Goal: Information Seeking & Learning: Find contact information

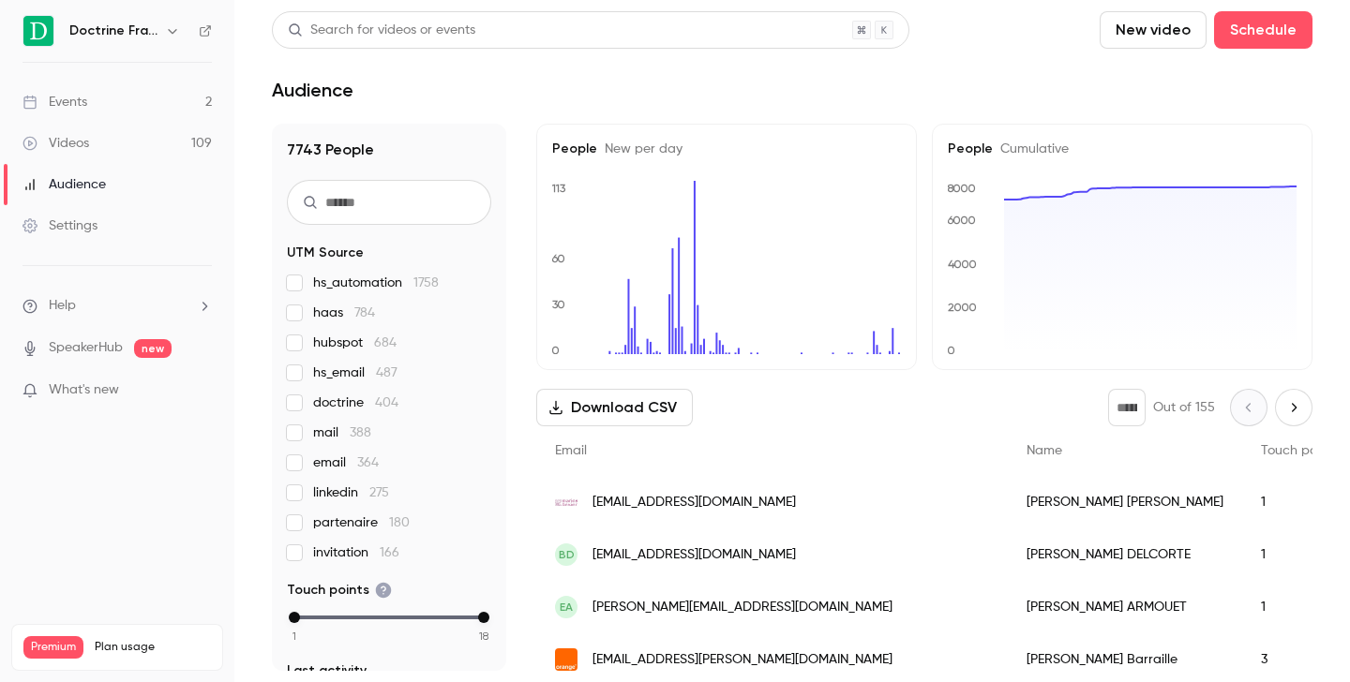
click at [175, 35] on icon "button" at bounding box center [172, 30] width 15 height 15
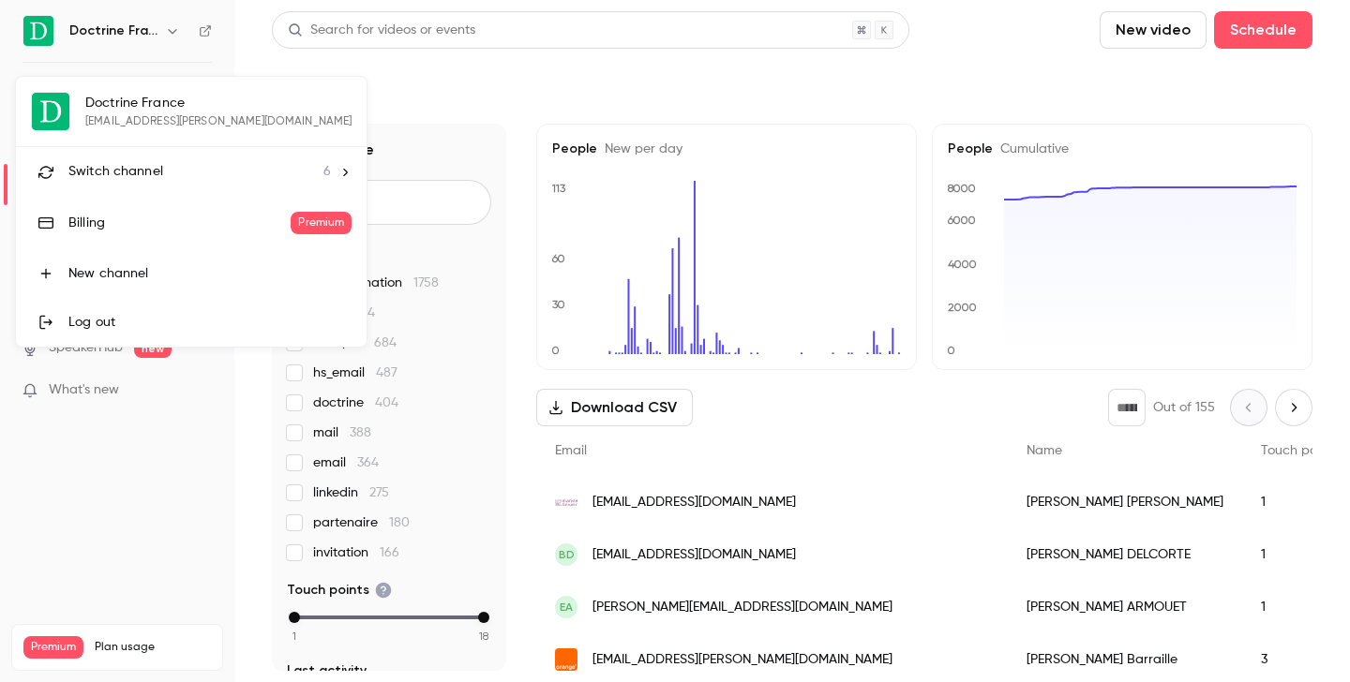
click at [146, 167] on span "Switch channel" at bounding box center [115, 172] width 95 height 20
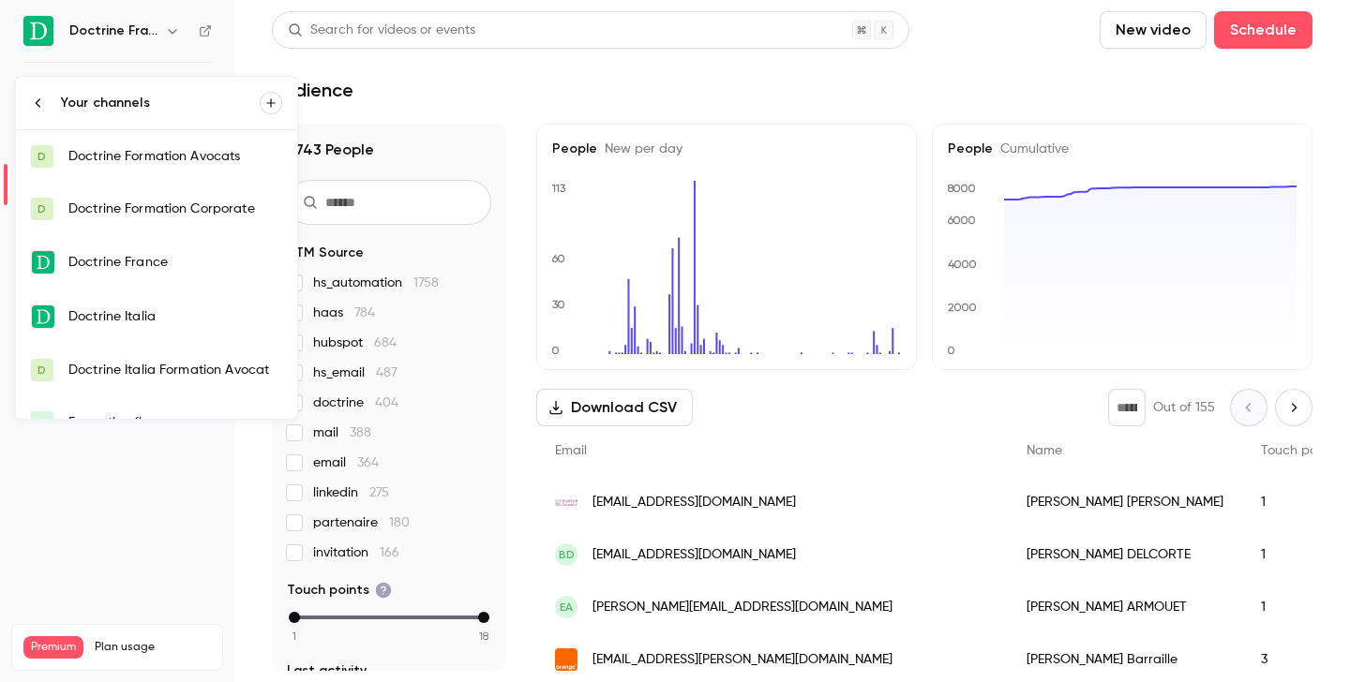
click at [146, 167] on link "D Doctrine Formation Avocats" at bounding box center [156, 156] width 281 height 52
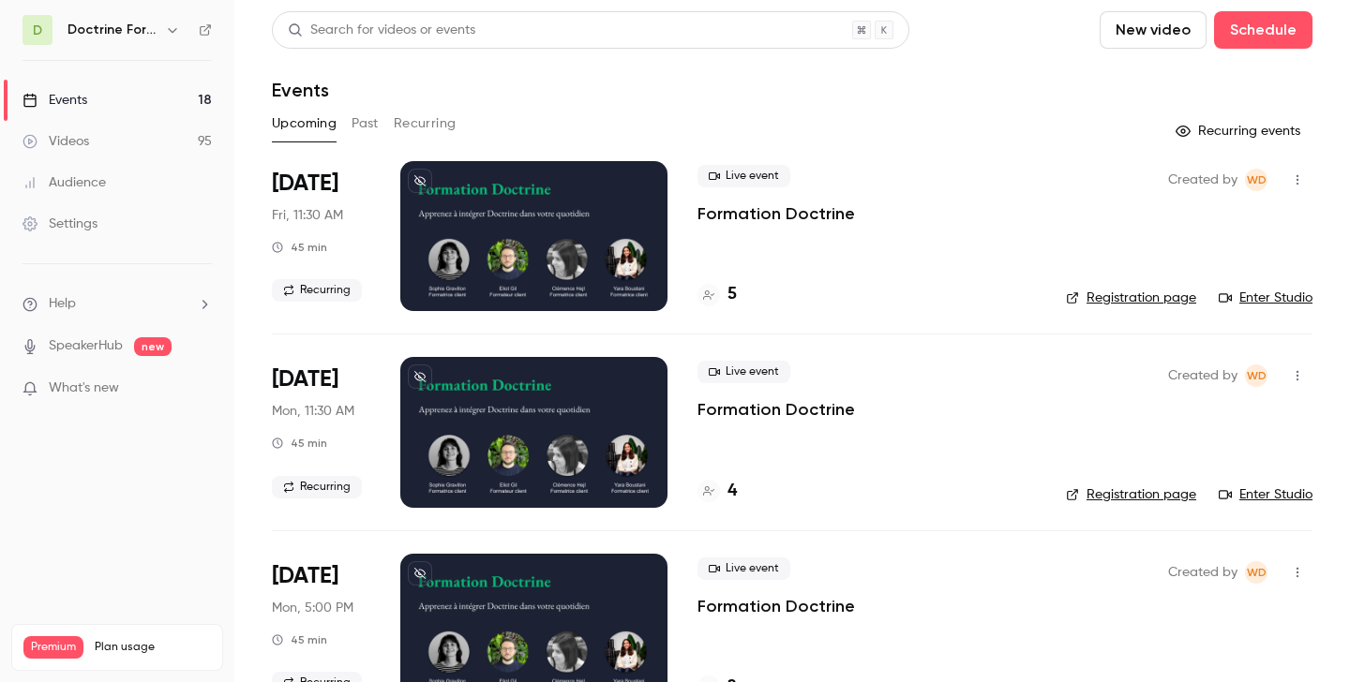
click at [364, 127] on button "Past" at bounding box center [365, 124] width 27 height 30
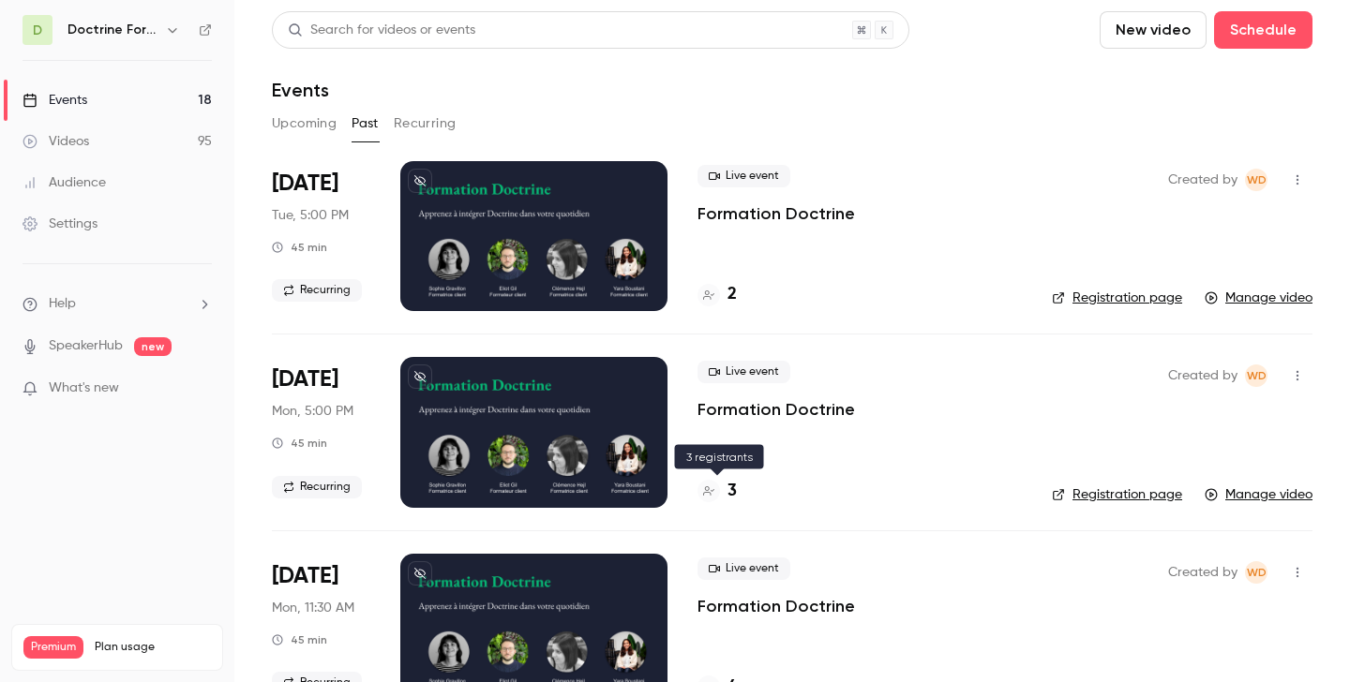
click at [727, 488] on div "3" at bounding box center [716, 491] width 39 height 25
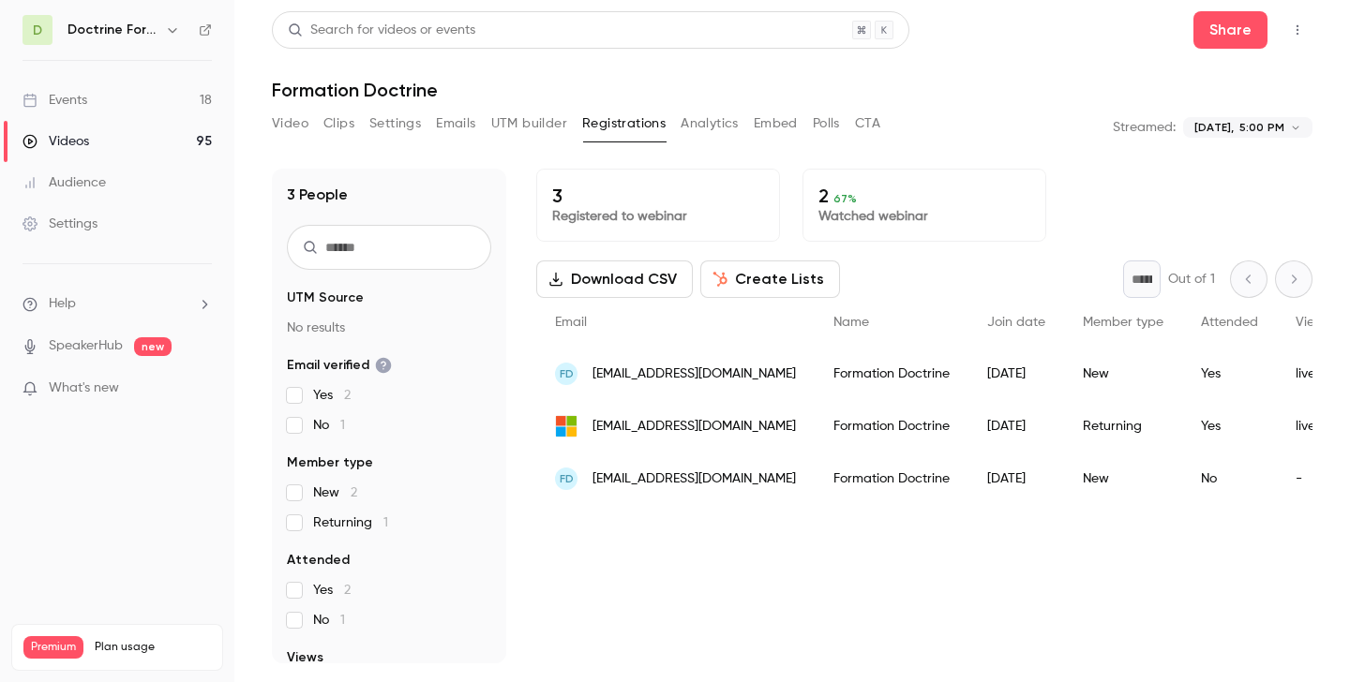
click at [655, 478] on span "[EMAIL_ADDRESS][DOMAIN_NAME]" at bounding box center [693, 480] width 203 height 20
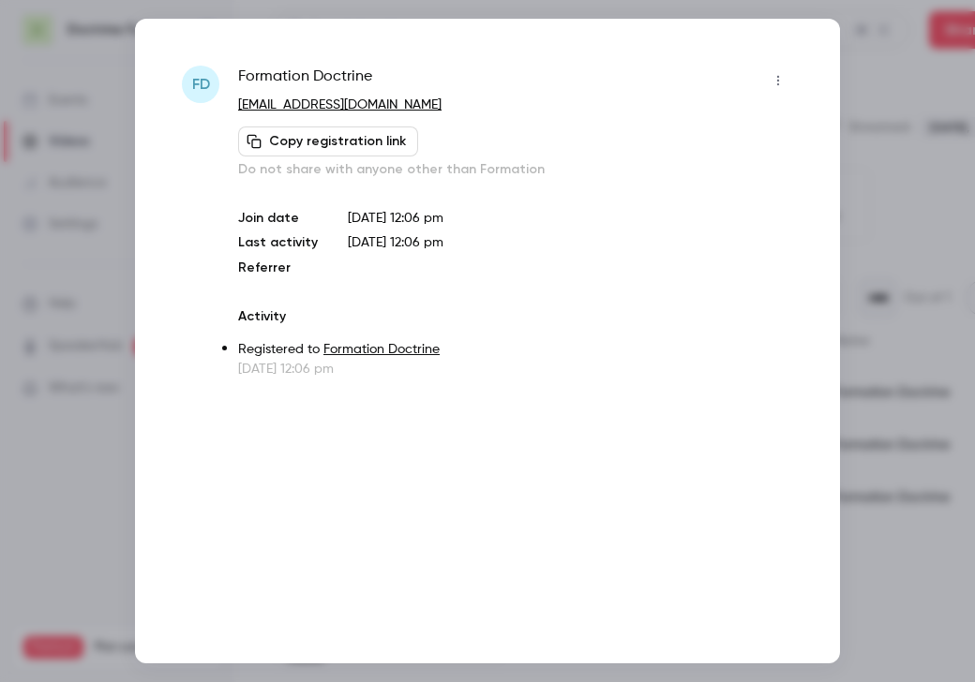
click at [898, 80] on div at bounding box center [487, 341] width 975 height 682
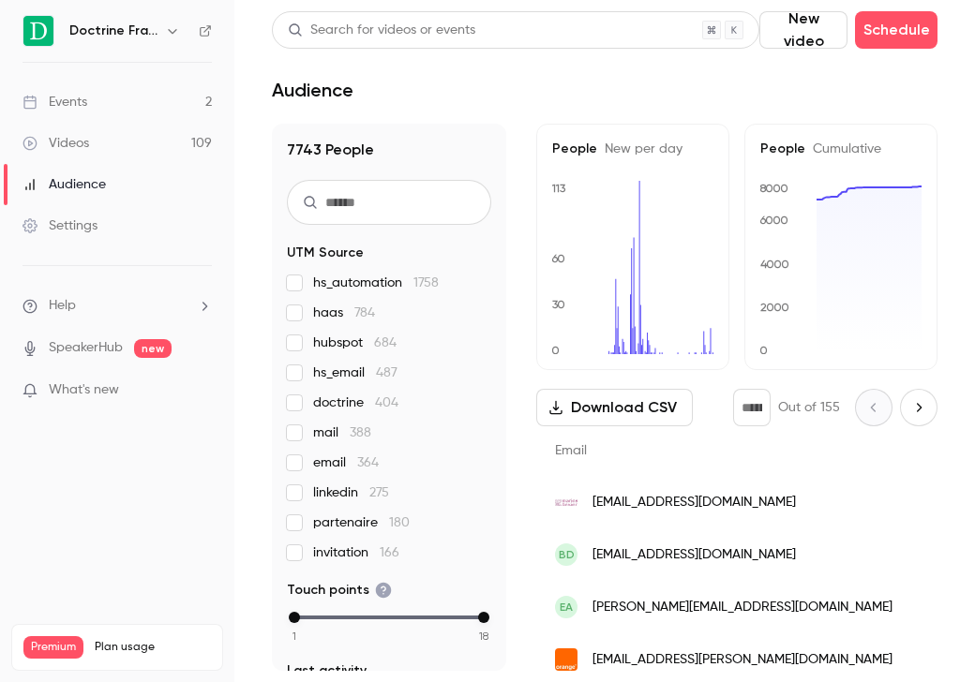
click at [172, 30] on icon "button" at bounding box center [172, 30] width 15 height 15
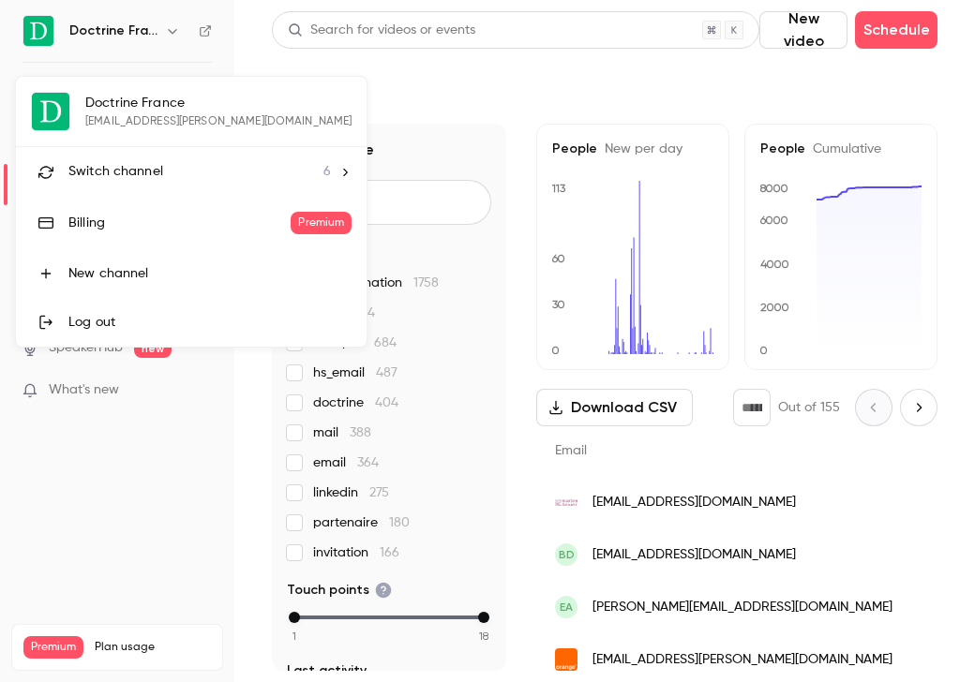
click at [141, 187] on li "Switch channel 6" at bounding box center [191, 172] width 351 height 50
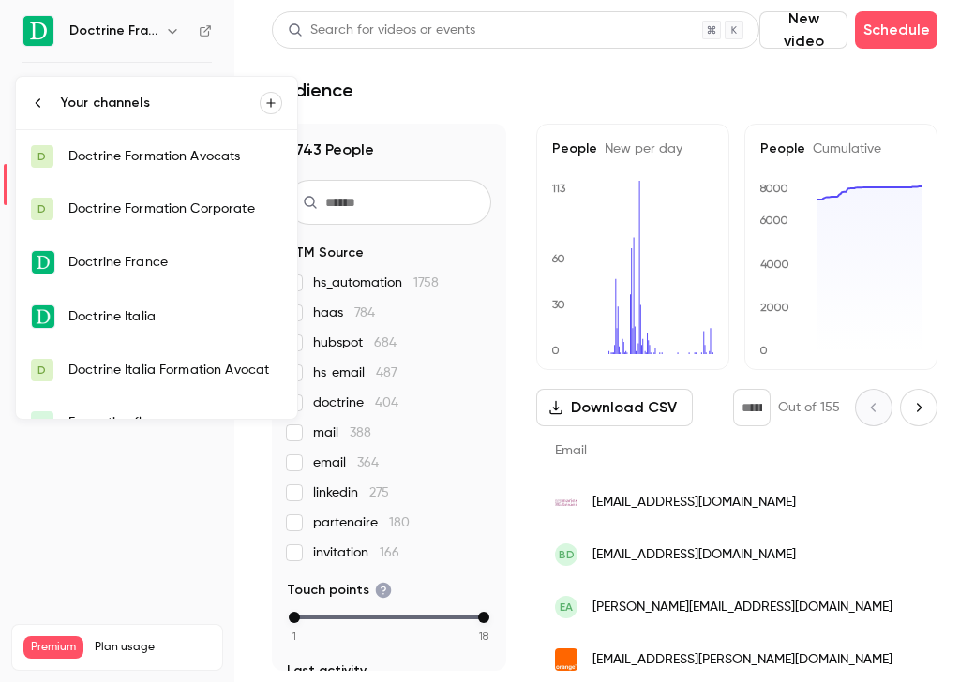
click at [157, 157] on div "Doctrine Formation Avocats" at bounding box center [175, 156] width 214 height 19
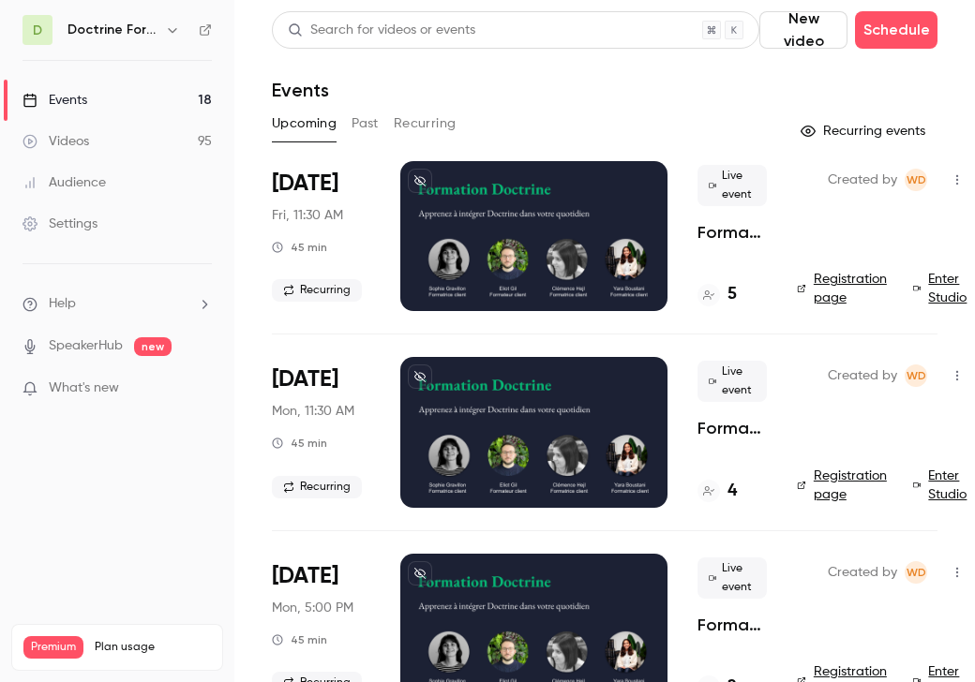
click at [368, 121] on button "Past" at bounding box center [365, 124] width 27 height 30
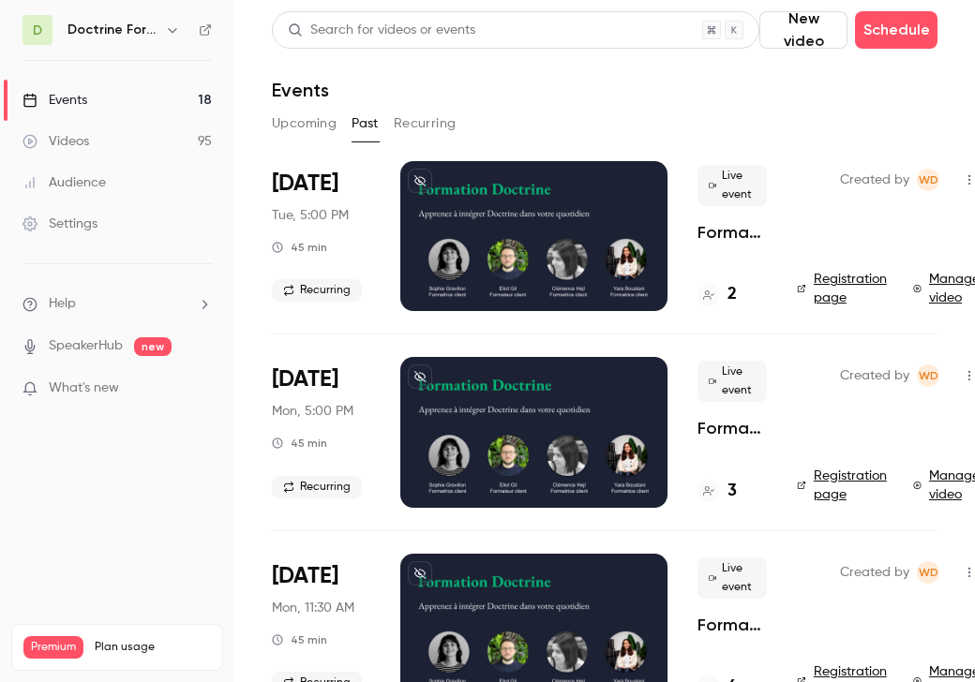
click at [719, 489] on div at bounding box center [708, 491] width 22 height 22
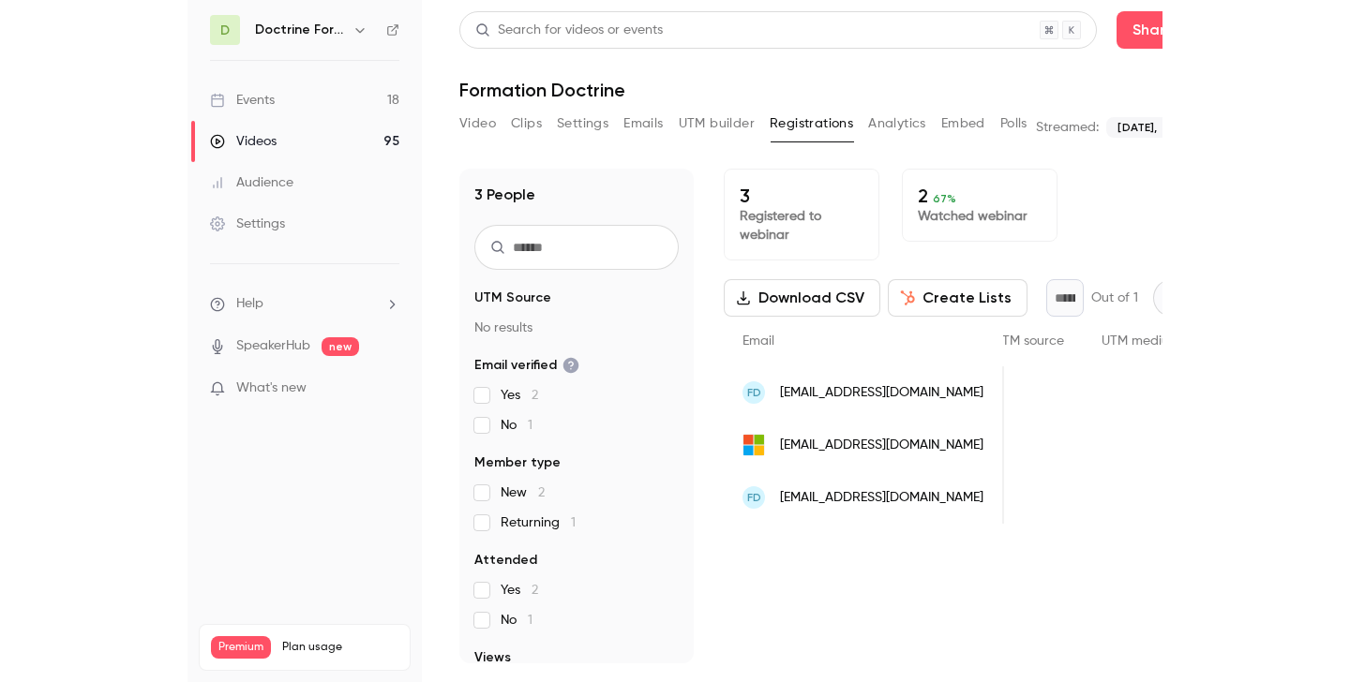
scroll to position [0, 380]
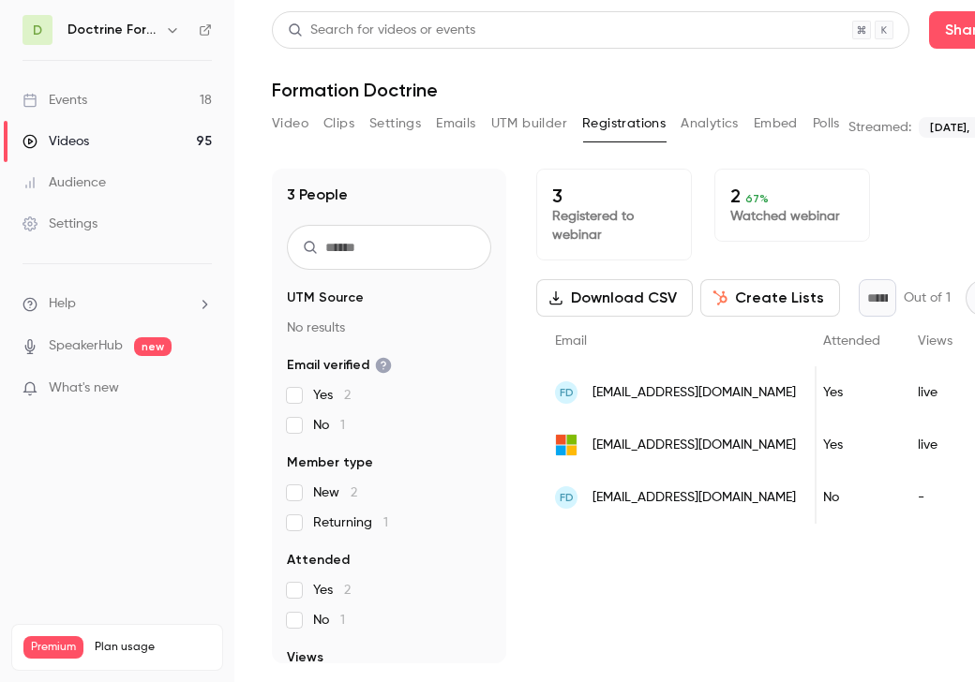
click at [692, 496] on span "[EMAIL_ADDRESS][DOMAIN_NAME]" at bounding box center [693, 498] width 203 height 20
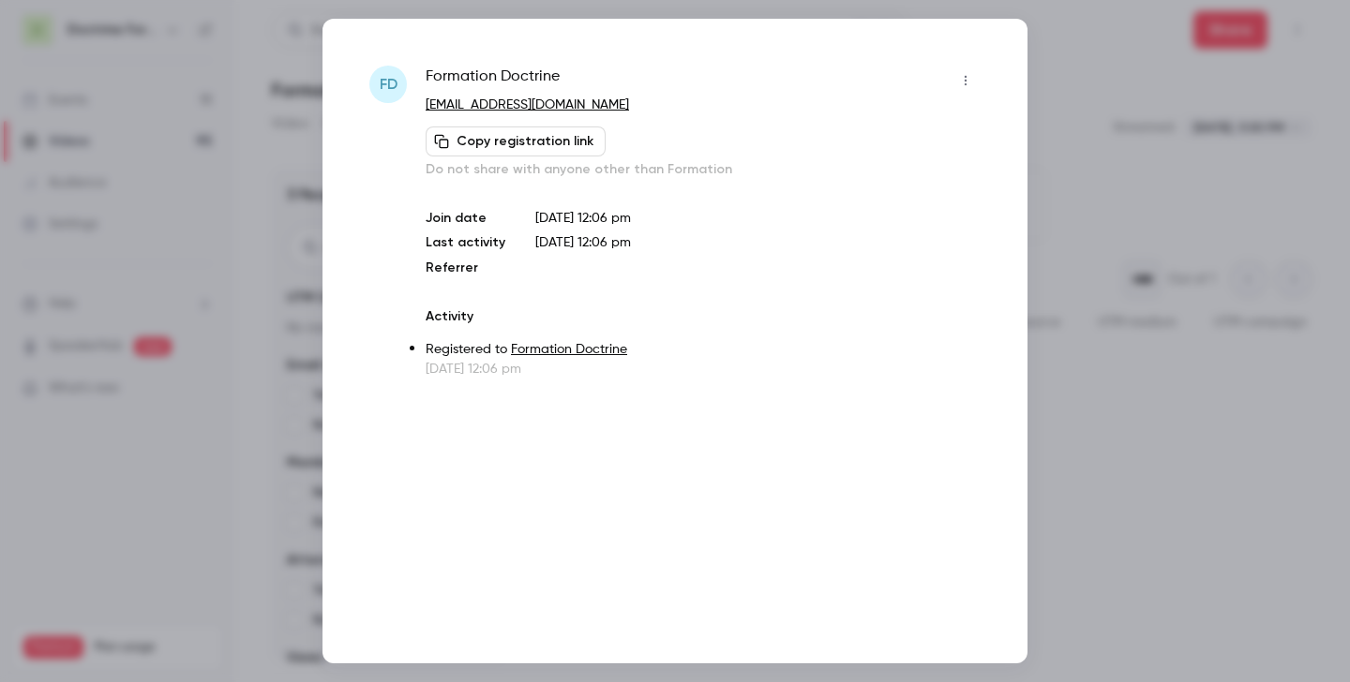
click at [974, 137] on div at bounding box center [675, 341] width 1350 height 682
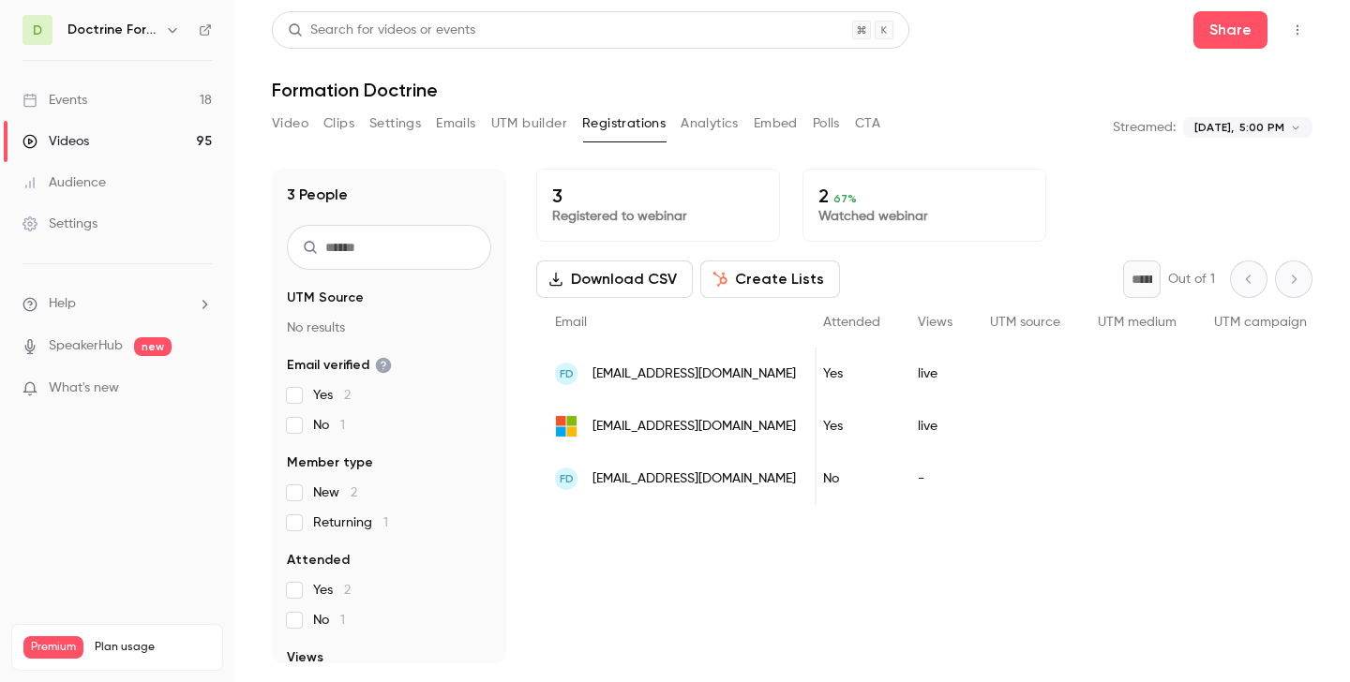
click at [170, 26] on icon "button" at bounding box center [172, 29] width 15 height 15
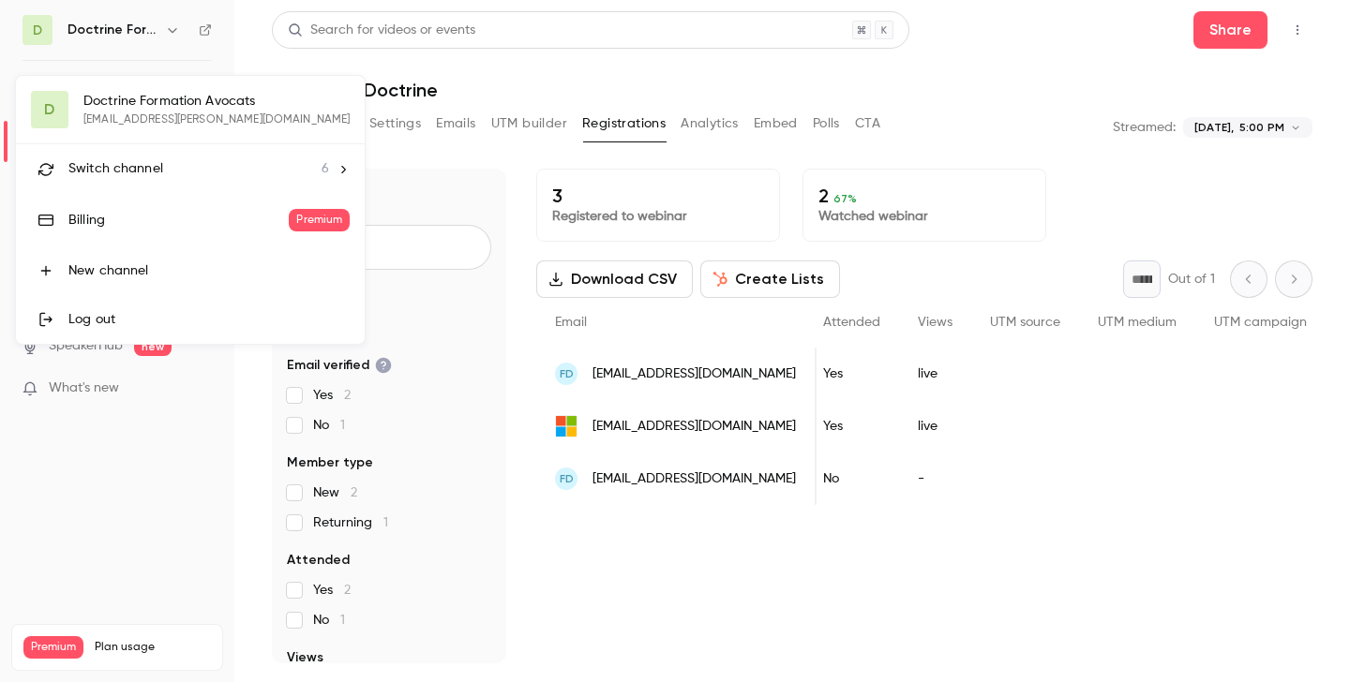
click at [162, 169] on div "Switch channel 6" at bounding box center [198, 169] width 261 height 20
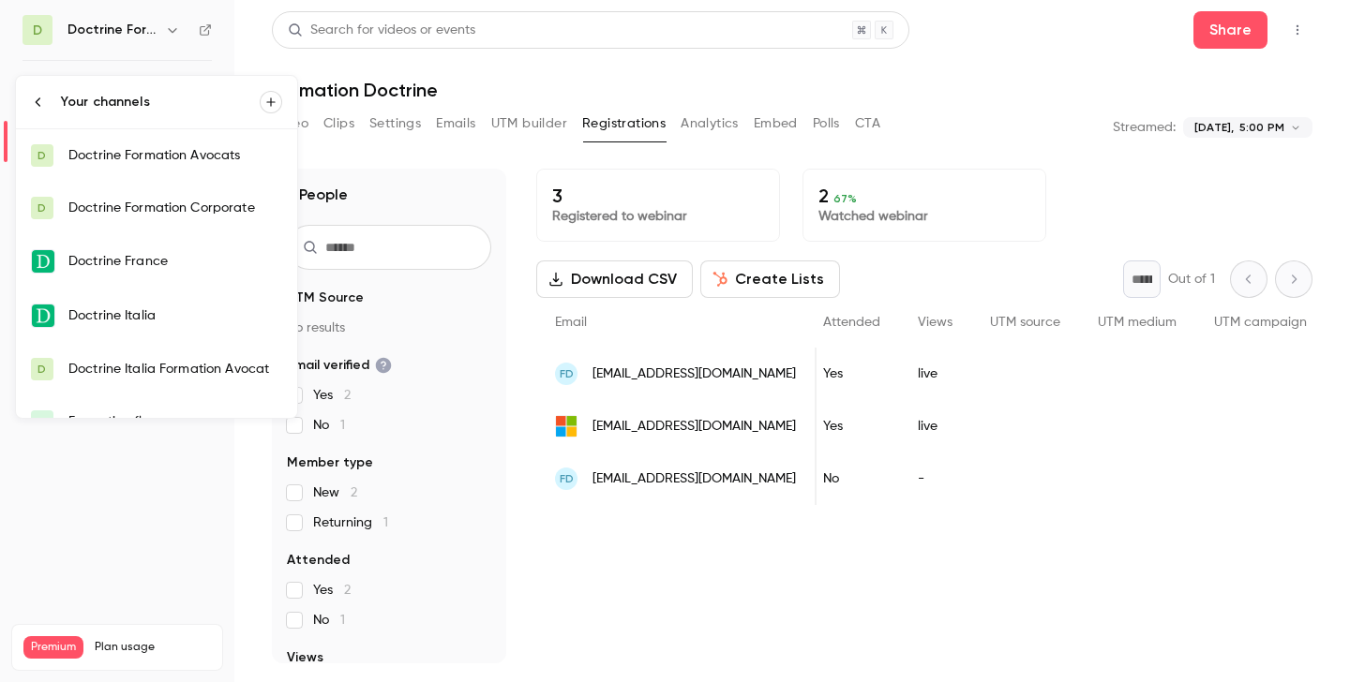
click at [182, 202] on div "Doctrine Formation Corporate" at bounding box center [175, 208] width 214 height 19
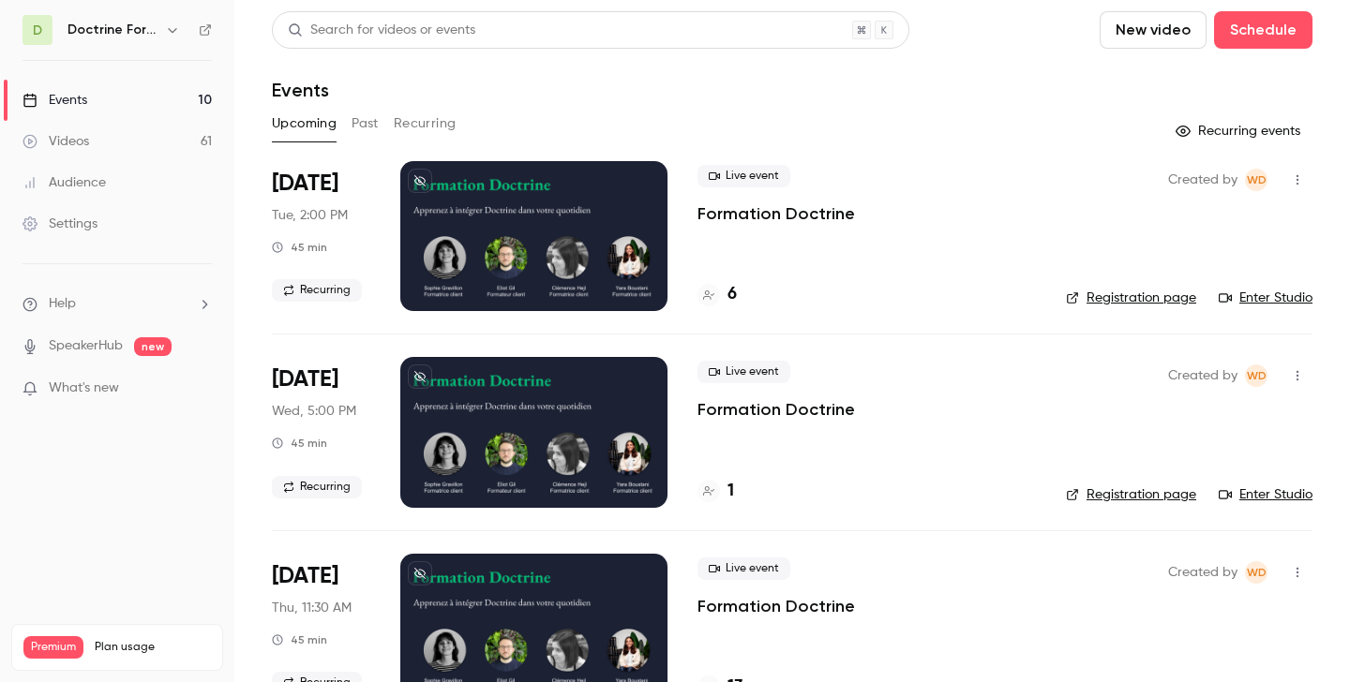
click at [365, 120] on button "Past" at bounding box center [365, 124] width 27 height 30
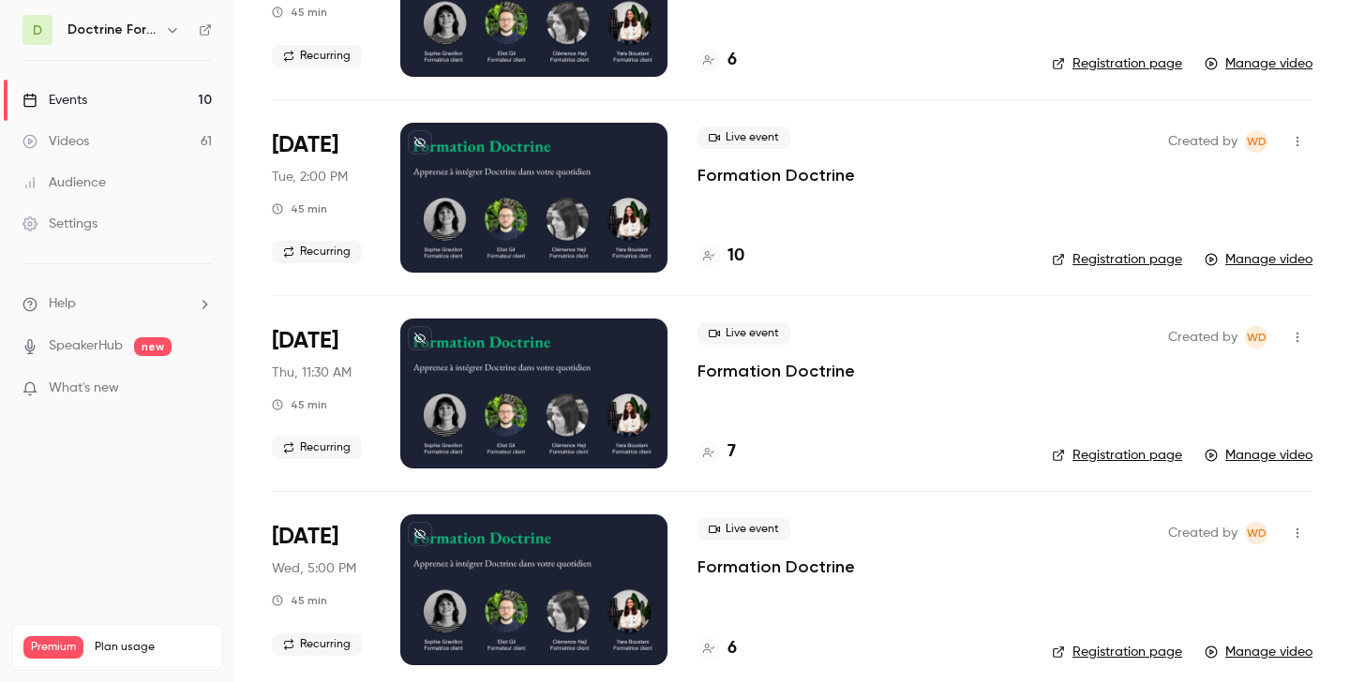
scroll to position [435, 0]
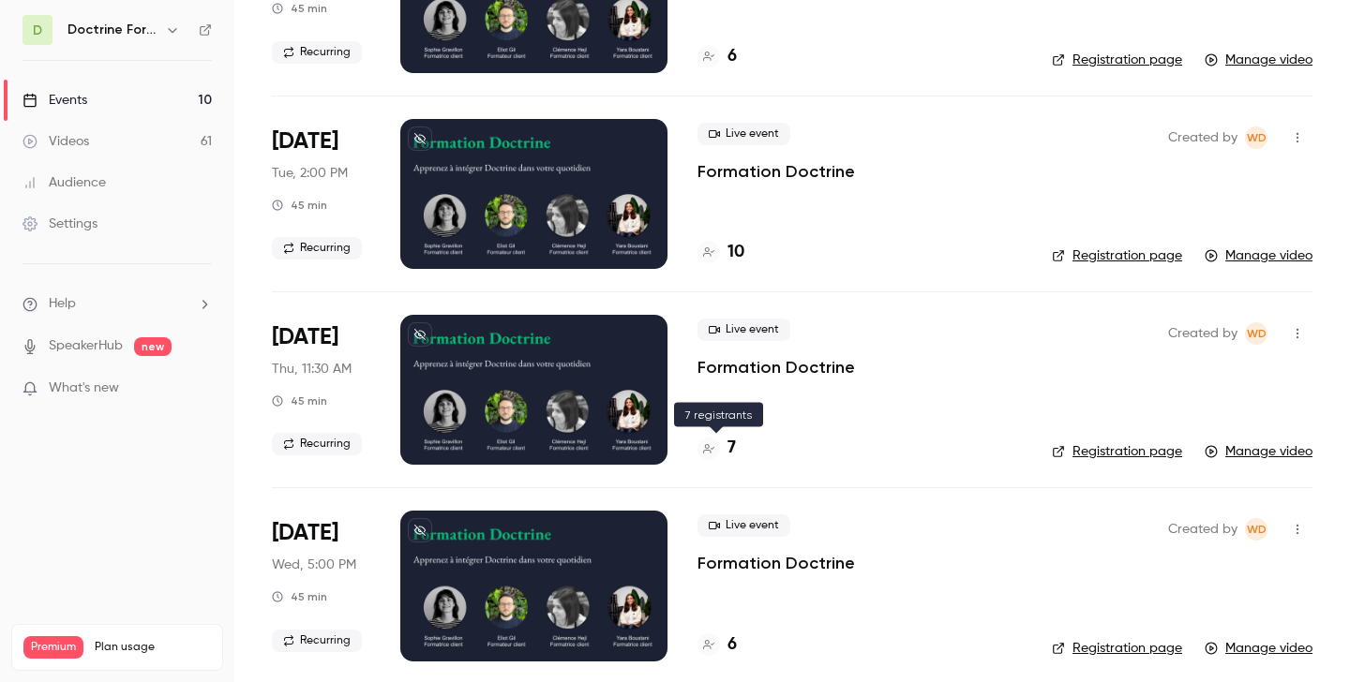
click at [719, 446] on div "7" at bounding box center [716, 448] width 38 height 25
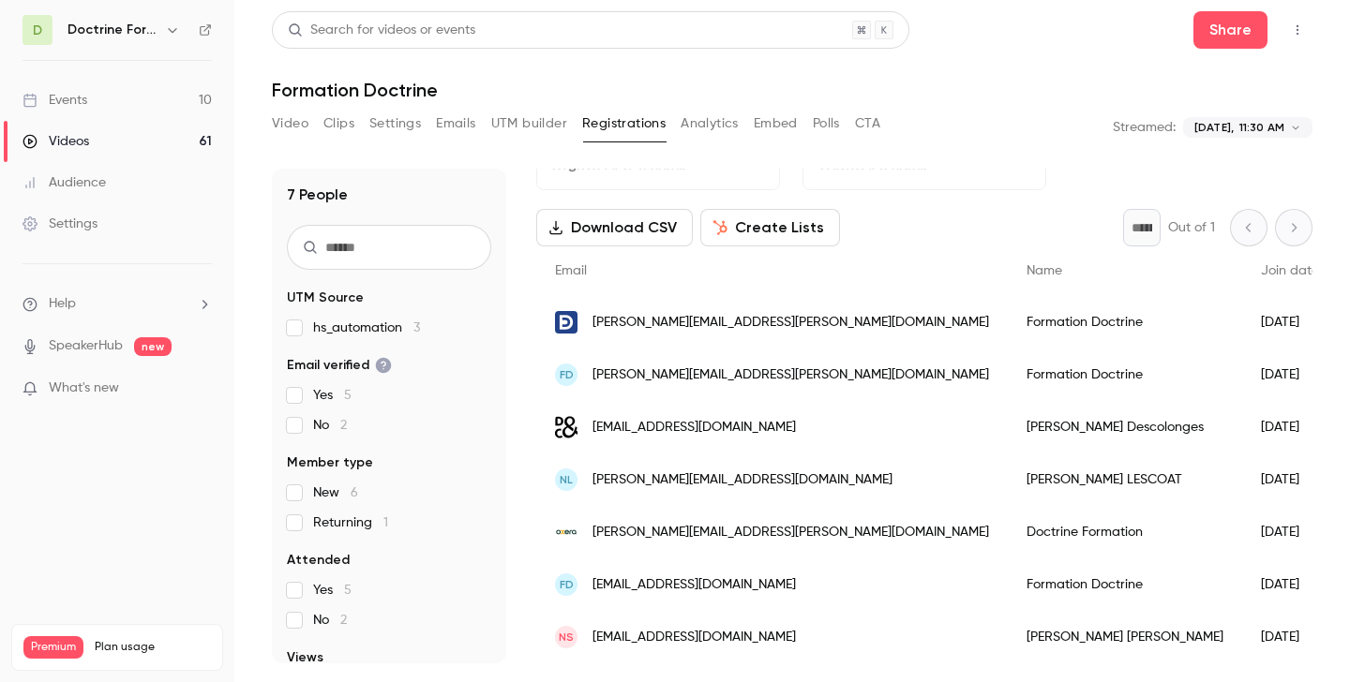
click at [733, 363] on div "FD lorraine.artur@epiktet-groupe.com" at bounding box center [772, 375] width 472 height 52
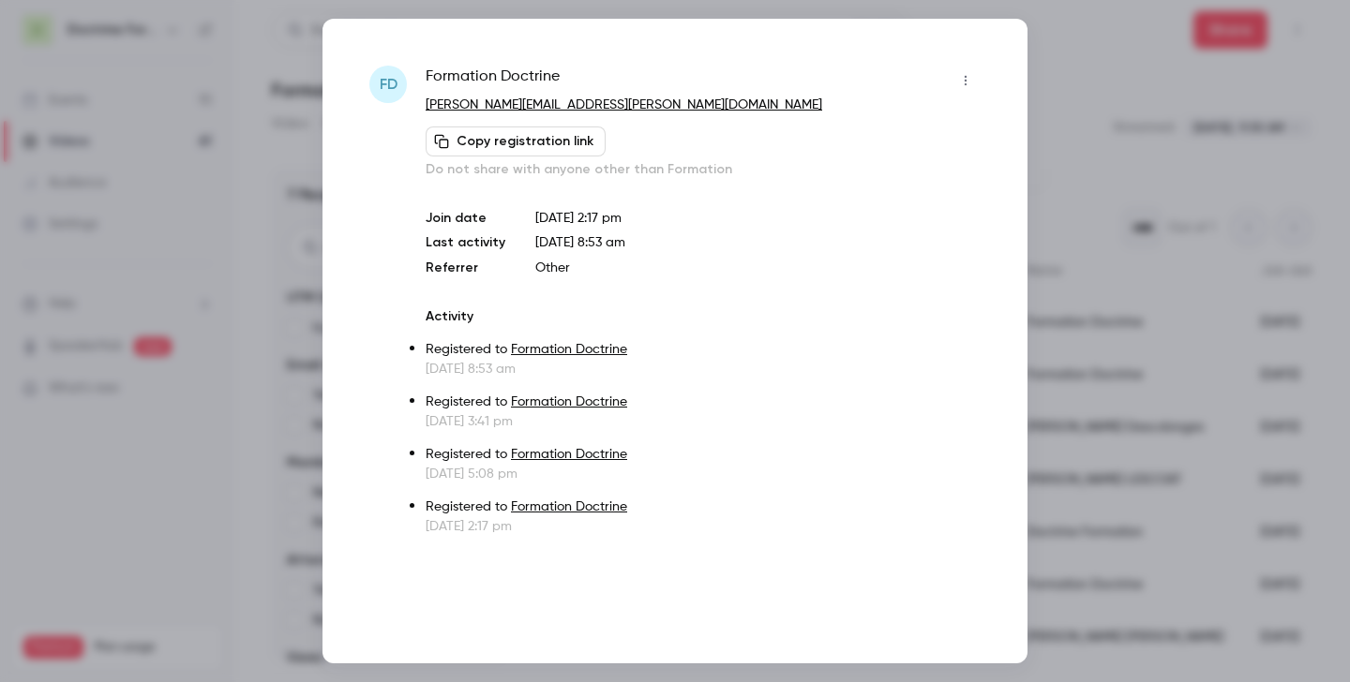
click at [974, 198] on div at bounding box center [675, 341] width 1350 height 682
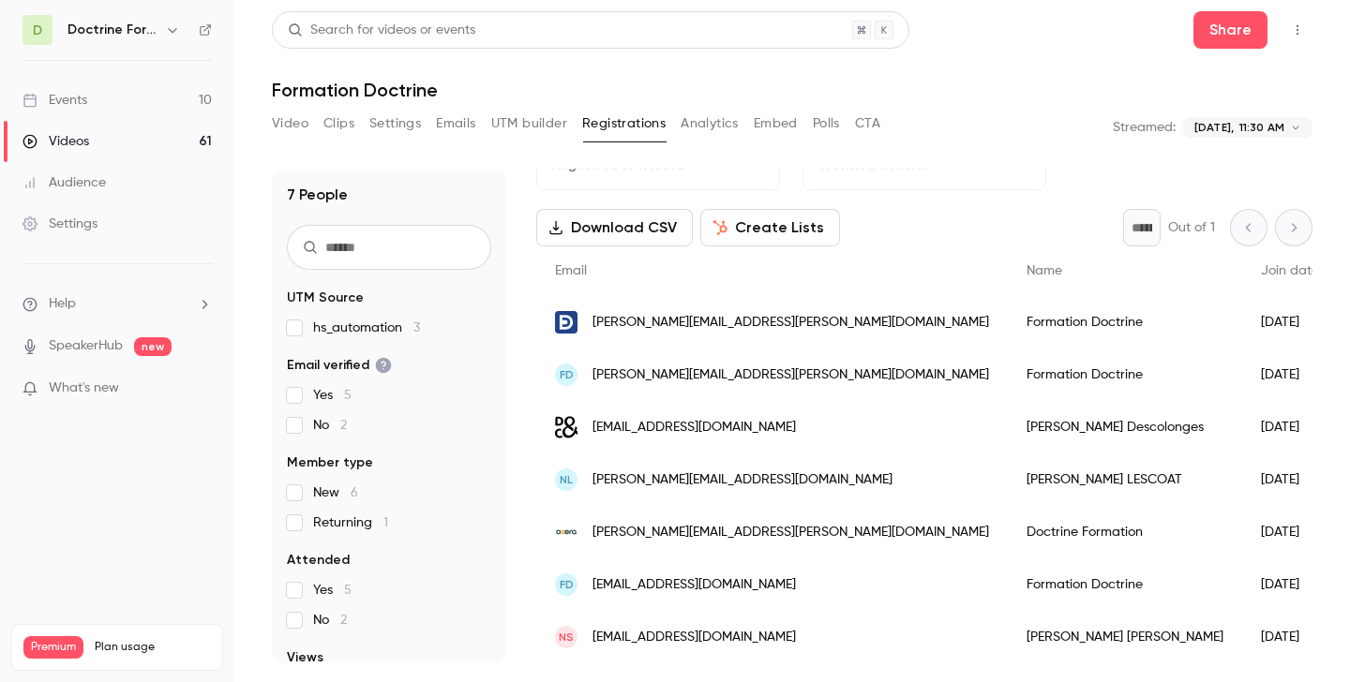
click at [665, 327] on span "katayoun.nabati@espci.fr" at bounding box center [790, 323] width 397 height 20
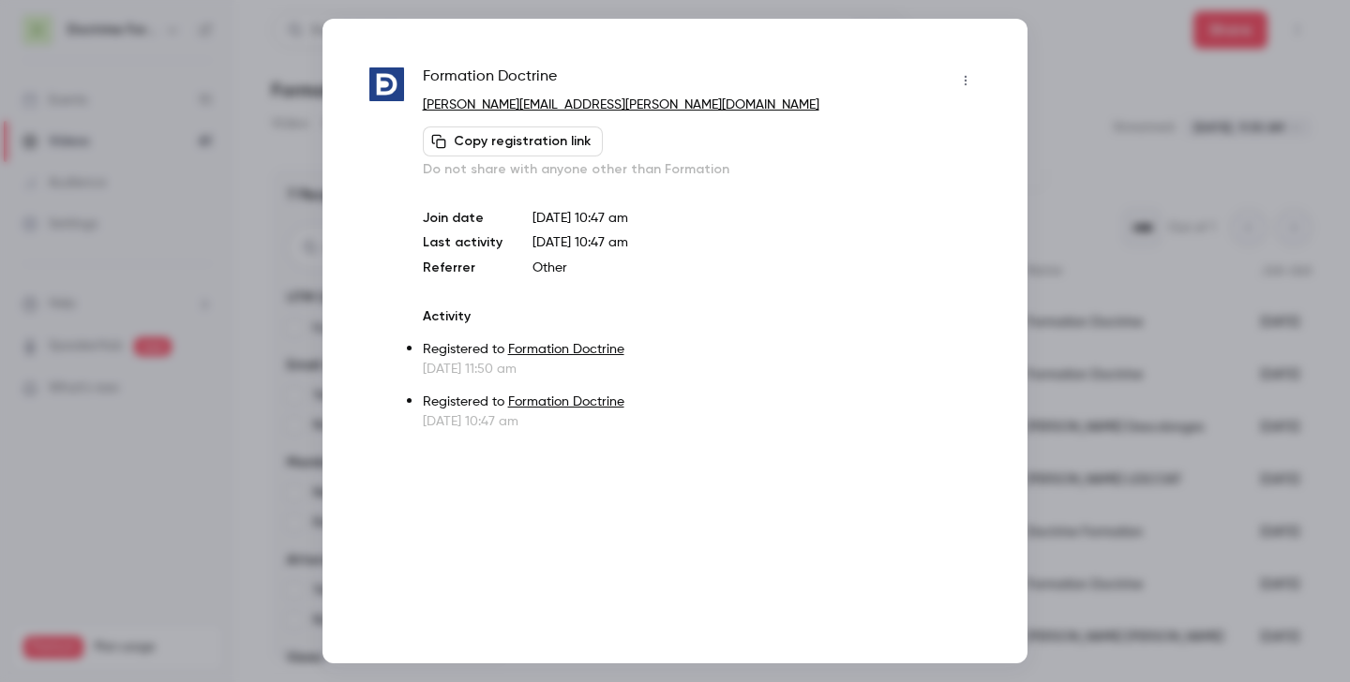
click at [974, 193] on div at bounding box center [675, 341] width 1350 height 682
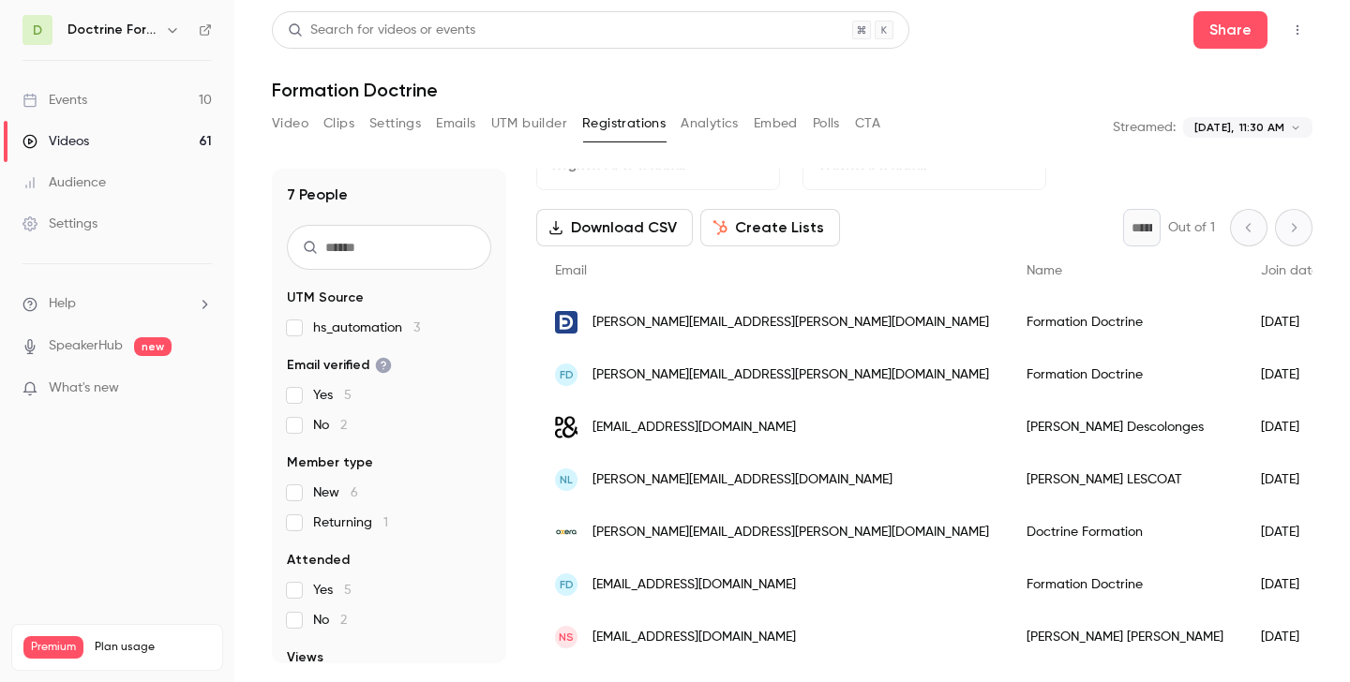
click at [170, 28] on icon "button" at bounding box center [172, 29] width 15 height 15
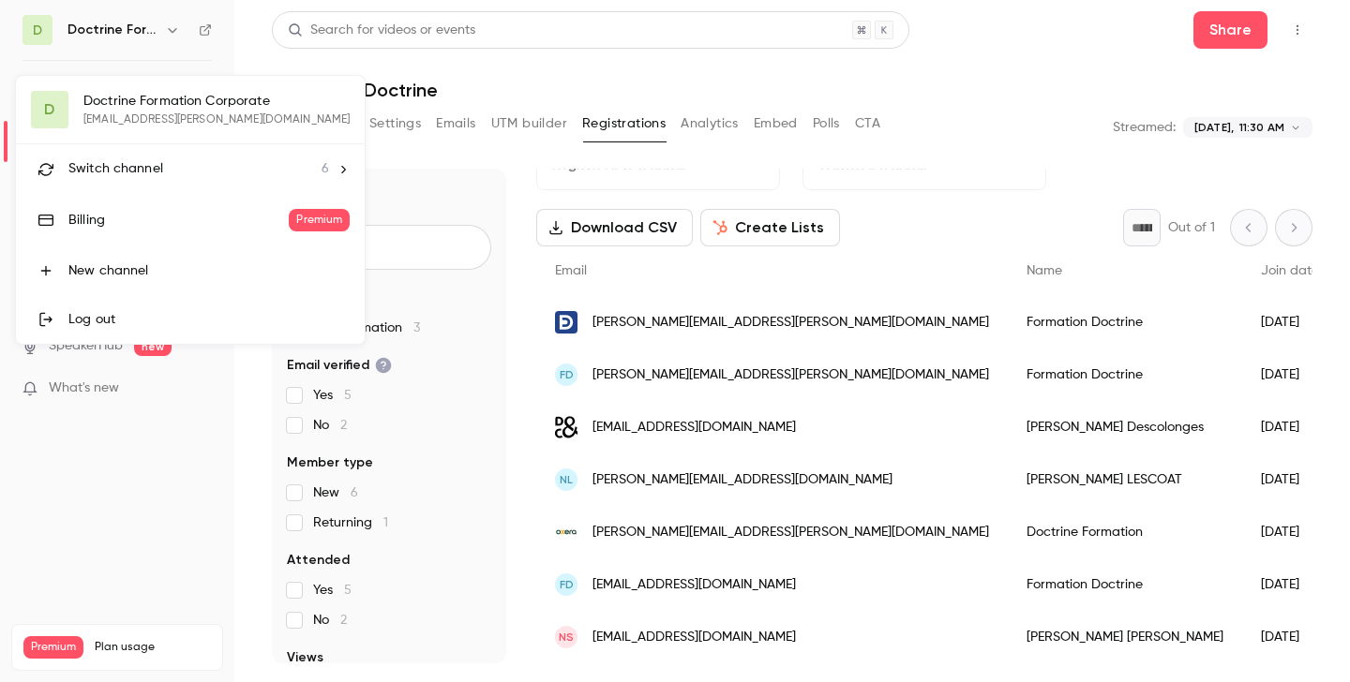
click at [146, 170] on span "Switch channel" at bounding box center [115, 169] width 95 height 20
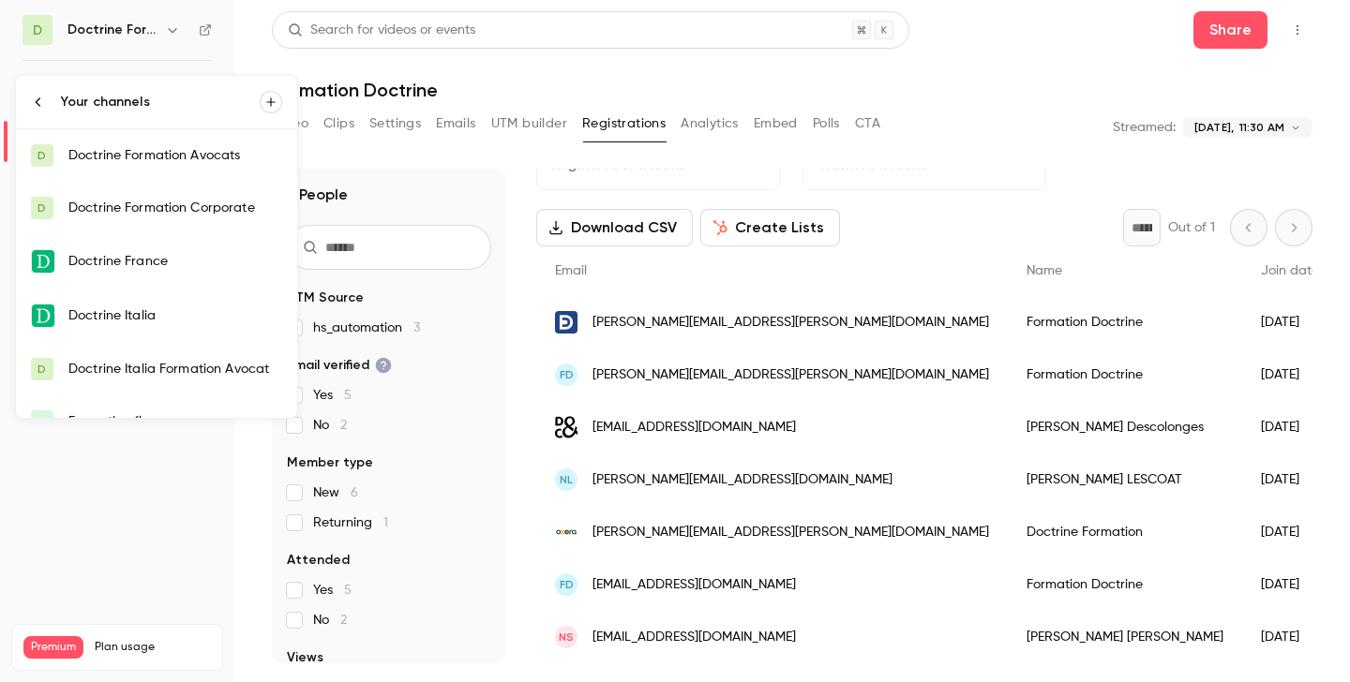
click at [155, 206] on div "Doctrine Formation Corporate" at bounding box center [175, 208] width 214 height 19
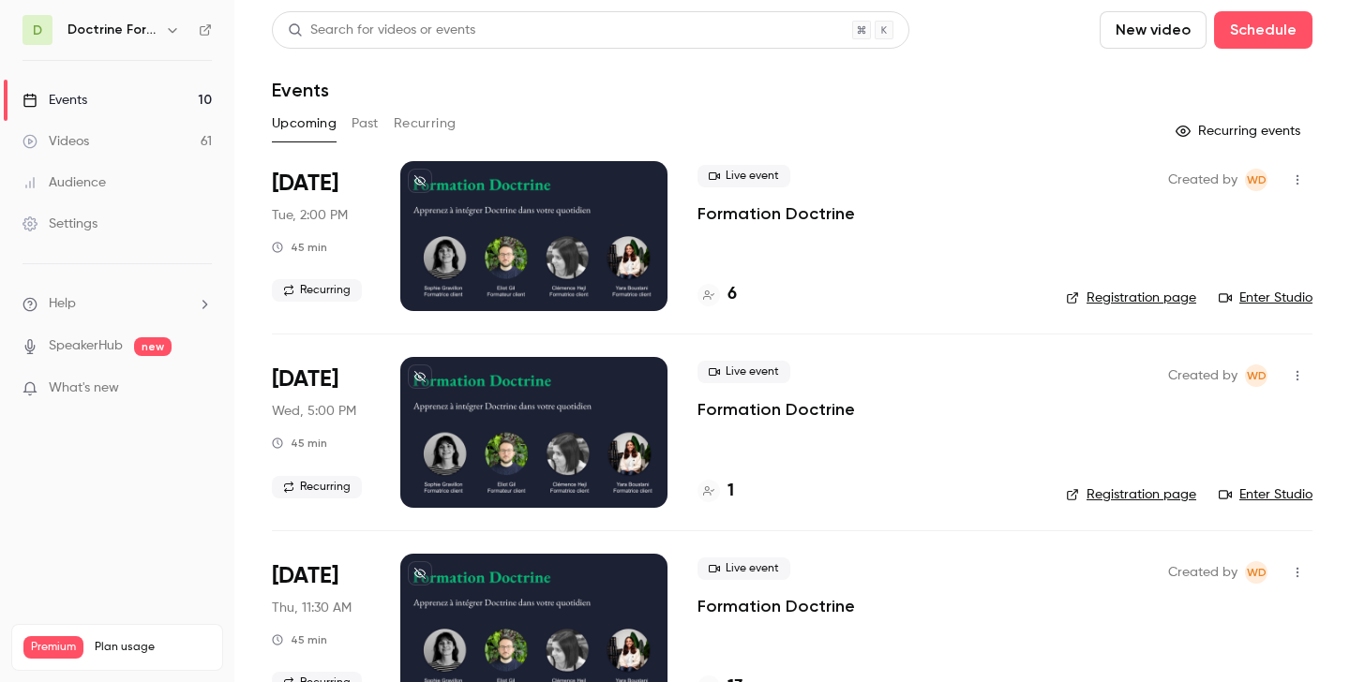
click at [363, 123] on button "Past" at bounding box center [365, 124] width 27 height 30
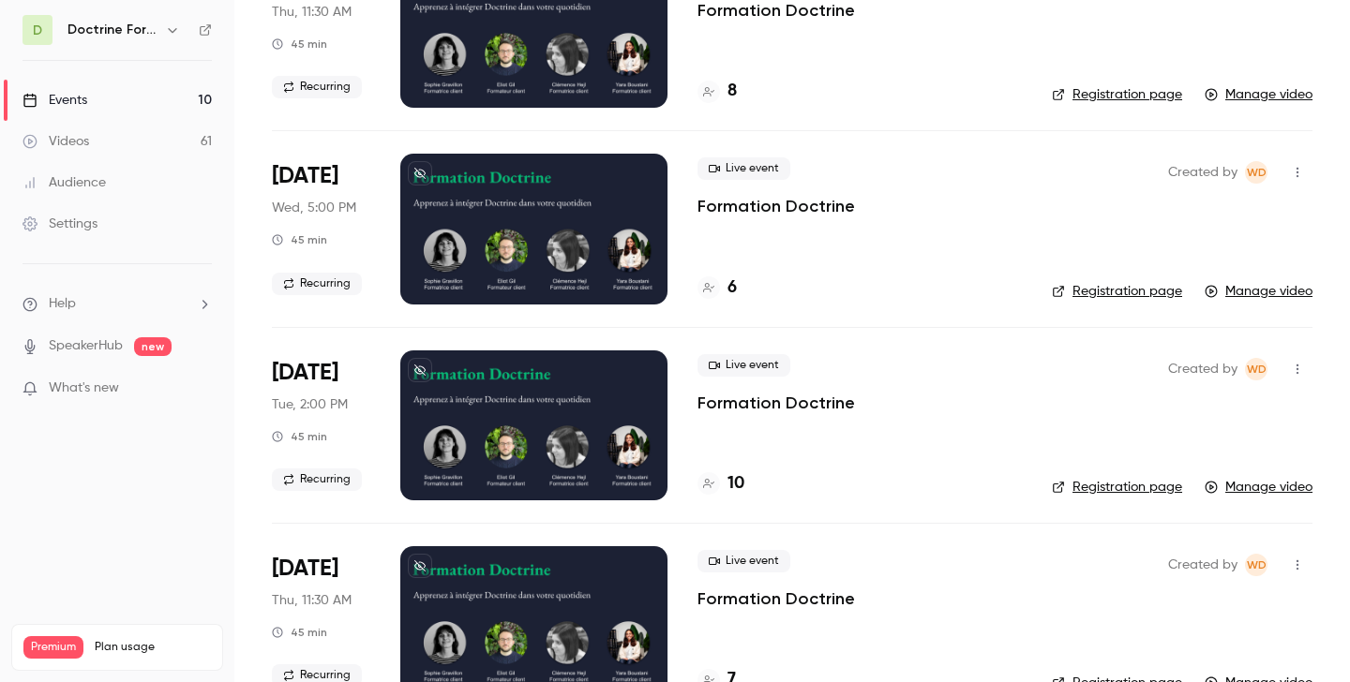
scroll to position [205, 0]
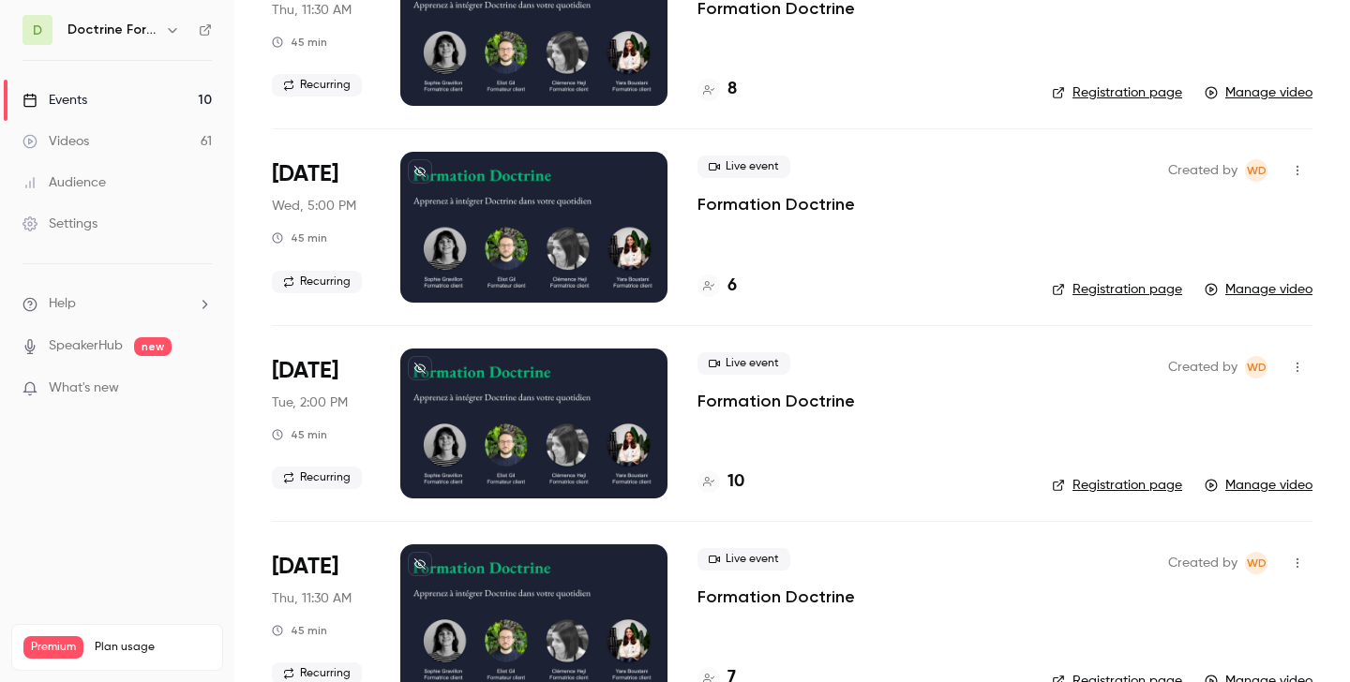
click at [737, 479] on h4 "10" at bounding box center [735, 482] width 17 height 25
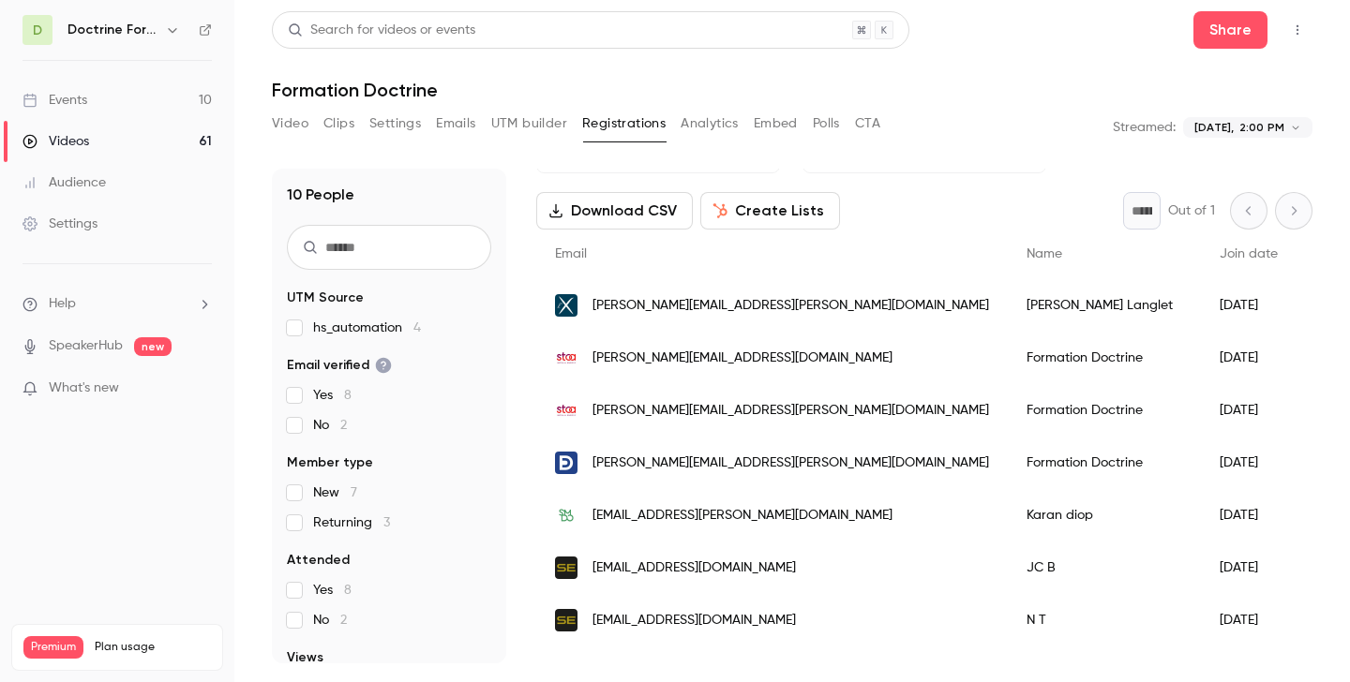
click at [164, 31] on button "button" at bounding box center [172, 30] width 22 height 22
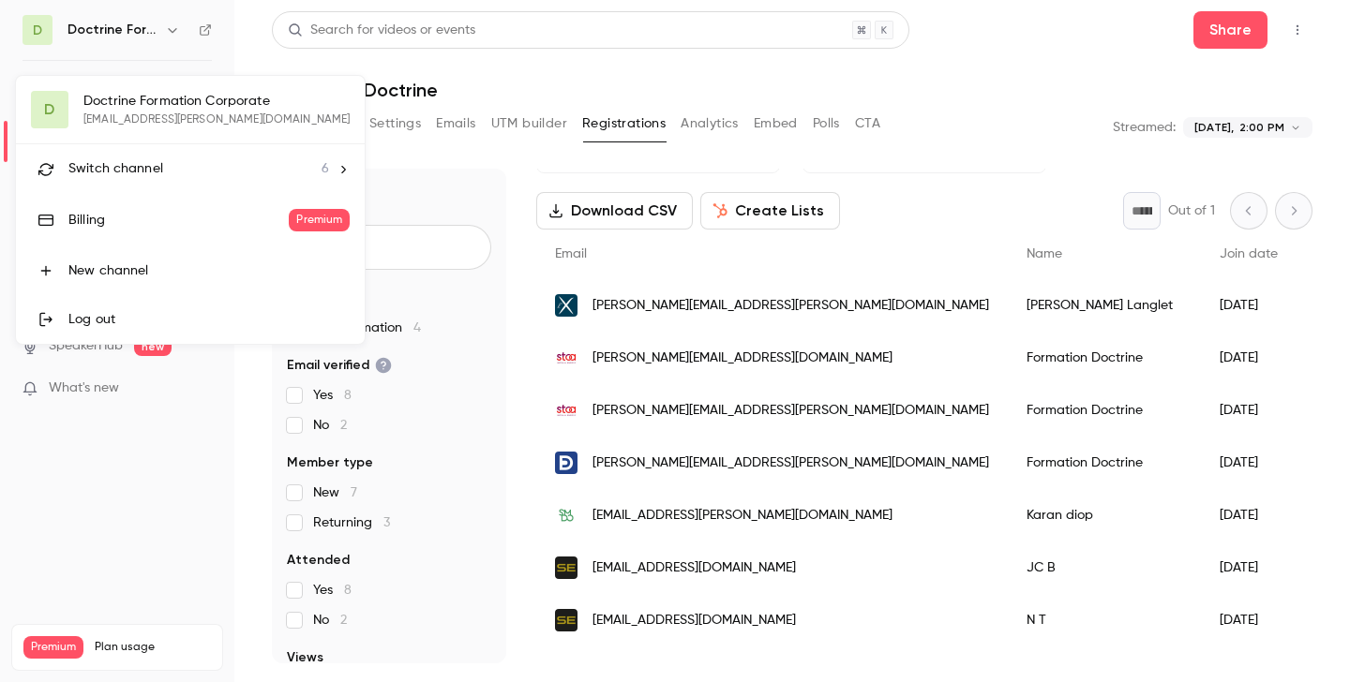
click at [153, 159] on span "Switch channel" at bounding box center [115, 169] width 95 height 20
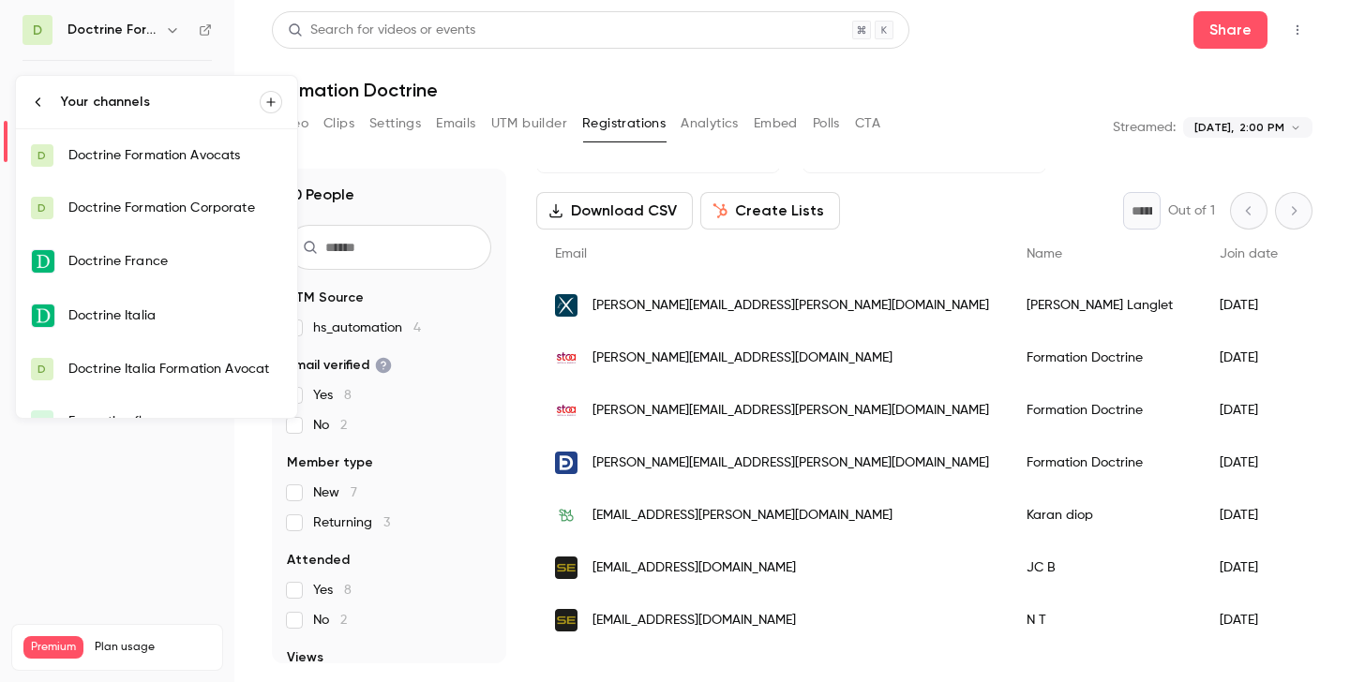
click at [204, 164] on div "Doctrine Formation Avocats" at bounding box center [175, 155] width 214 height 19
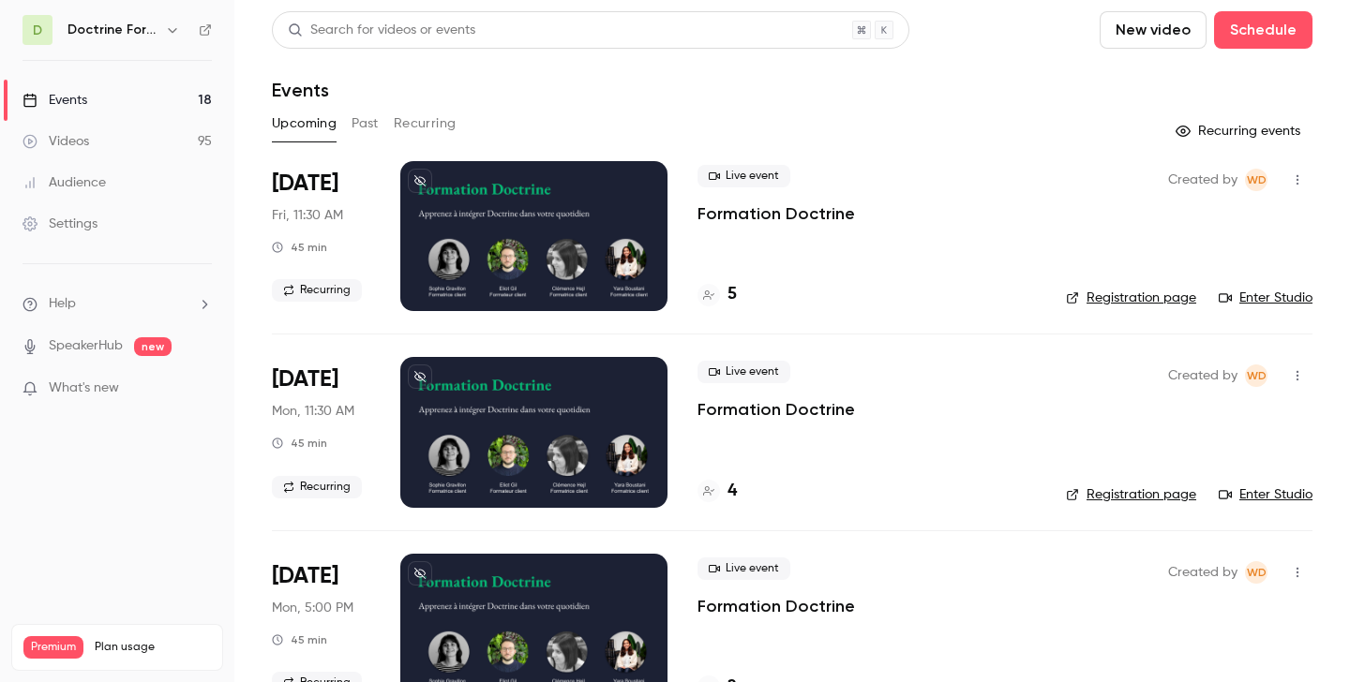
click at [367, 125] on button "Past" at bounding box center [365, 124] width 27 height 30
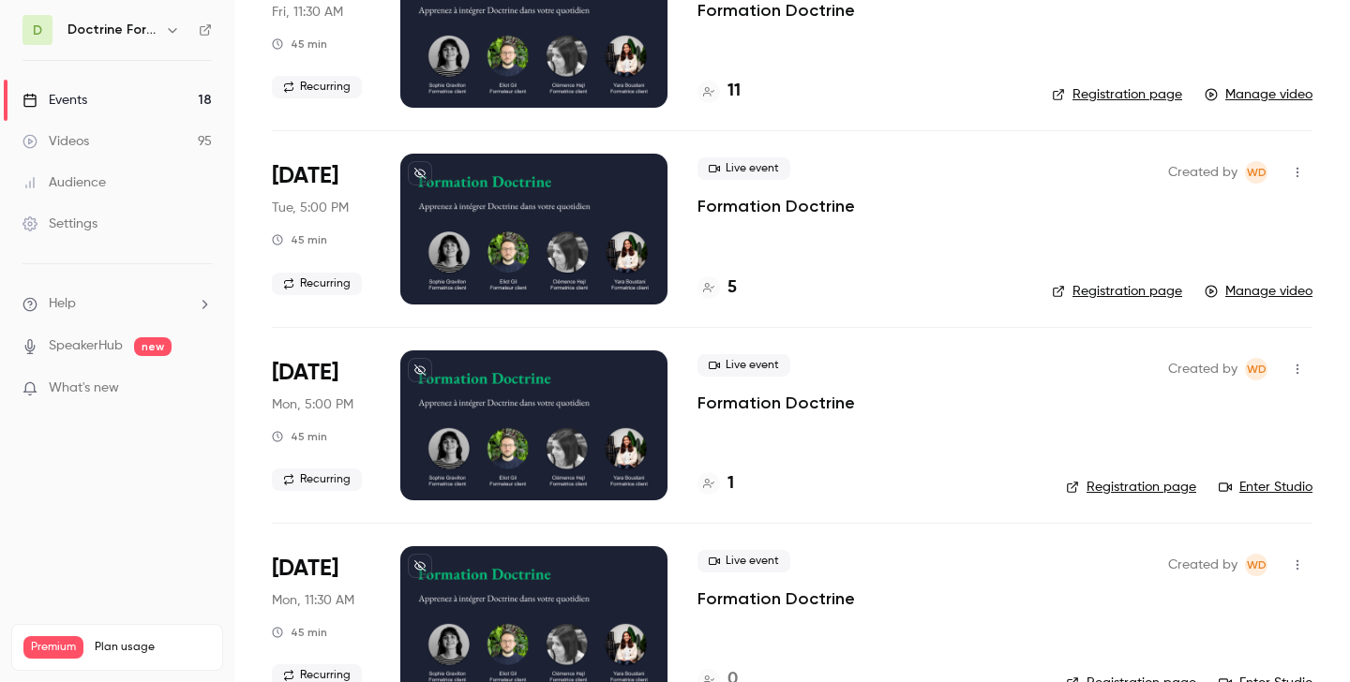
scroll to position [848, 0]
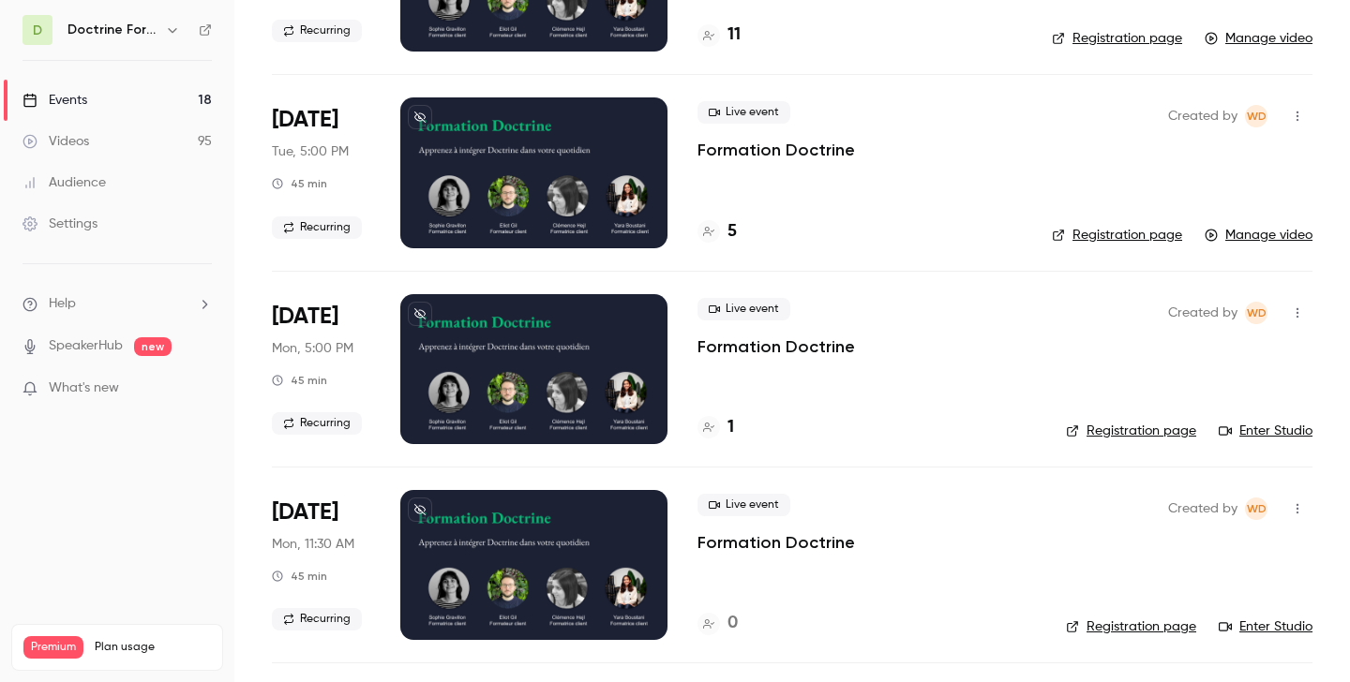
click at [710, 422] on icon at bounding box center [708, 427] width 11 height 11
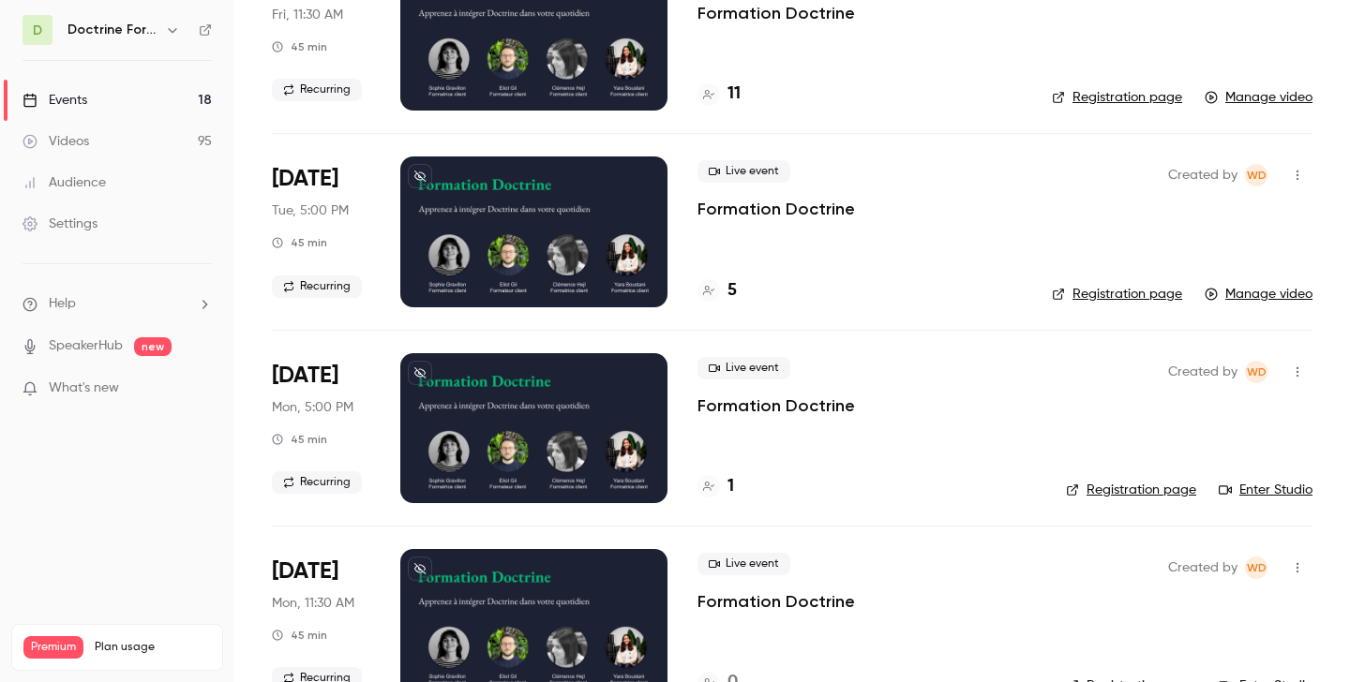
scroll to position [788, 0]
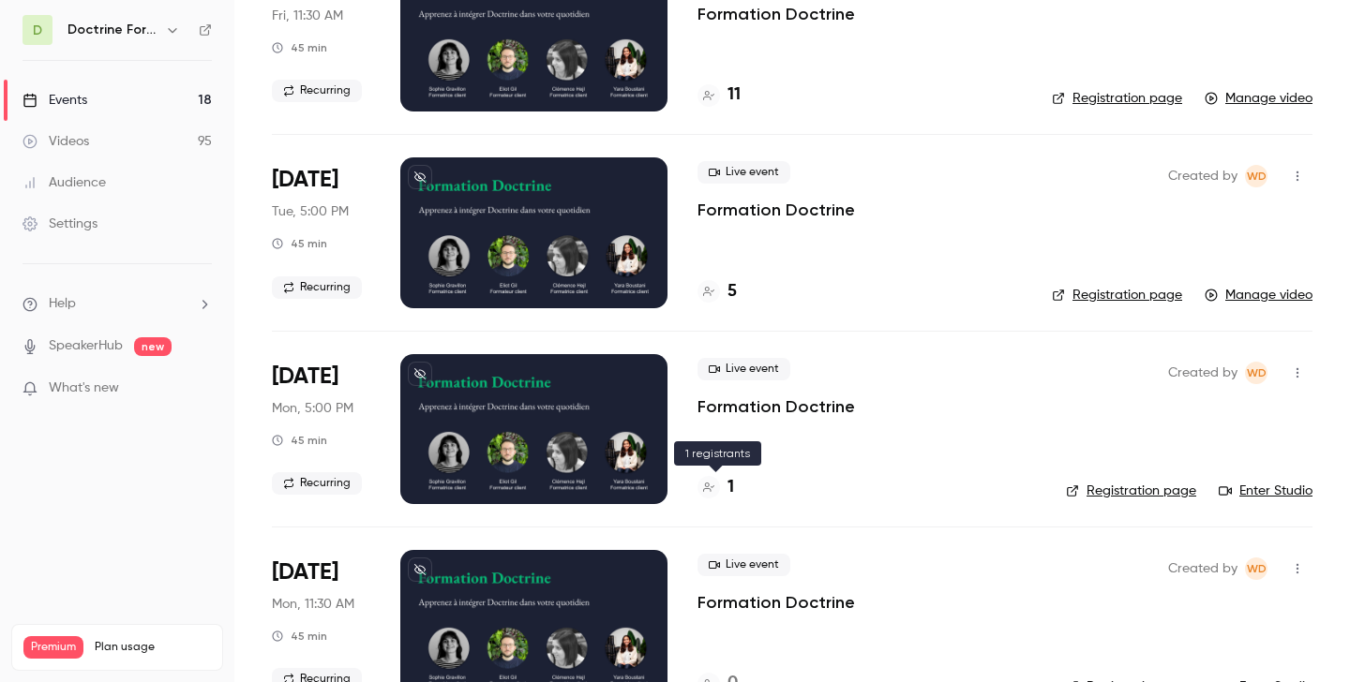
click at [731, 487] on h4 "1" at bounding box center [730, 487] width 7 height 25
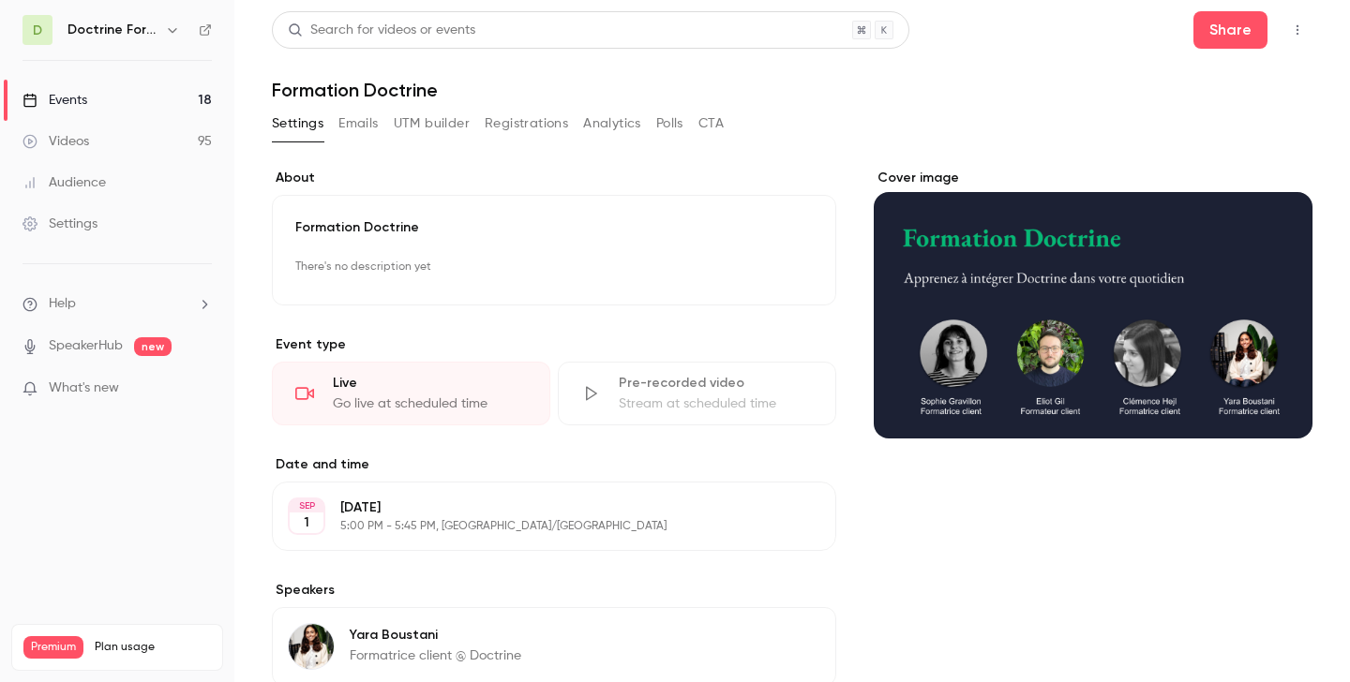
click at [530, 124] on button "Registrations" at bounding box center [526, 124] width 83 height 30
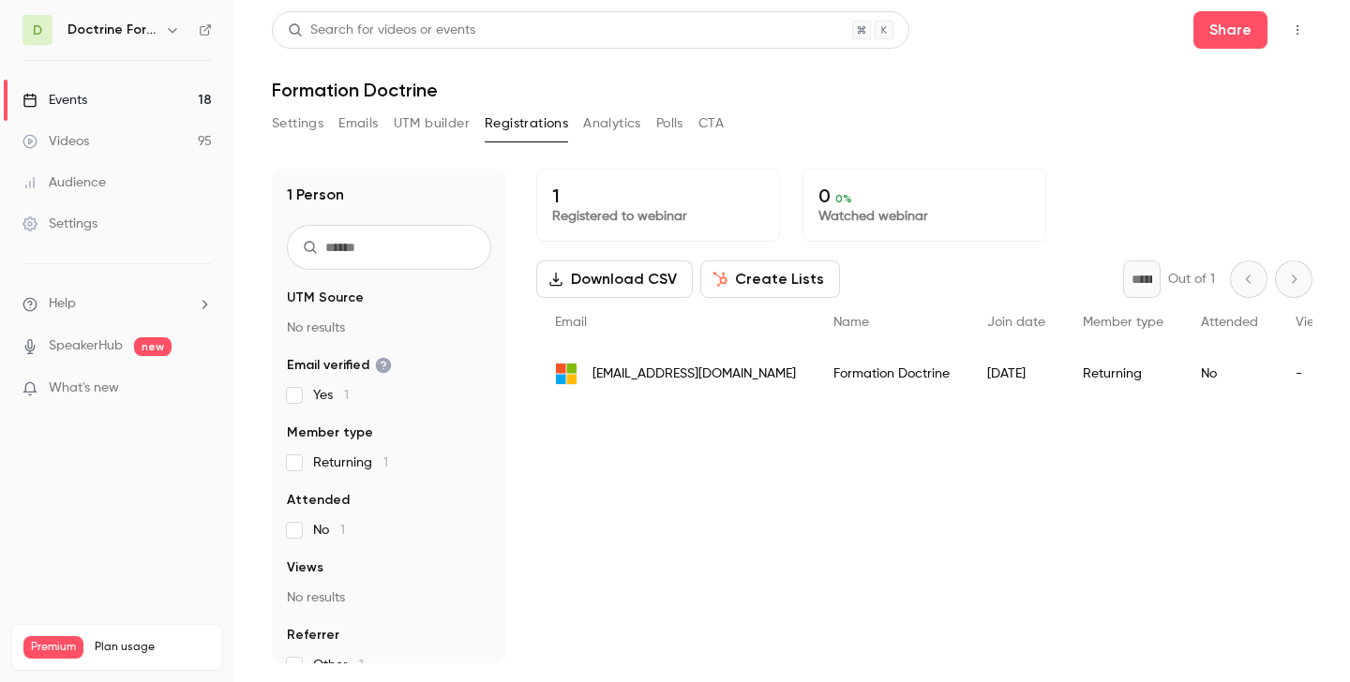
click at [681, 376] on span "[EMAIL_ADDRESS][DOMAIN_NAME]" at bounding box center [693, 375] width 203 height 20
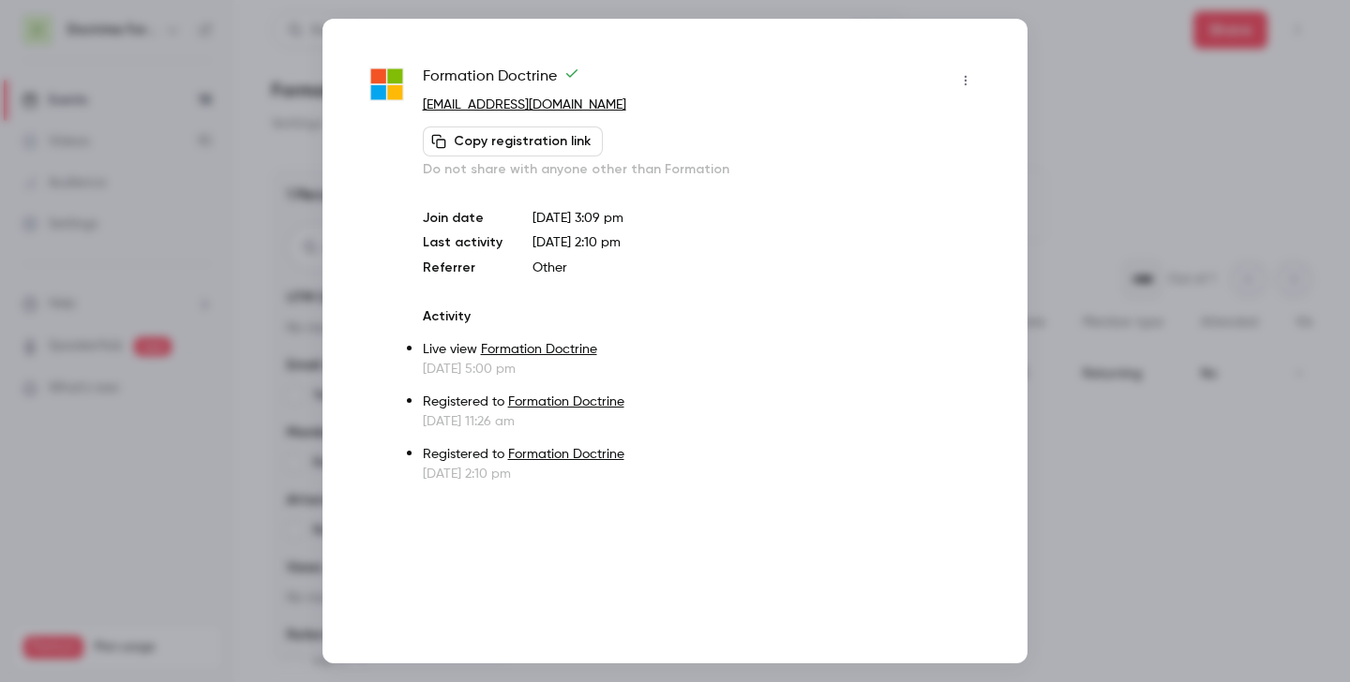
click at [974, 165] on div at bounding box center [675, 341] width 1350 height 682
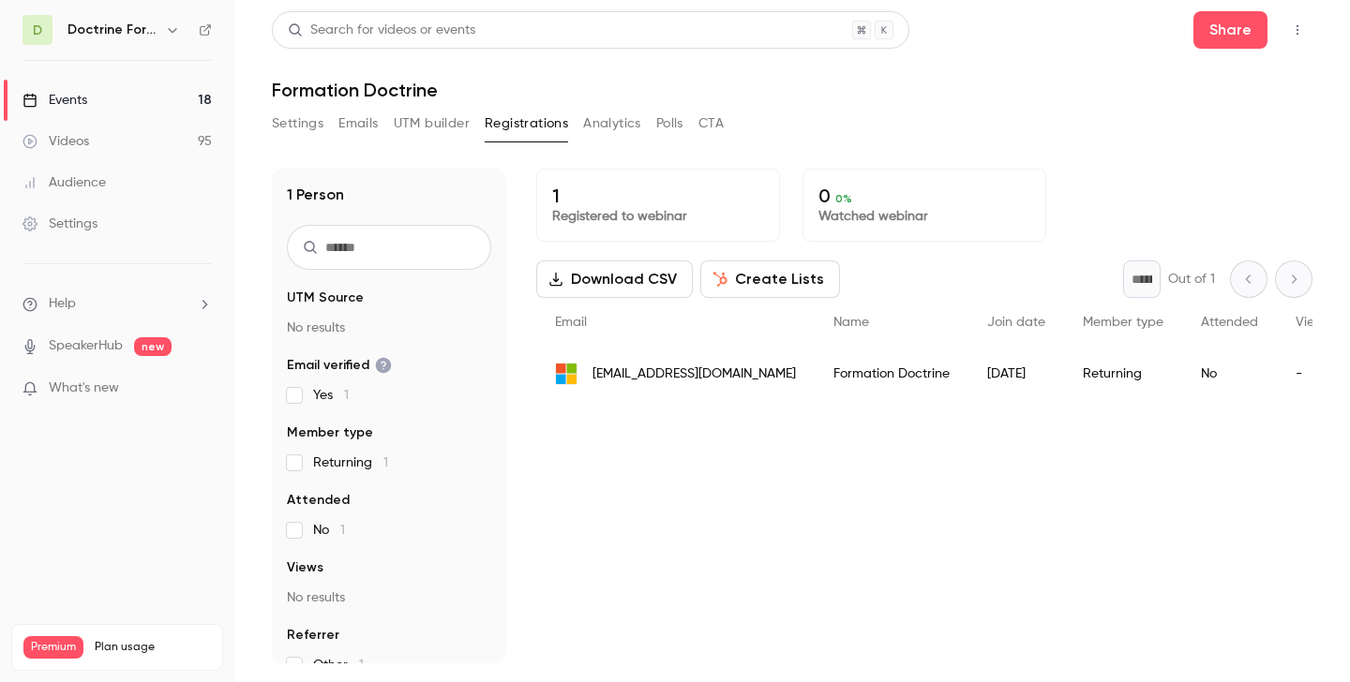
click at [165, 29] on icon "button" at bounding box center [172, 29] width 15 height 15
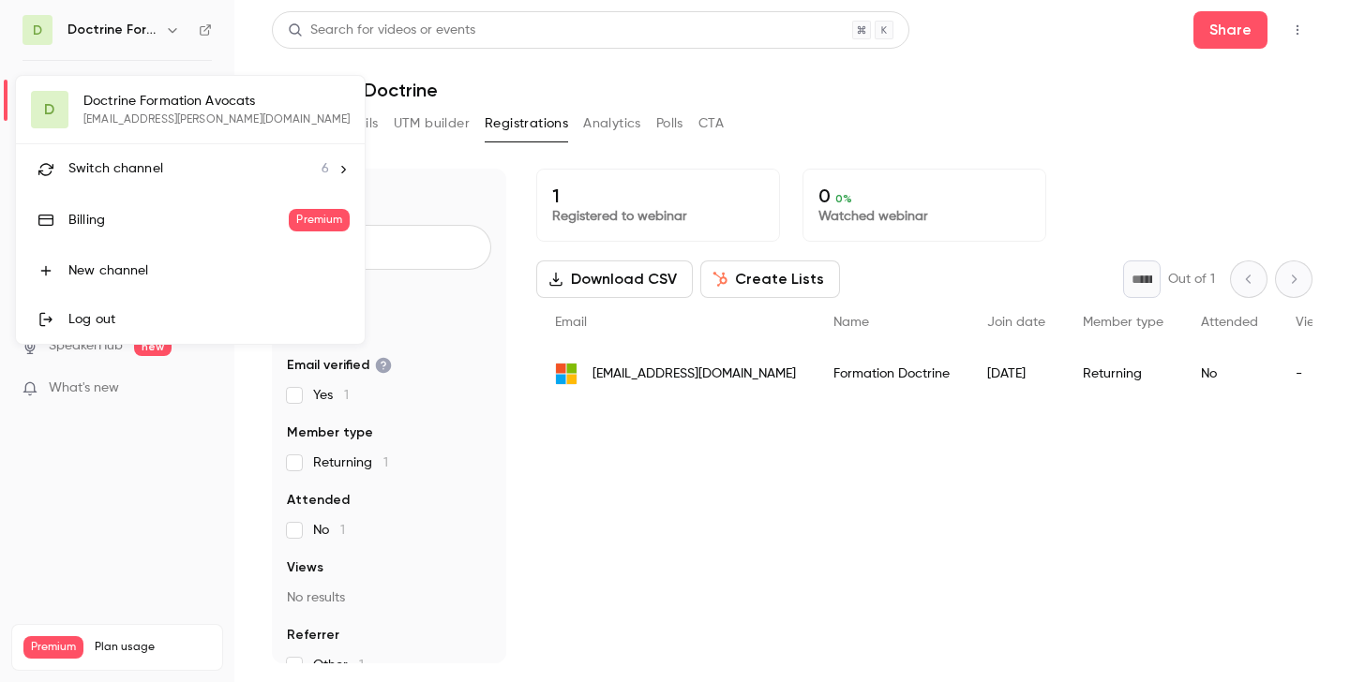
click at [161, 172] on div "Switch channel 6" at bounding box center [198, 169] width 261 height 20
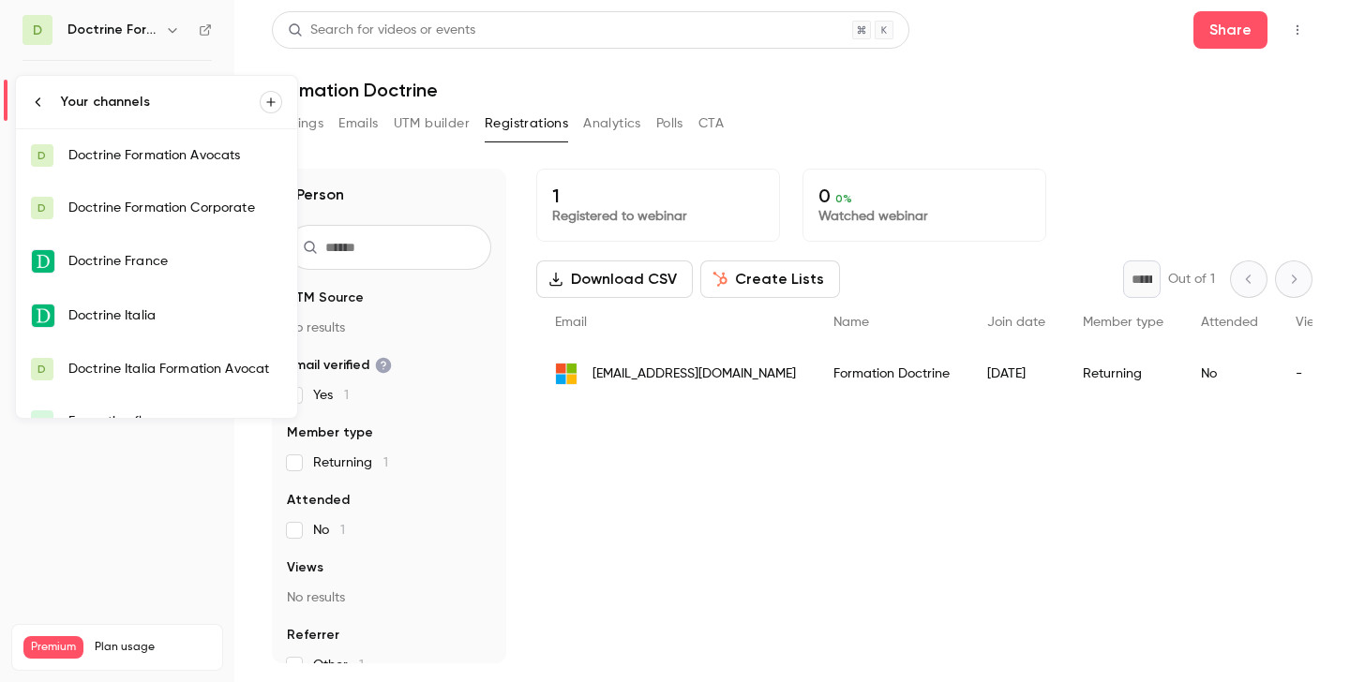
click at [188, 203] on div "Doctrine Formation Corporate" at bounding box center [175, 208] width 214 height 19
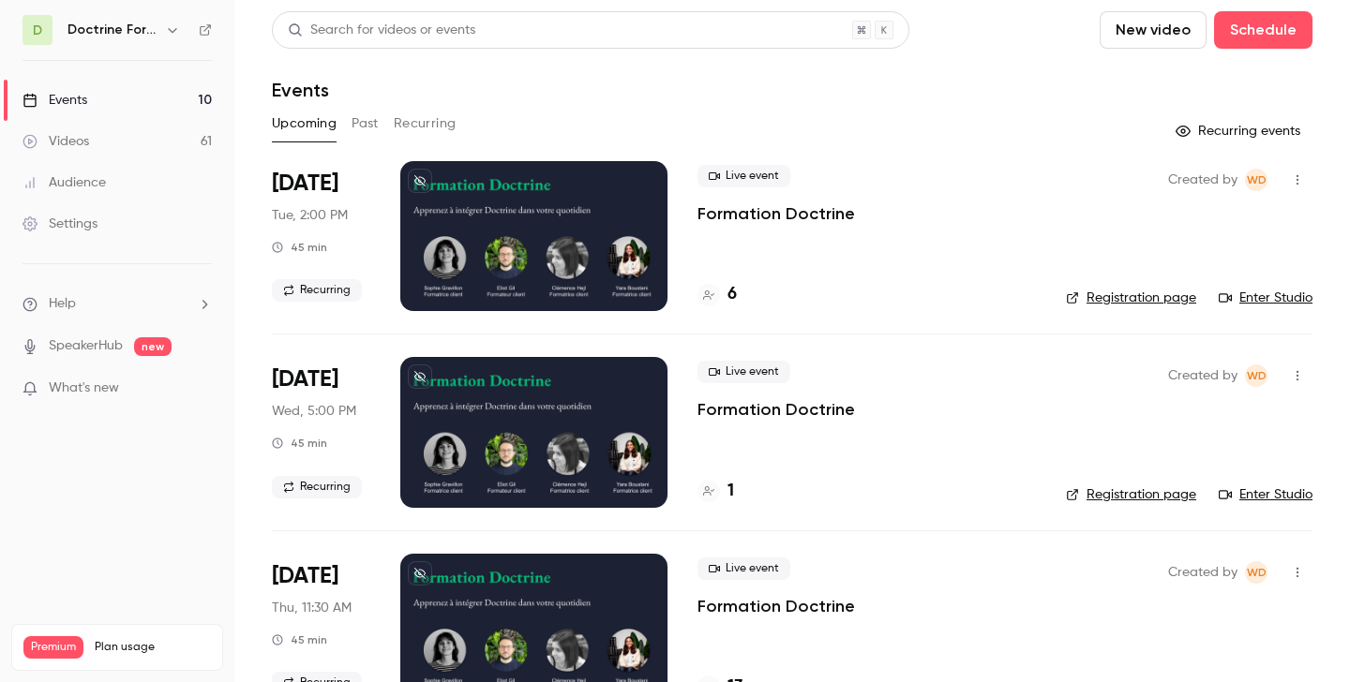
click at [358, 126] on button "Past" at bounding box center [365, 124] width 27 height 30
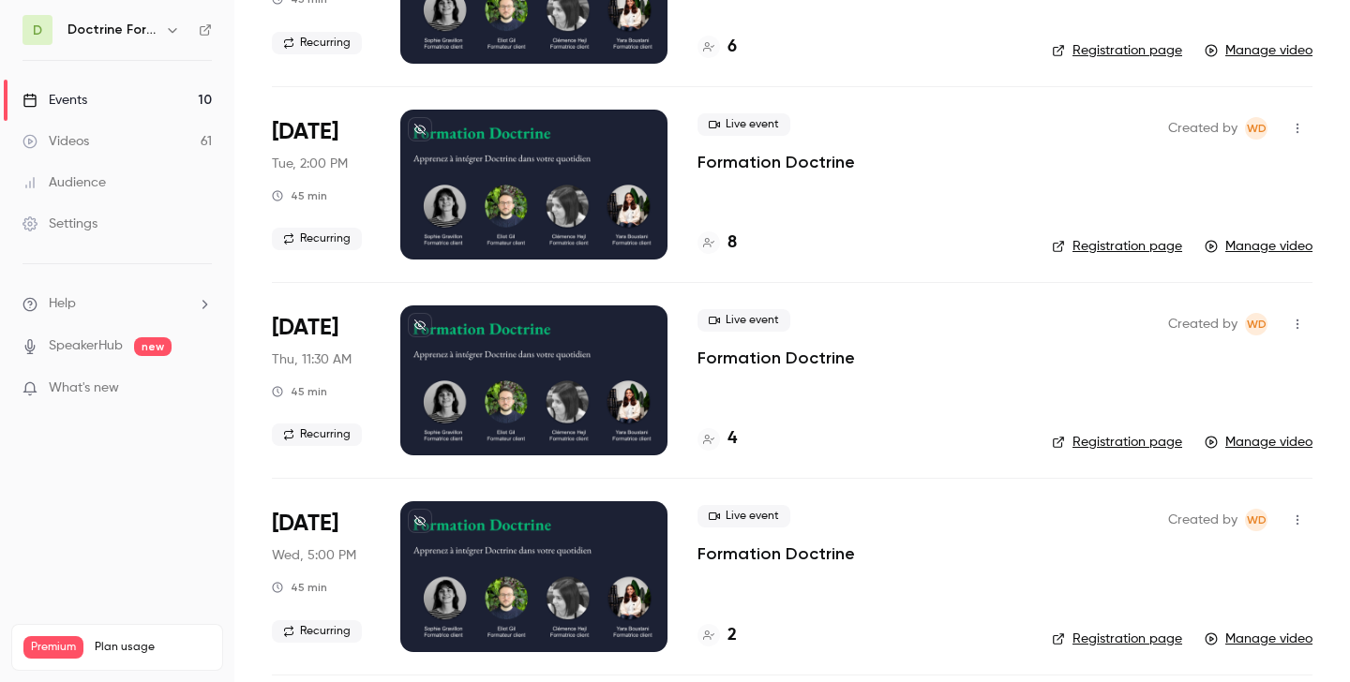
scroll to position [916, 0]
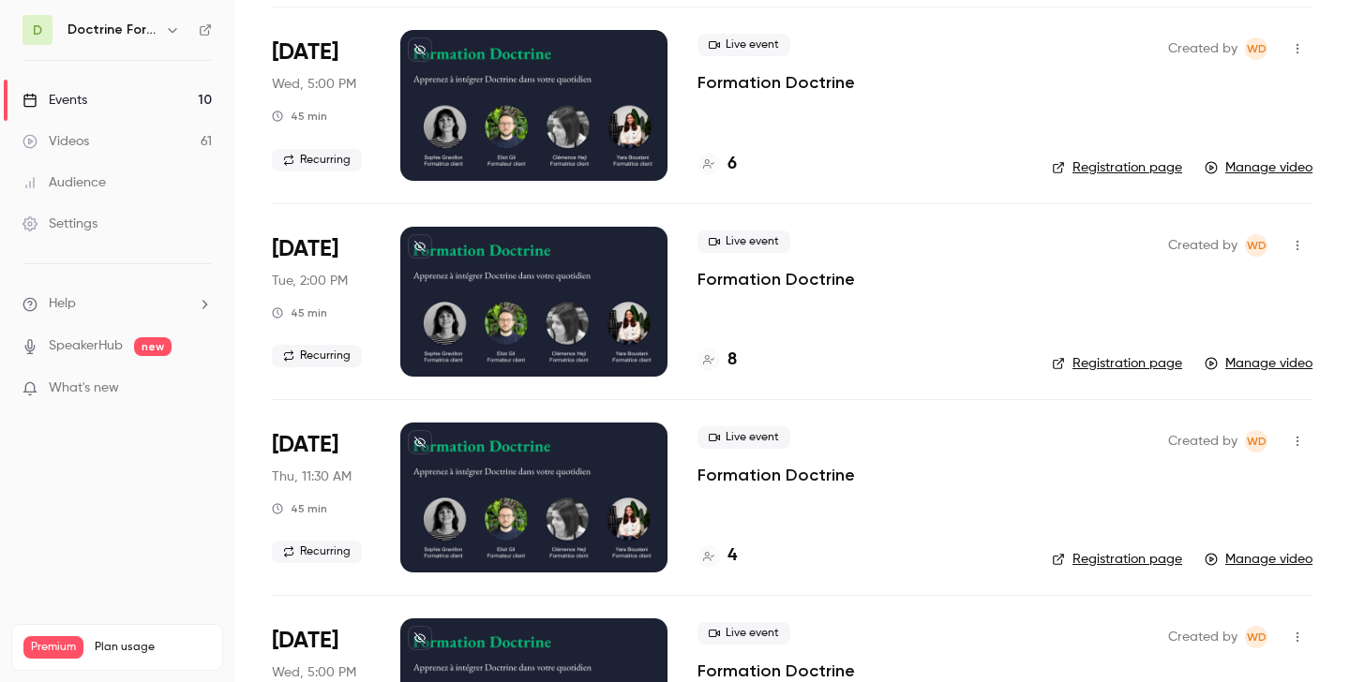
click at [169, 25] on icon "button" at bounding box center [172, 29] width 15 height 15
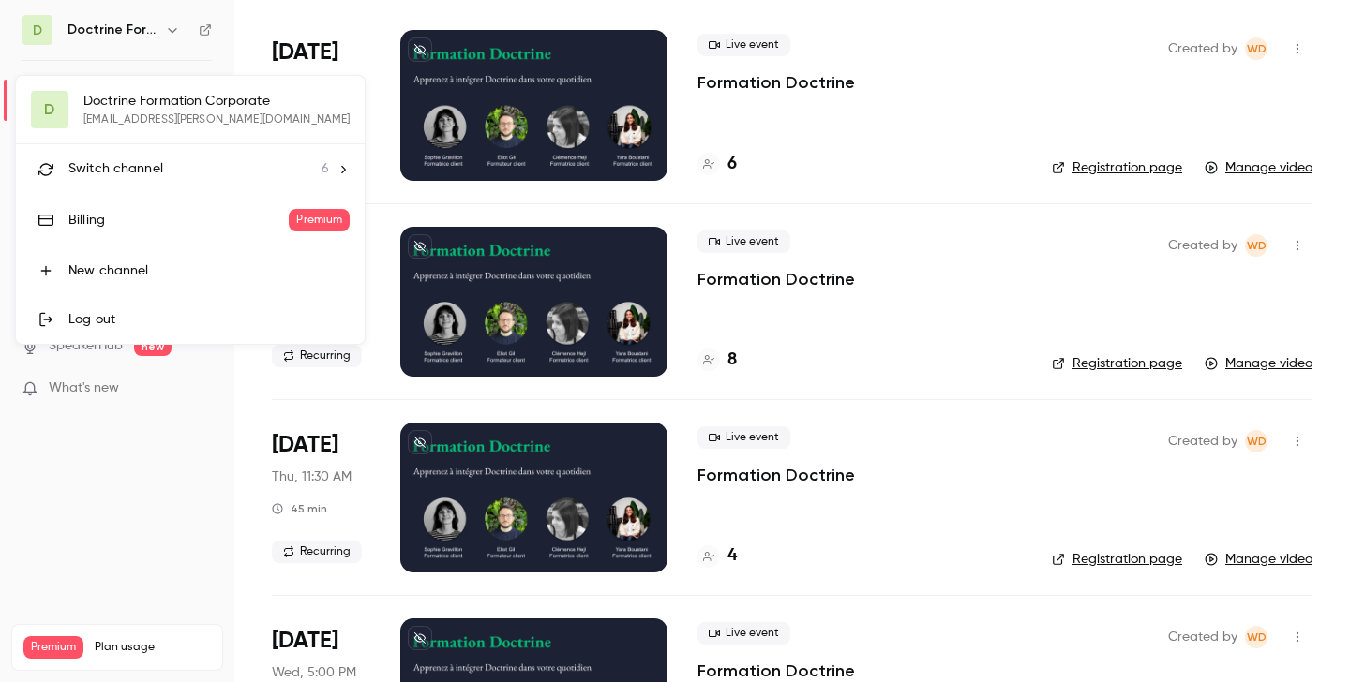
click at [142, 167] on span "Switch channel" at bounding box center [115, 169] width 95 height 20
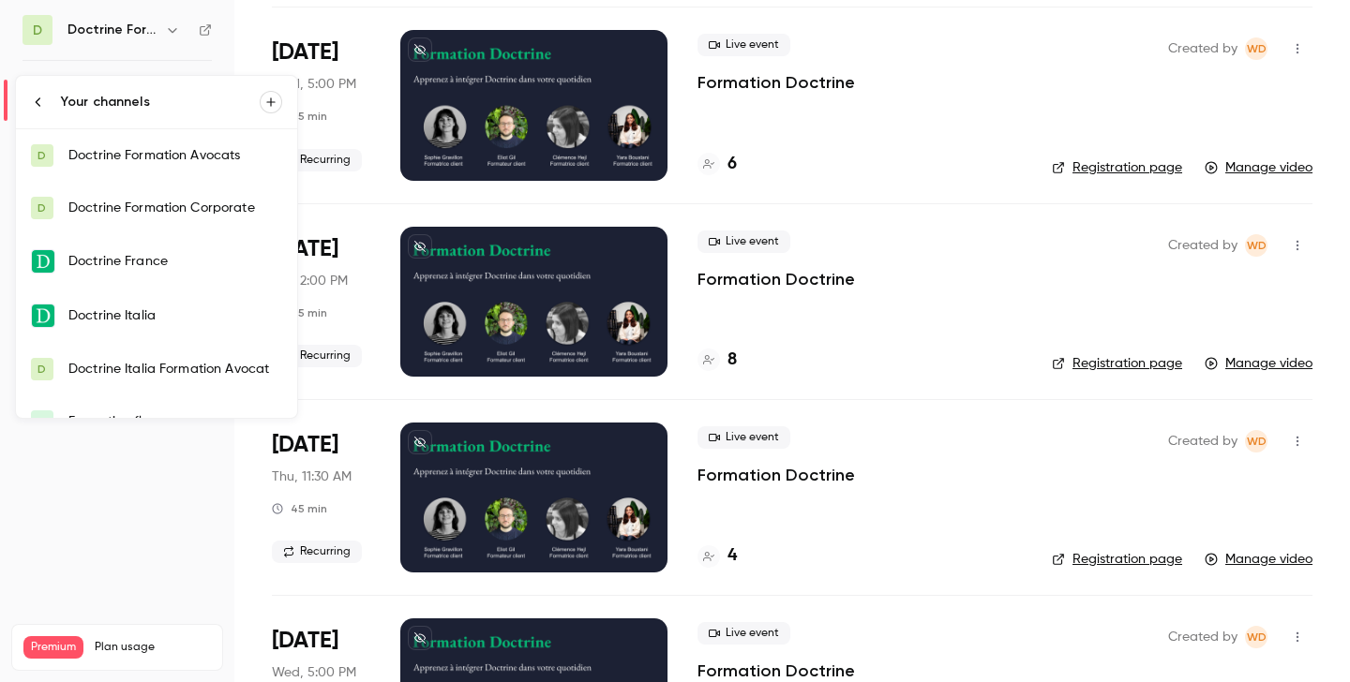
click at [172, 157] on div "Doctrine Formation Avocats" at bounding box center [175, 155] width 214 height 19
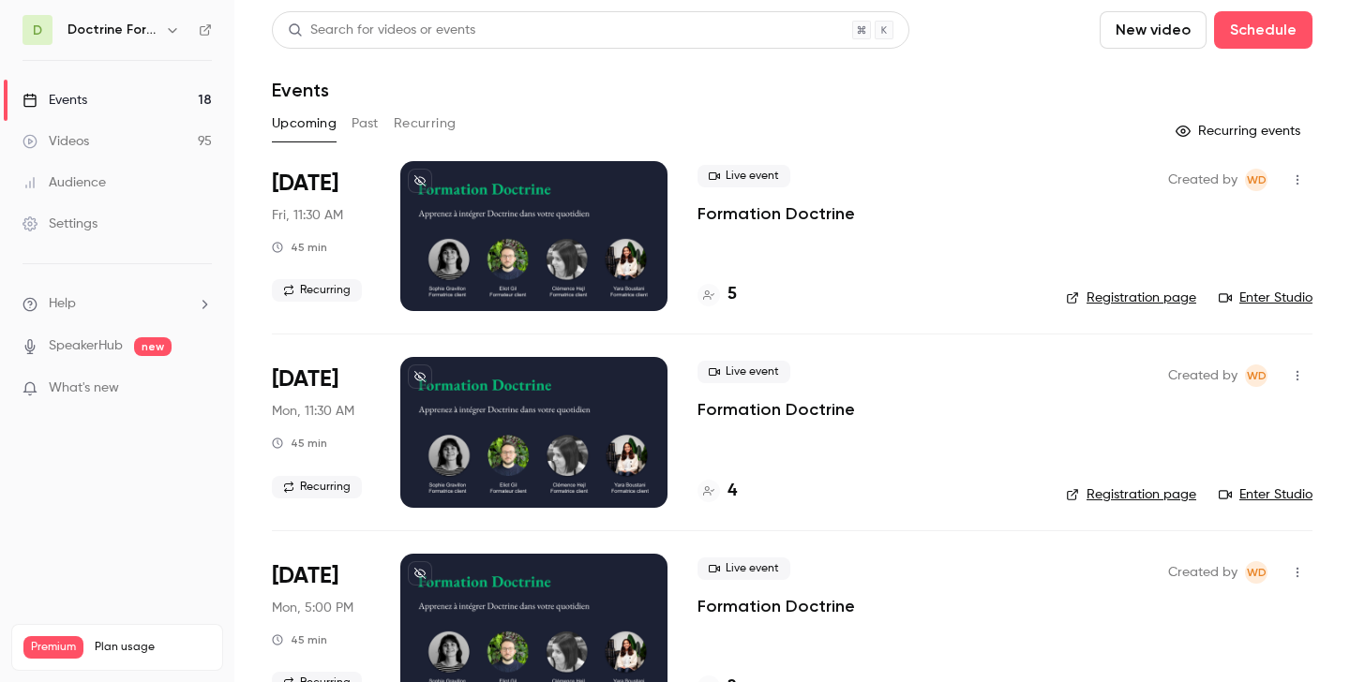
click at [366, 126] on button "Past" at bounding box center [365, 124] width 27 height 30
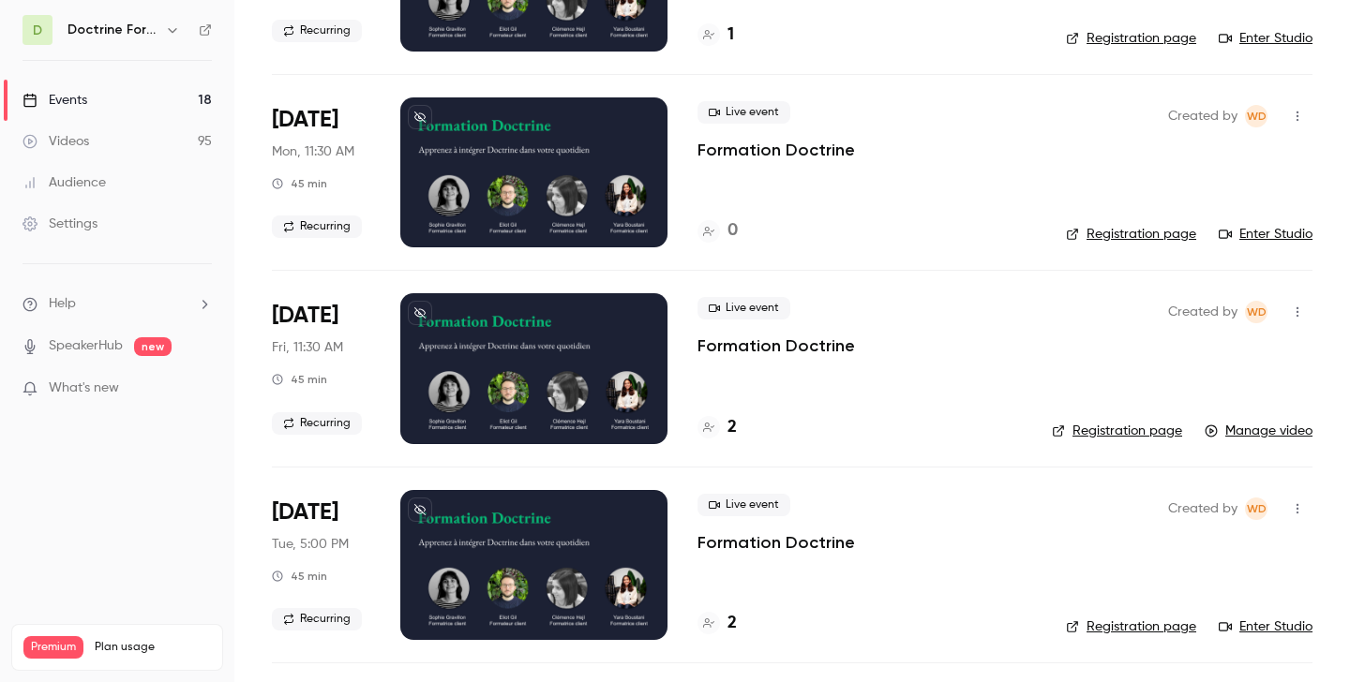
scroll to position [1240, 0]
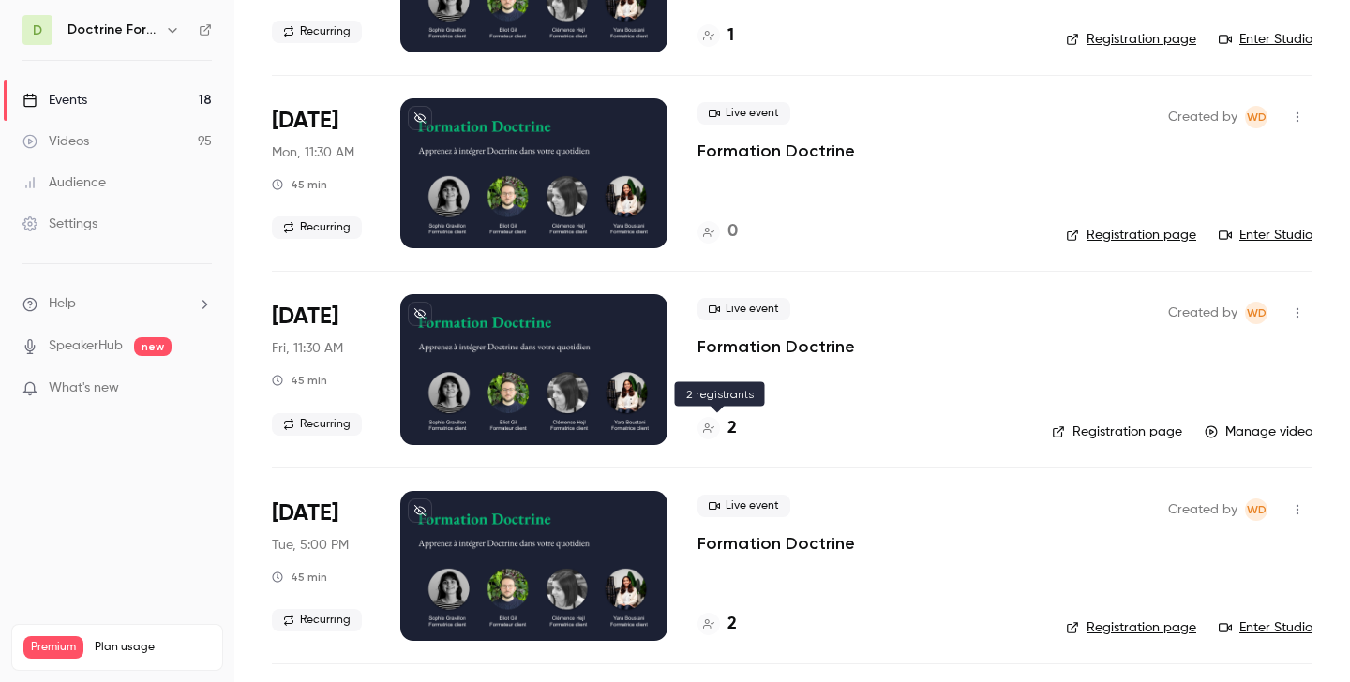
click at [723, 430] on div "2" at bounding box center [716, 428] width 39 height 25
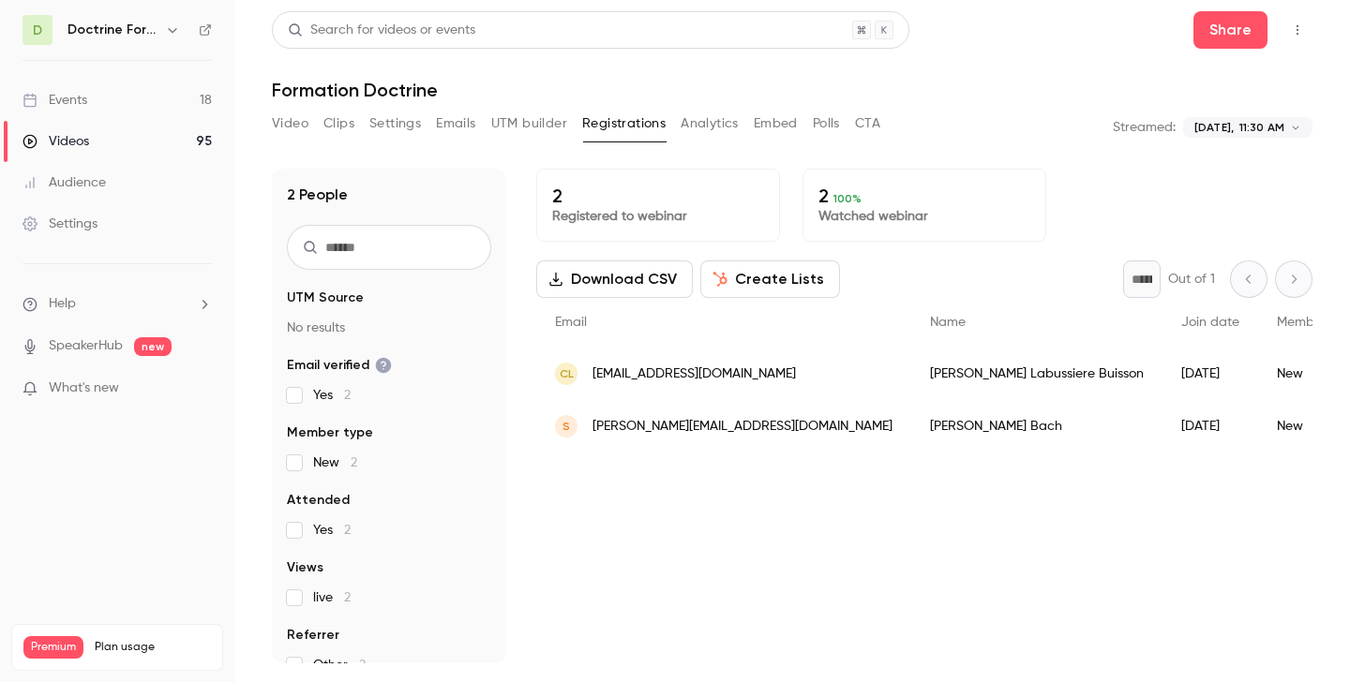
click at [172, 22] on icon "button" at bounding box center [172, 29] width 15 height 15
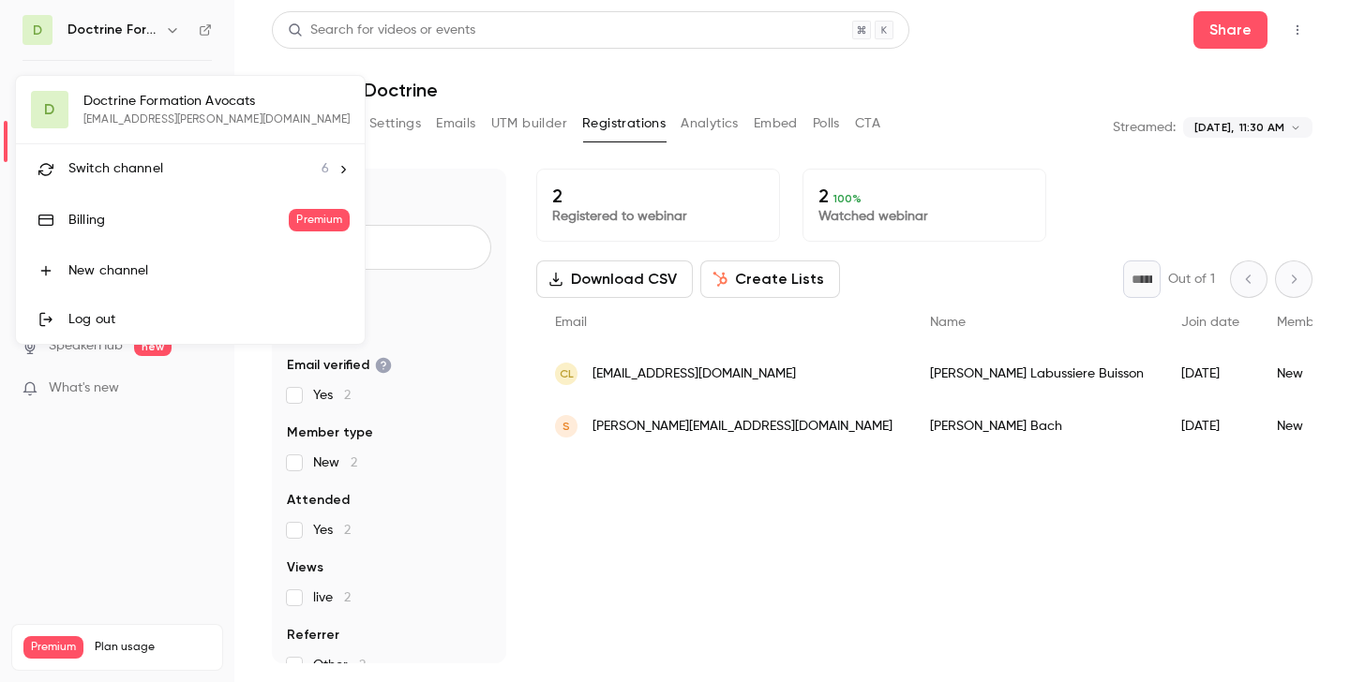
click at [139, 181] on li "Switch channel 6" at bounding box center [190, 169] width 349 height 50
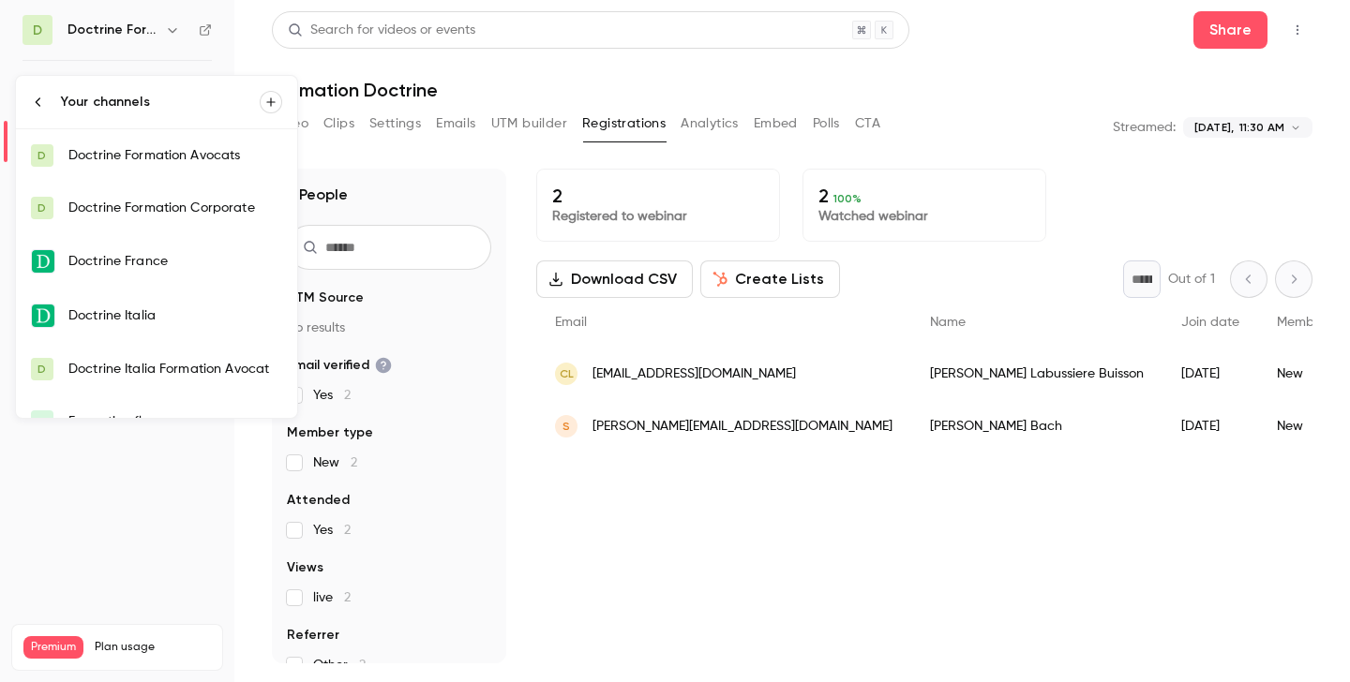
click at [147, 197] on link "D Doctrine Formation Corporate" at bounding box center [156, 208] width 281 height 52
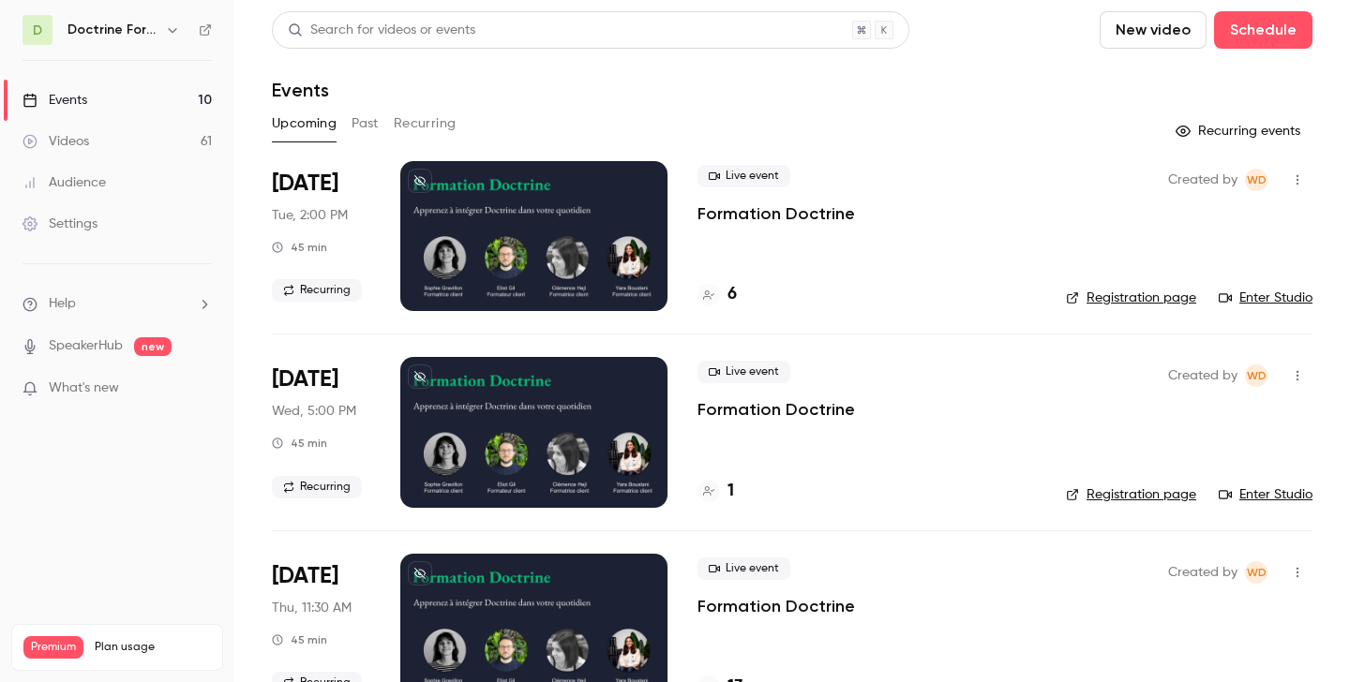
click at [362, 122] on button "Past" at bounding box center [365, 124] width 27 height 30
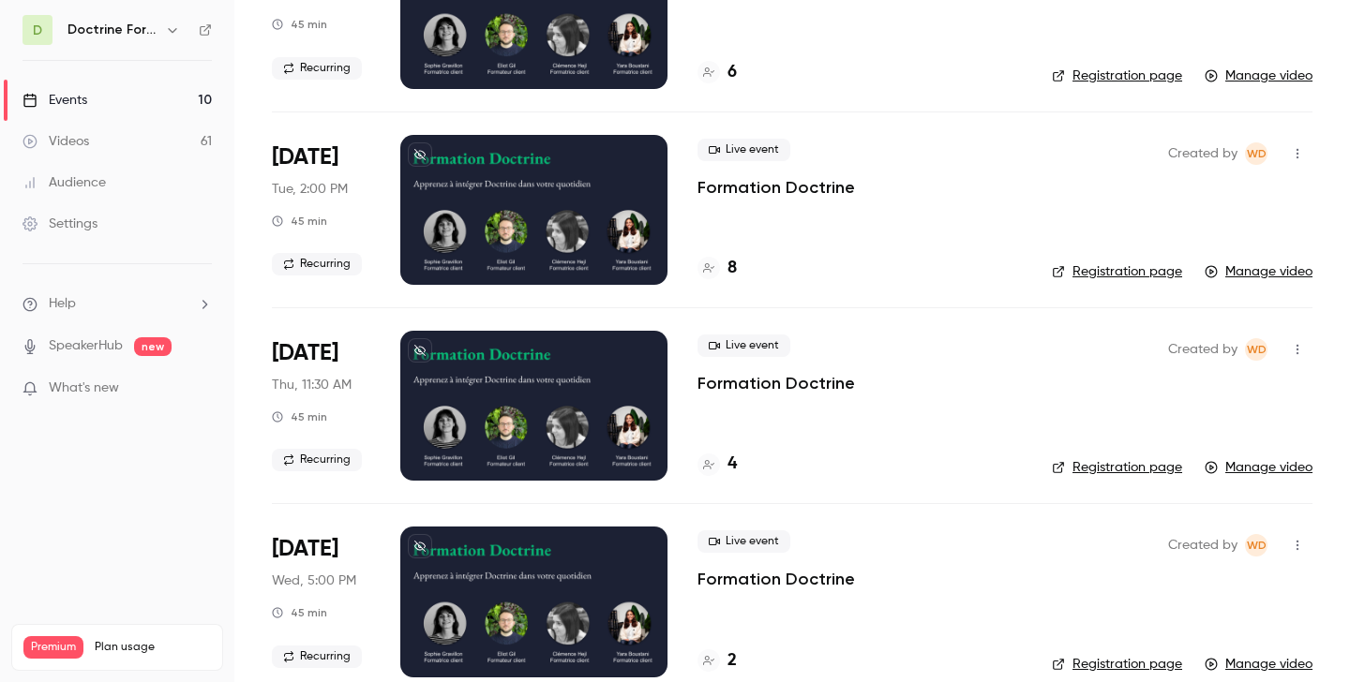
scroll to position [1090, 0]
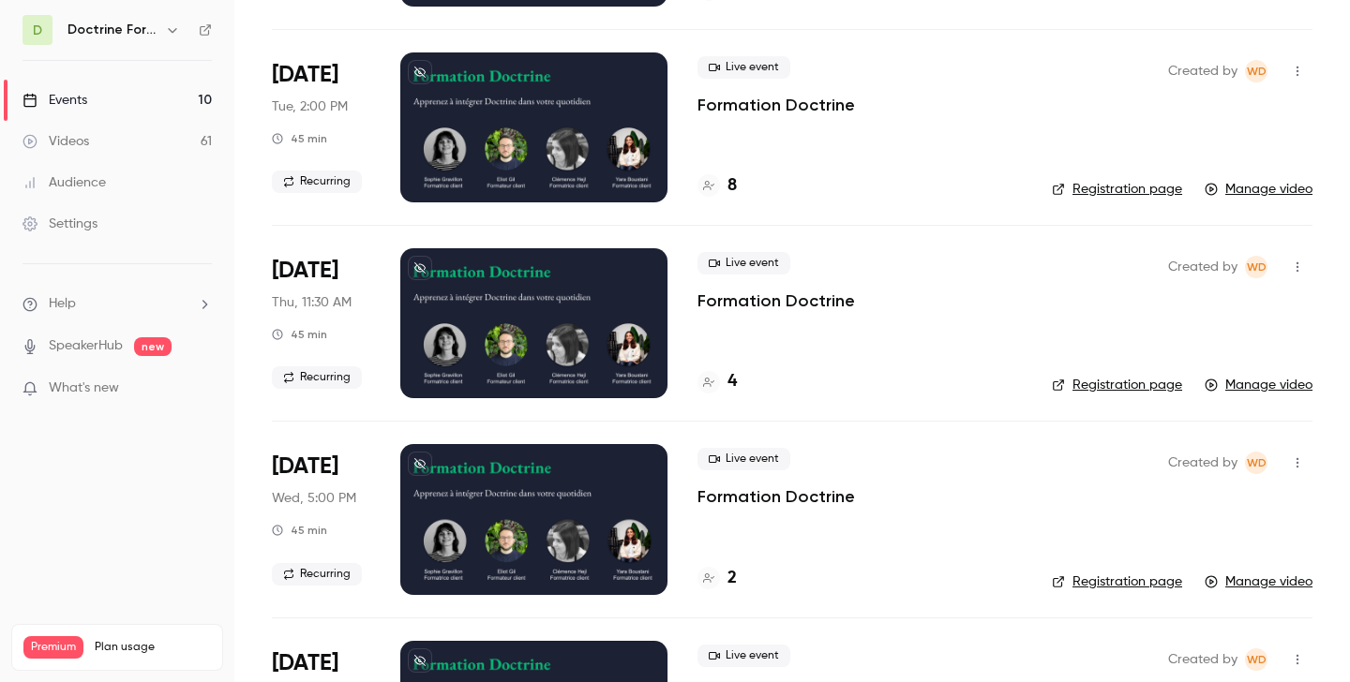
click at [725, 378] on div "4" at bounding box center [716, 381] width 39 height 25
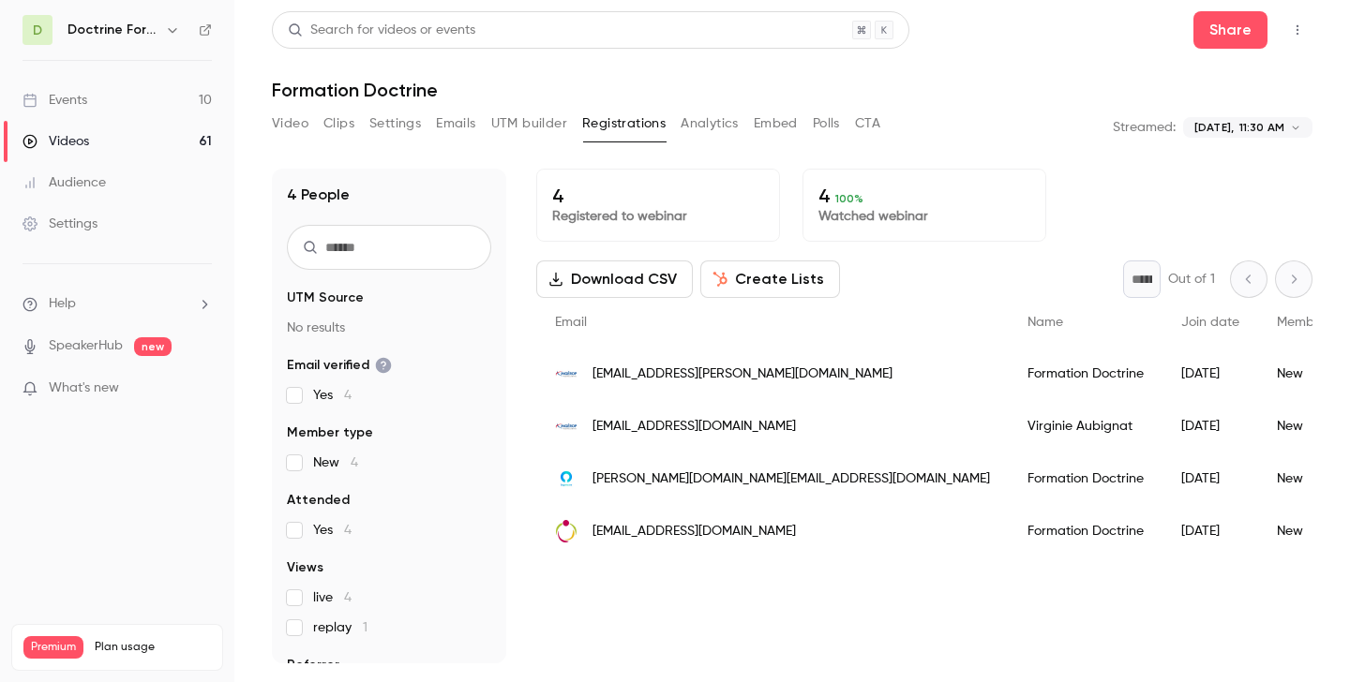
click at [170, 22] on icon "button" at bounding box center [172, 29] width 15 height 15
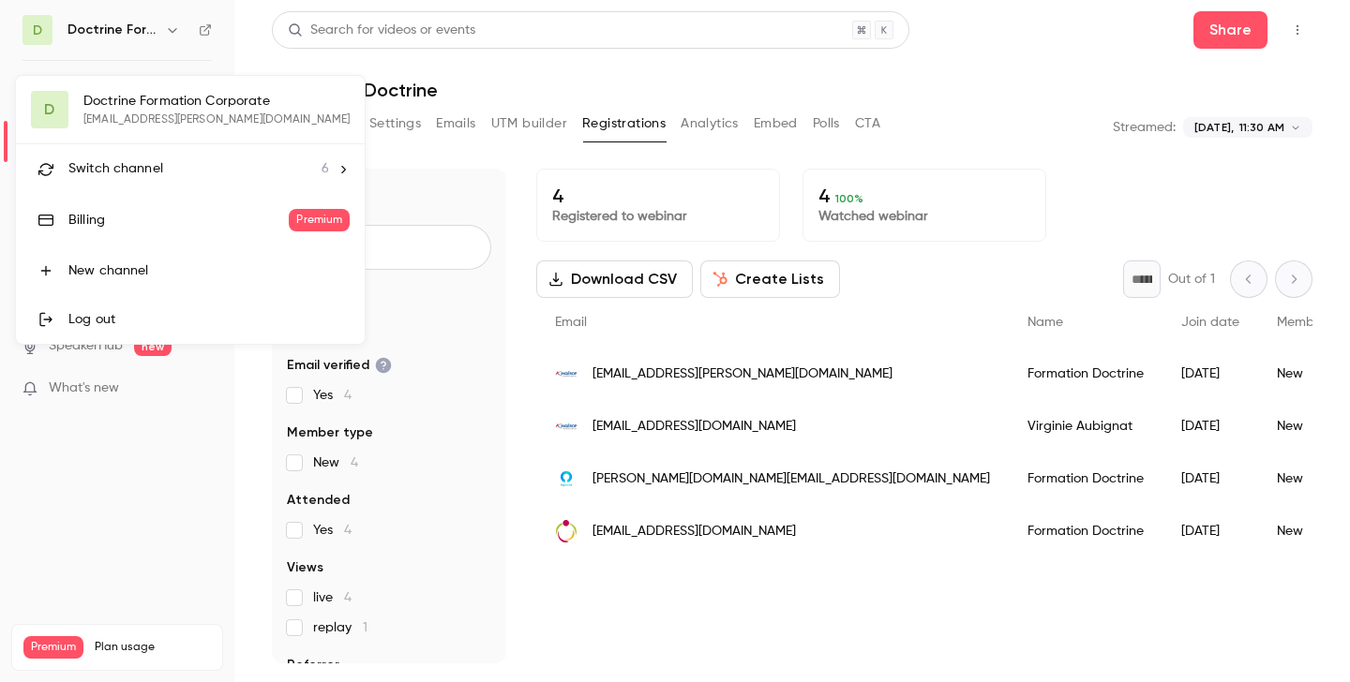
click at [158, 180] on li "Switch channel 6" at bounding box center [190, 169] width 349 height 50
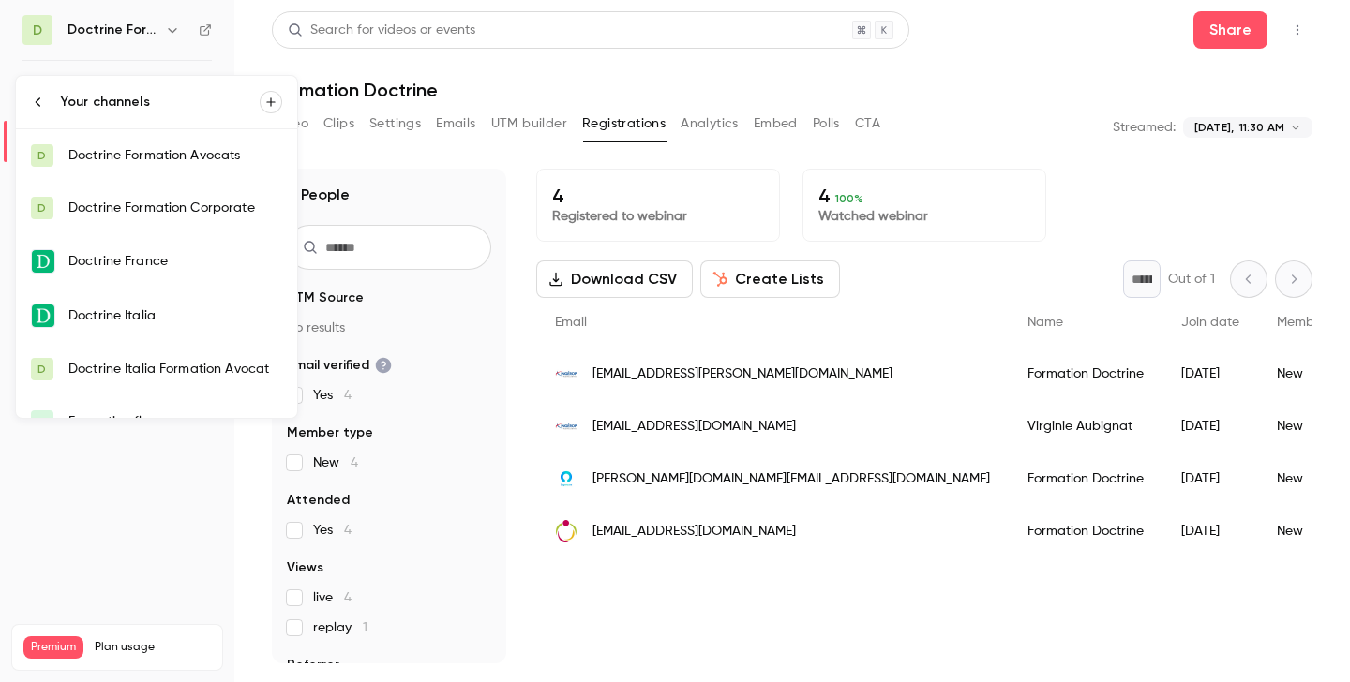
click at [187, 219] on link "D Doctrine Formation Corporate" at bounding box center [156, 208] width 281 height 52
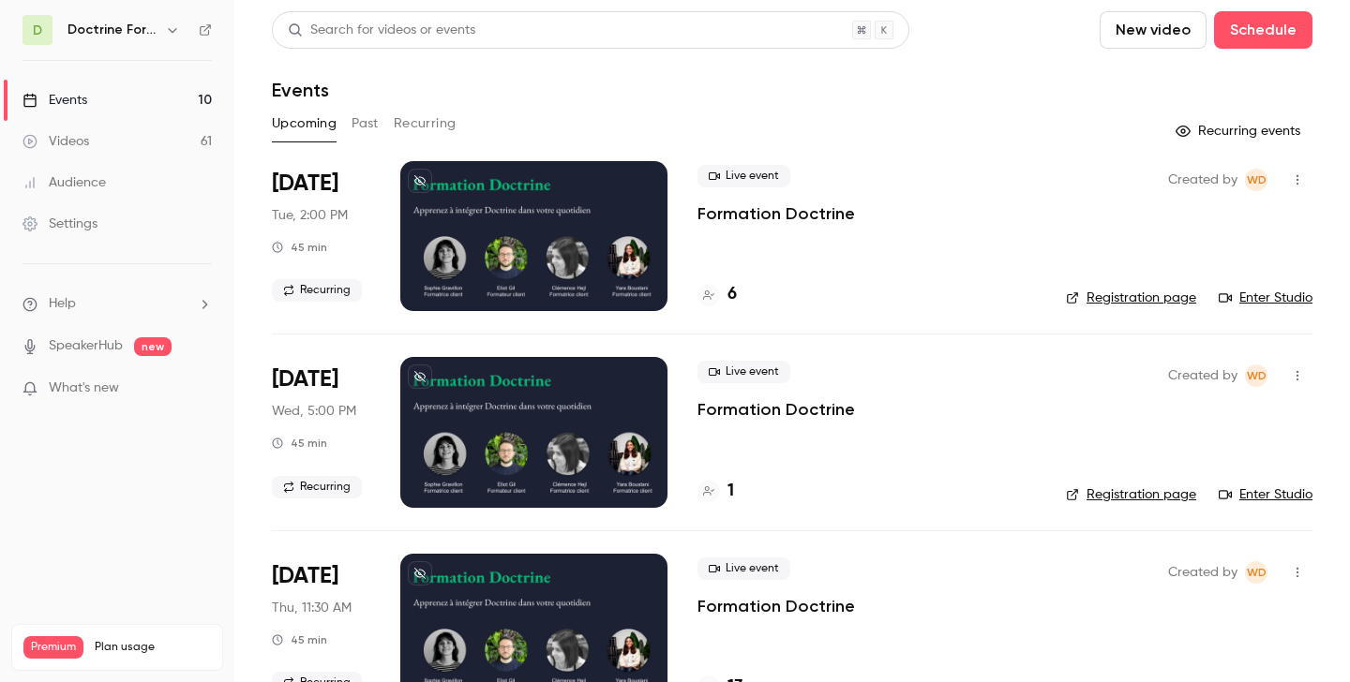
click at [364, 121] on button "Past" at bounding box center [365, 124] width 27 height 30
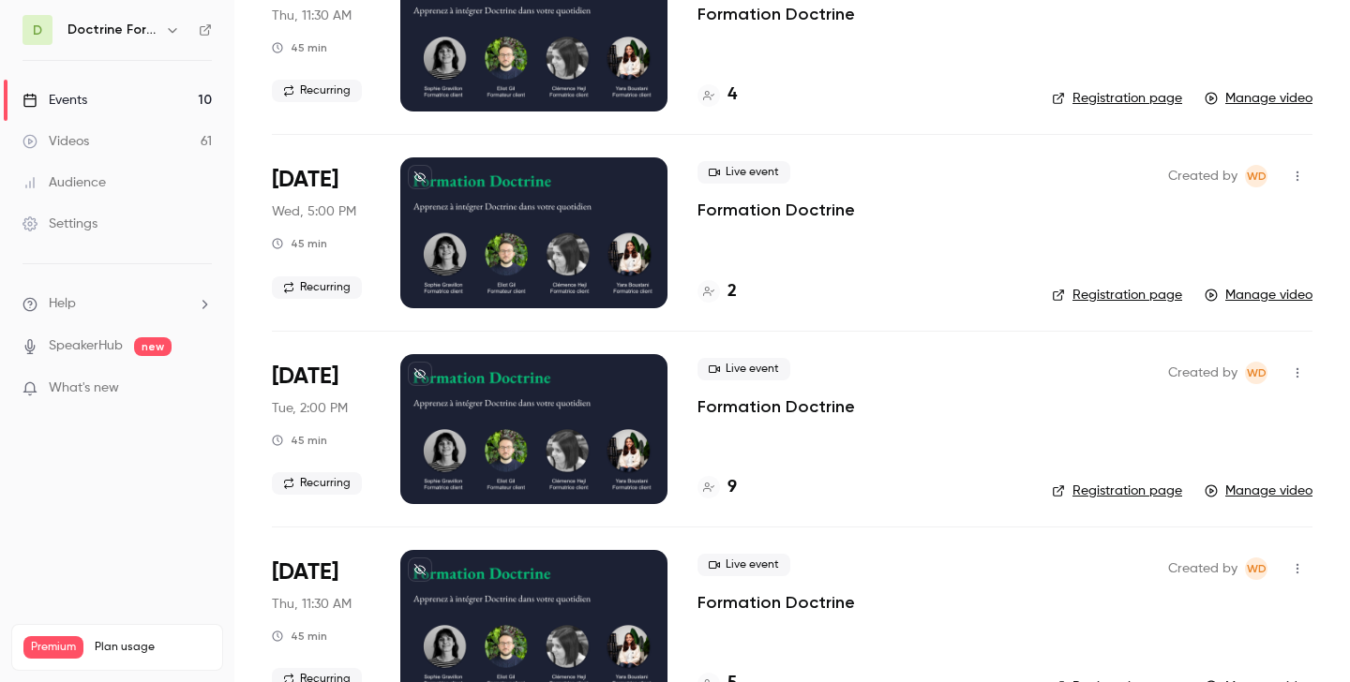
scroll to position [1376, 0]
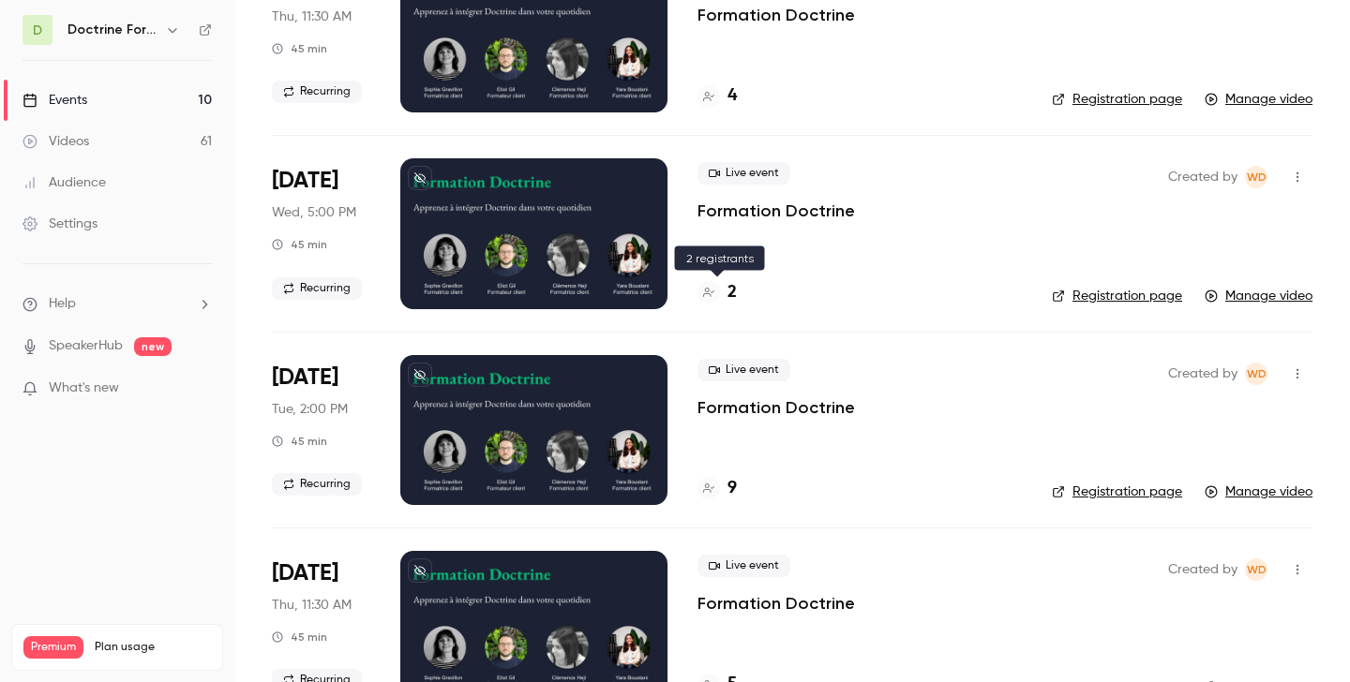
click at [730, 289] on h4 "2" at bounding box center [731, 292] width 9 height 25
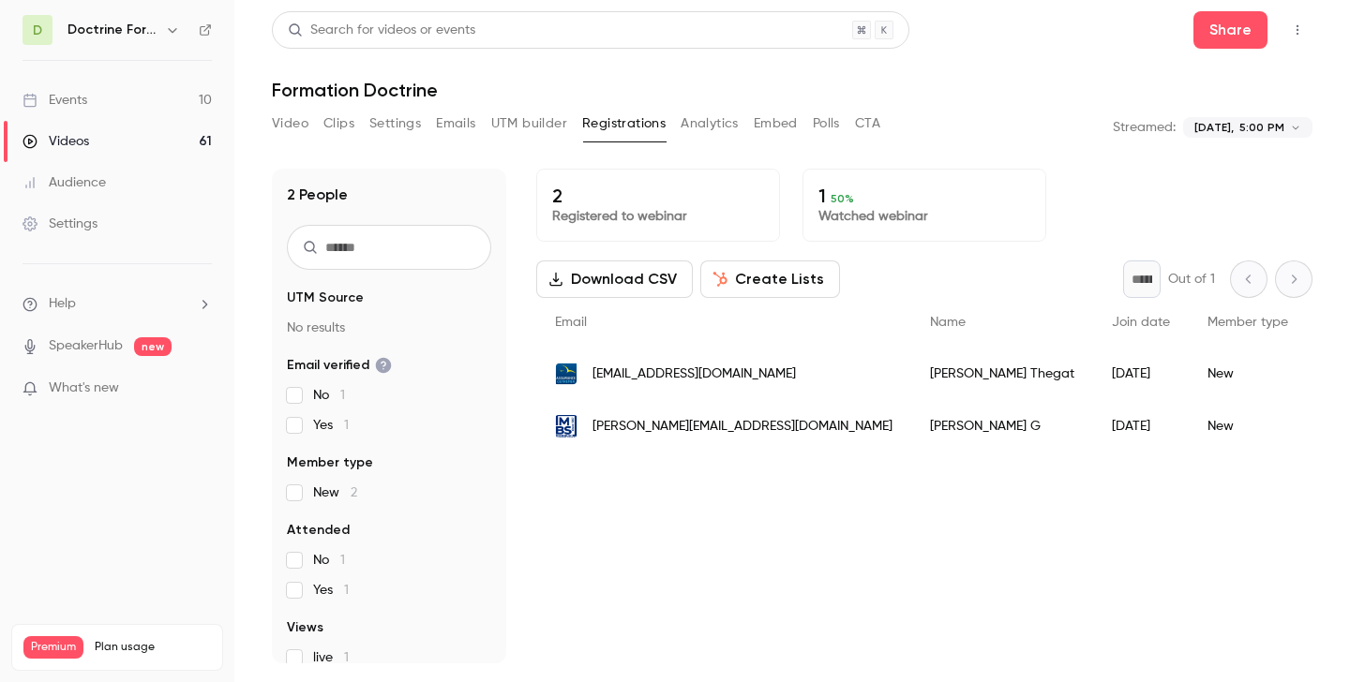
click at [699, 425] on span "m.godin@mbs-education.com" at bounding box center [742, 427] width 300 height 20
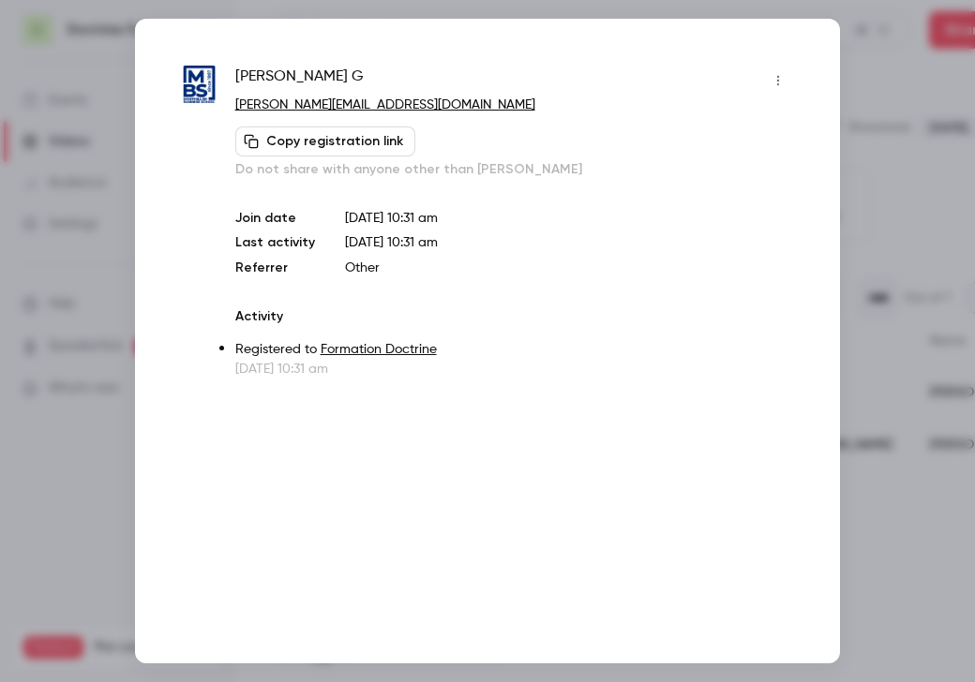
click at [873, 187] on div at bounding box center [487, 341] width 975 height 682
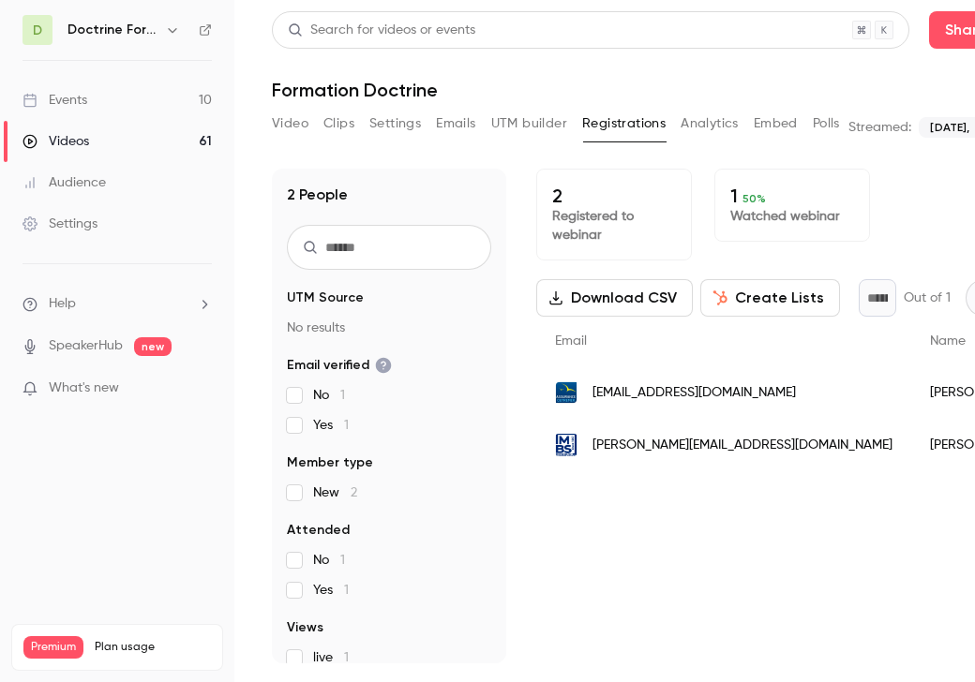
click at [168, 26] on icon "button" at bounding box center [172, 29] width 15 height 15
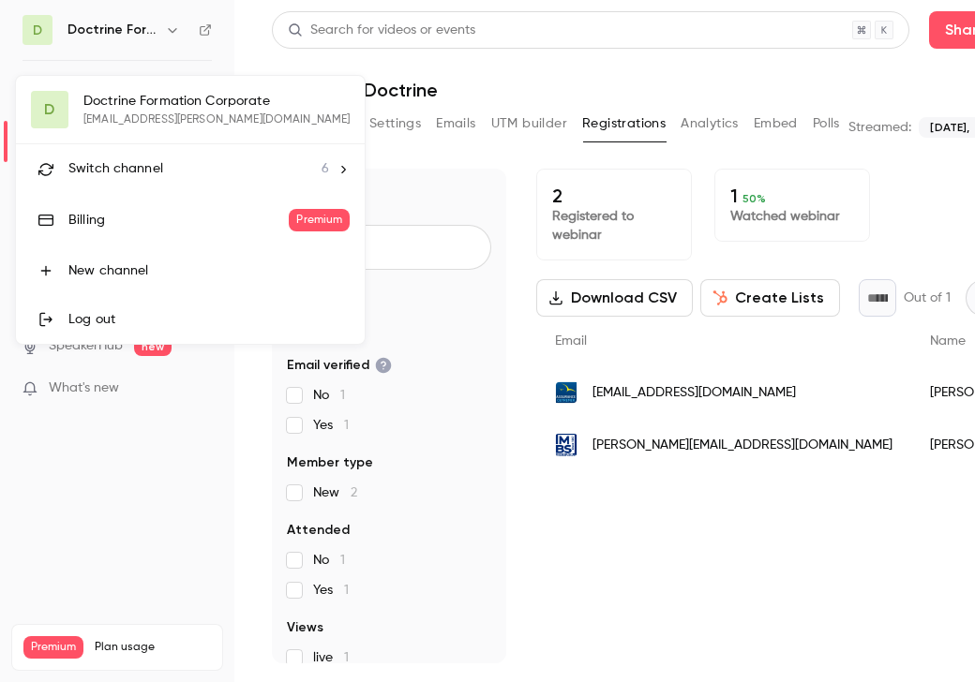
click at [133, 167] on span "Switch channel" at bounding box center [115, 169] width 95 height 20
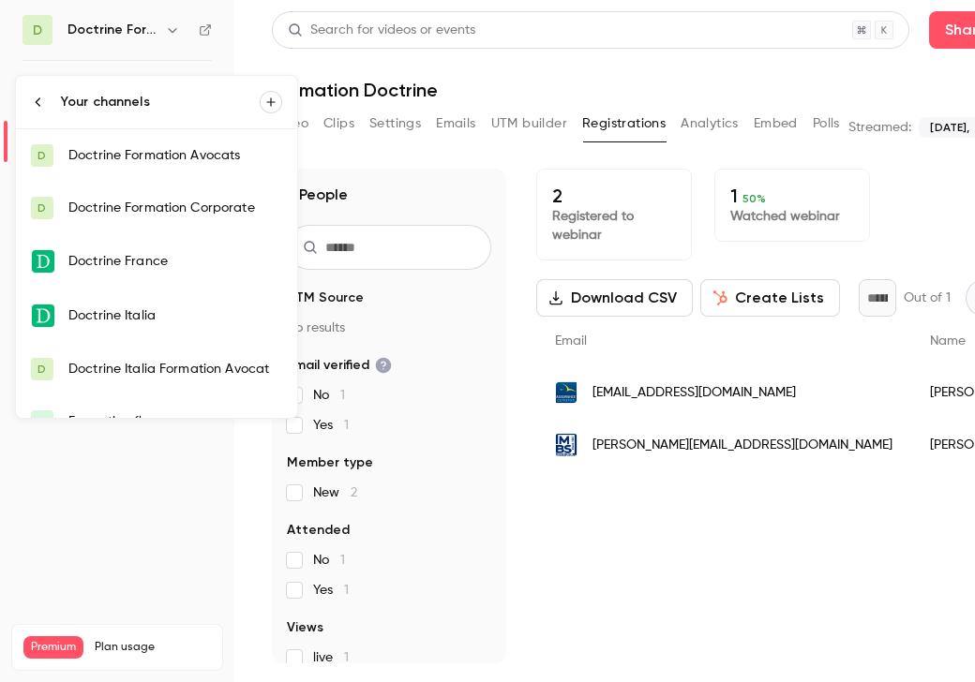
click at [133, 167] on link "D Doctrine Formation Avocats" at bounding box center [156, 155] width 281 height 52
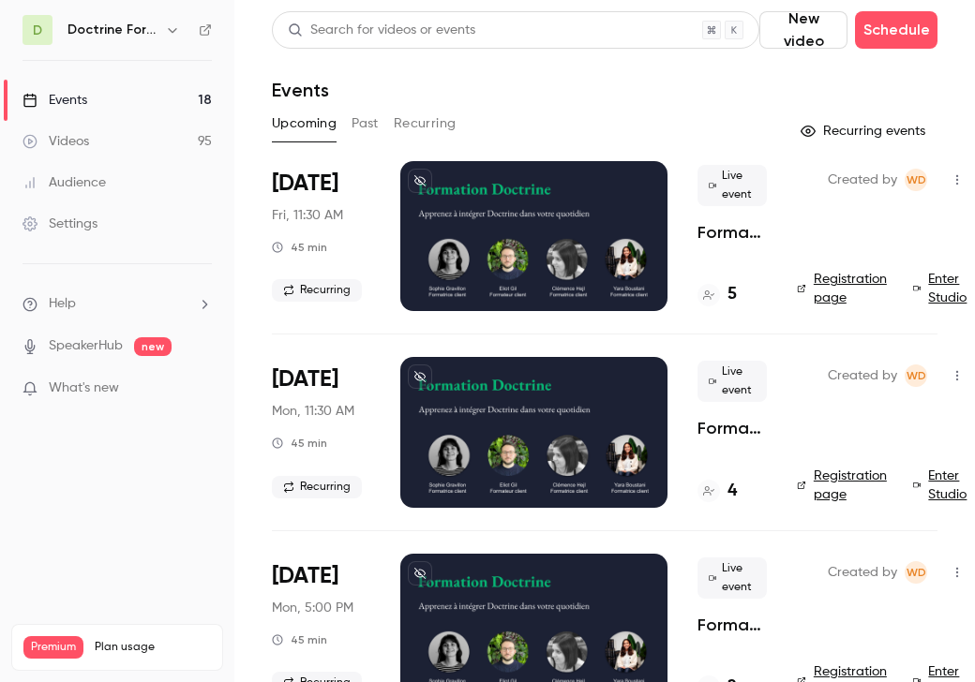
click at [363, 124] on button "Past" at bounding box center [365, 124] width 27 height 30
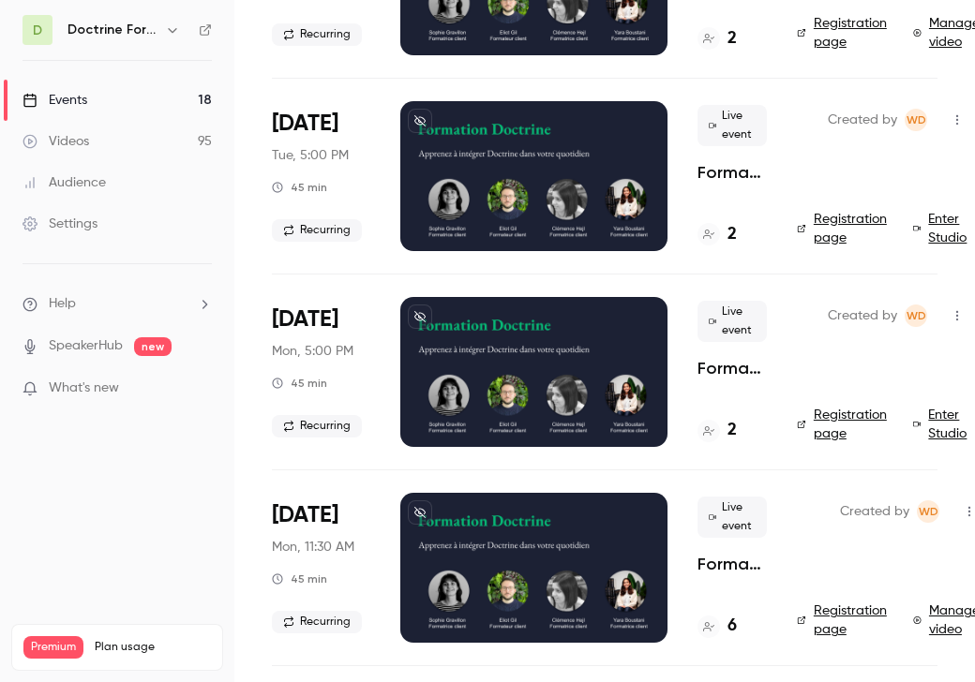
scroll to position [1474, 0]
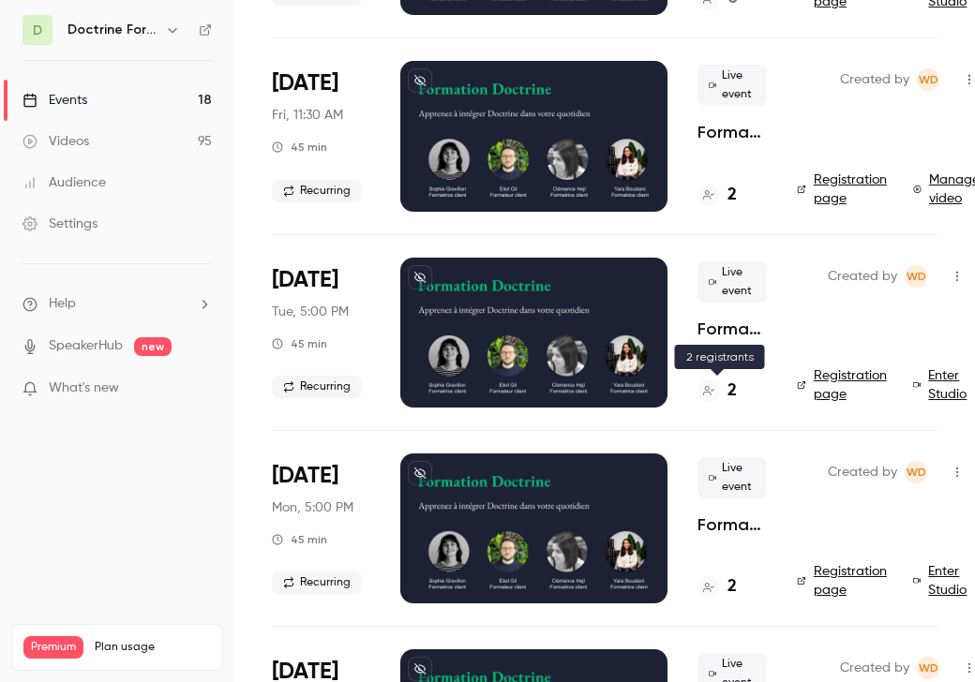
click at [722, 391] on div "2" at bounding box center [716, 391] width 39 height 25
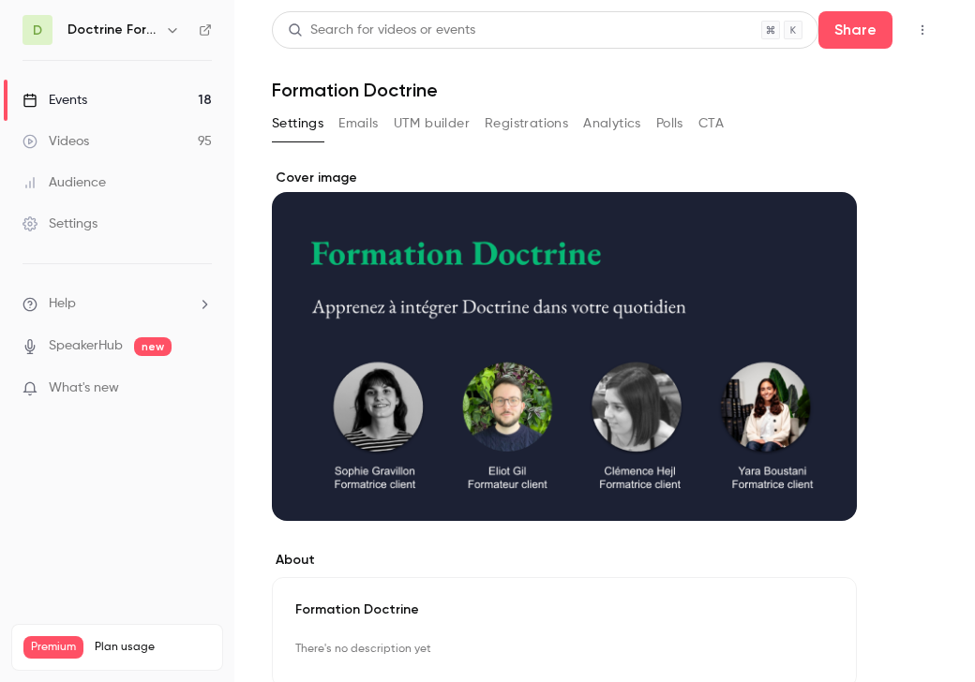
click at [505, 128] on button "Registrations" at bounding box center [526, 124] width 83 height 30
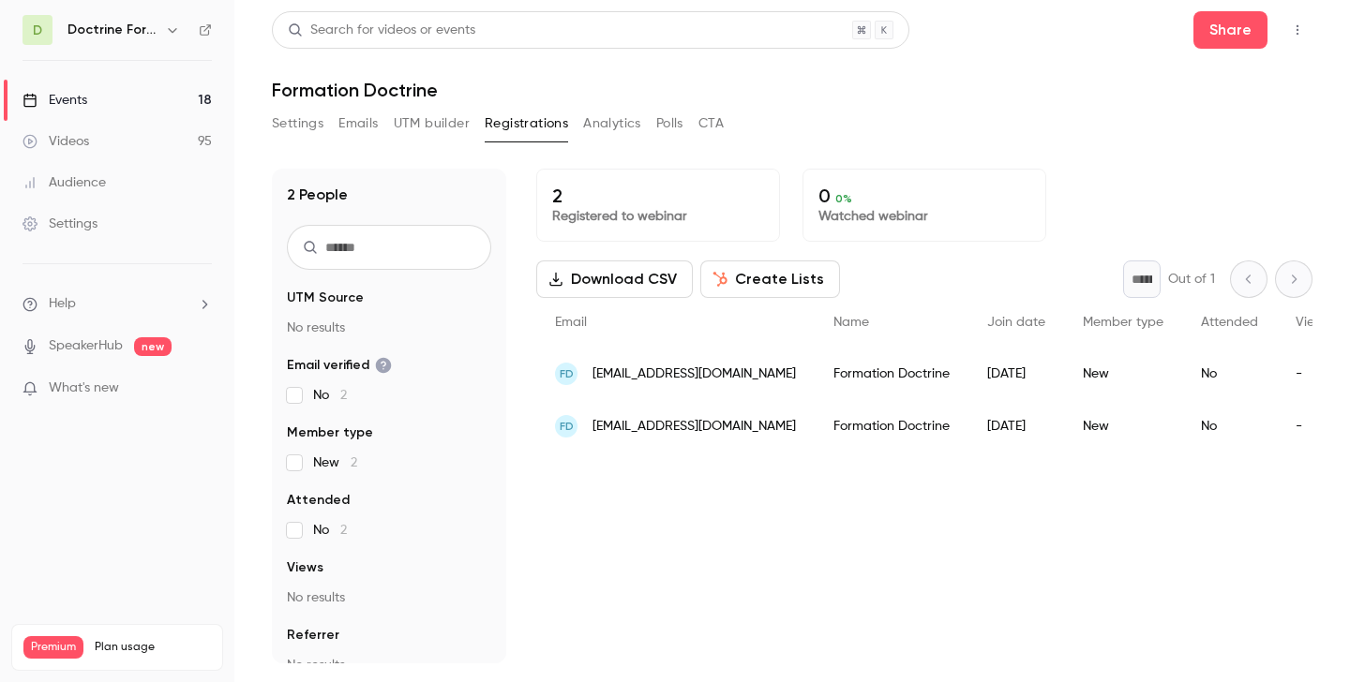
click at [169, 28] on icon "button" at bounding box center [172, 30] width 8 height 5
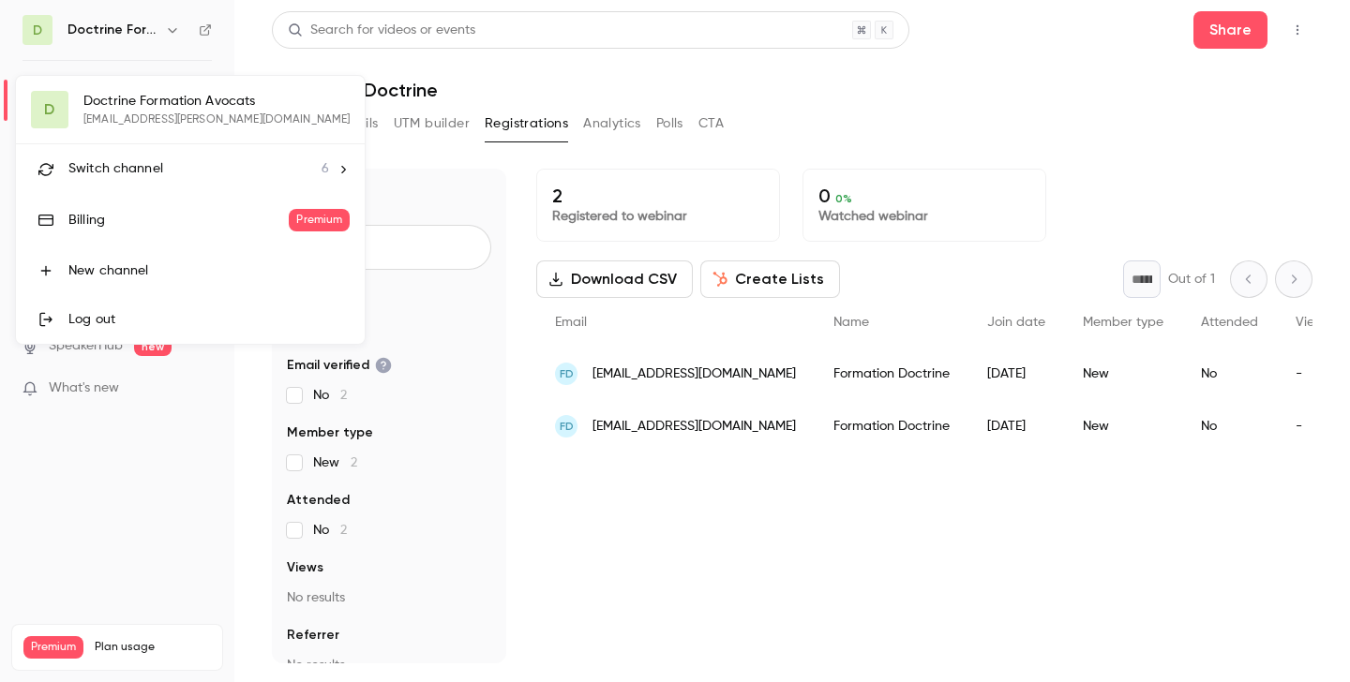
click at [128, 168] on span "Switch channel" at bounding box center [115, 169] width 95 height 20
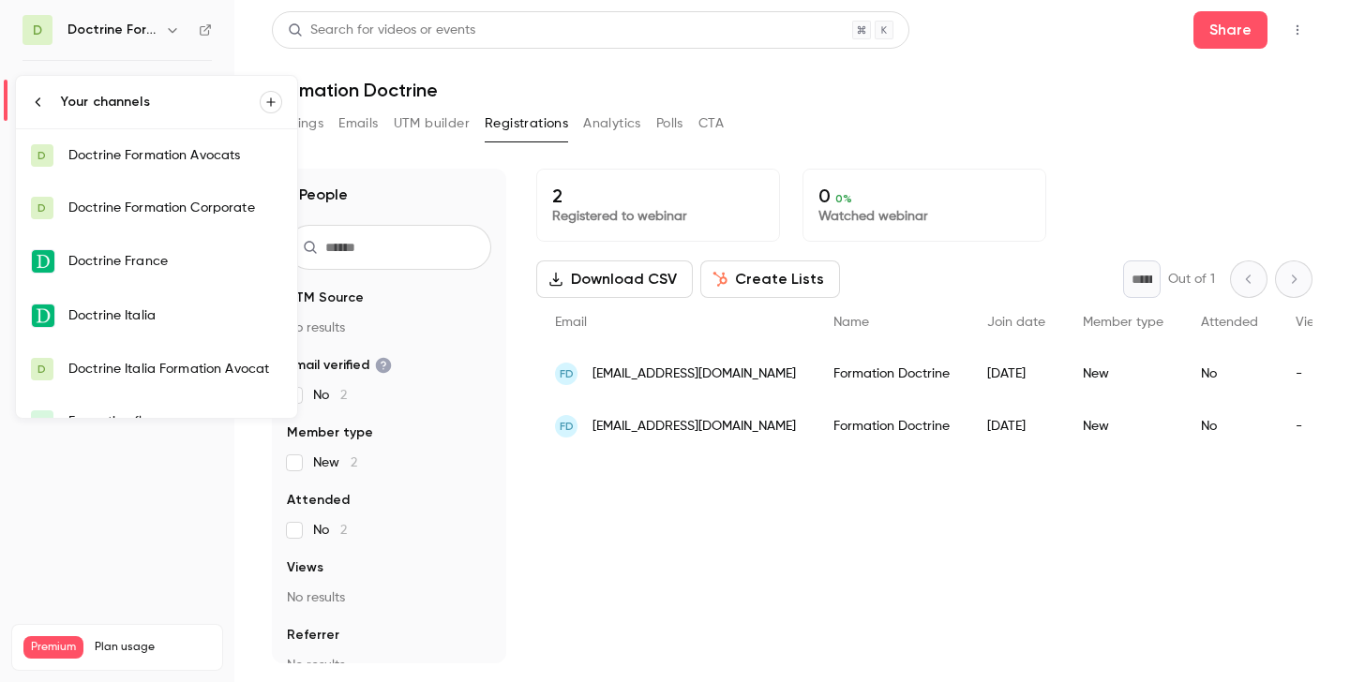
click at [128, 168] on link "D Doctrine Formation Avocats" at bounding box center [156, 155] width 281 height 52
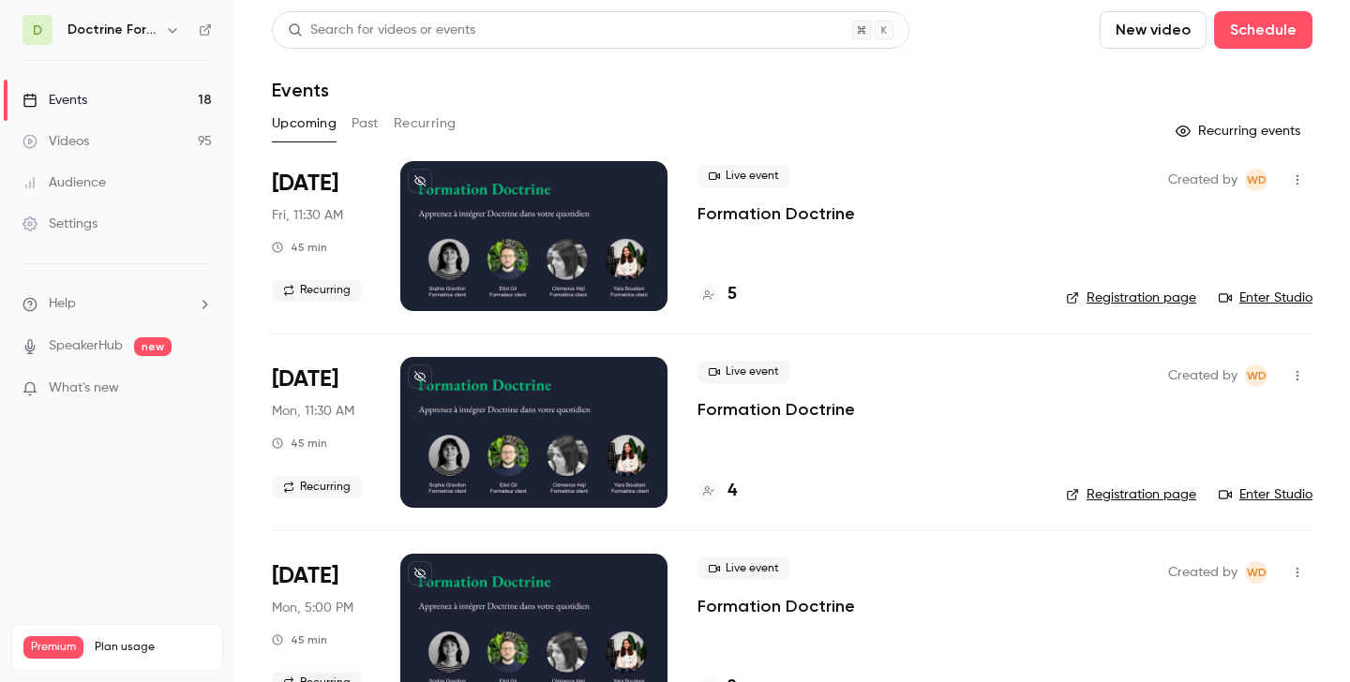
click at [369, 125] on button "Past" at bounding box center [365, 124] width 27 height 30
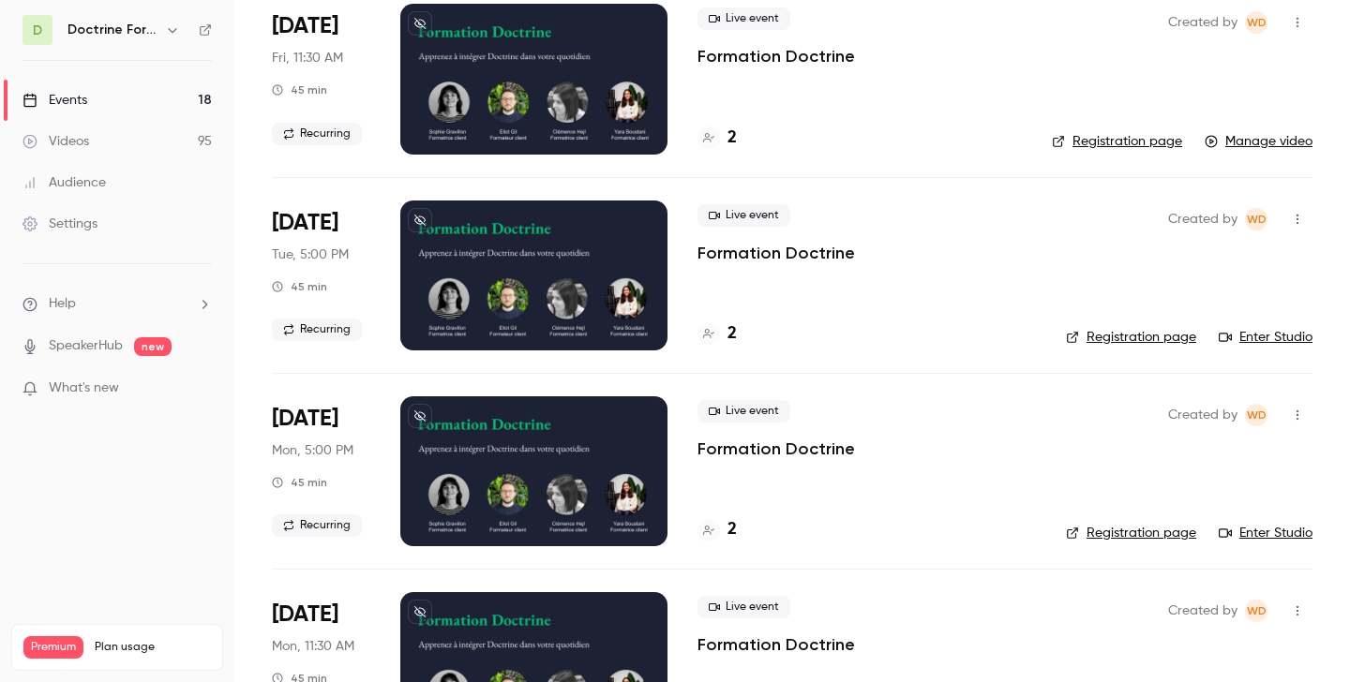
scroll to position [1533, 0]
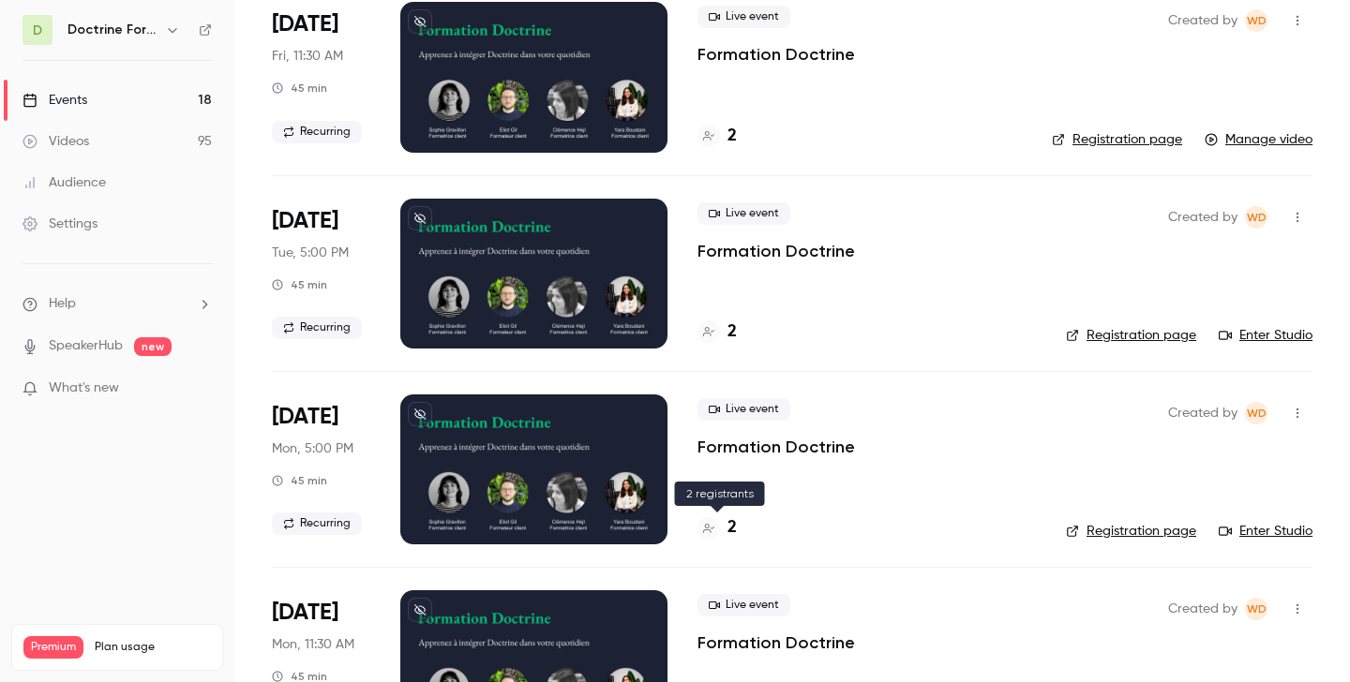
click at [722, 527] on div "2" at bounding box center [716, 528] width 39 height 25
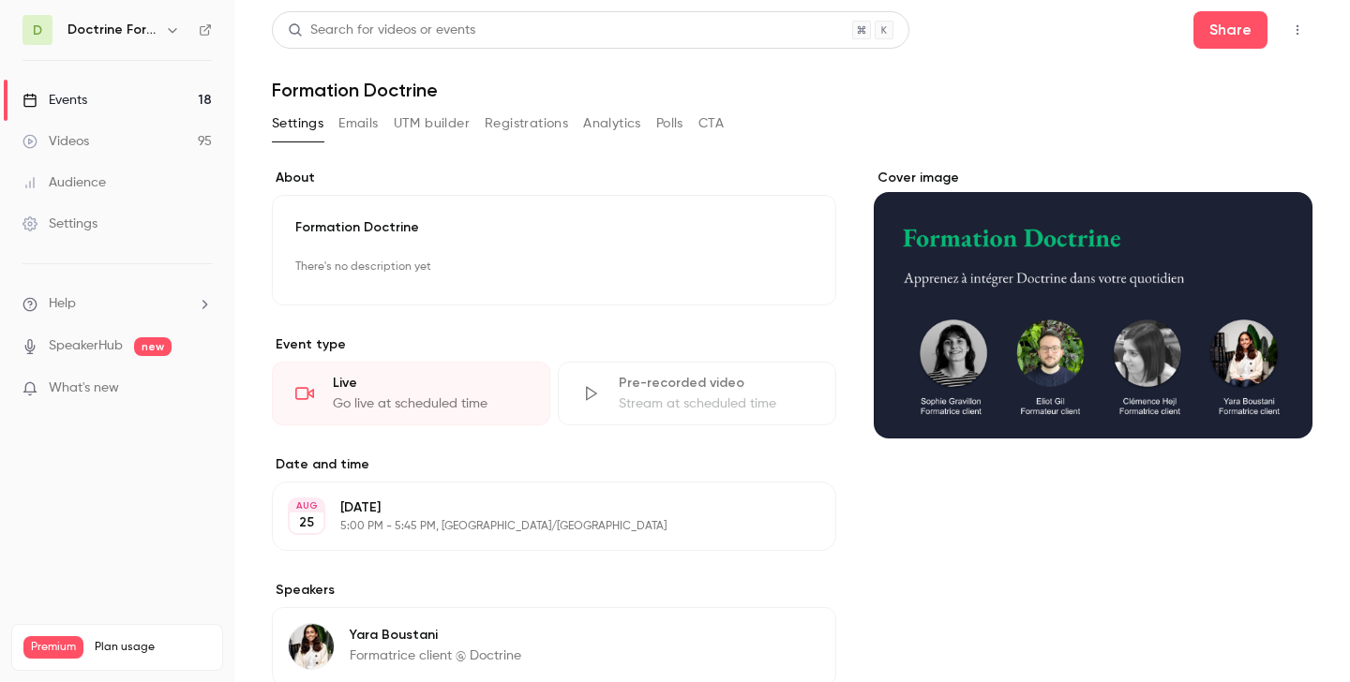
click at [535, 127] on button "Registrations" at bounding box center [526, 124] width 83 height 30
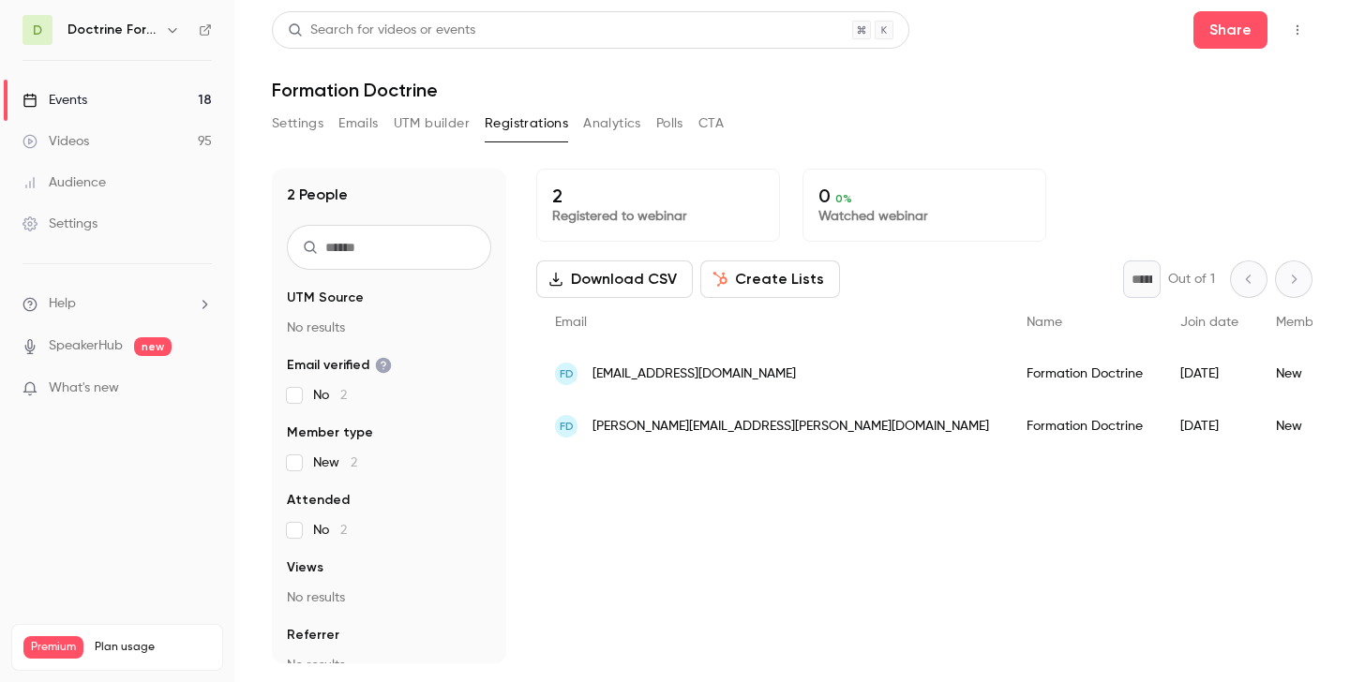
click at [696, 370] on span "contact@celma-avocate.com" at bounding box center [693, 375] width 203 height 20
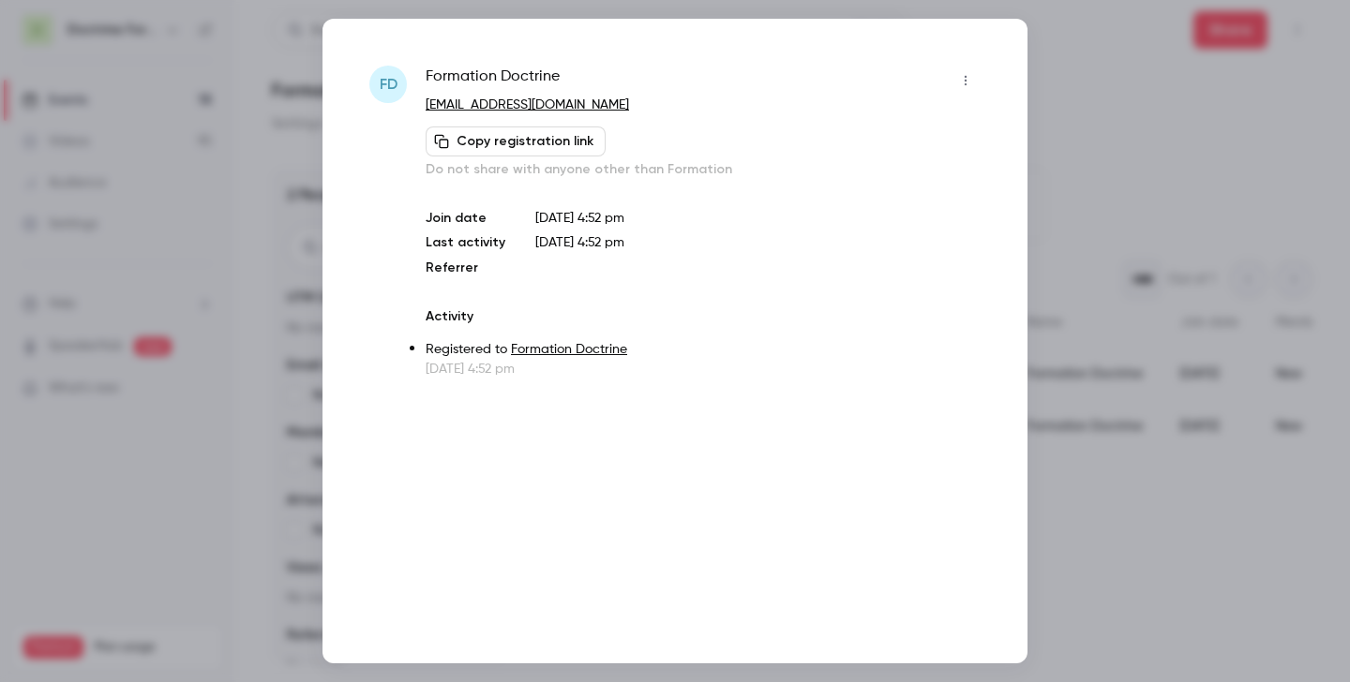
click at [974, 221] on div at bounding box center [675, 341] width 1350 height 682
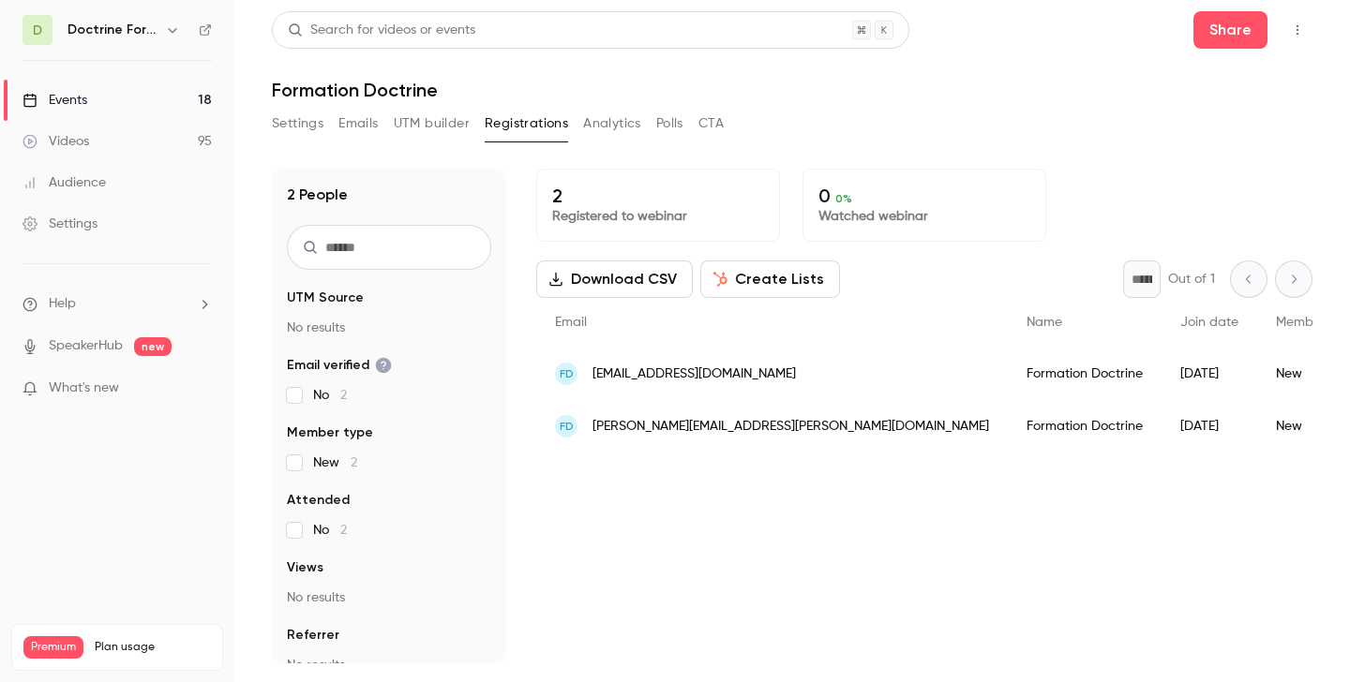
click at [663, 439] on div "FD laurene.vitte@gmail.com" at bounding box center [772, 426] width 472 height 52
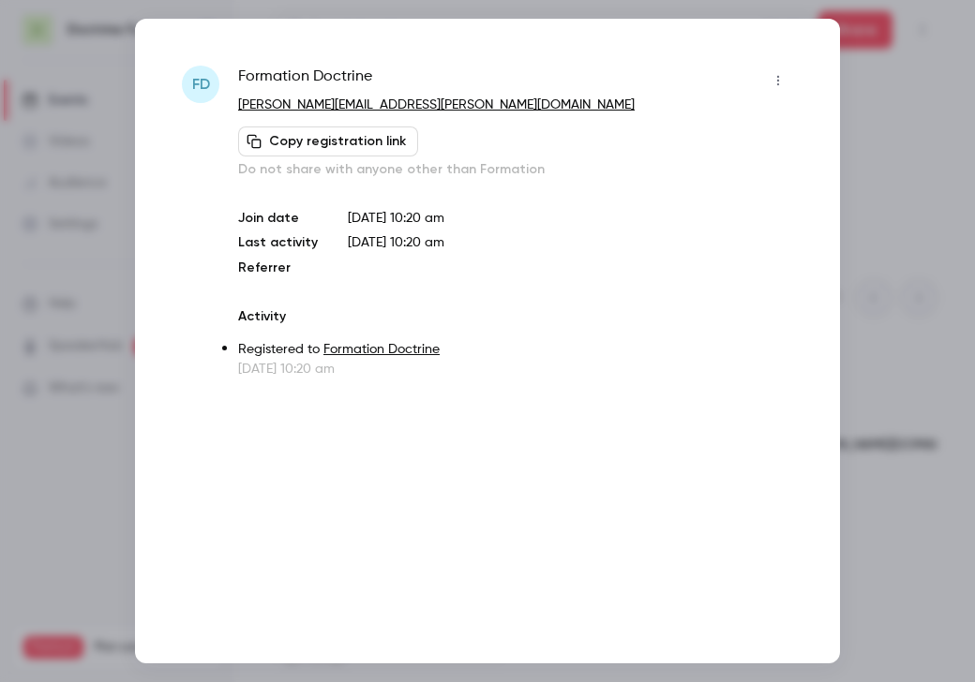
click at [895, 97] on div at bounding box center [487, 341] width 975 height 682
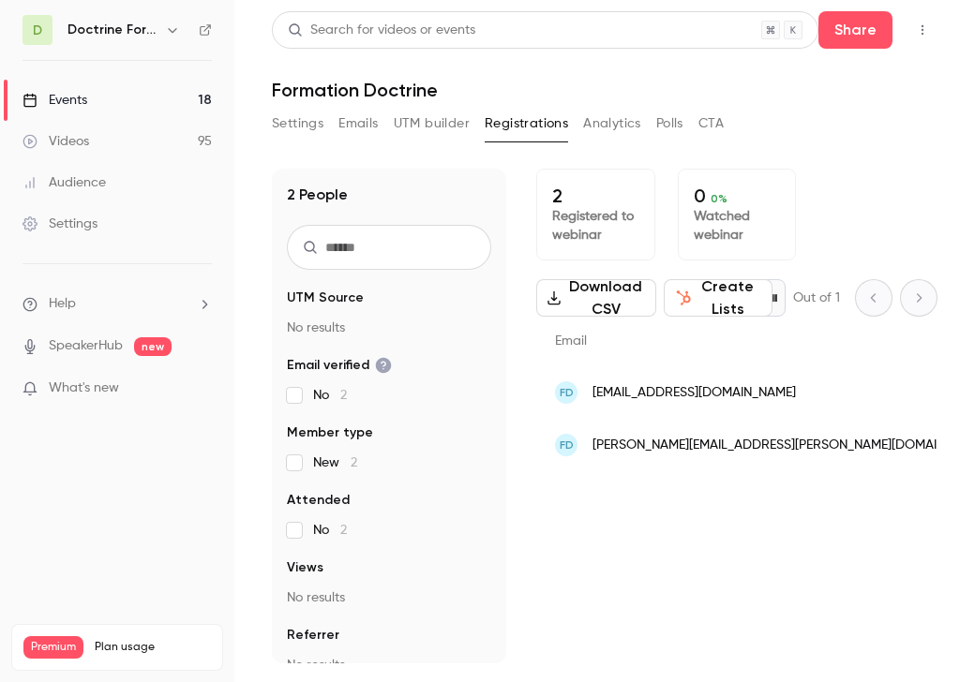
click at [289, 122] on button "Settings" at bounding box center [298, 124] width 52 height 30
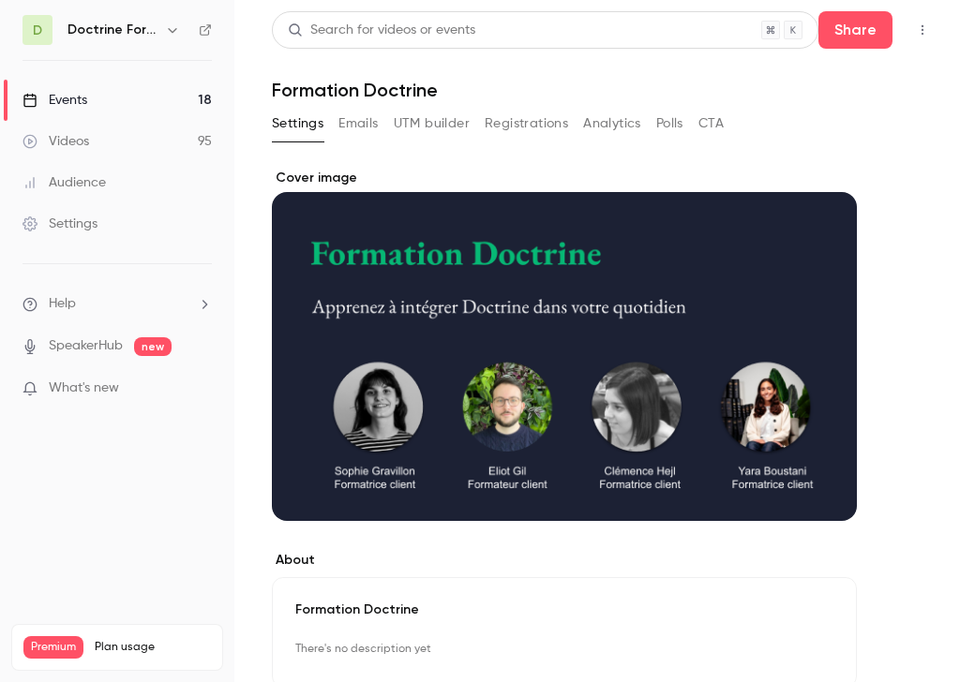
click at [177, 29] on icon "button" at bounding box center [172, 29] width 15 height 15
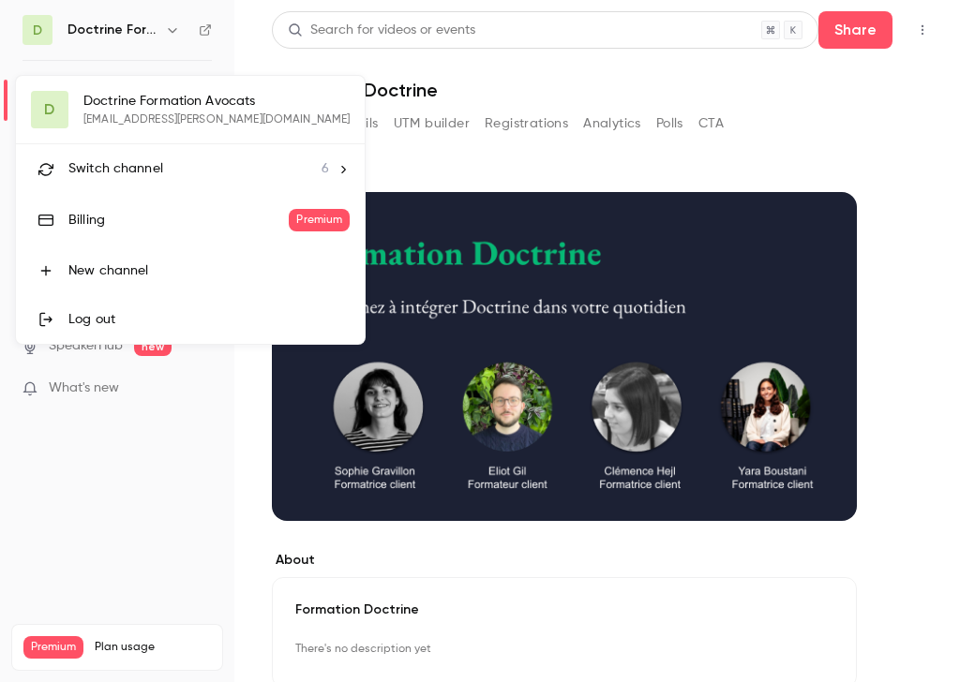
click at [149, 181] on li "Switch channel 6" at bounding box center [190, 169] width 349 height 50
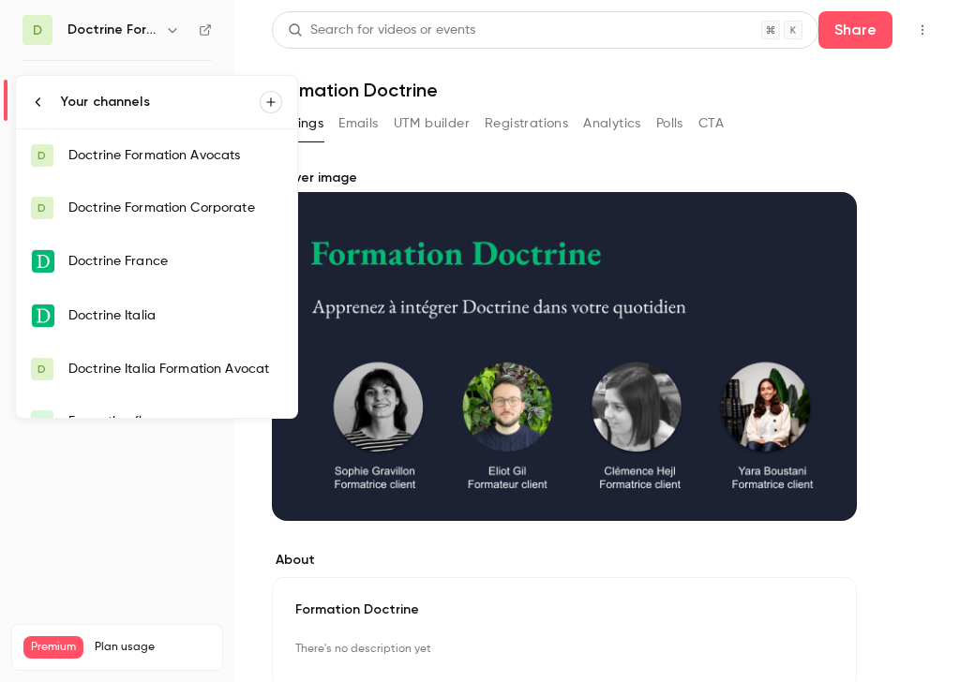
click at [172, 157] on div "Doctrine Formation Avocats" at bounding box center [175, 155] width 214 height 19
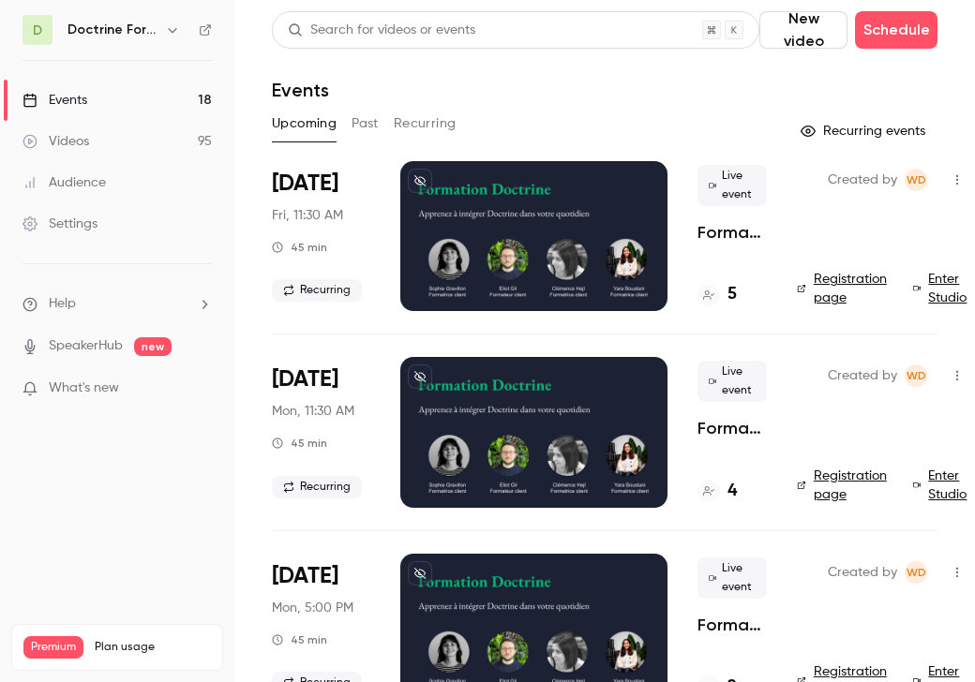
click at [369, 128] on button "Past" at bounding box center [365, 124] width 27 height 30
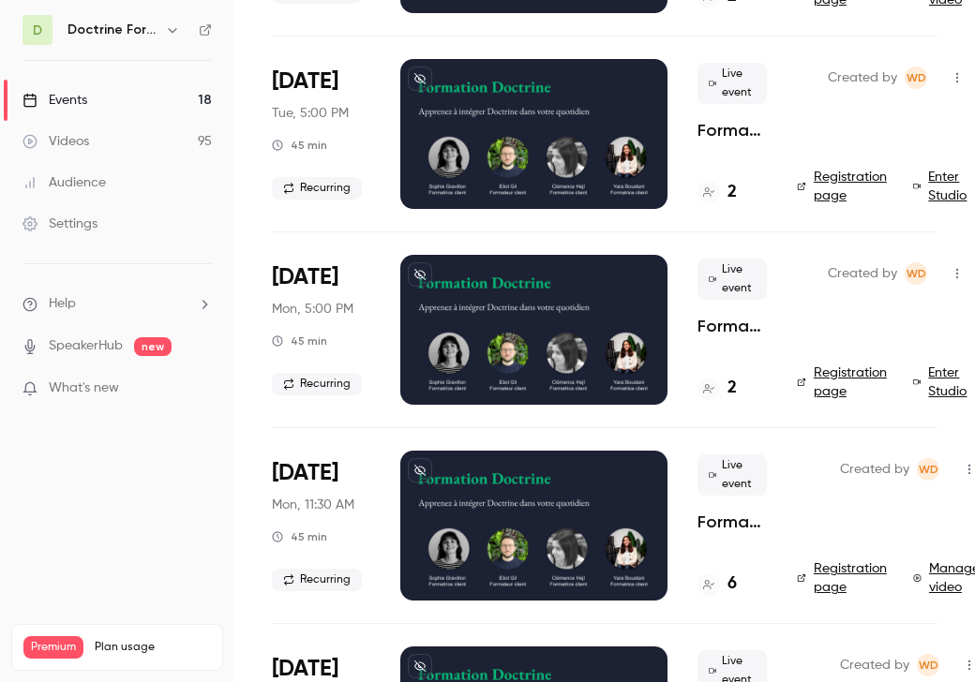
scroll to position [1809, 0]
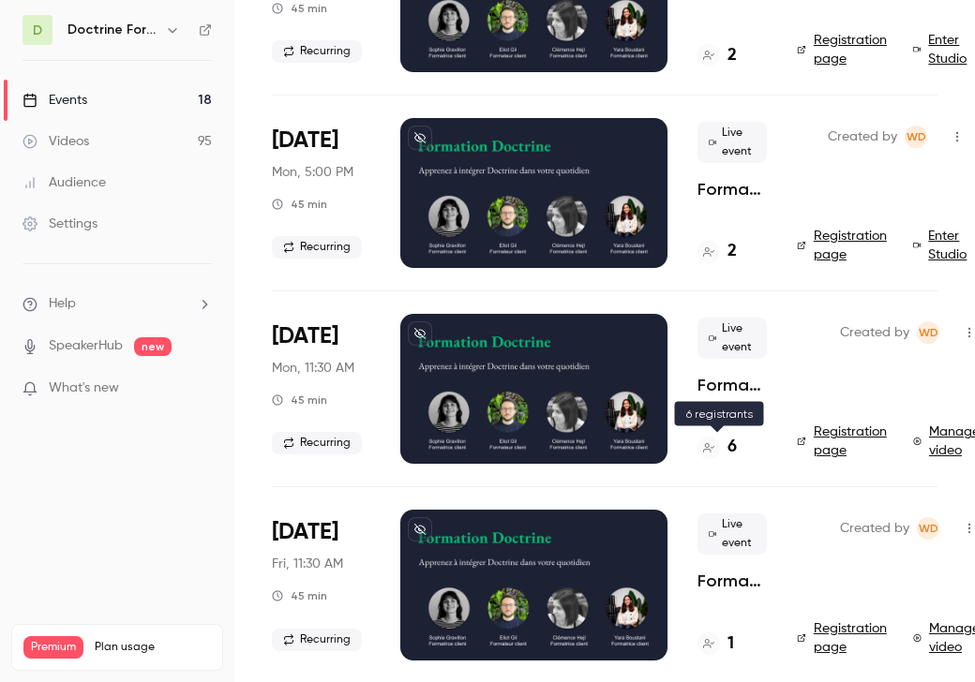
click at [720, 441] on div "6" at bounding box center [716, 447] width 39 height 25
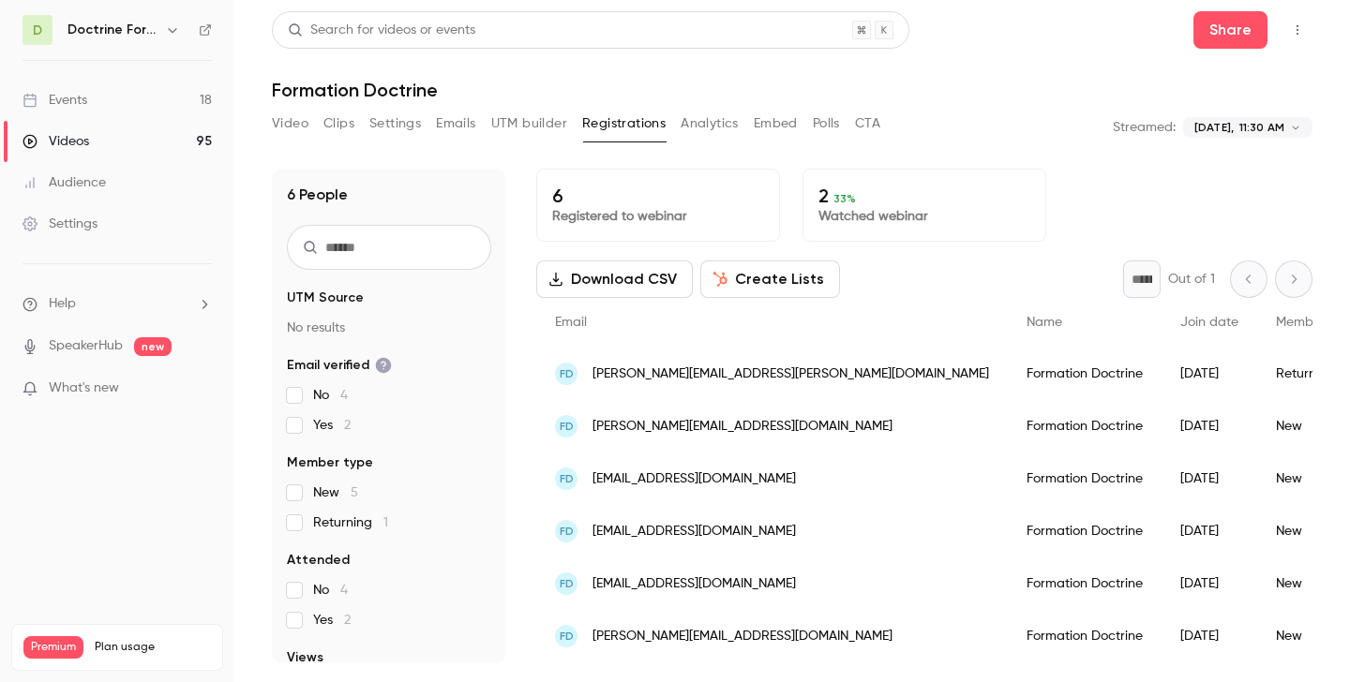
click at [686, 481] on span "maitre.etenne@gmail.com" at bounding box center [693, 480] width 203 height 20
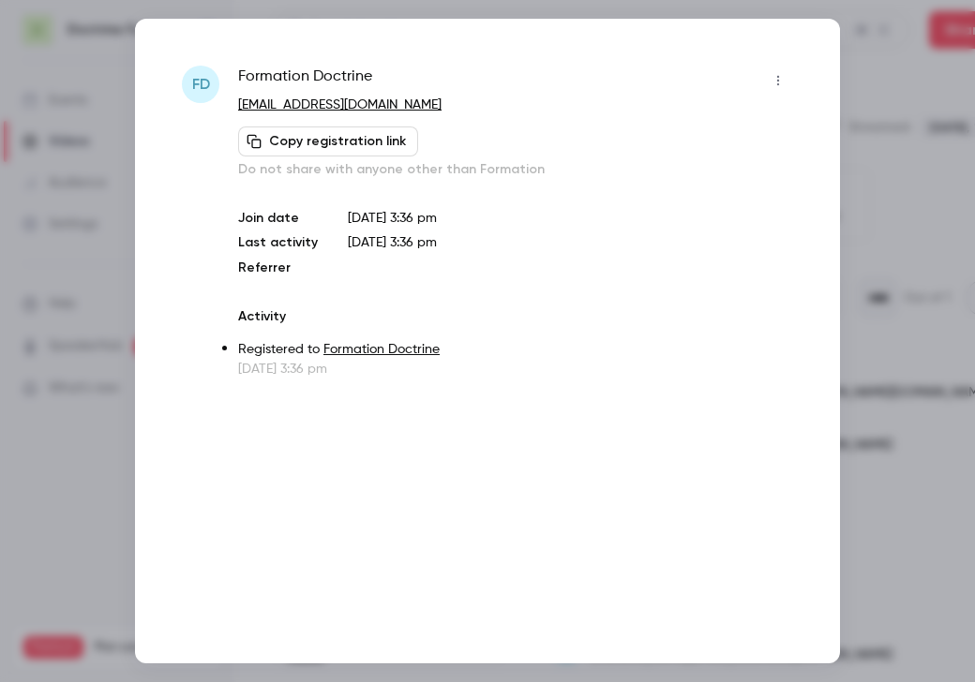
click at [920, 137] on div at bounding box center [487, 341] width 975 height 682
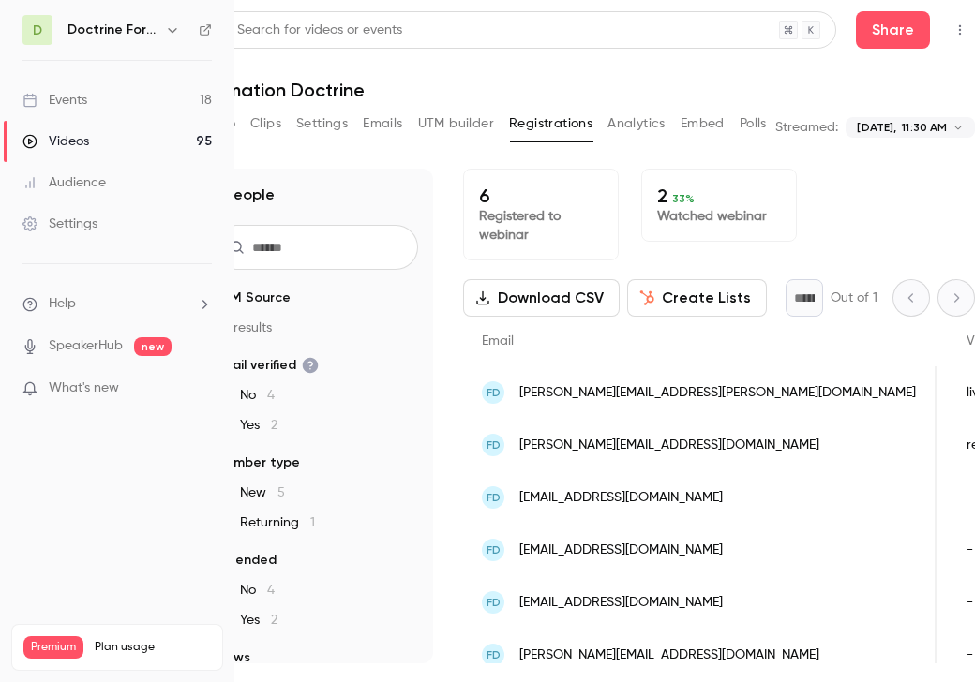
scroll to position [0, 250]
click at [610, 547] on span "lhazard.avocat@gmail.com" at bounding box center [620, 551] width 203 height 20
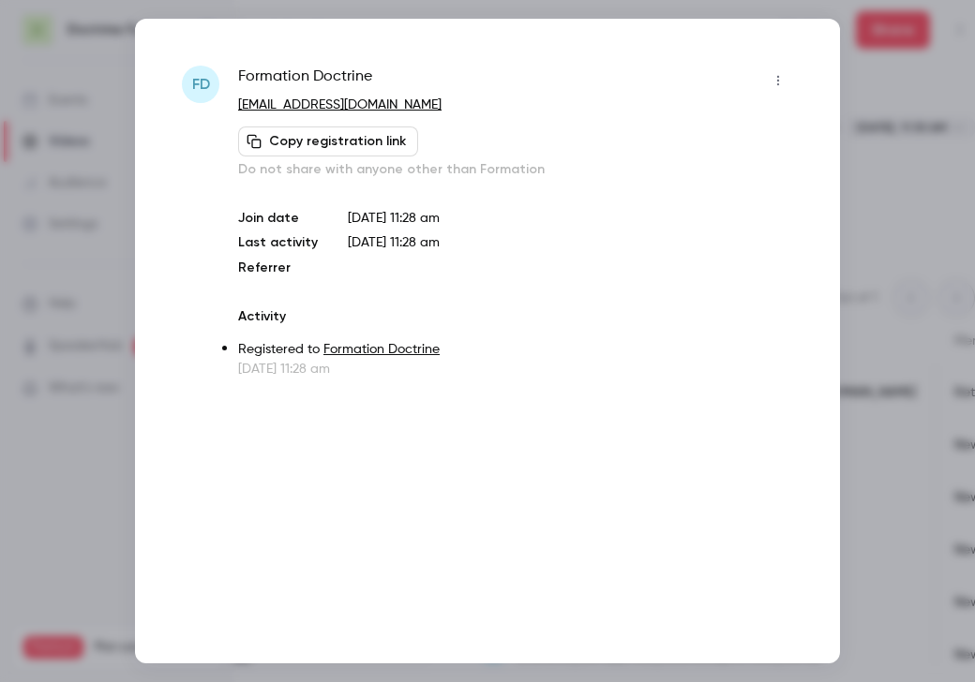
click at [890, 217] on div at bounding box center [487, 341] width 975 height 682
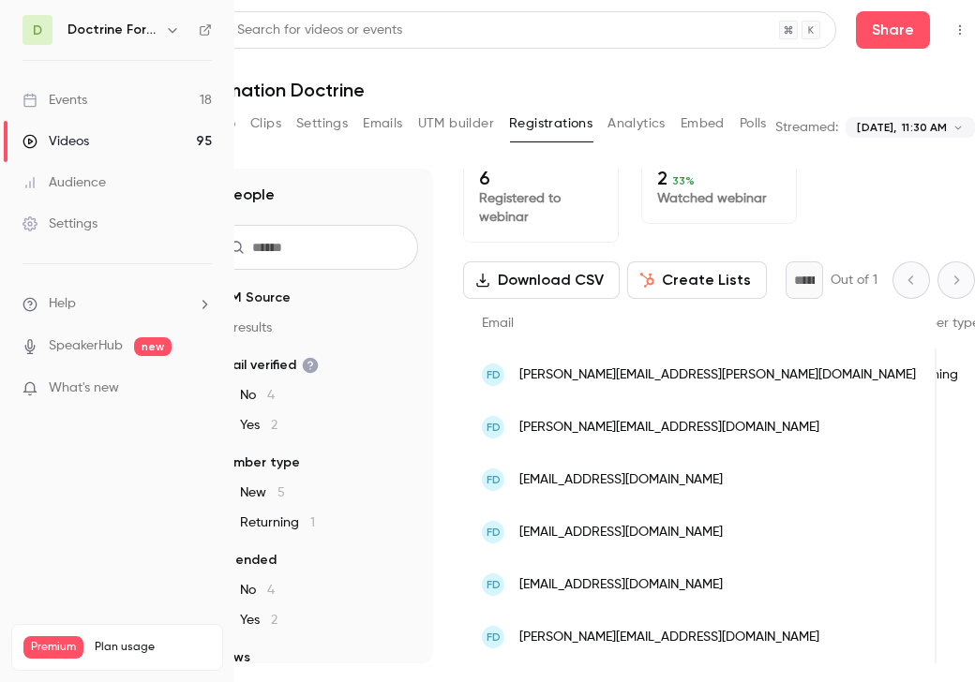
scroll to position [0, 266]
click at [561, 591] on span "douniaatallah.avocat@gmail.com" at bounding box center [620, 586] width 203 height 20
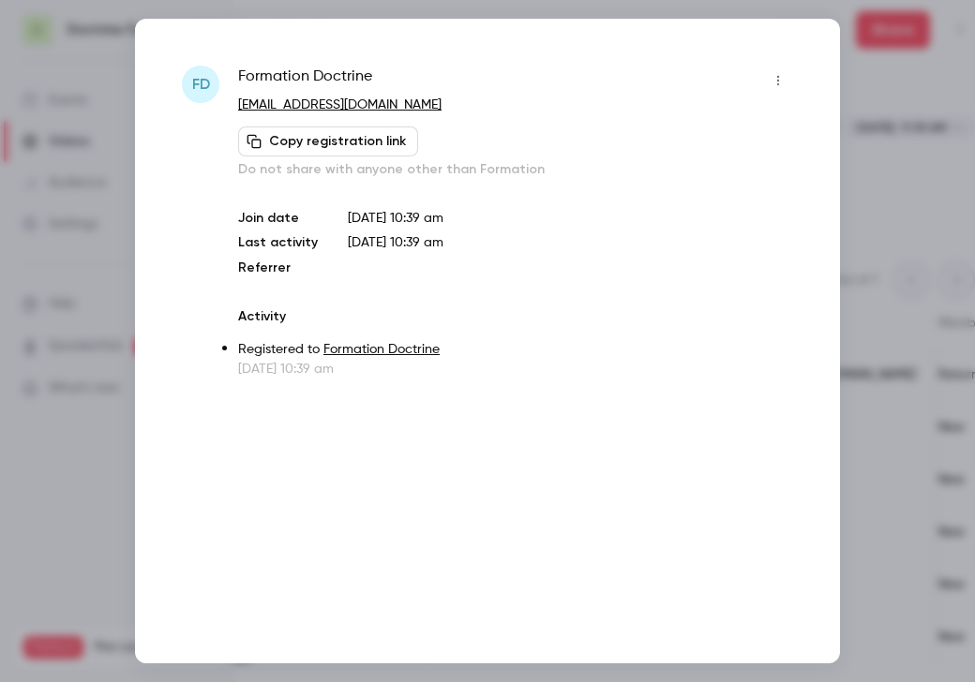
click at [942, 150] on div at bounding box center [487, 341] width 975 height 682
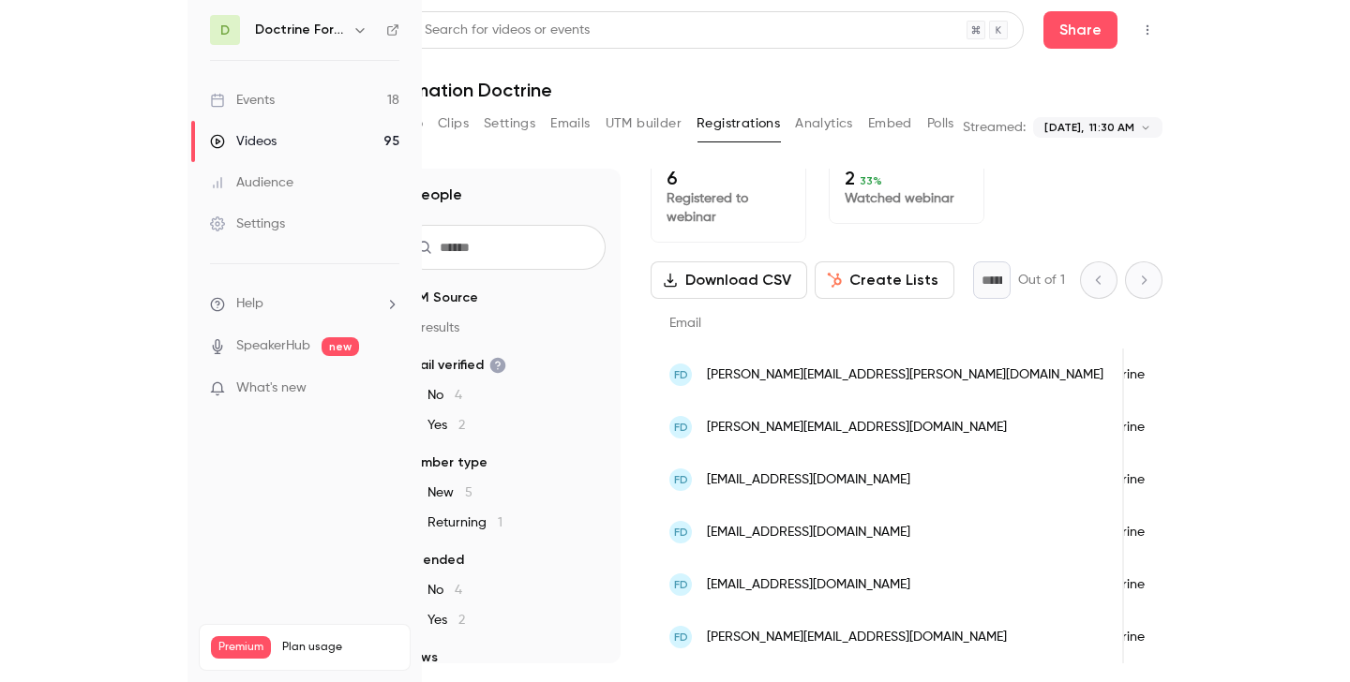
scroll to position [0, 86]
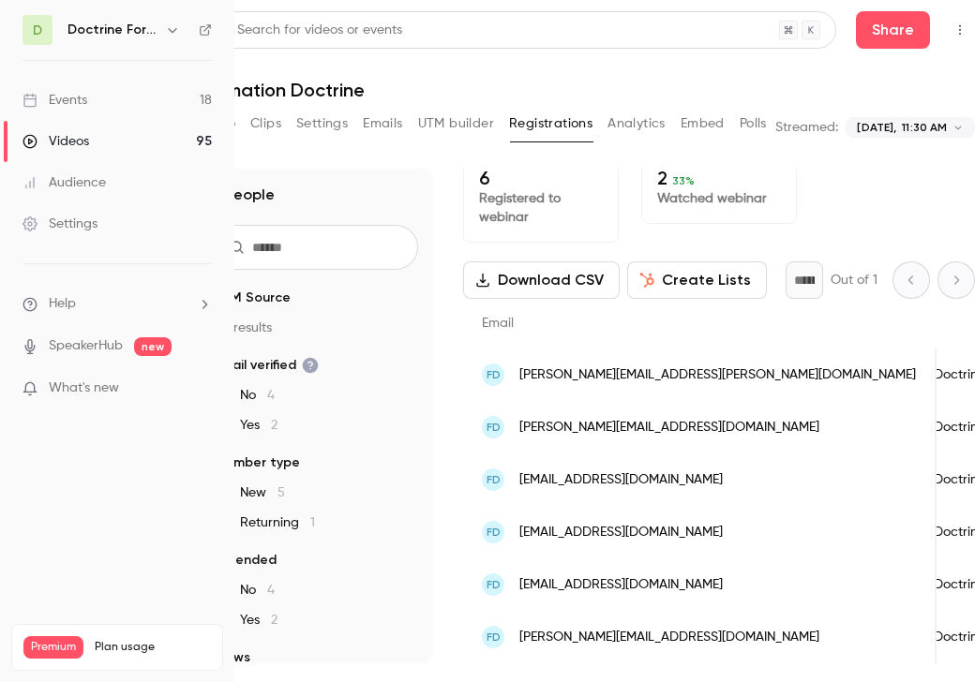
click at [563, 633] on span "m.sagnes@ms-avocat.com" at bounding box center [669, 638] width 300 height 20
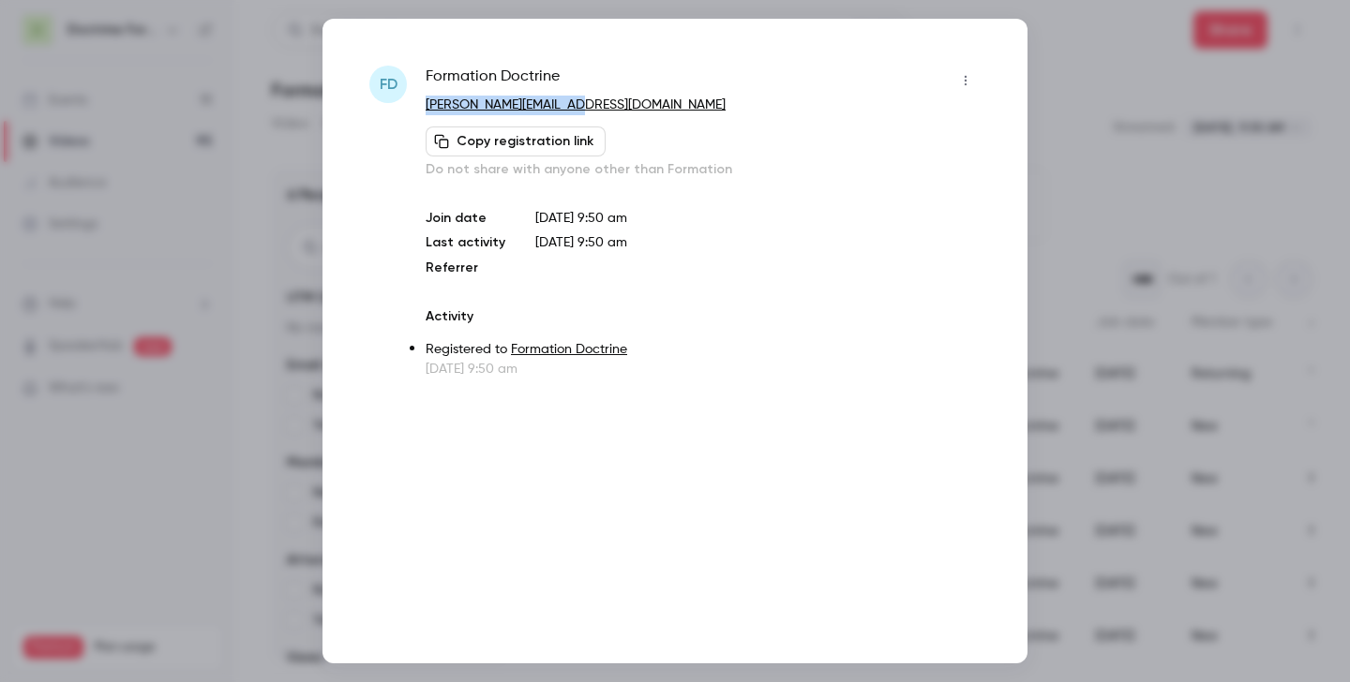
scroll to position [0, 0]
click at [974, 258] on div at bounding box center [675, 341] width 1350 height 682
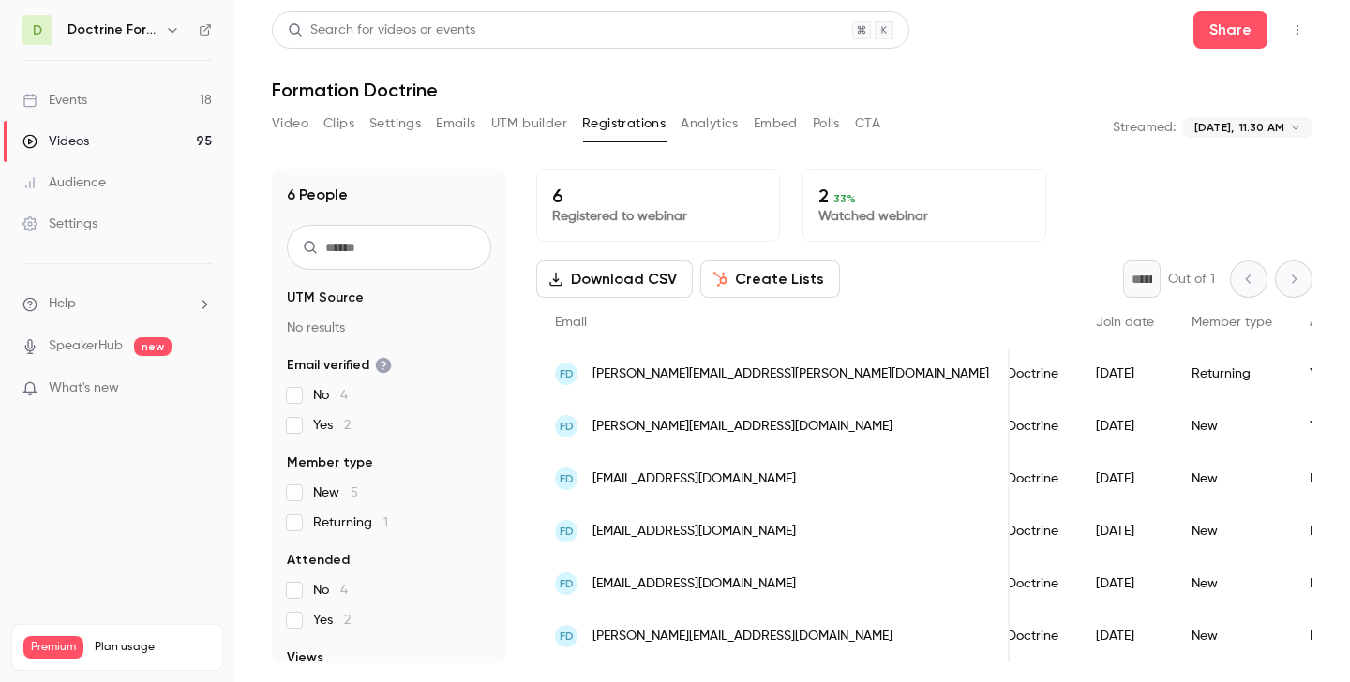
click at [175, 28] on icon "button" at bounding box center [172, 30] width 8 height 5
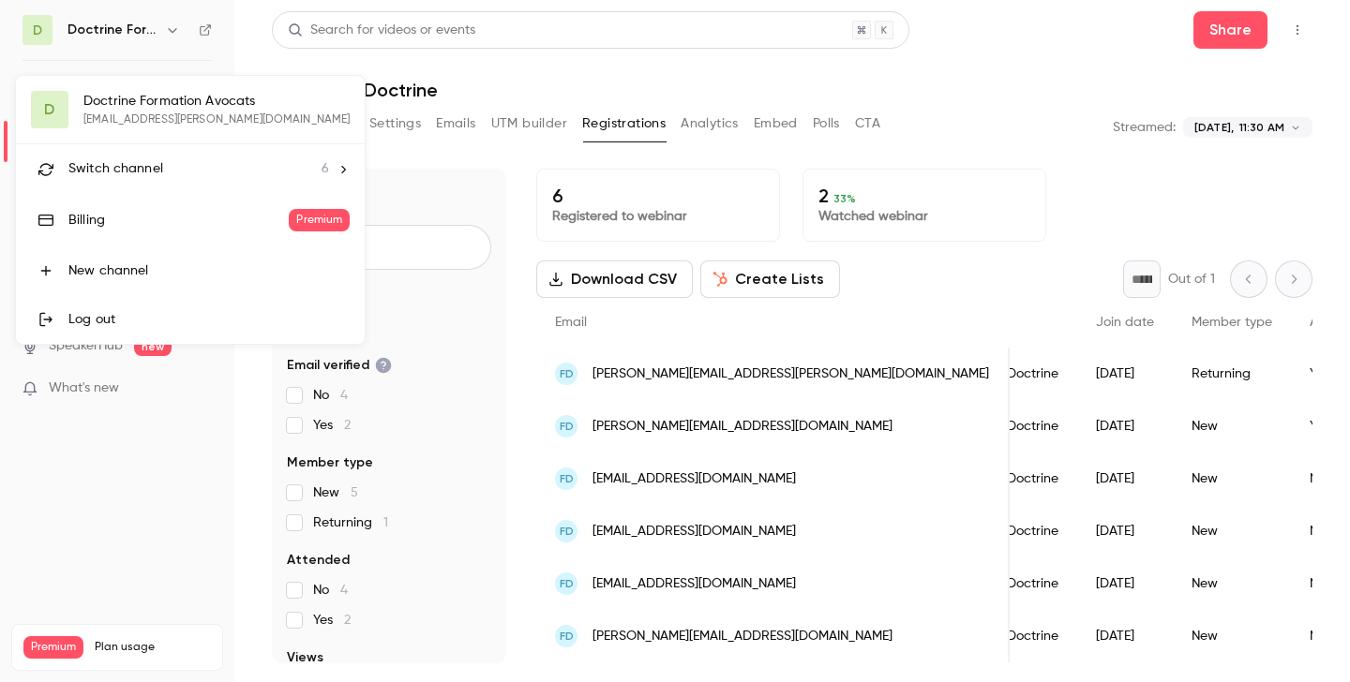
click at [161, 187] on li "Switch channel 6" at bounding box center [190, 169] width 349 height 50
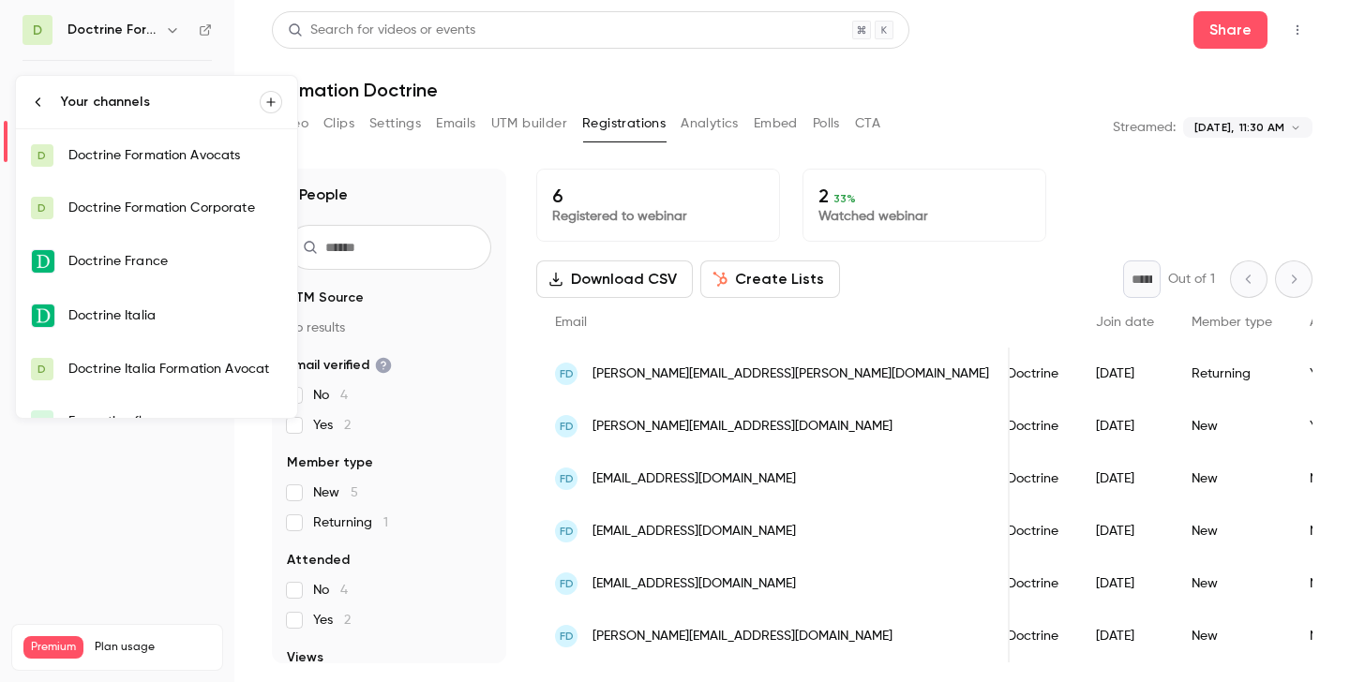
click at [186, 160] on div "Doctrine Formation Avocats" at bounding box center [175, 155] width 214 height 19
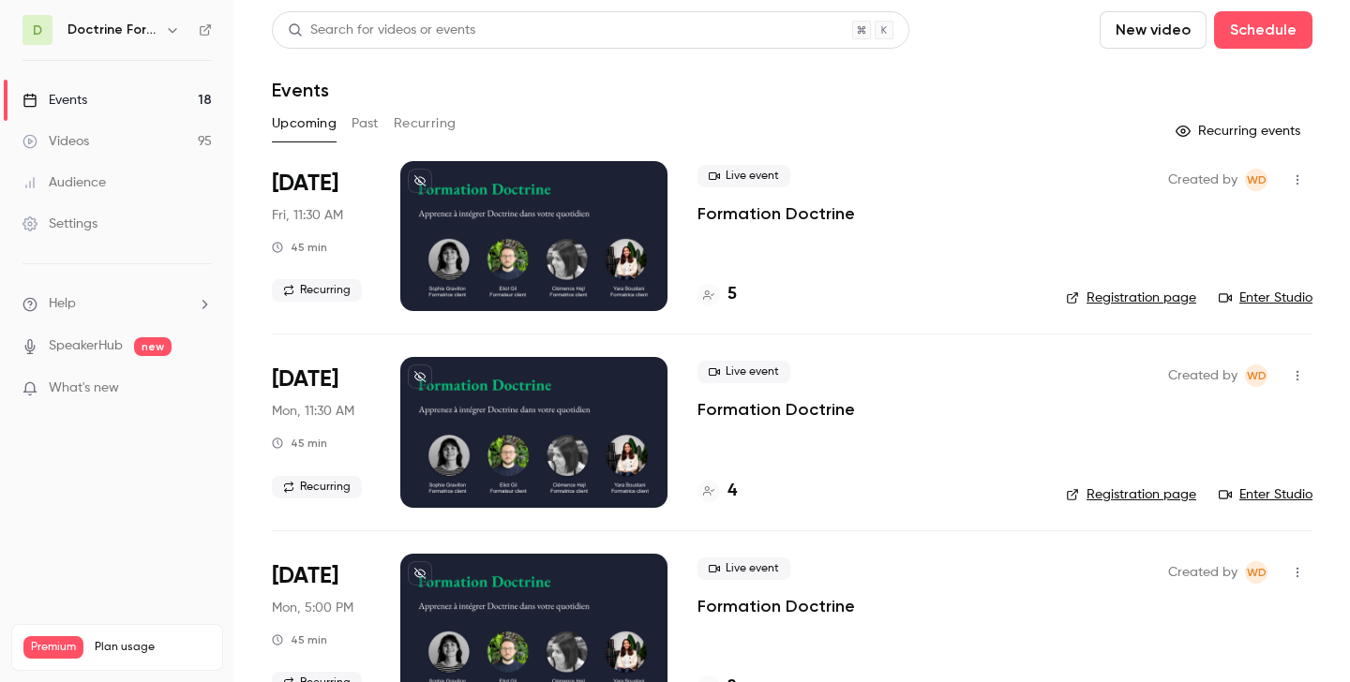
click at [370, 118] on button "Past" at bounding box center [365, 124] width 27 height 30
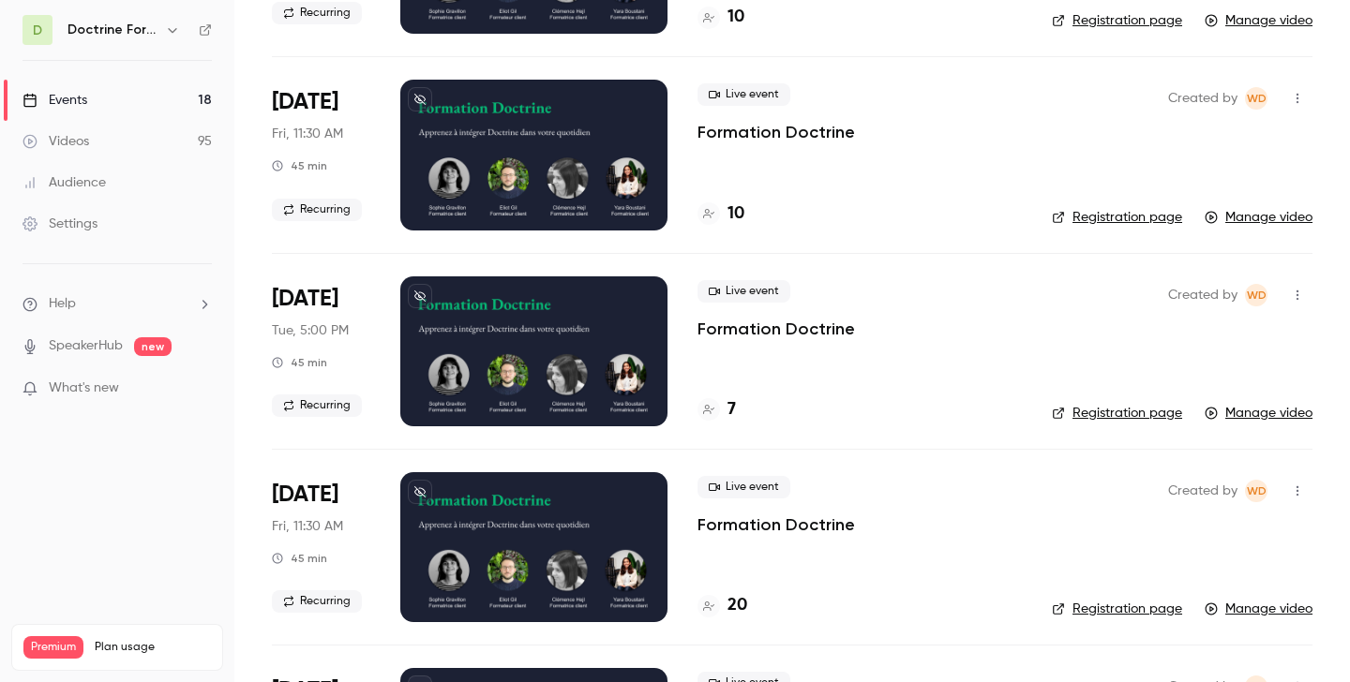
scroll to position [4593, 0]
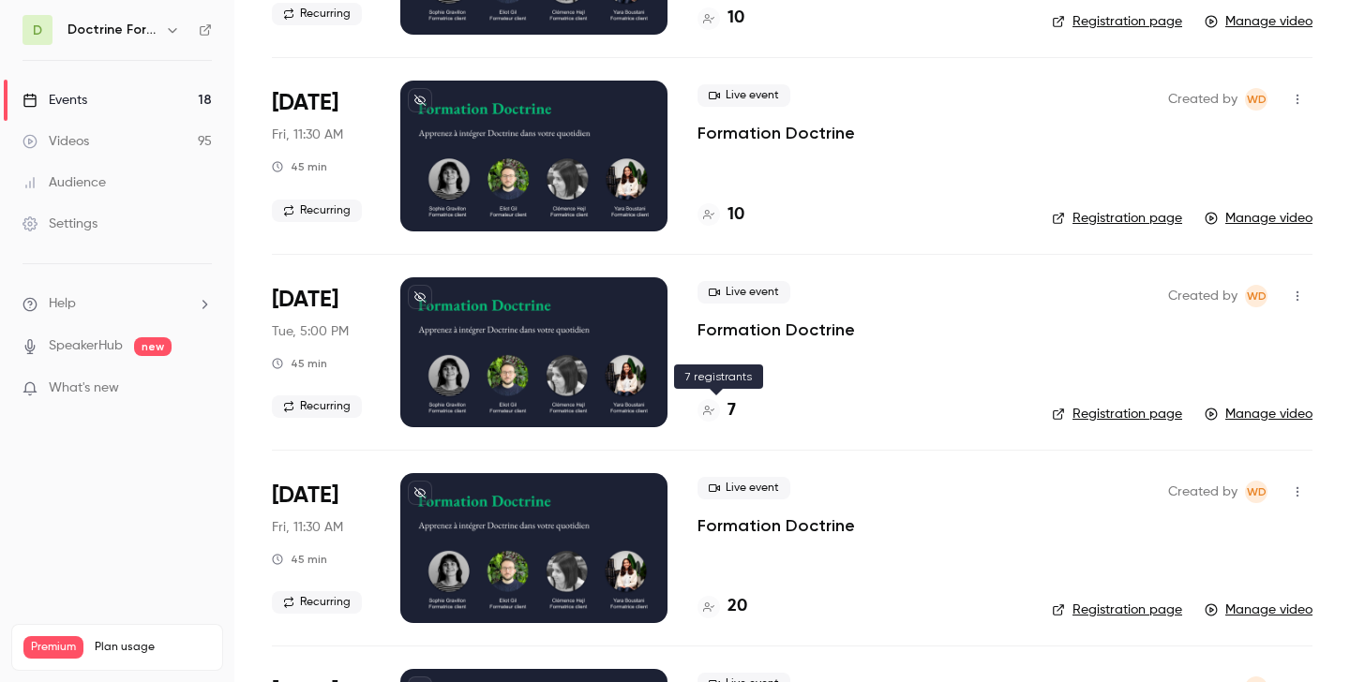
click at [714, 405] on div at bounding box center [708, 410] width 22 height 22
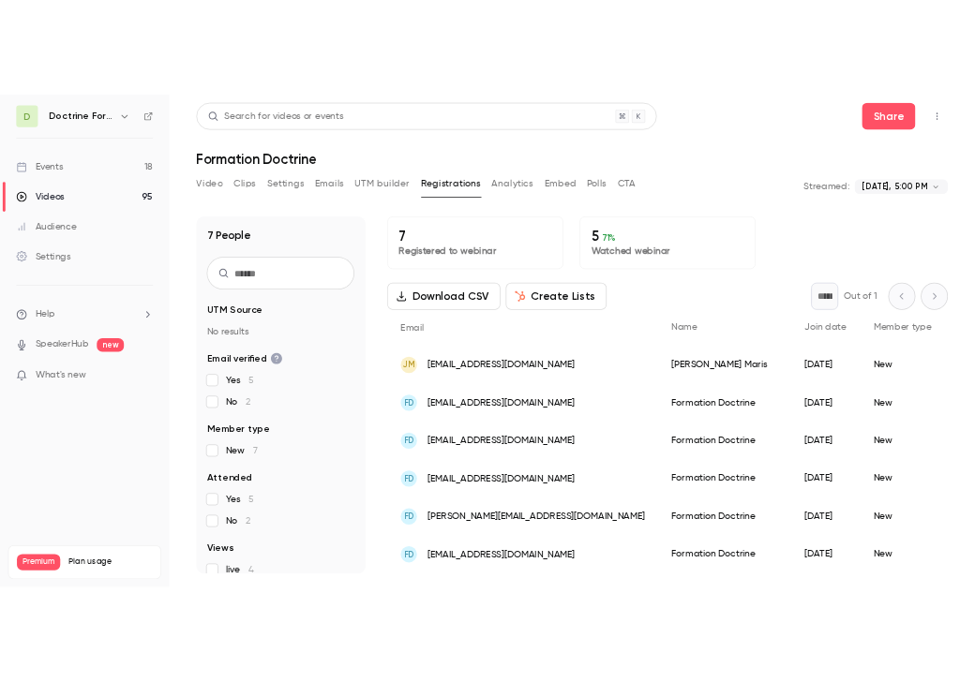
scroll to position [52, 0]
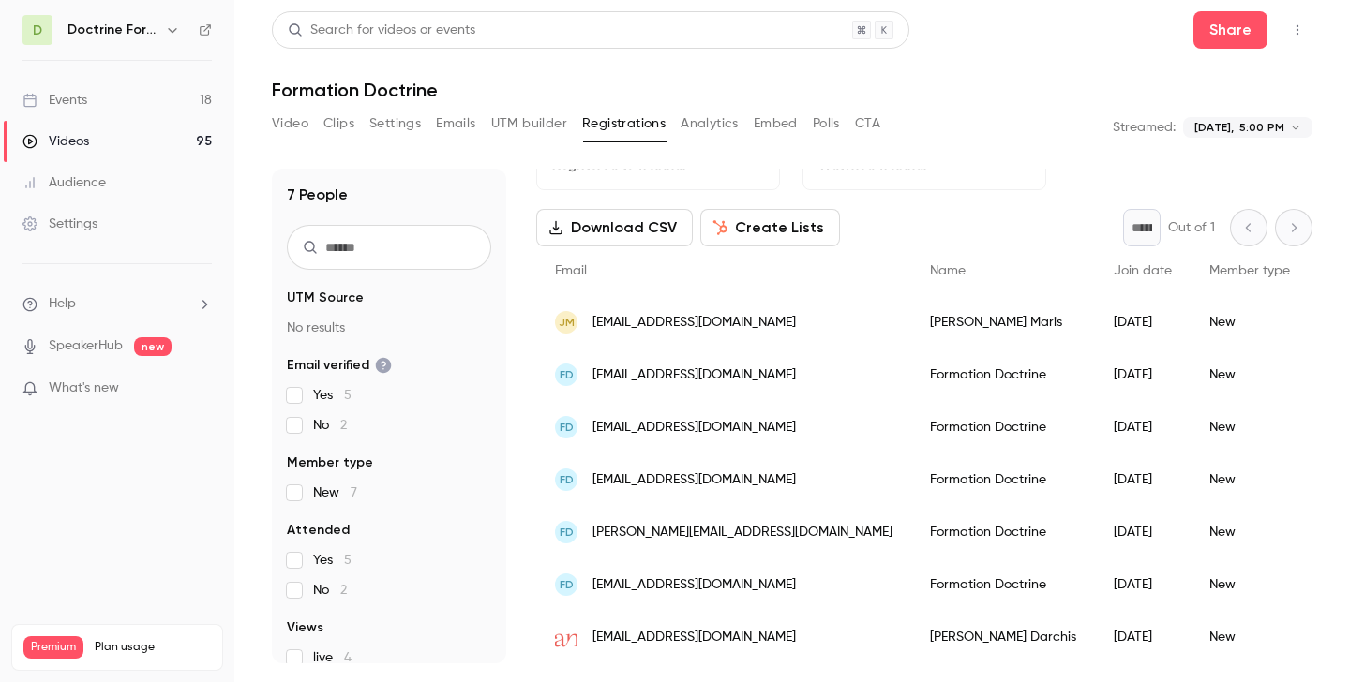
click at [676, 491] on div "FD p.alias@asavocats.fr" at bounding box center [723, 480] width 375 height 52
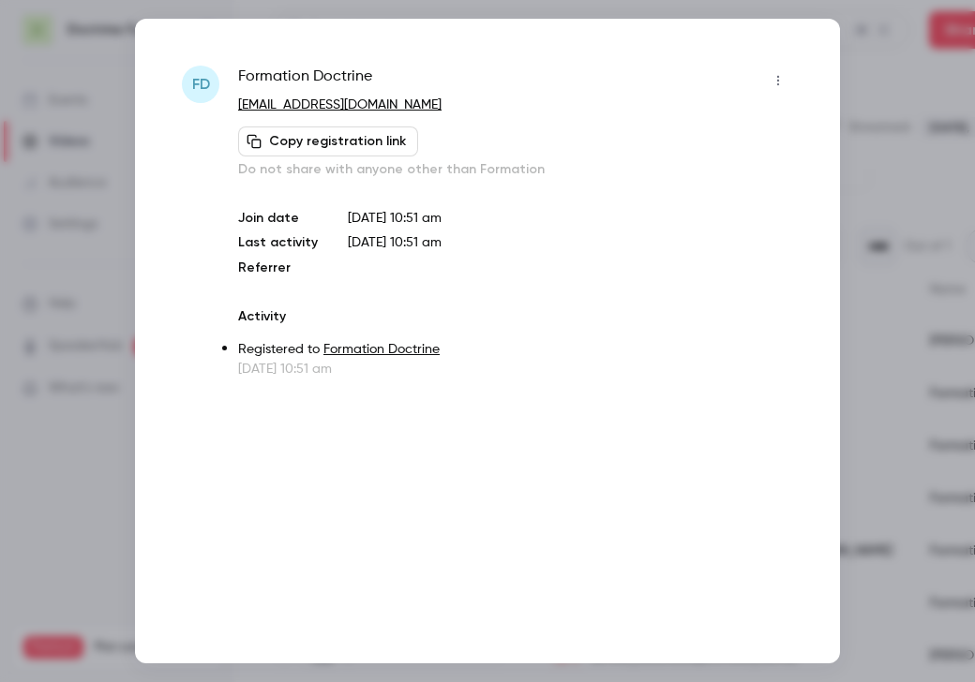
click at [892, 208] on div at bounding box center [487, 341] width 975 height 682
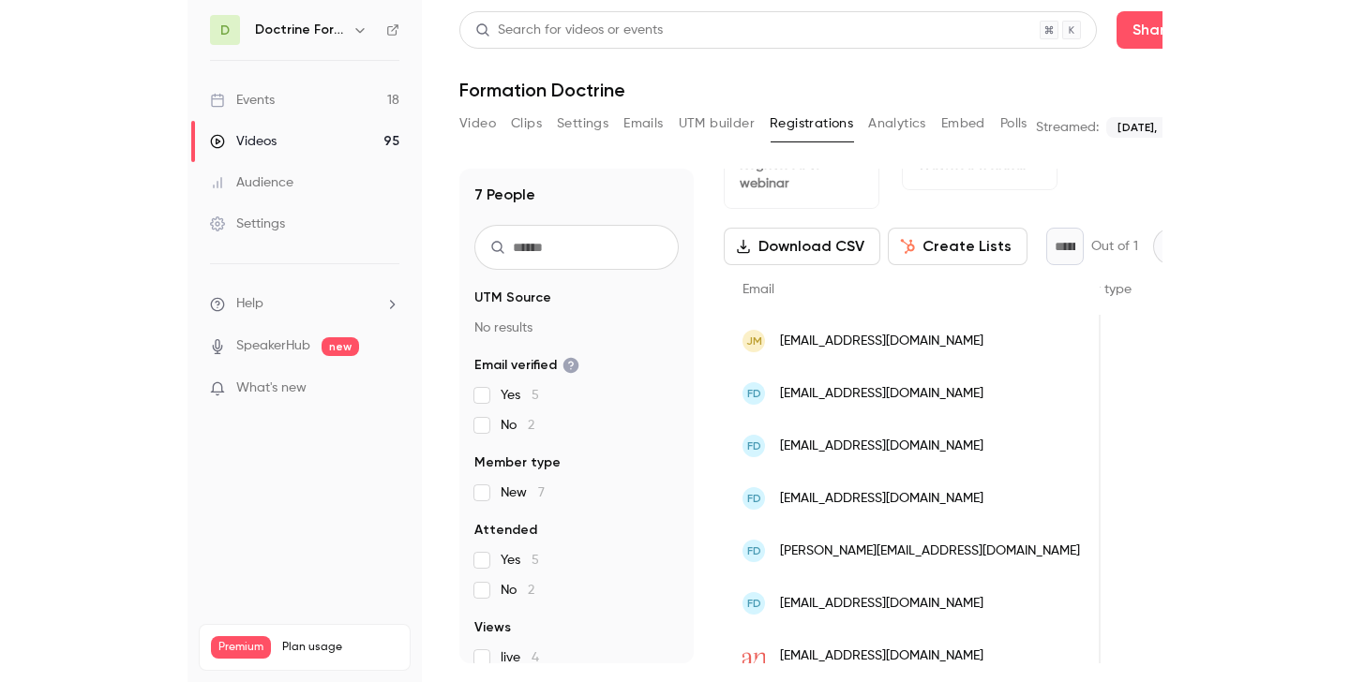
scroll to position [70, 0]
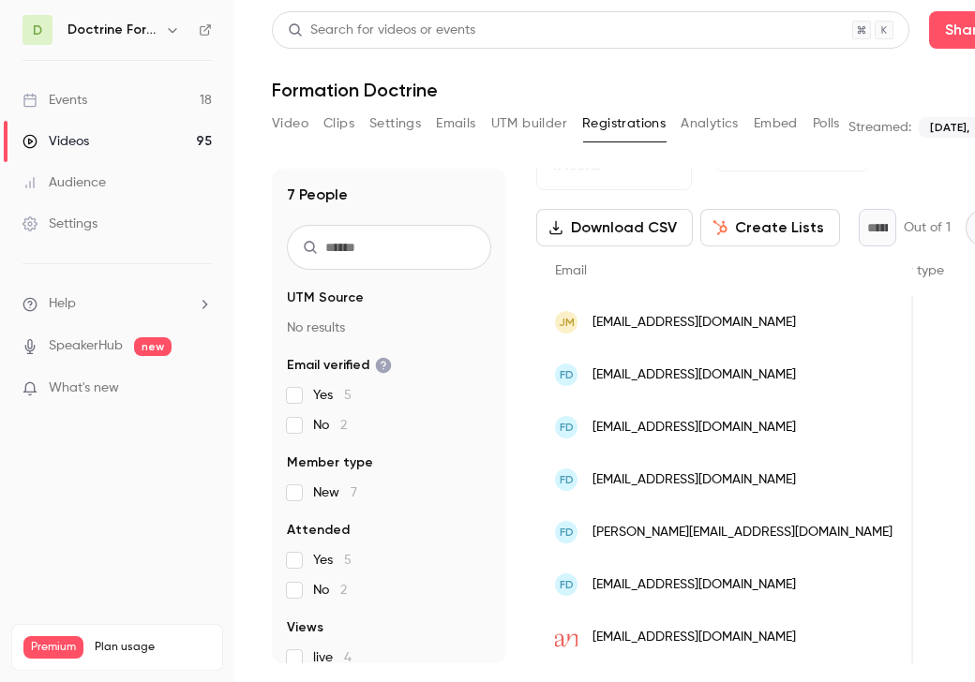
click at [650, 519] on div "FD a.prosperi@asavocats.fr" at bounding box center [724, 532] width 377 height 52
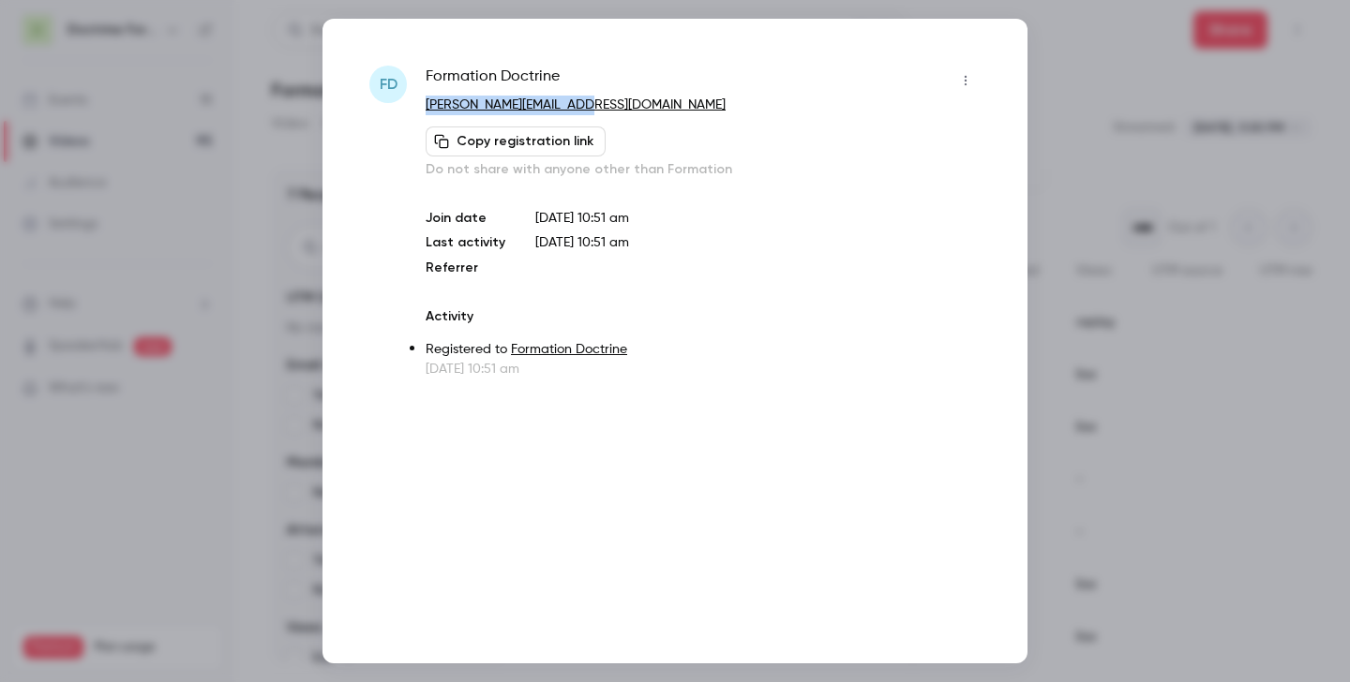
scroll to position [52, 0]
click at [974, 102] on div at bounding box center [675, 341] width 1350 height 682
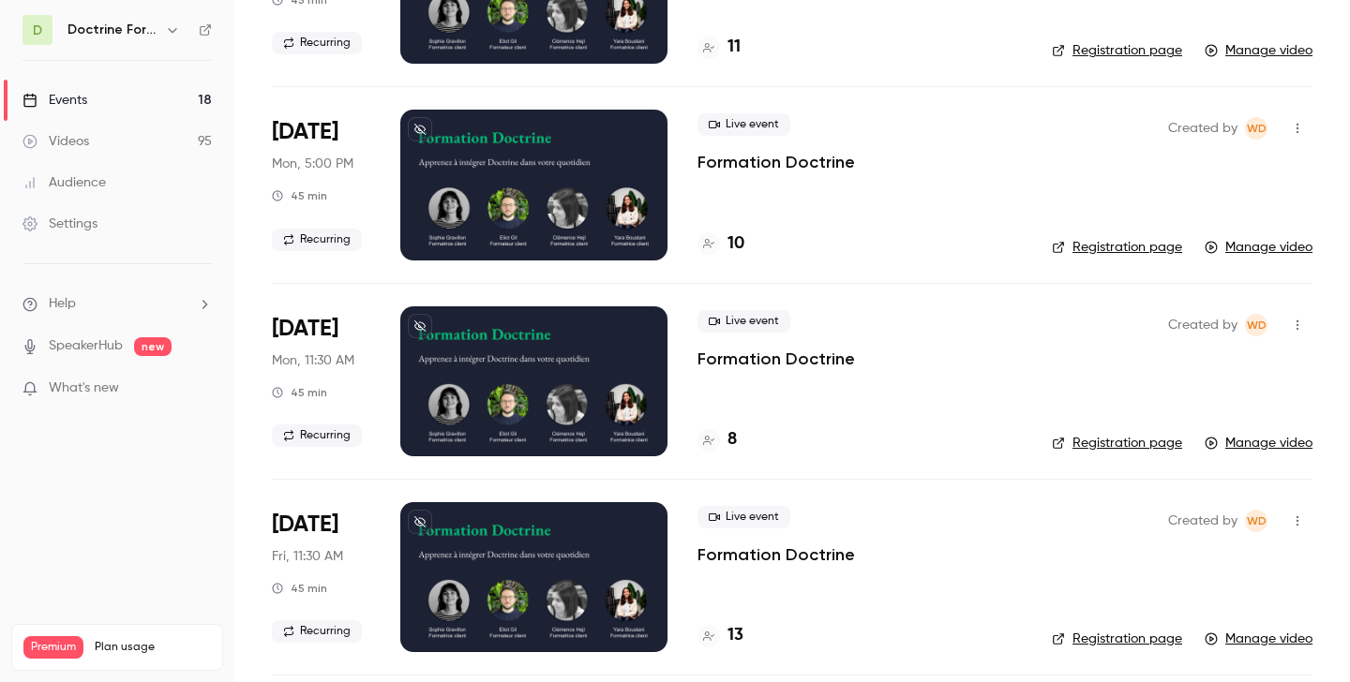
scroll to position [5437, 0]
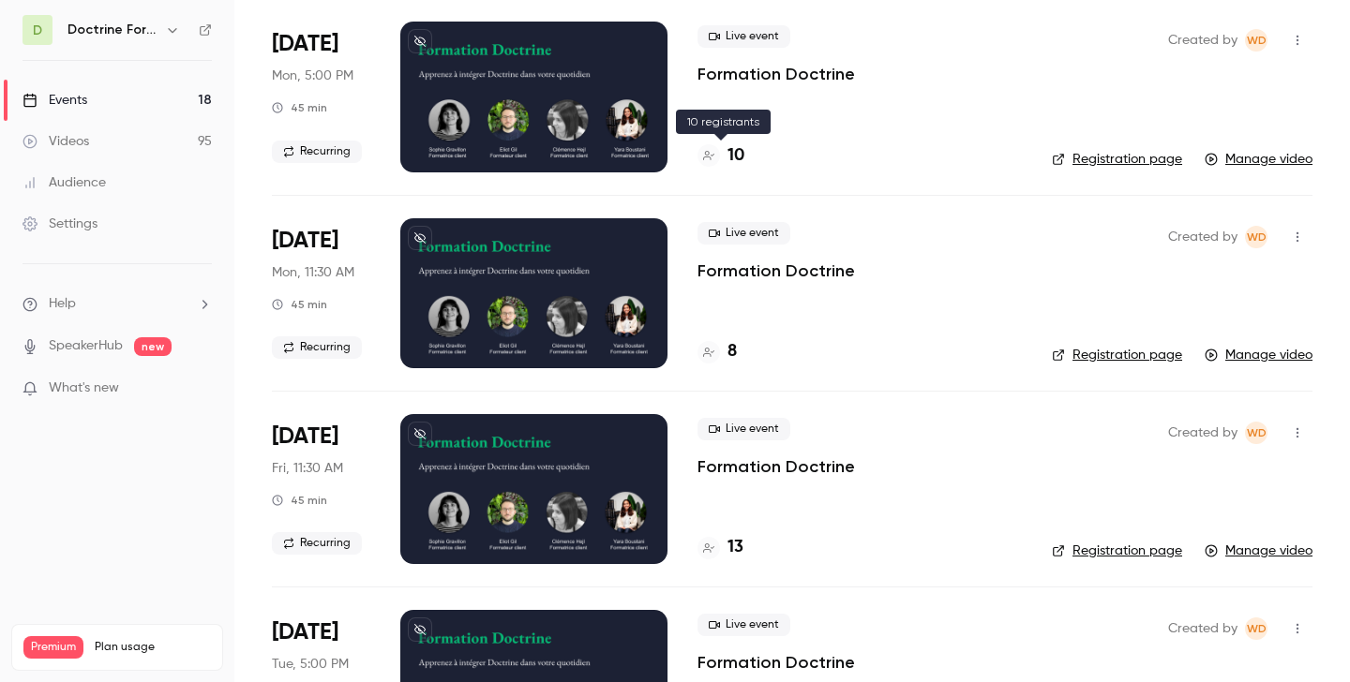
click at [727, 167] on div "10" at bounding box center [720, 155] width 47 height 25
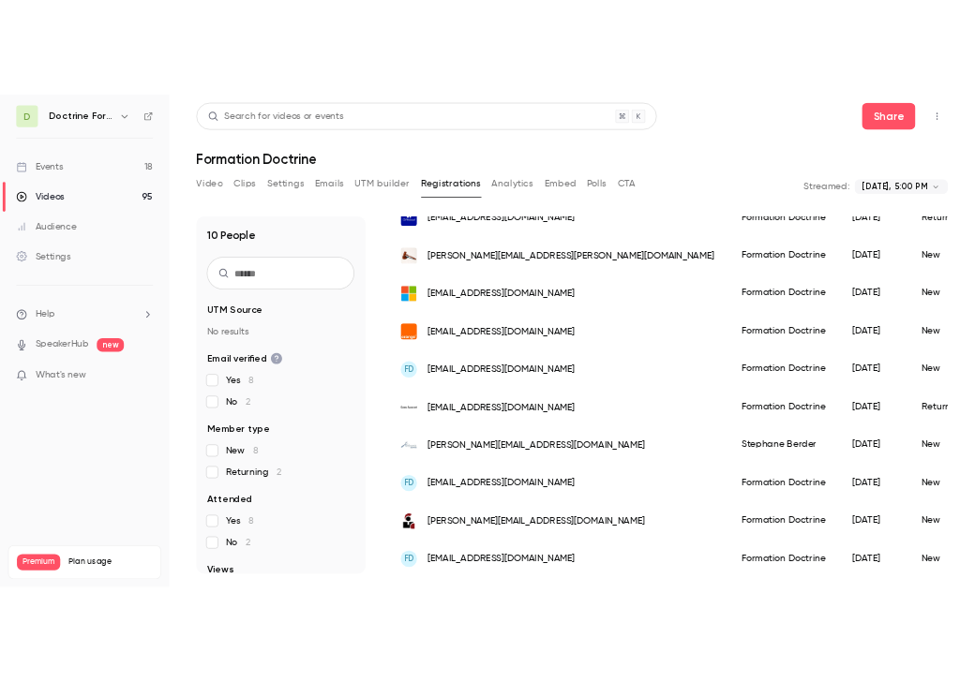
scroll to position [209, 0]
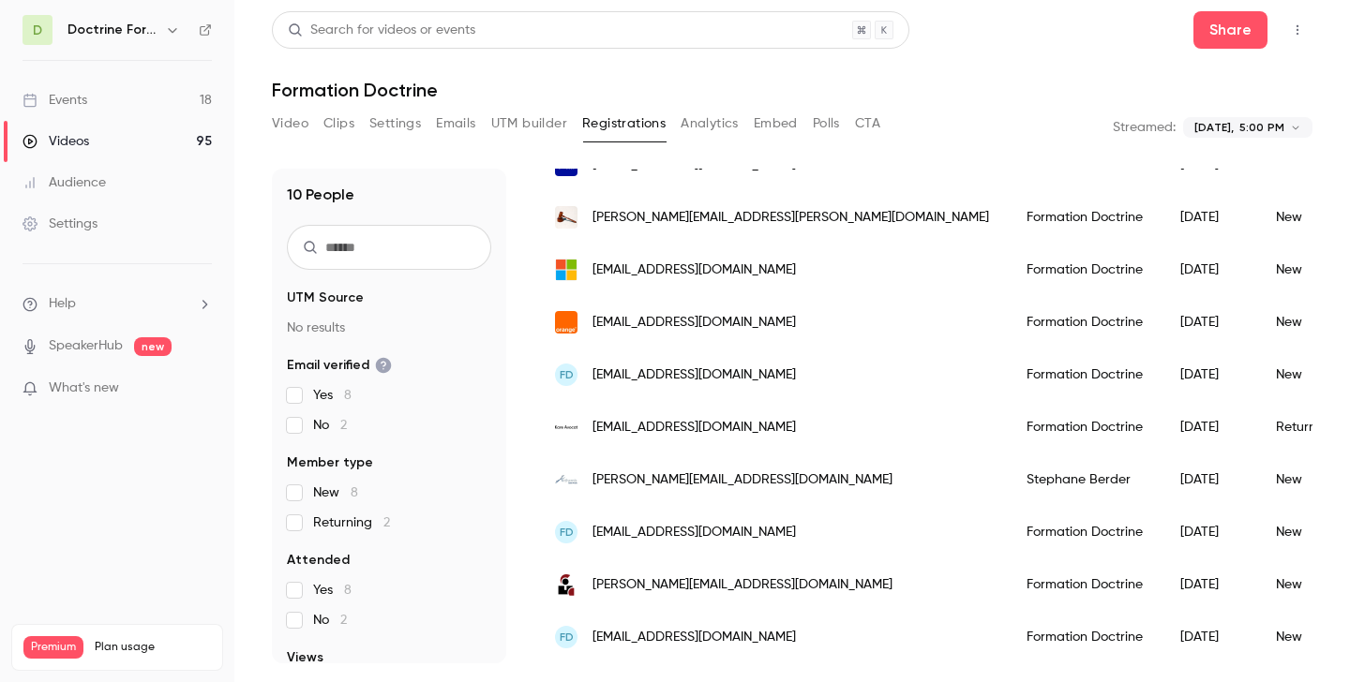
click at [680, 538] on span "emilielp56@hotmail.fr" at bounding box center [693, 533] width 203 height 20
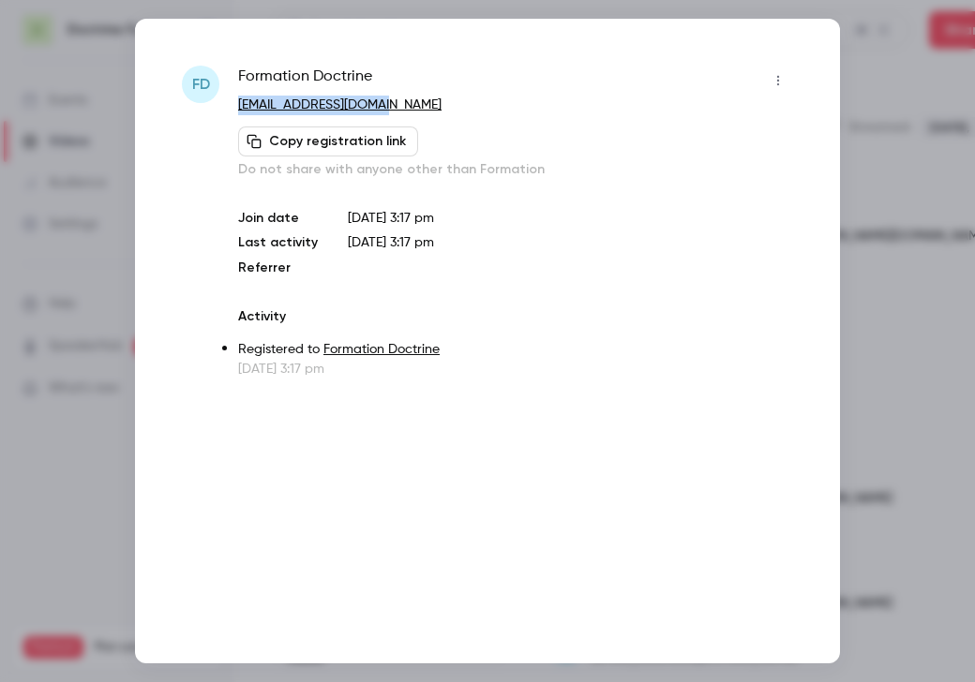
scroll to position [228, 0]
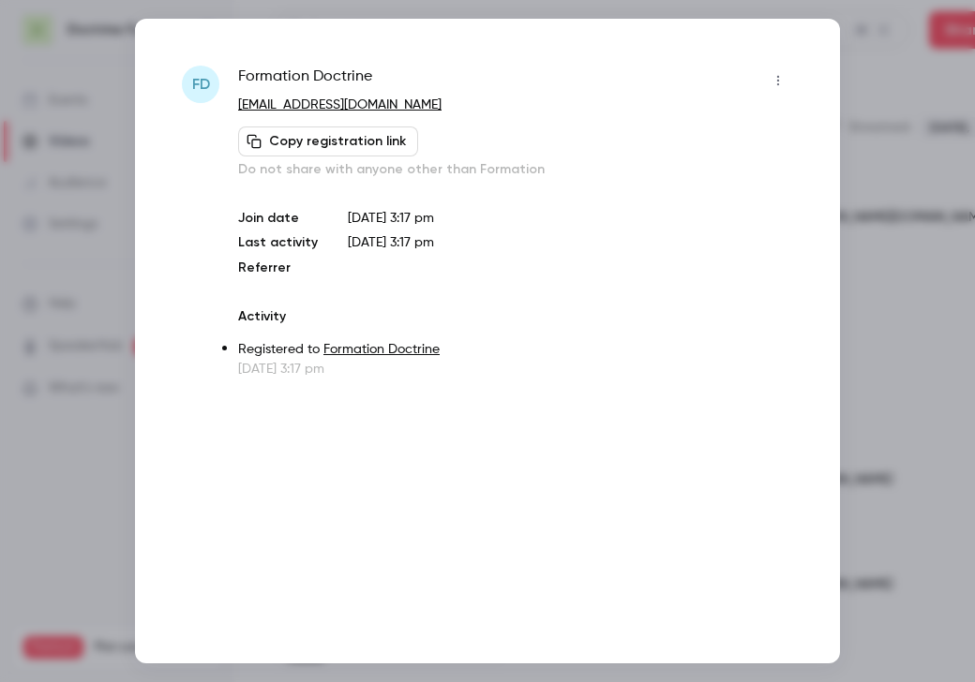
click at [876, 196] on div at bounding box center [487, 341] width 975 height 682
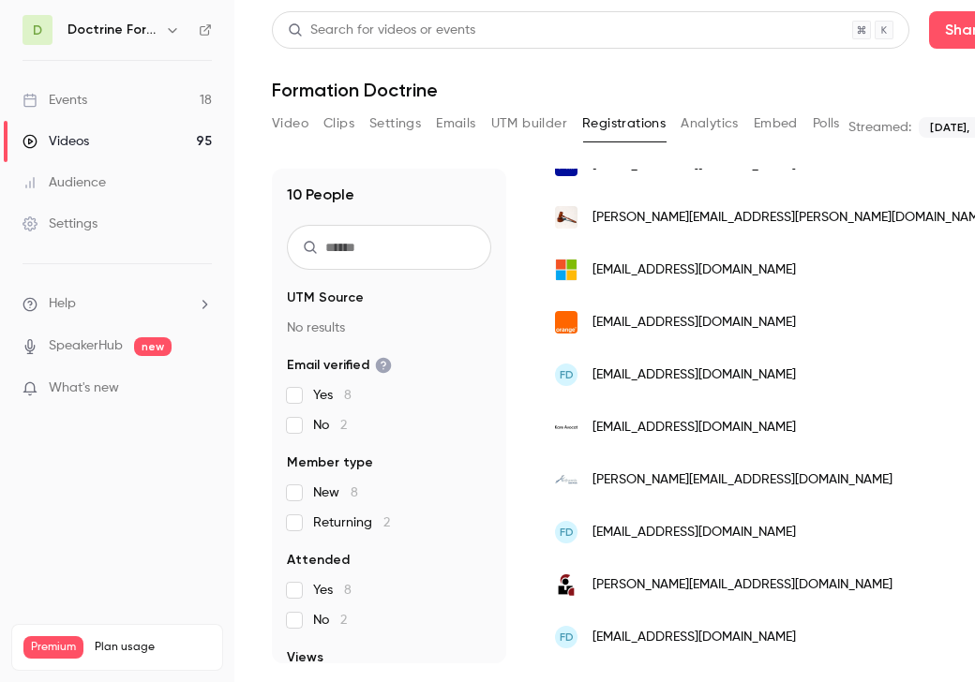
scroll to position [0, 0]
click at [630, 633] on span "vdv.avocat@gmail.com" at bounding box center [693, 638] width 203 height 20
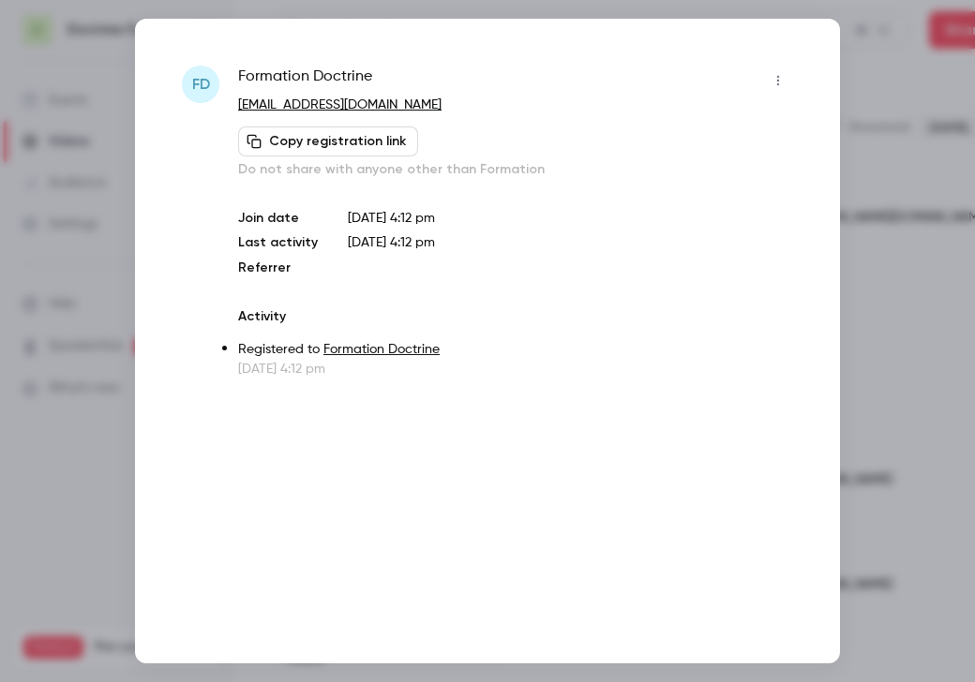
click at [941, 179] on div at bounding box center [487, 341] width 975 height 682
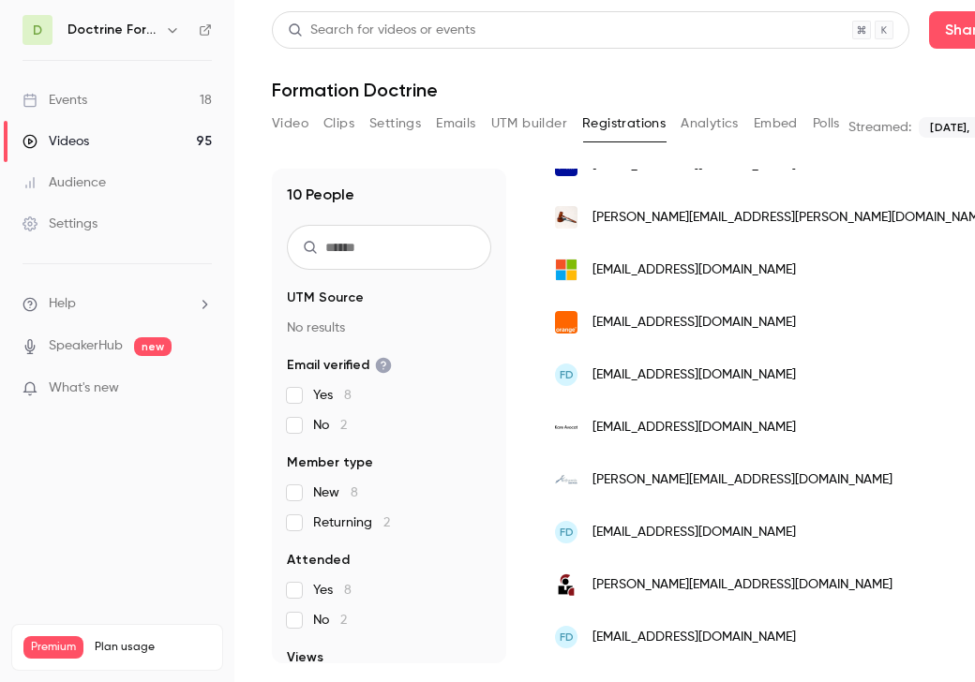
click at [169, 35] on icon "button" at bounding box center [172, 29] width 15 height 15
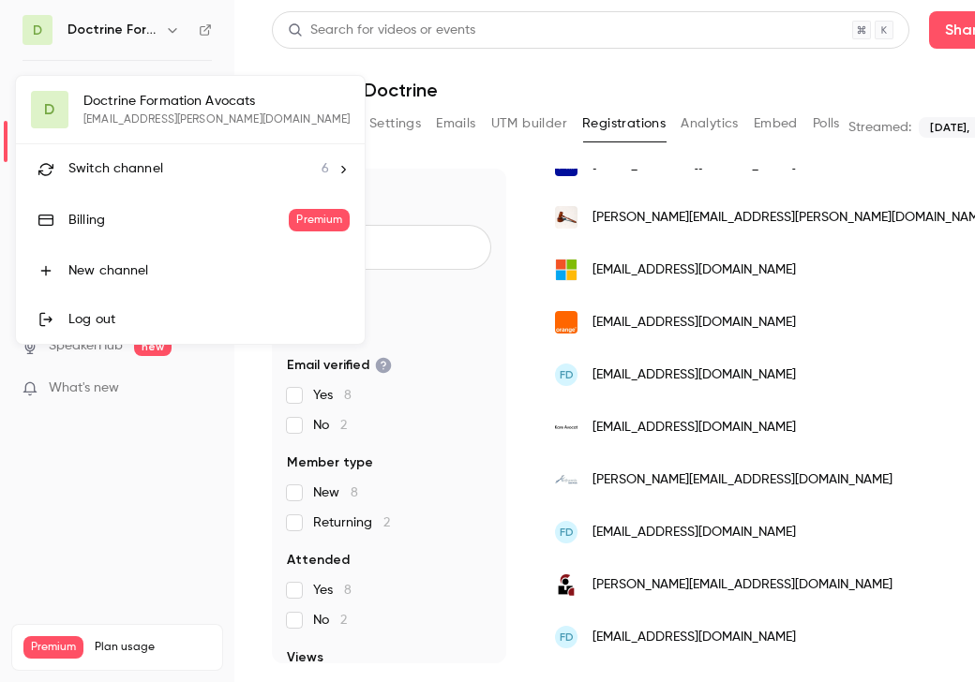
click at [140, 160] on span "Switch channel" at bounding box center [115, 169] width 95 height 20
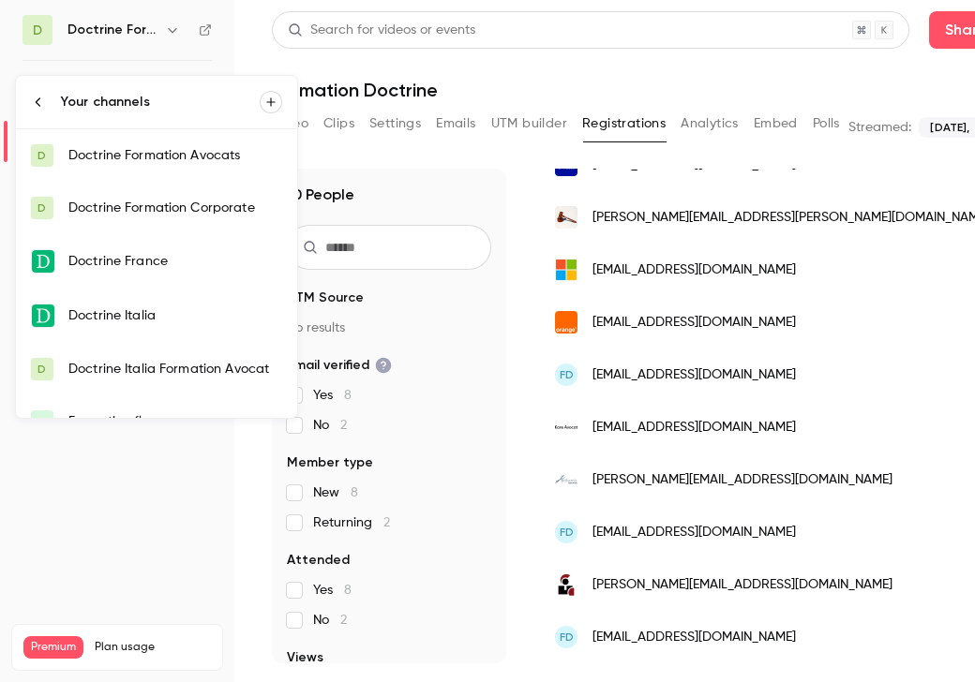
click at [165, 215] on div "Doctrine Formation Corporate" at bounding box center [175, 208] width 214 height 19
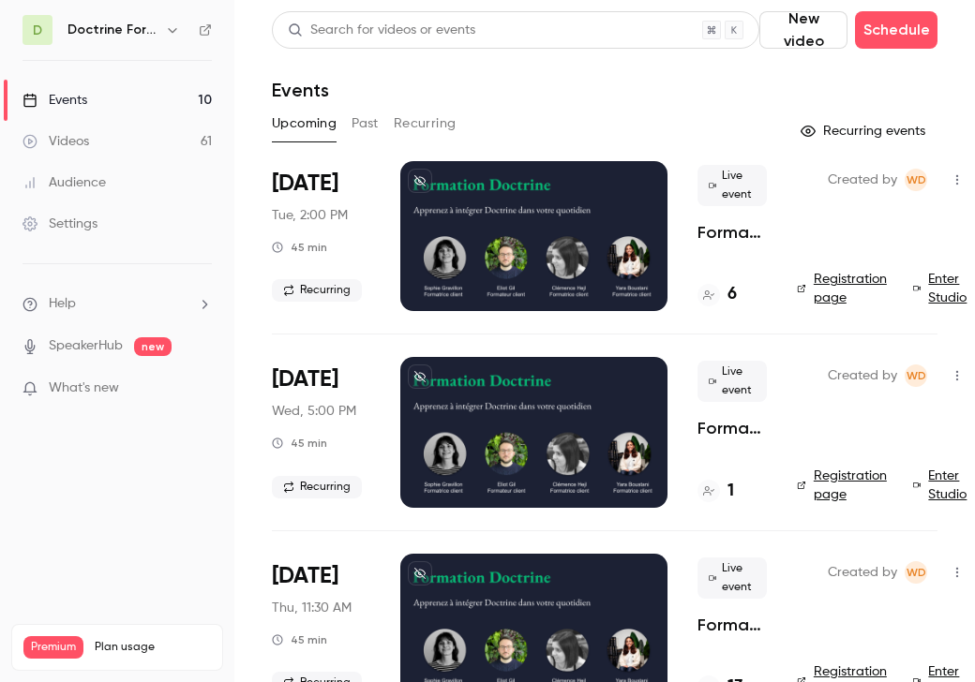
click at [380, 124] on div "Upcoming Past Recurring" at bounding box center [605, 124] width 666 height 30
click at [369, 120] on button "Past" at bounding box center [365, 124] width 27 height 30
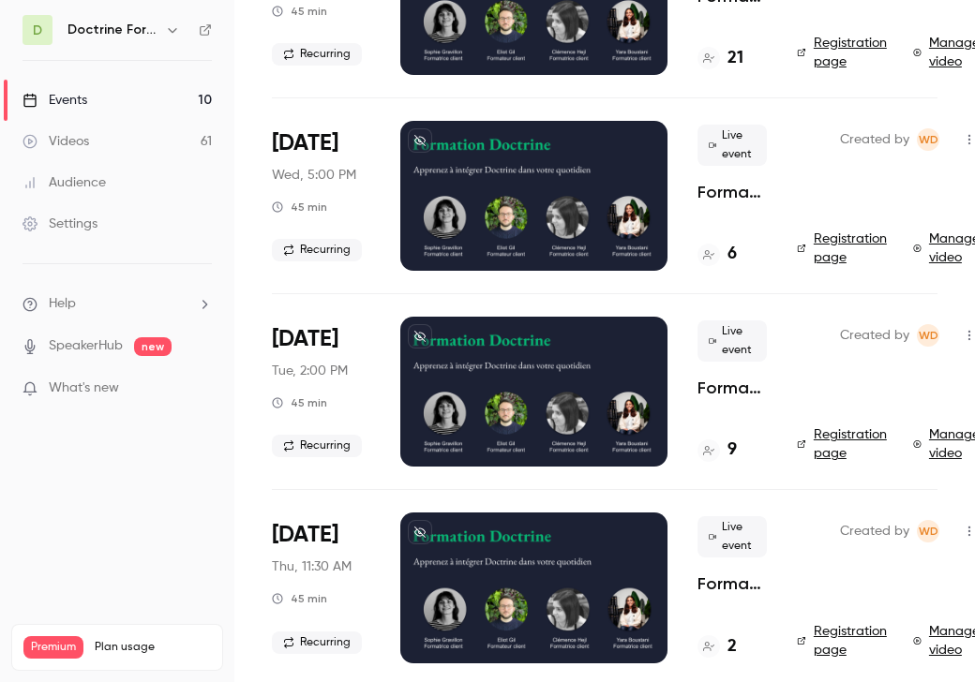
scroll to position [4656, 0]
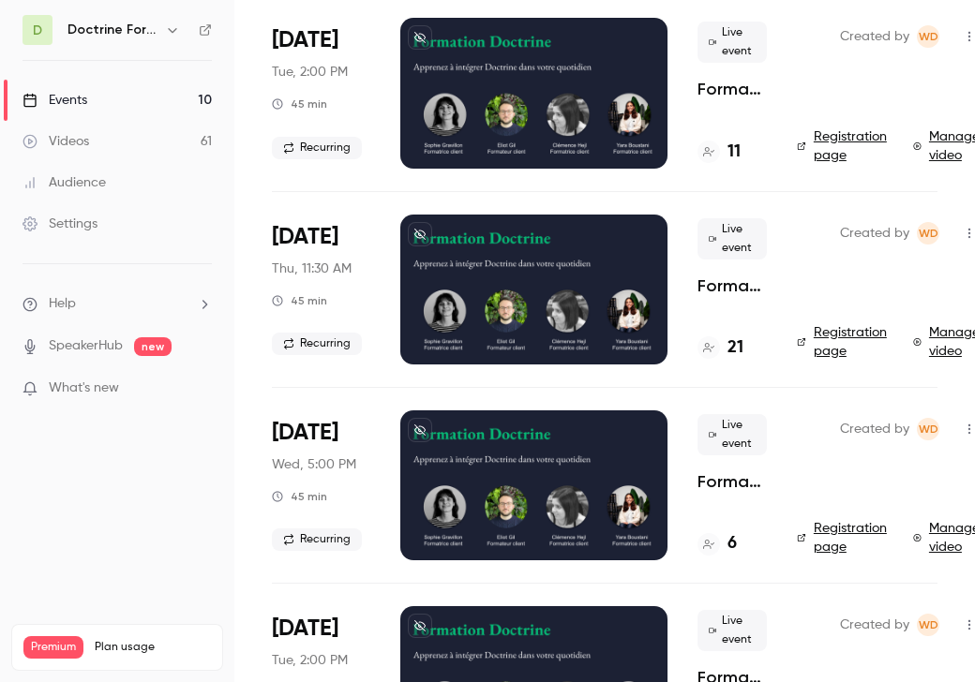
click at [729, 344] on h4 "21" at bounding box center [735, 348] width 16 height 25
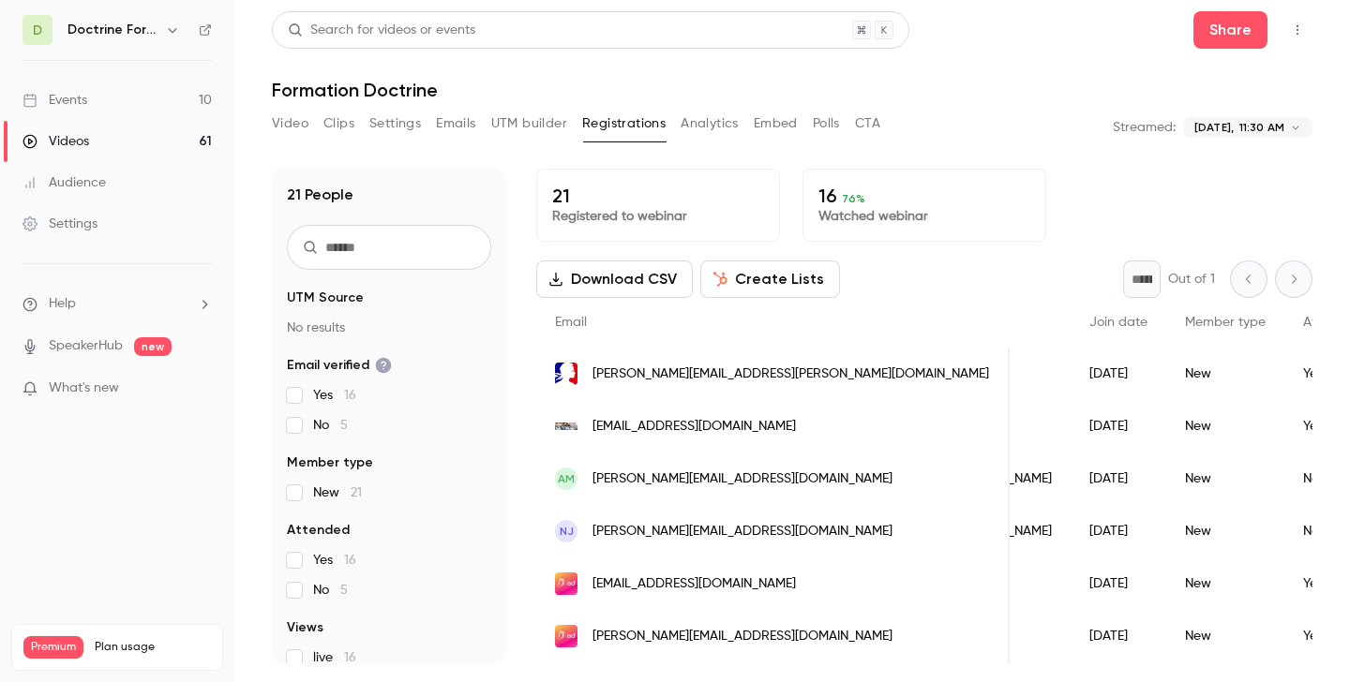
click at [756, 478] on div "AM a.maes@villeam.fr" at bounding box center [772, 479] width 473 height 52
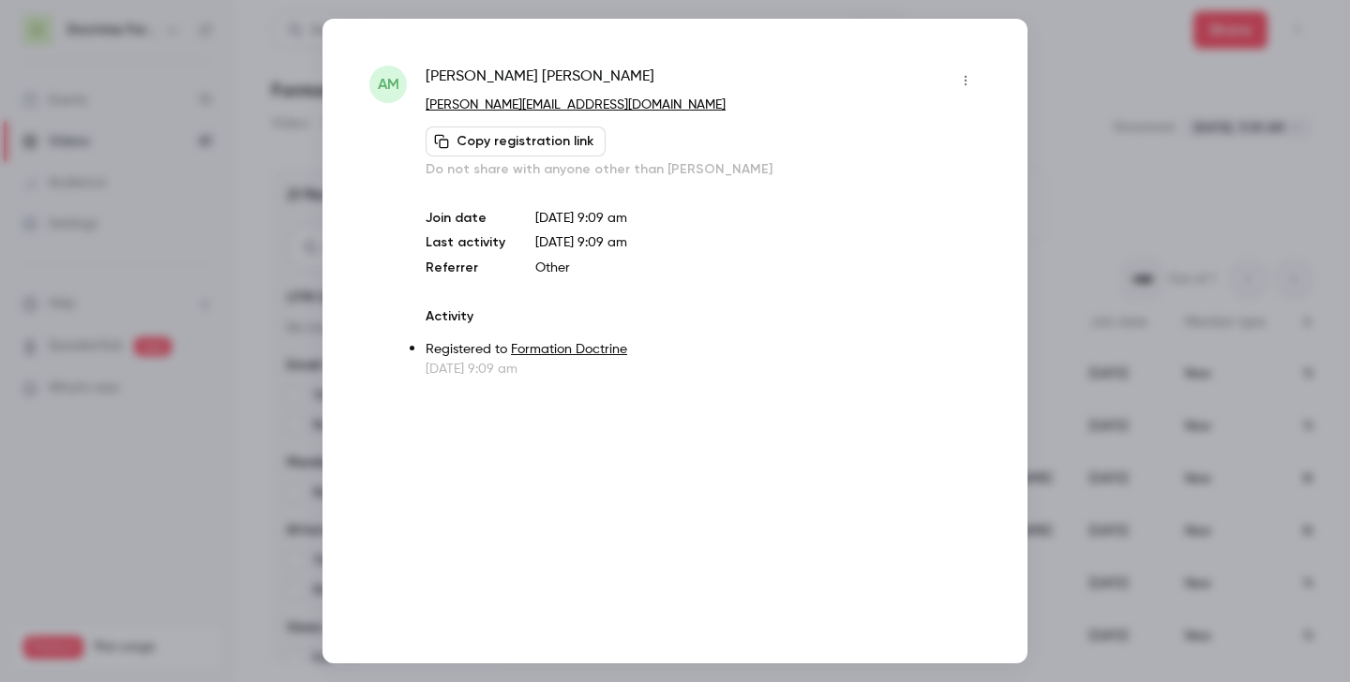
click at [974, 213] on div at bounding box center [675, 341] width 1350 height 682
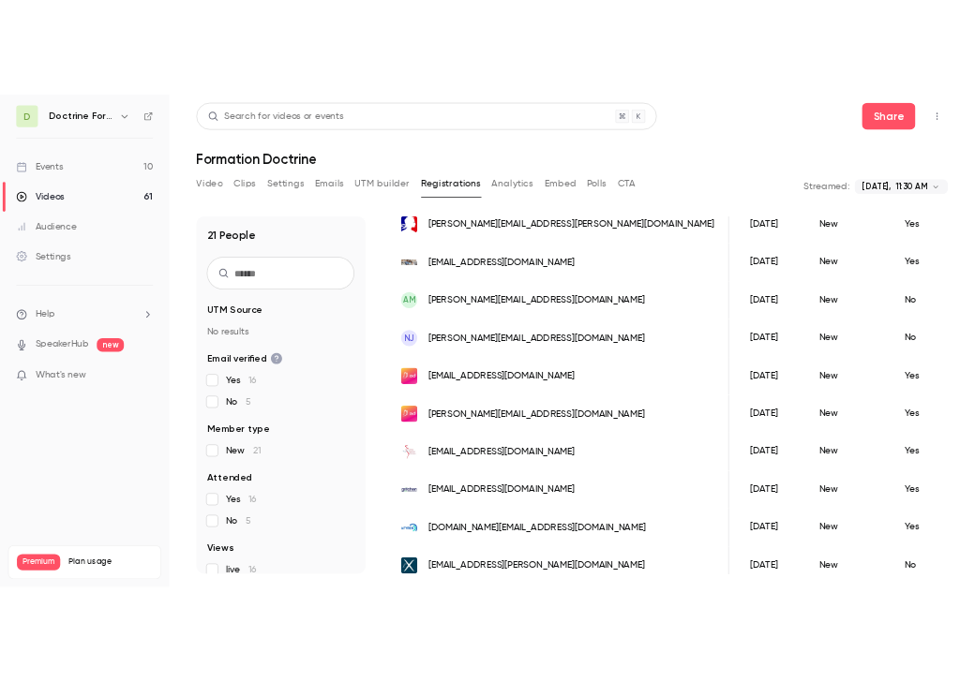
scroll to position [201, 0]
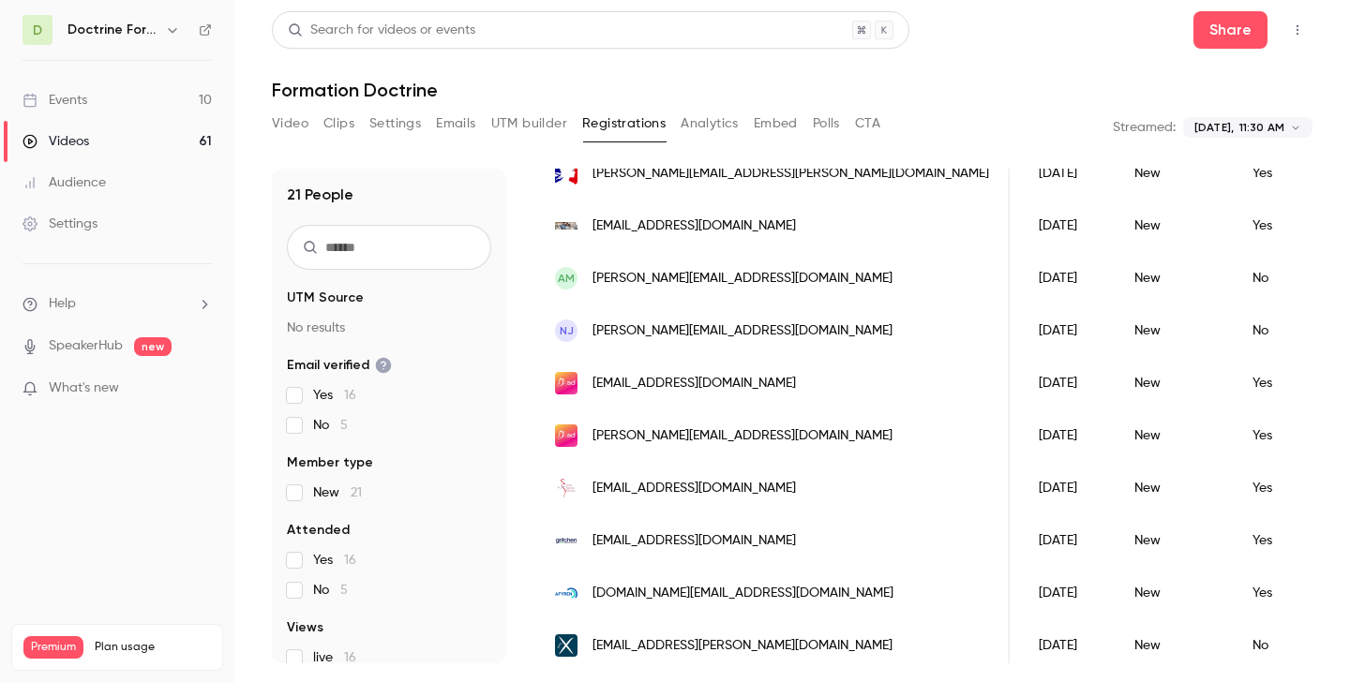
click at [705, 337] on span "n.jablonka@villeam.fr" at bounding box center [742, 332] width 300 height 20
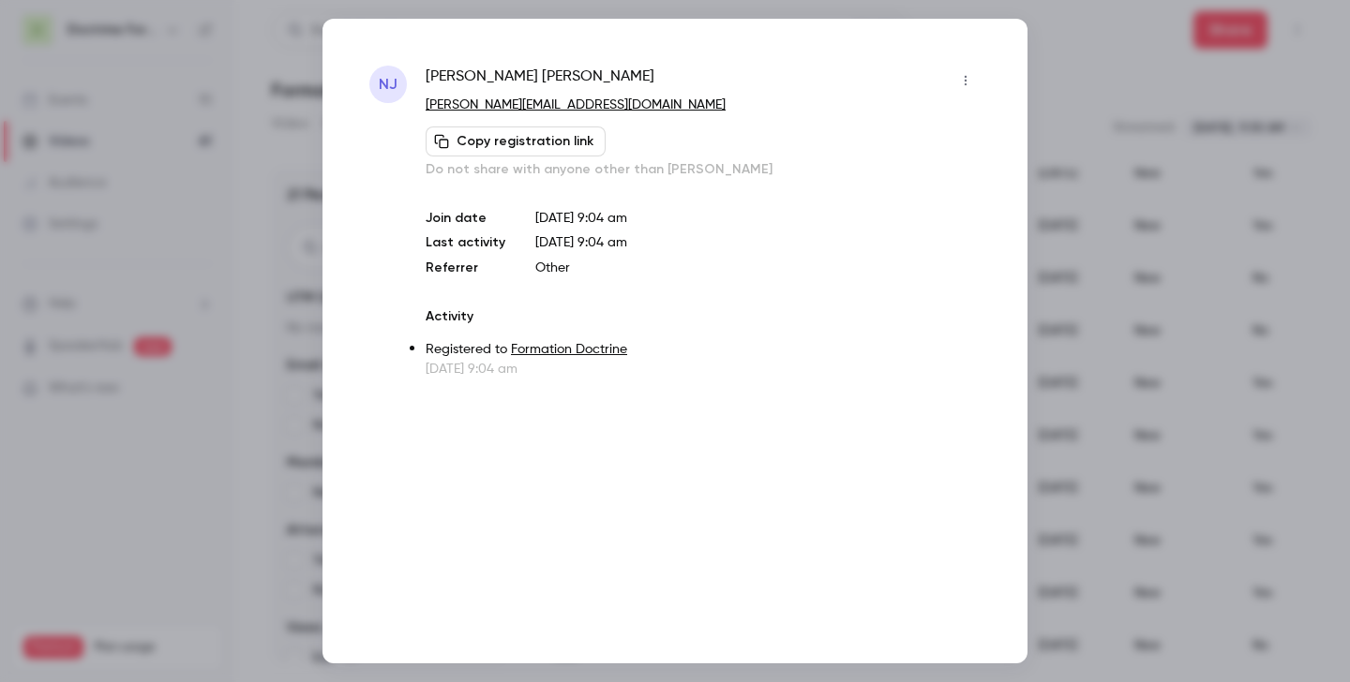
click at [974, 244] on div at bounding box center [675, 341] width 1350 height 682
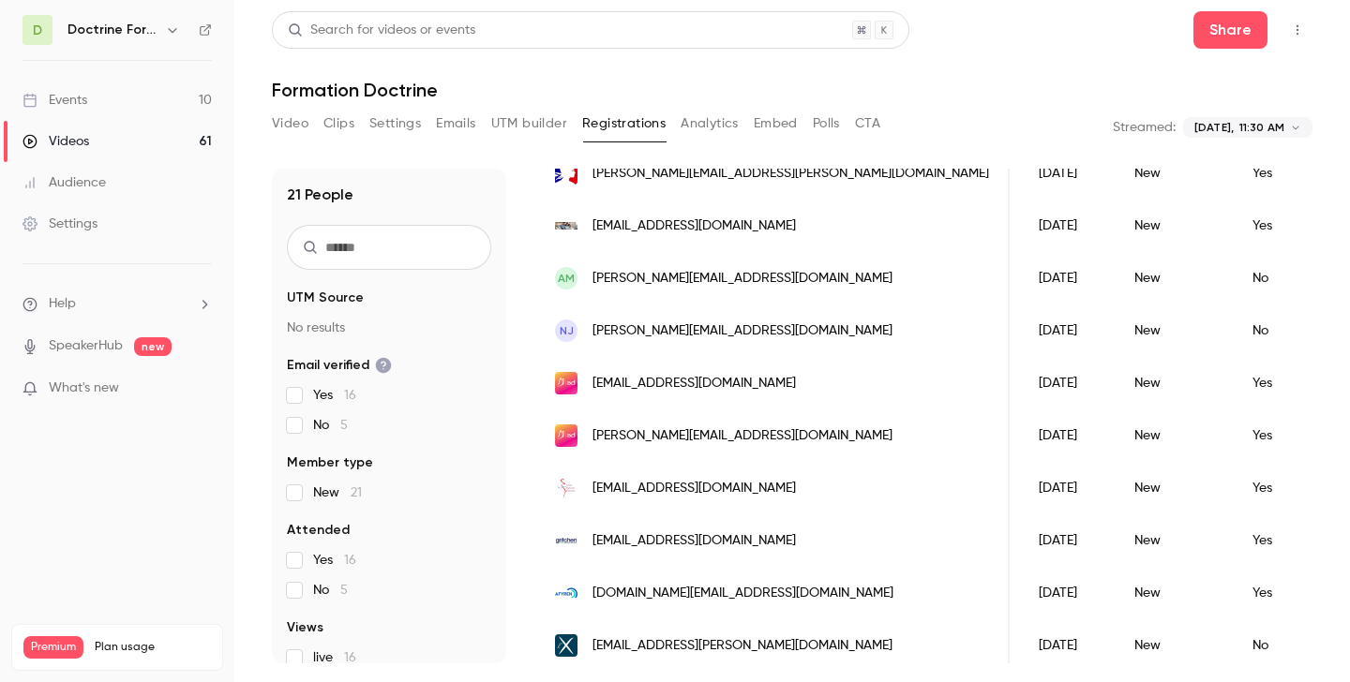
click at [681, 332] on span "n.jablonka@villeam.fr" at bounding box center [742, 332] width 300 height 20
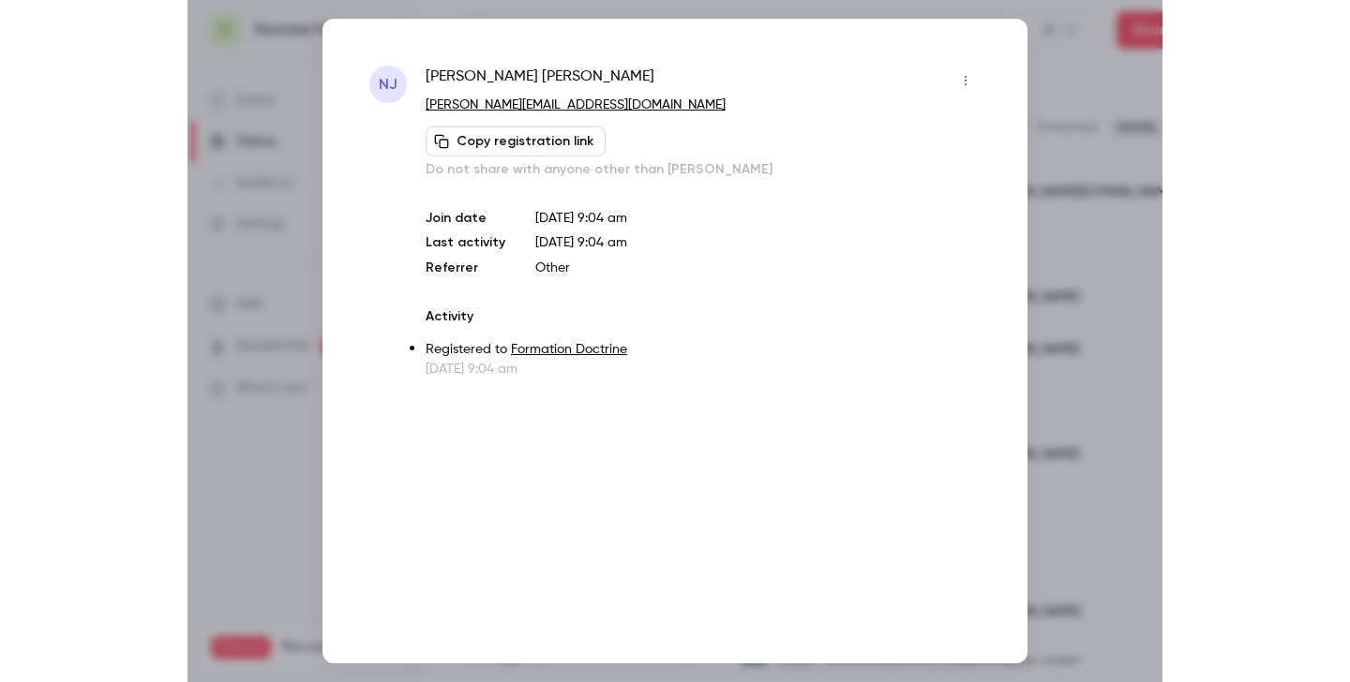
scroll to position [219, 0]
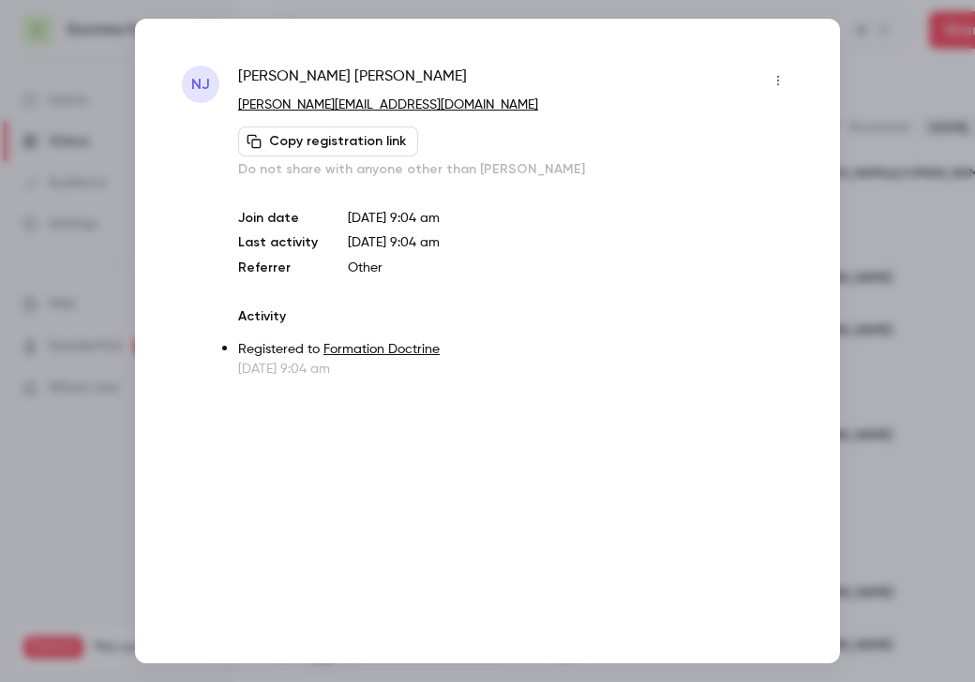
click at [884, 82] on div at bounding box center [487, 341] width 975 height 682
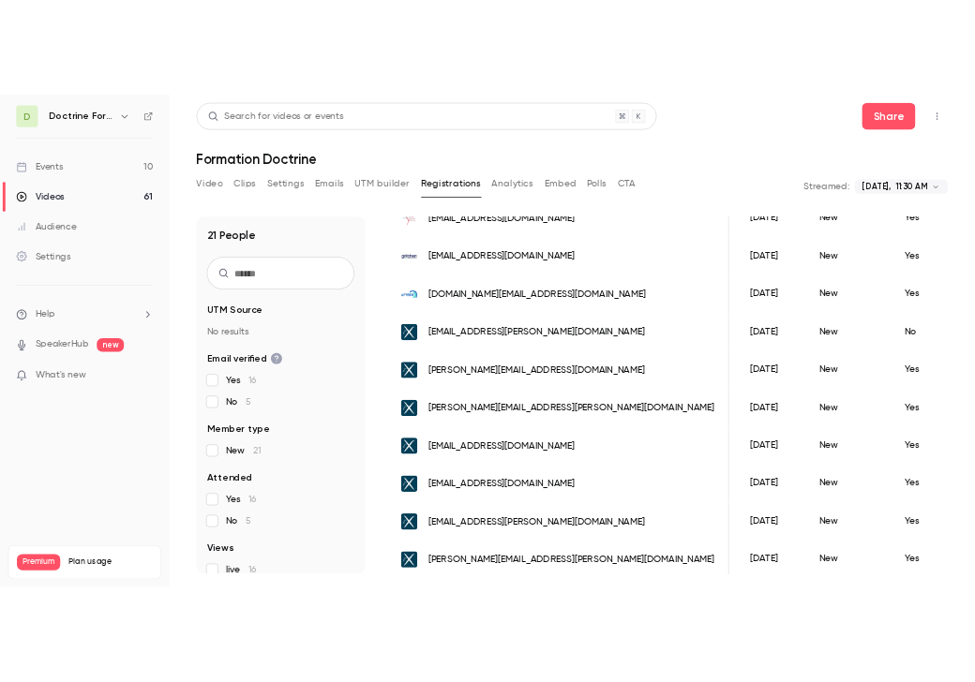
scroll to position [524, 0]
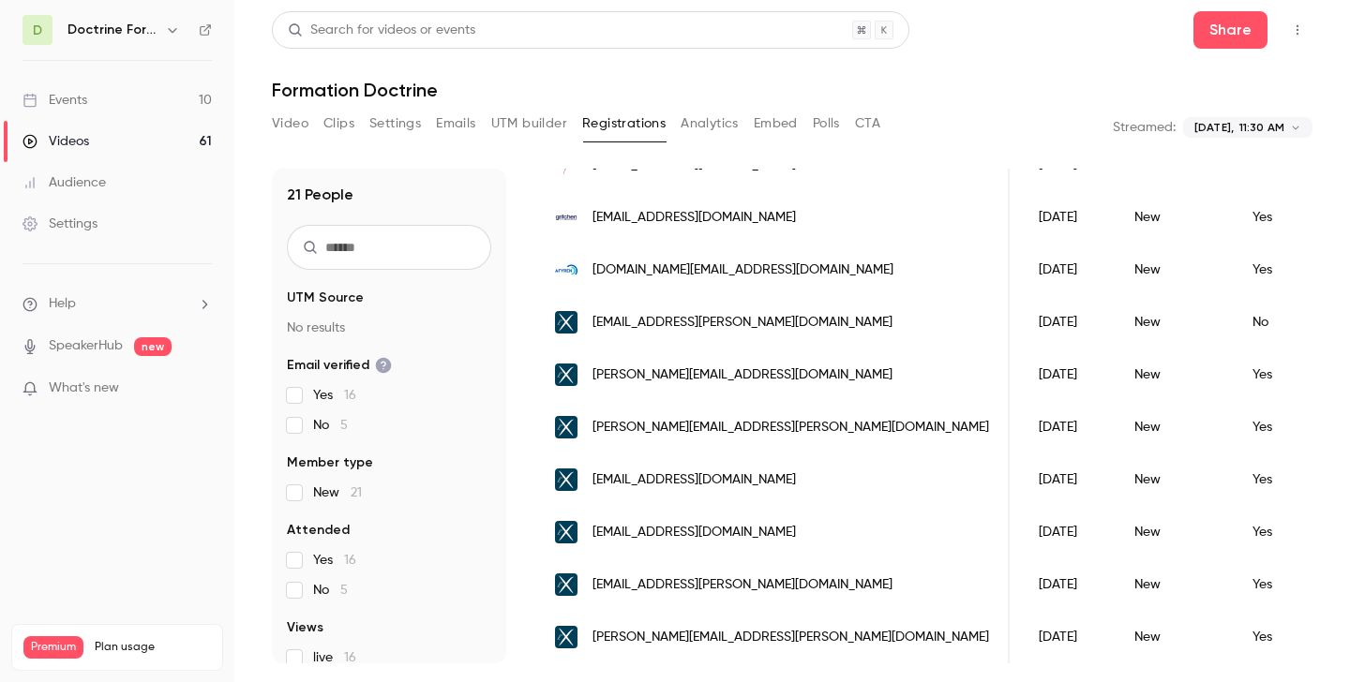
click at [781, 322] on span "sabine.le-bellec@polytechnique.edu" at bounding box center [742, 323] width 300 height 20
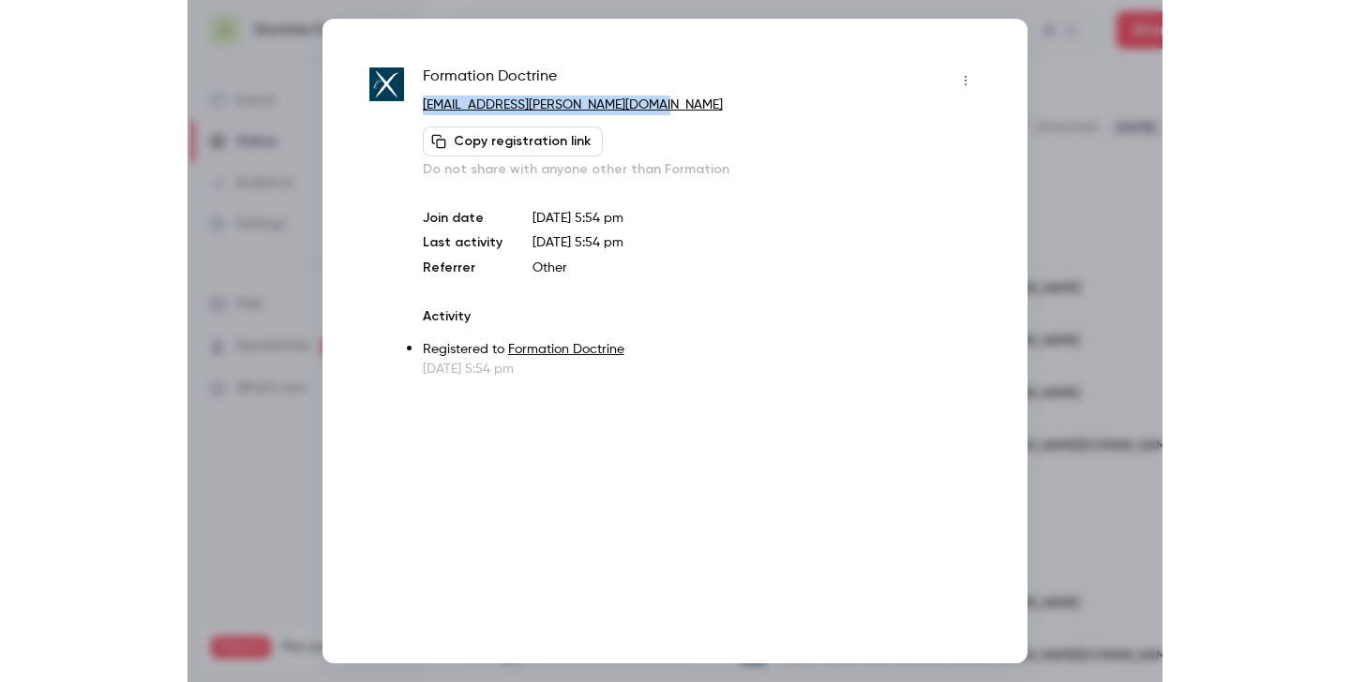
scroll to position [543, 0]
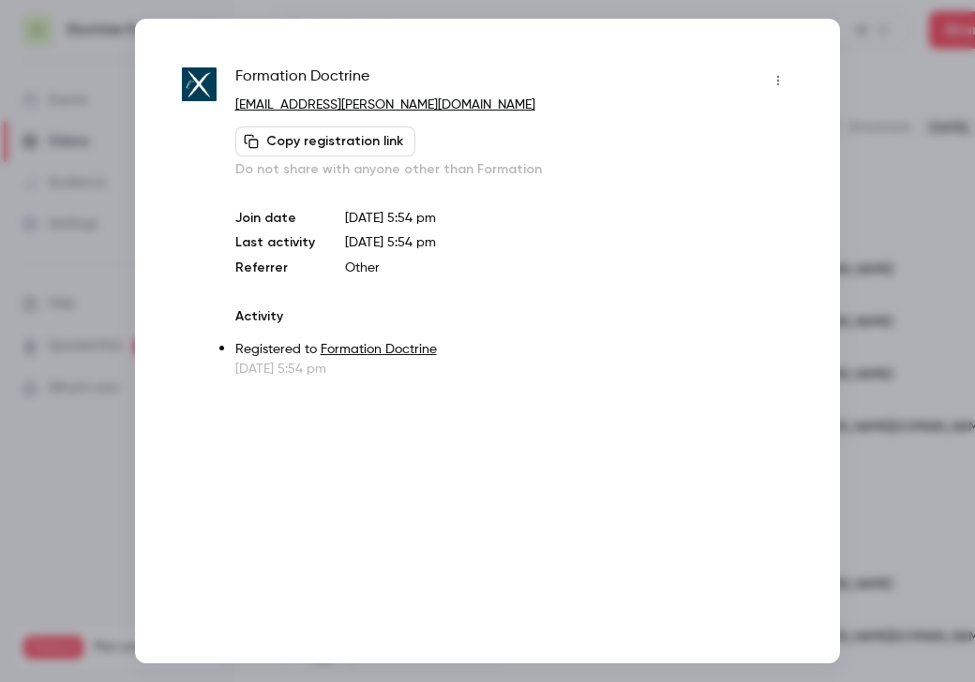
click at [891, 65] on div at bounding box center [487, 341] width 975 height 682
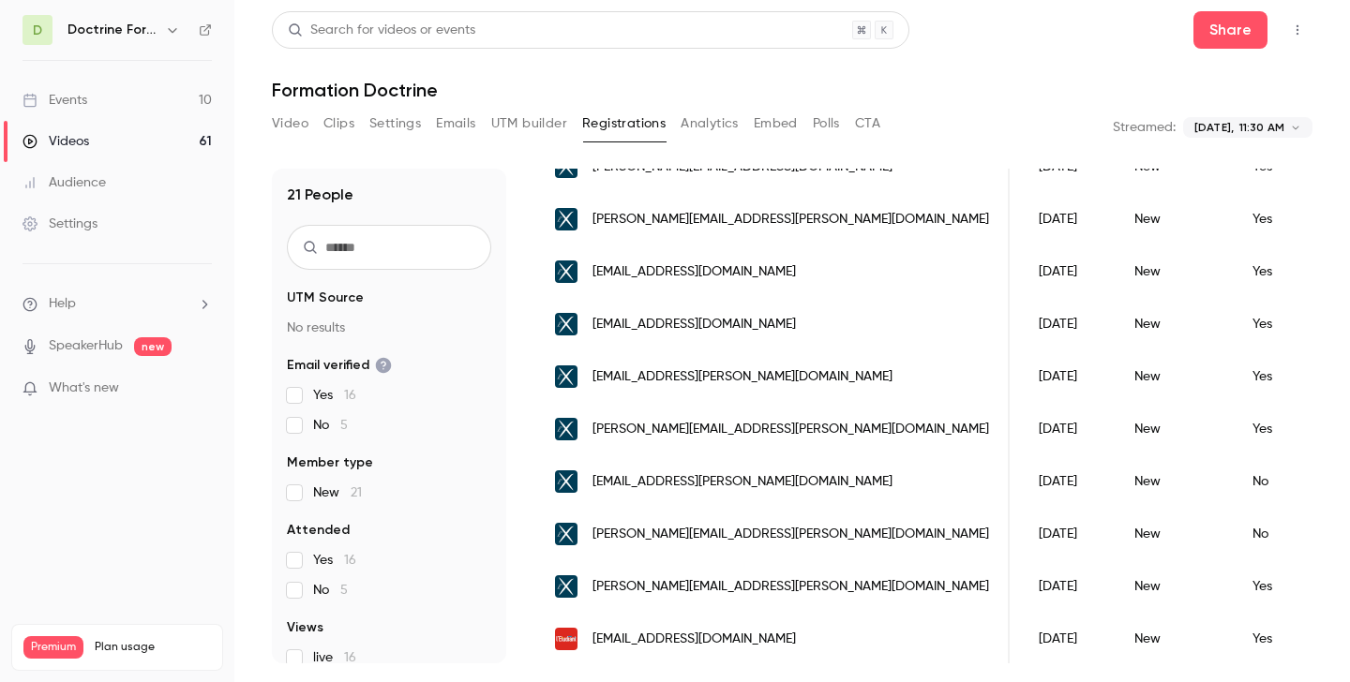
scroll to position [787, 0]
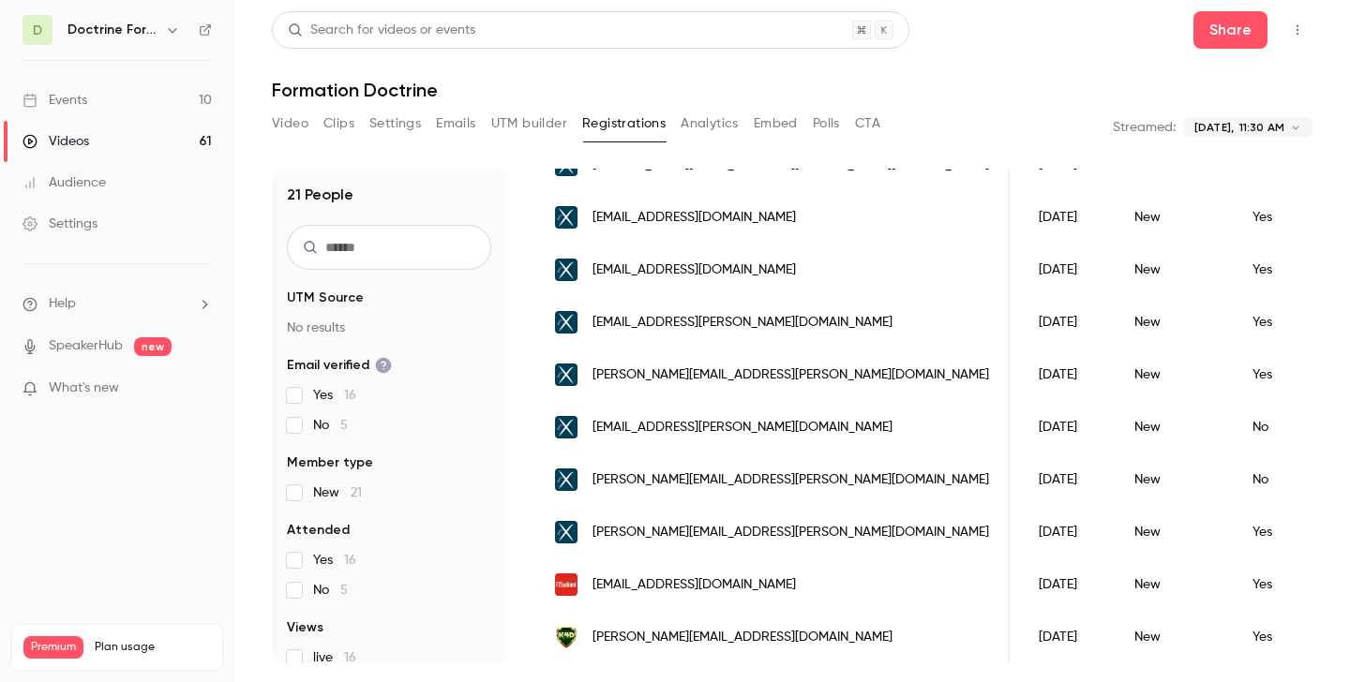
click at [741, 431] on span "sofia.bartholet@polytechnique.edu" at bounding box center [742, 428] width 300 height 20
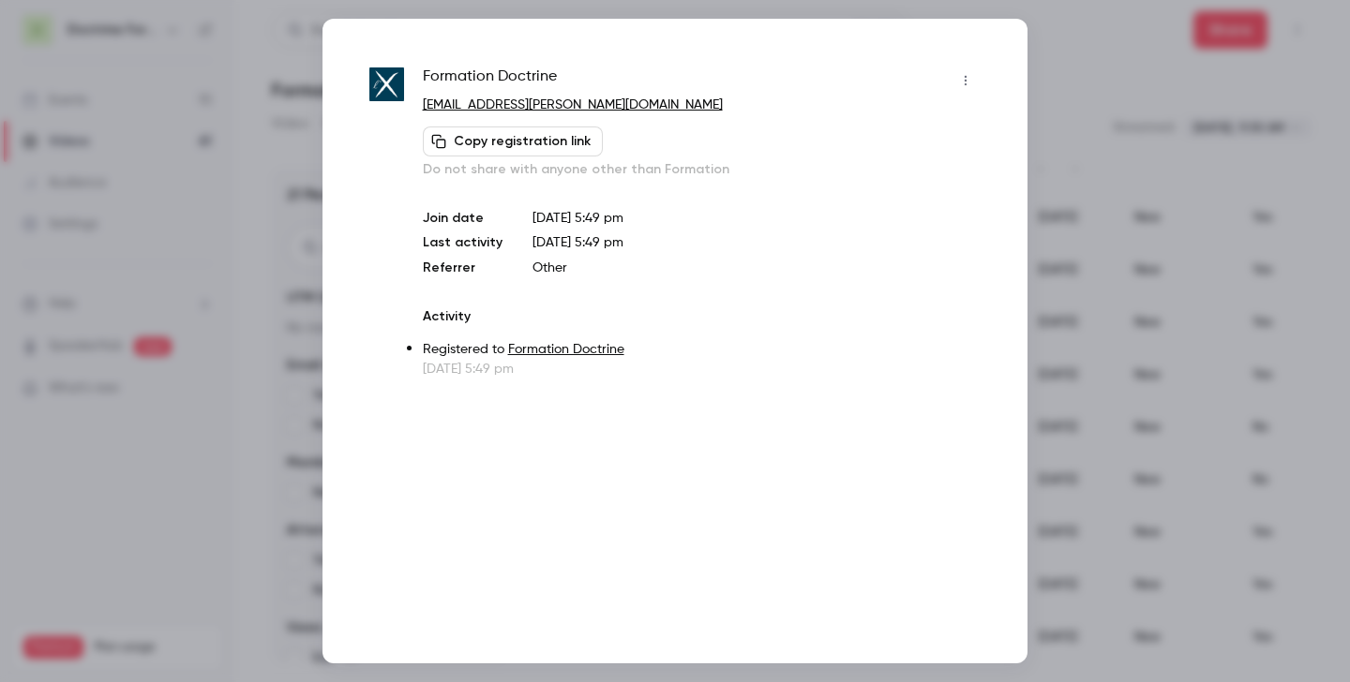
click at [974, 175] on div at bounding box center [675, 341] width 1350 height 682
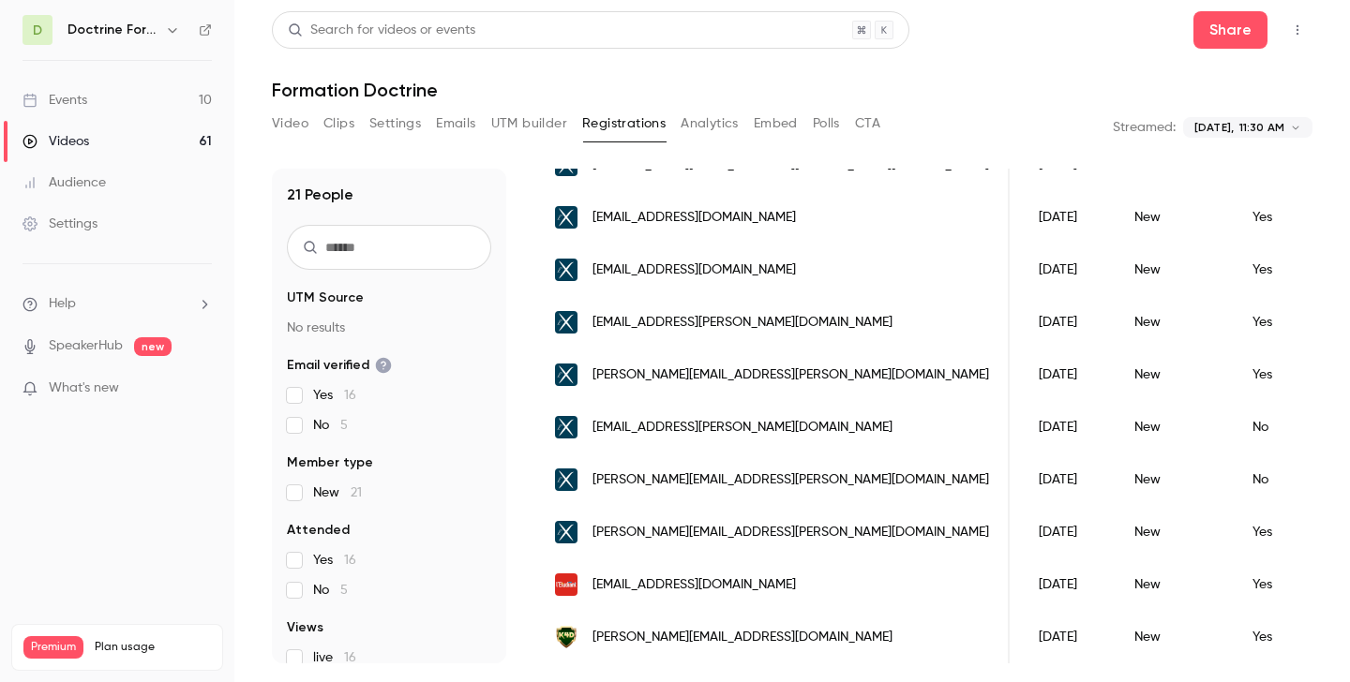
click at [742, 487] on span "camille.langlet@polytechnique.edu" at bounding box center [790, 481] width 397 height 20
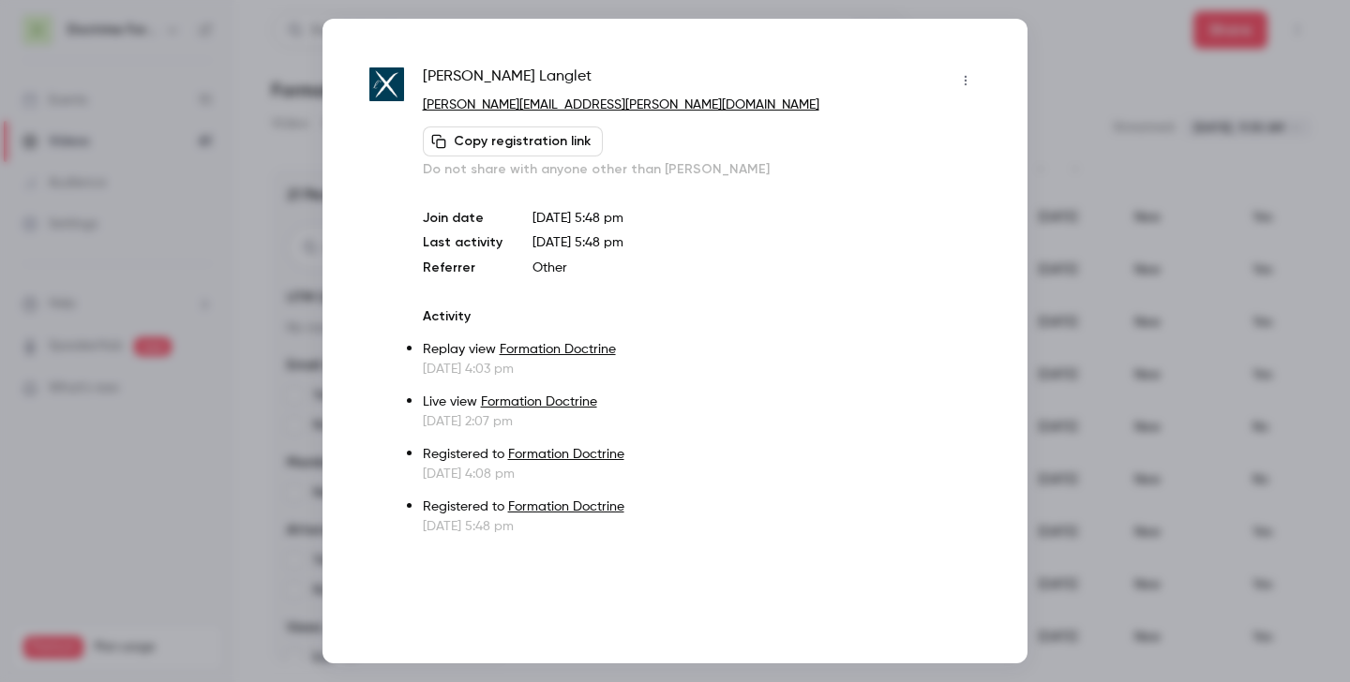
click at [974, 91] on div at bounding box center [675, 341] width 1350 height 682
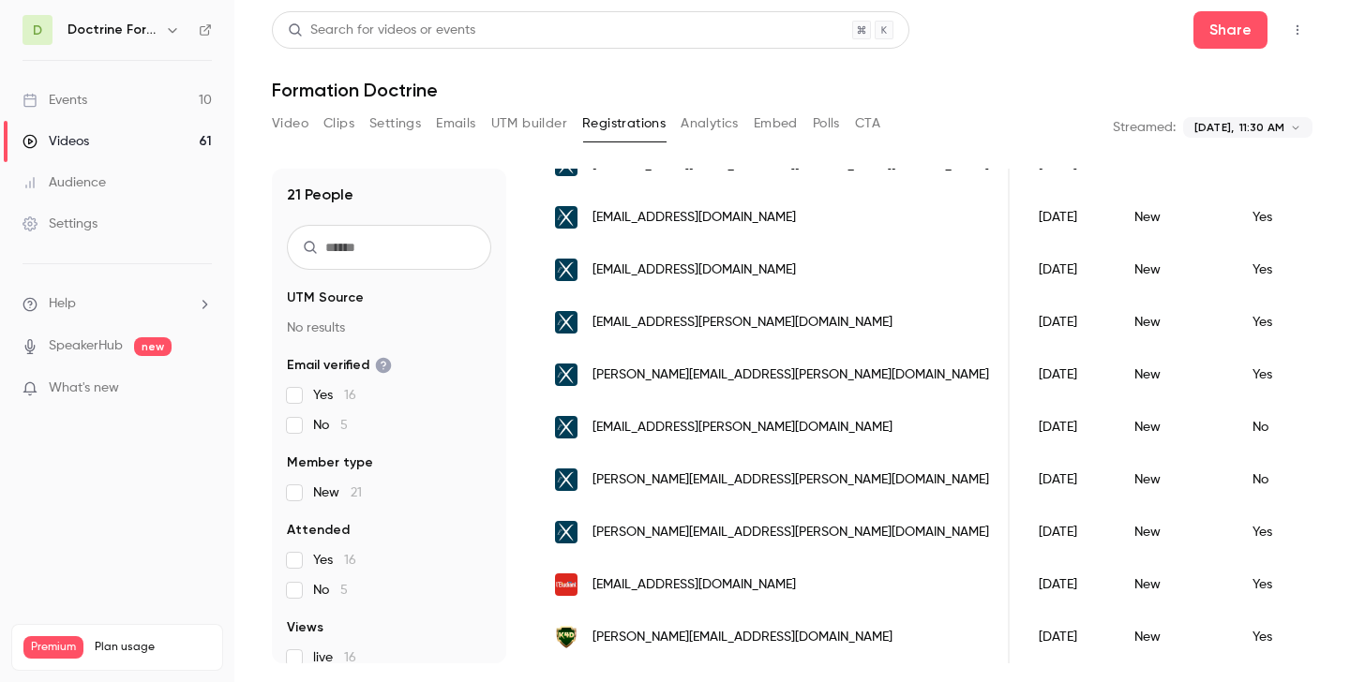
click at [166, 36] on icon "button" at bounding box center [172, 29] width 15 height 15
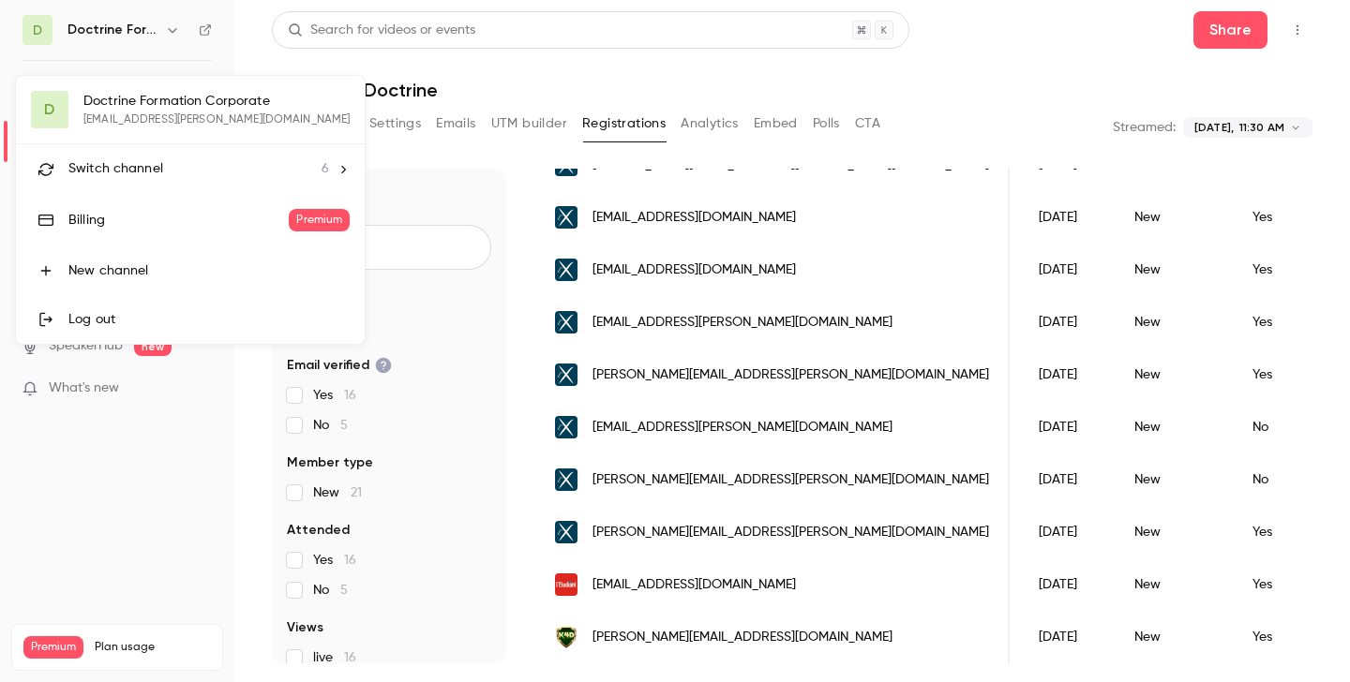
click at [150, 157] on li "Switch channel 6" at bounding box center [190, 169] width 349 height 50
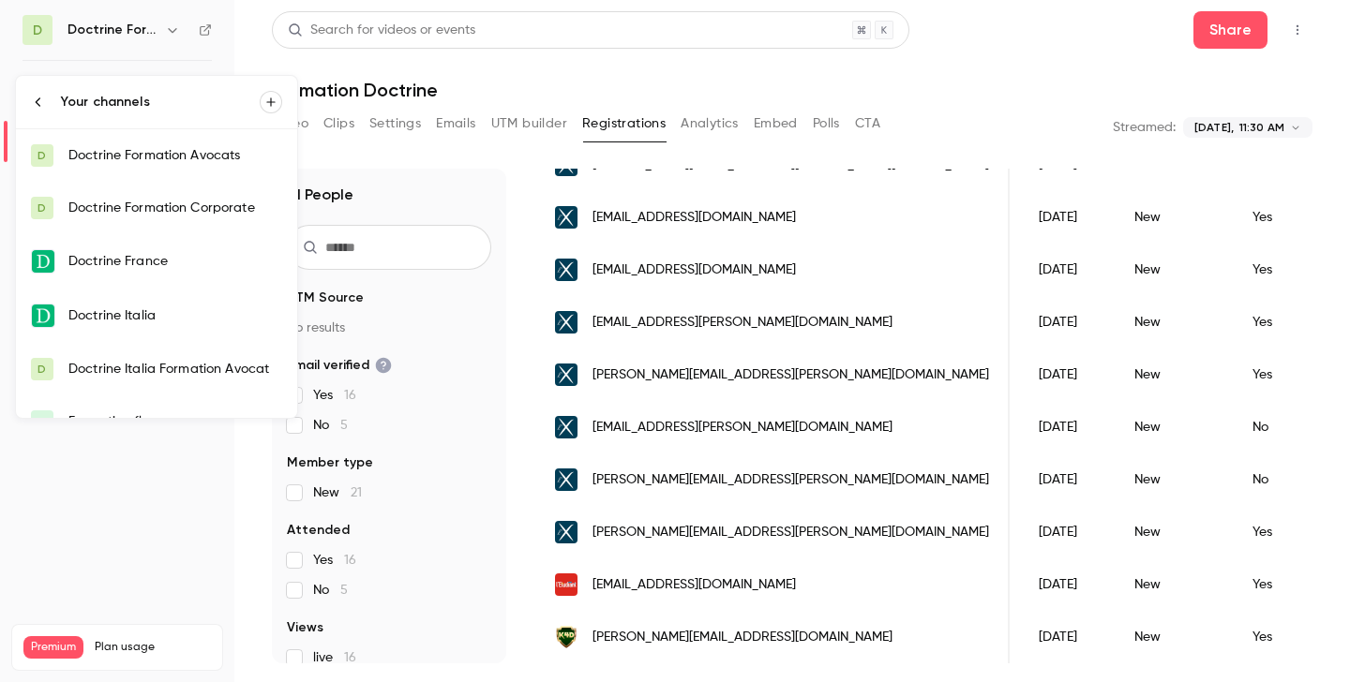
click at [175, 145] on link "D Doctrine Formation Avocats" at bounding box center [156, 155] width 281 height 52
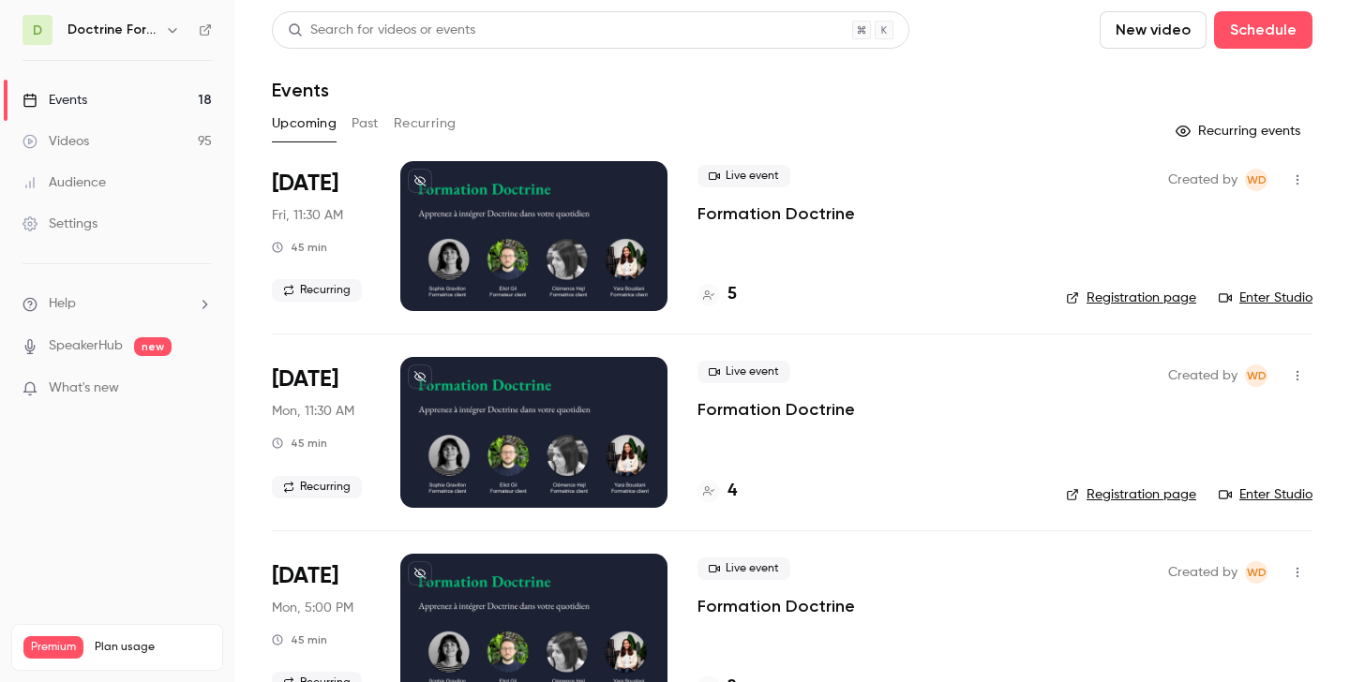
click at [361, 123] on button "Past" at bounding box center [365, 124] width 27 height 30
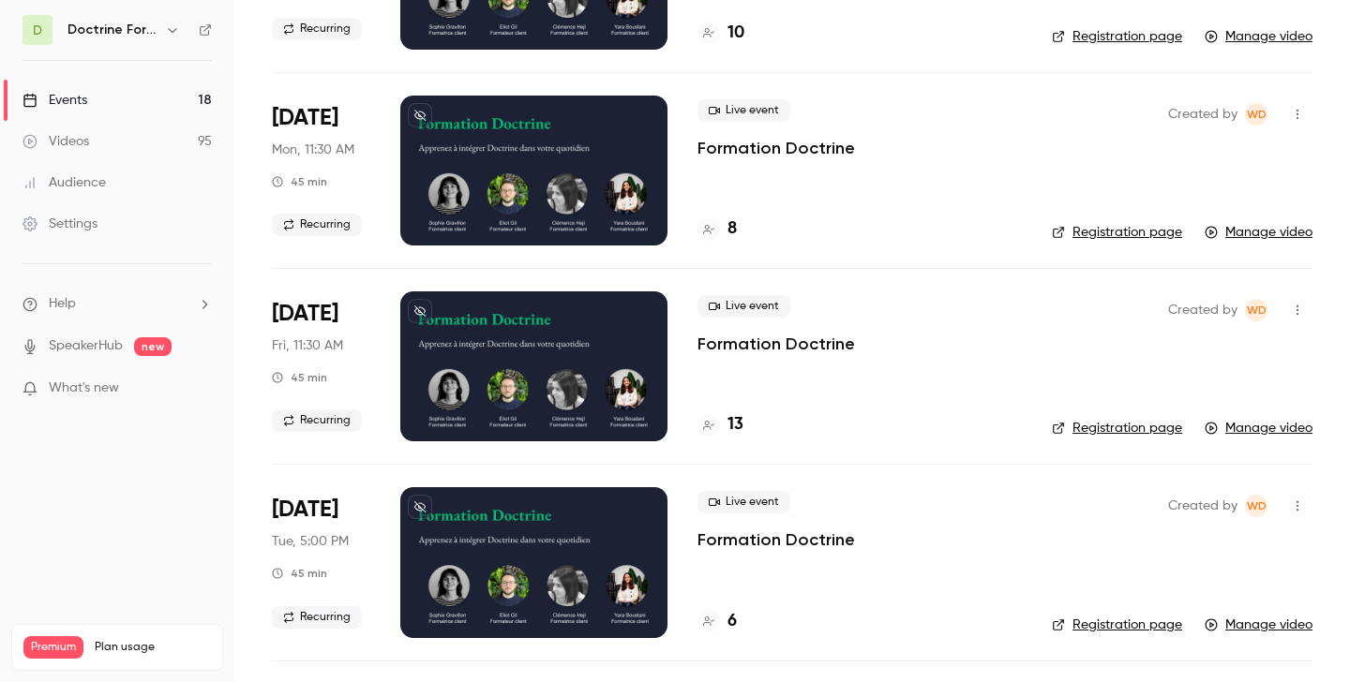
scroll to position [5866, 0]
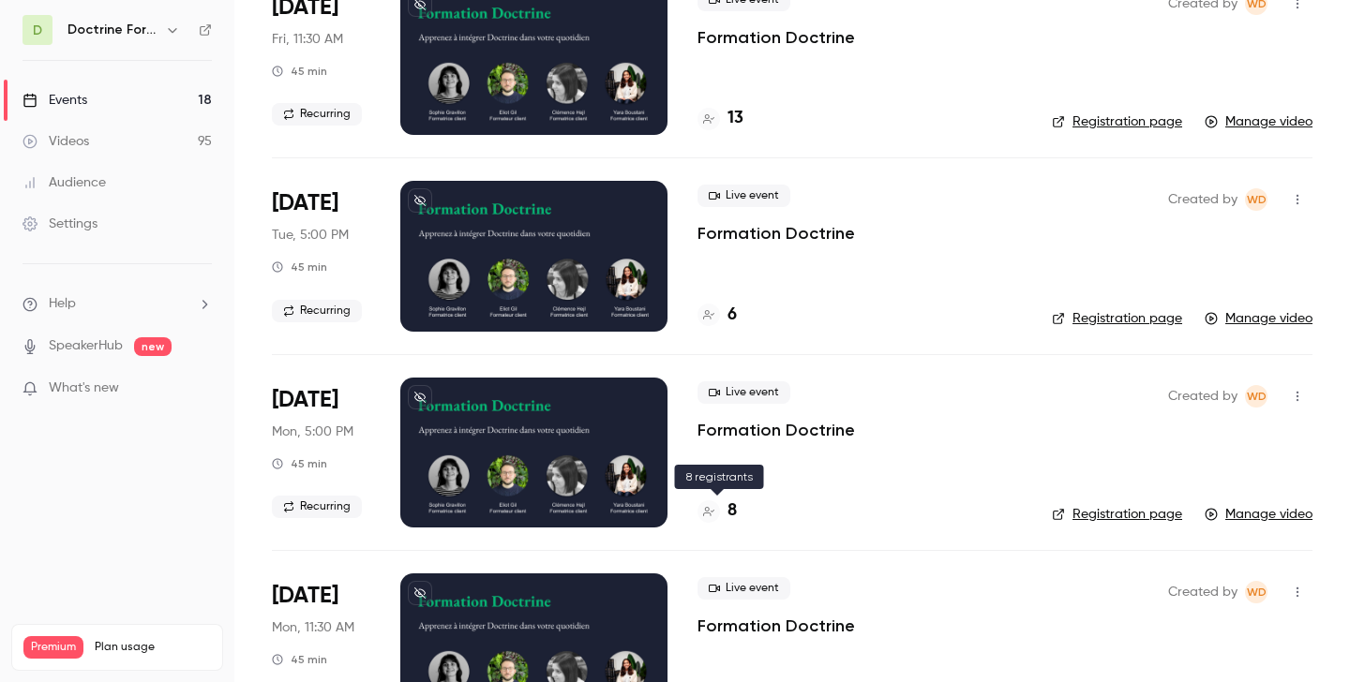
click at [712, 521] on div at bounding box center [708, 512] width 22 height 22
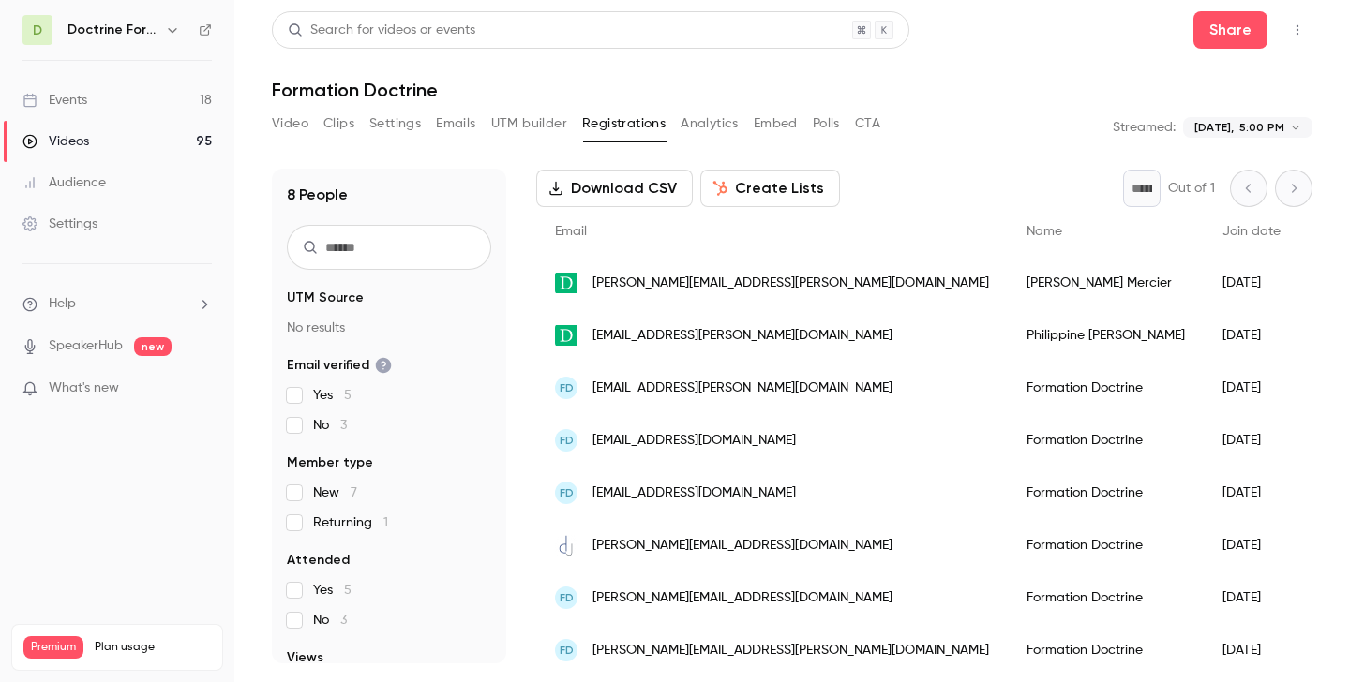
scroll to position [104, 0]
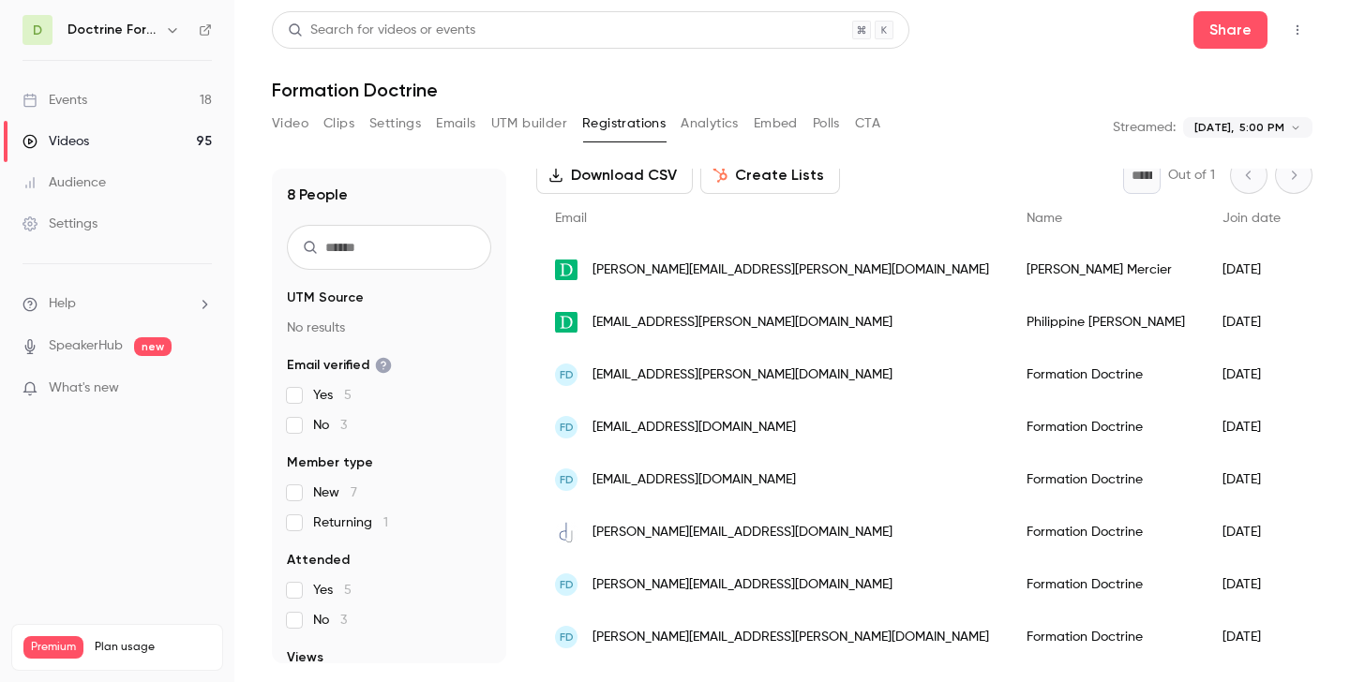
click at [667, 535] on span "d.janin@janin-avocat.com" at bounding box center [742, 533] width 300 height 20
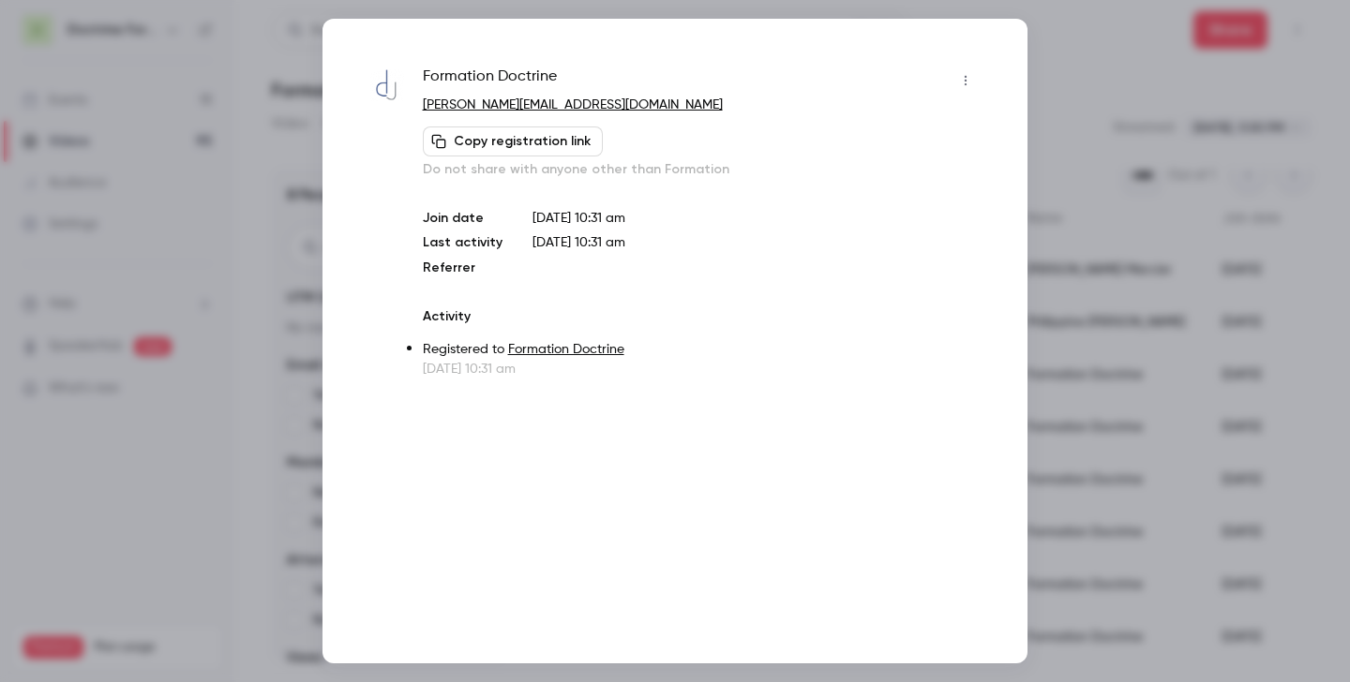
click at [974, 227] on div at bounding box center [675, 341] width 1350 height 682
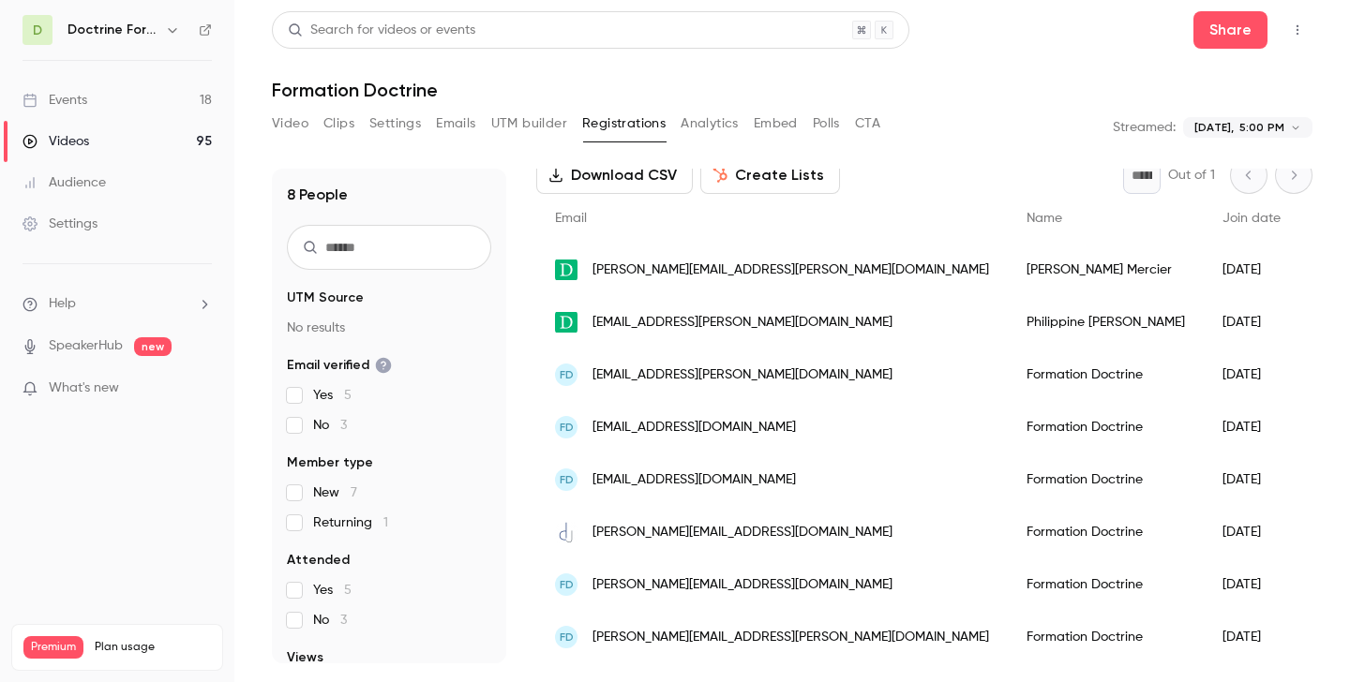
click at [687, 576] on span "elena.chantres@chantresavocats.com" at bounding box center [742, 586] width 300 height 20
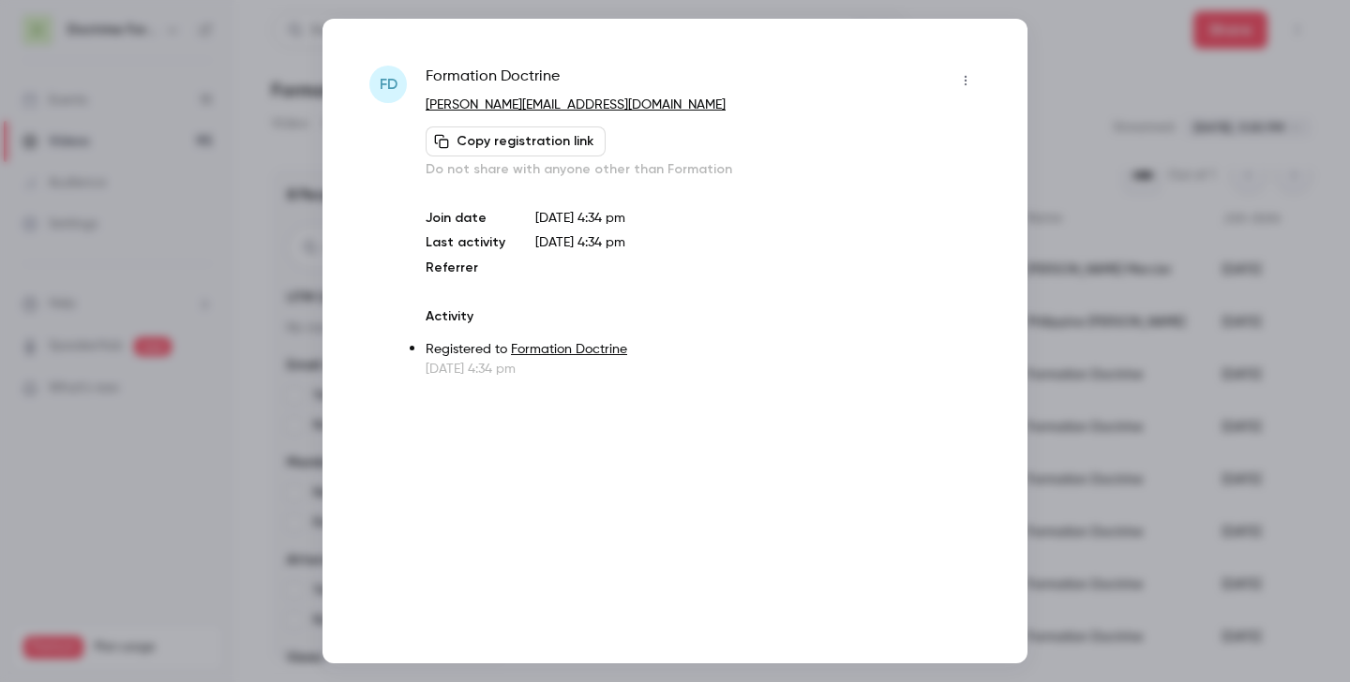
click at [974, 154] on div at bounding box center [675, 341] width 1350 height 682
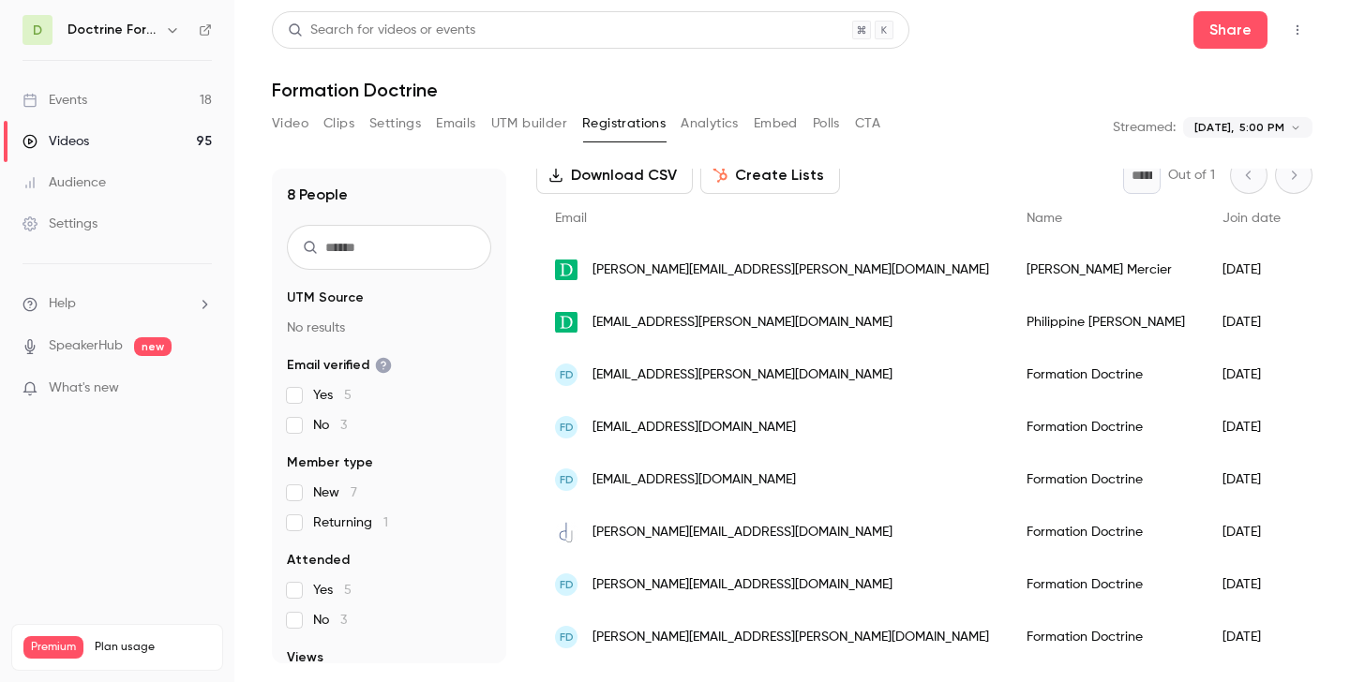
click at [667, 632] on span "claire.dumont@avocat.fr" at bounding box center [790, 638] width 397 height 20
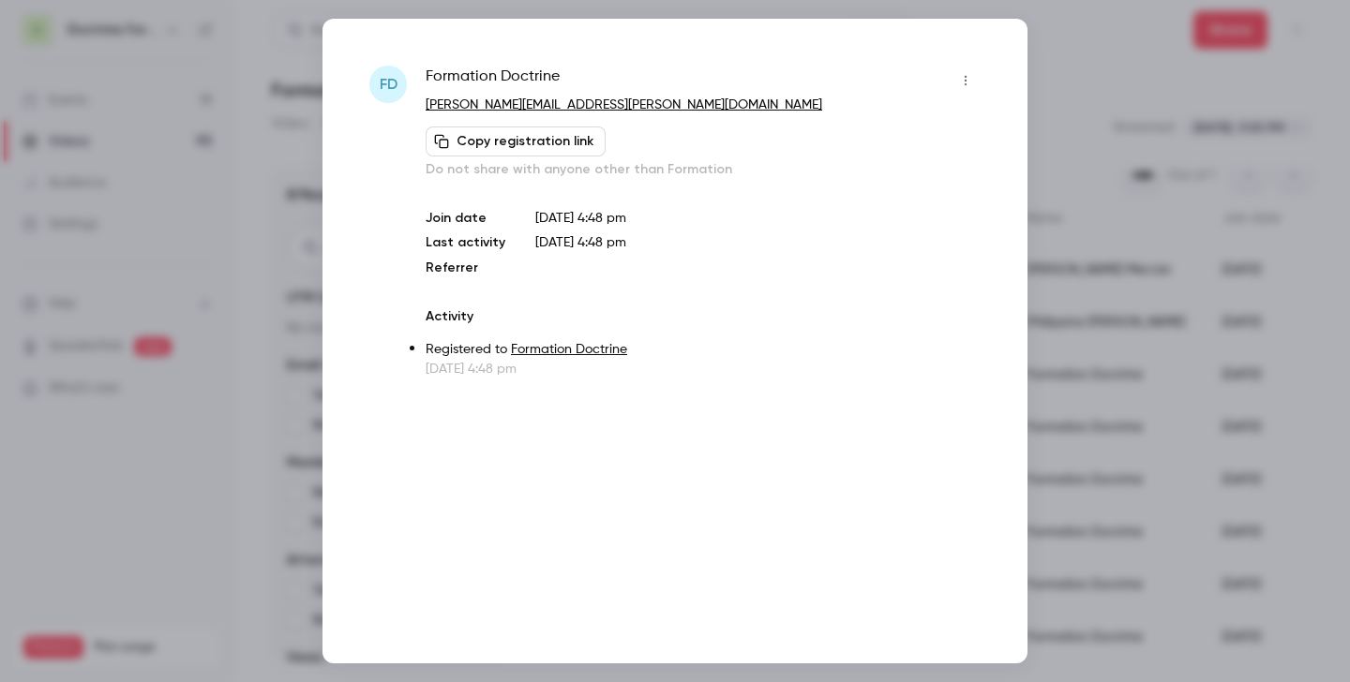
click at [974, 120] on div at bounding box center [675, 341] width 1350 height 682
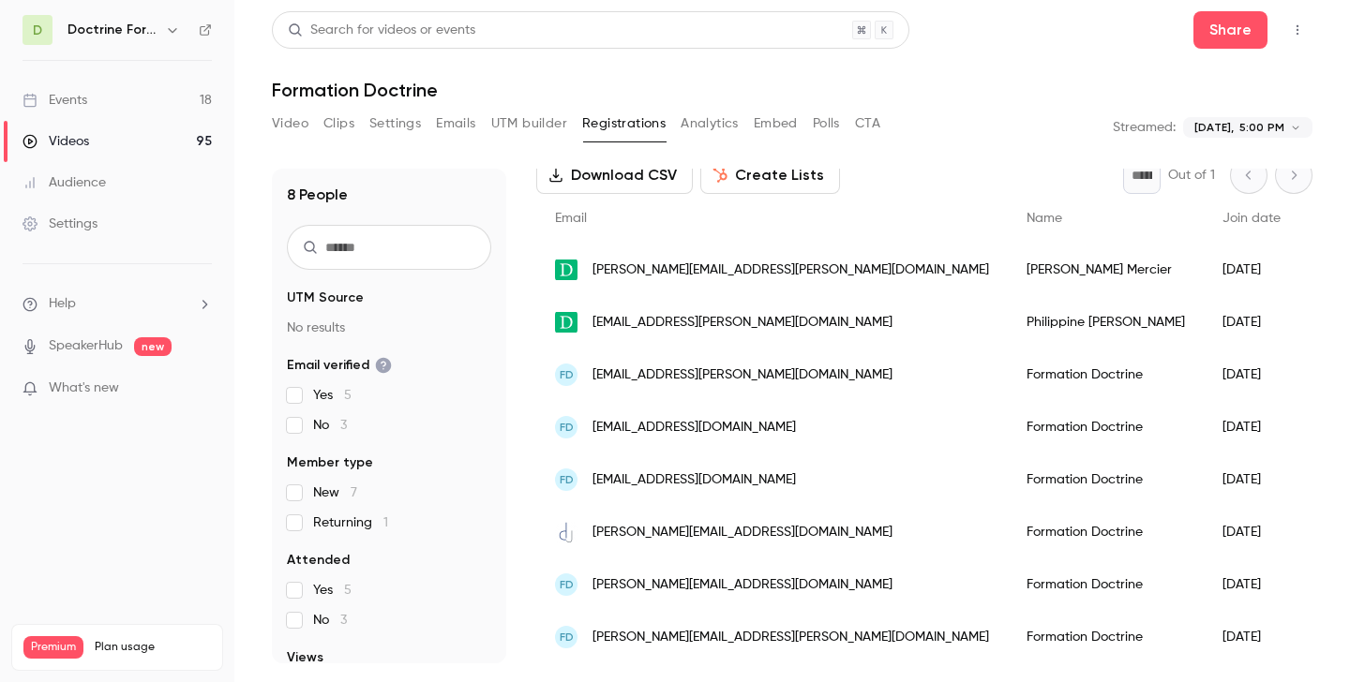
click at [168, 26] on icon "button" at bounding box center [172, 29] width 15 height 15
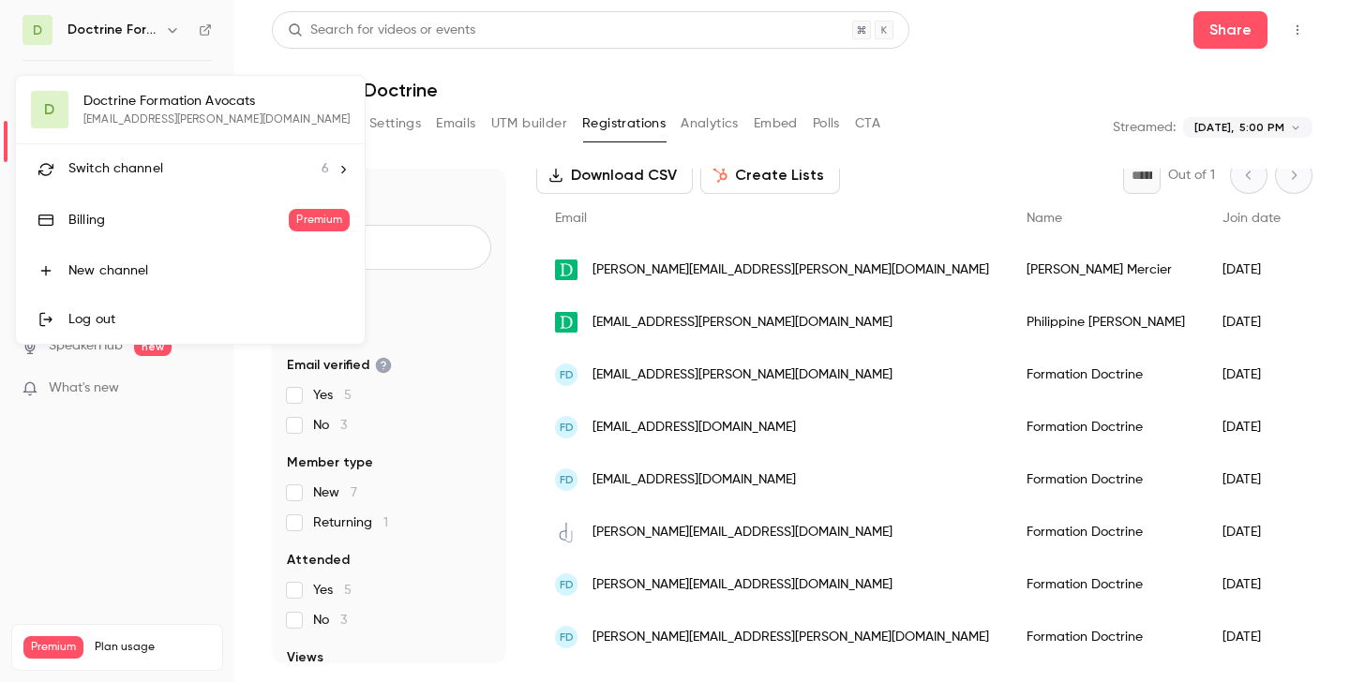
click at [133, 166] on span "Switch channel" at bounding box center [115, 169] width 95 height 20
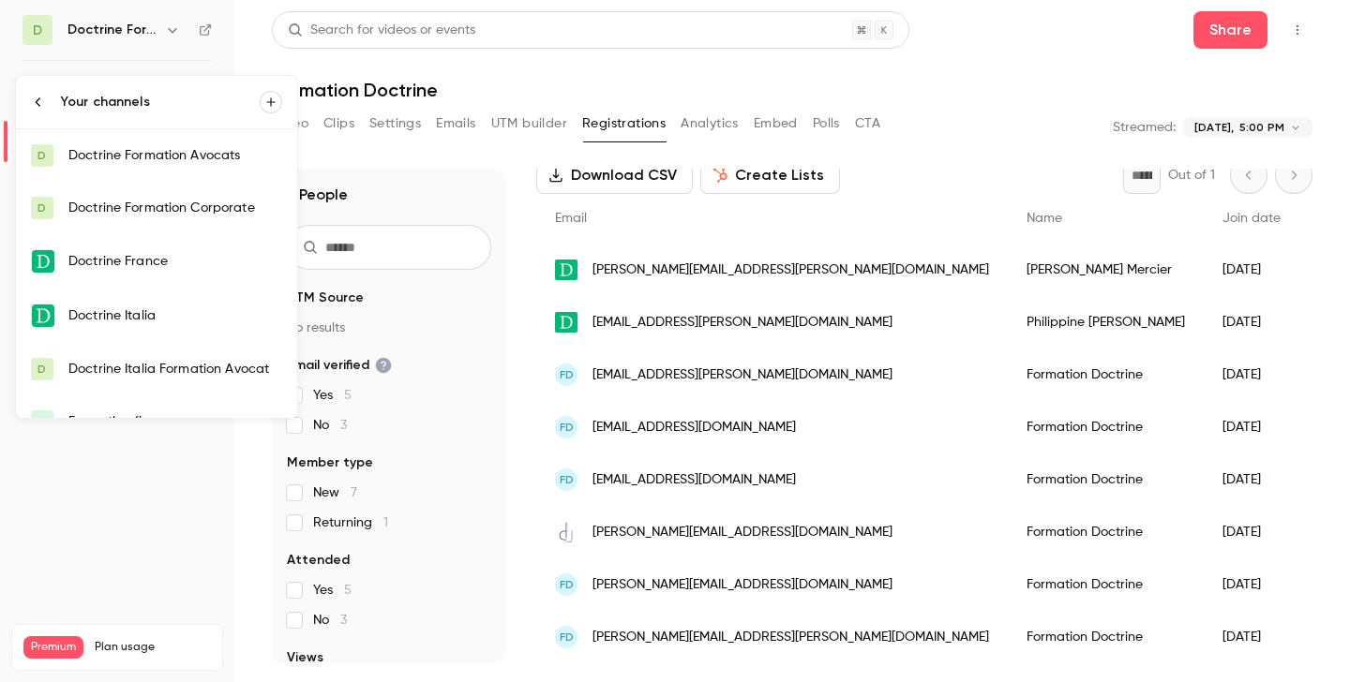
click at [167, 146] on div "Doctrine Formation Avocats" at bounding box center [175, 155] width 214 height 19
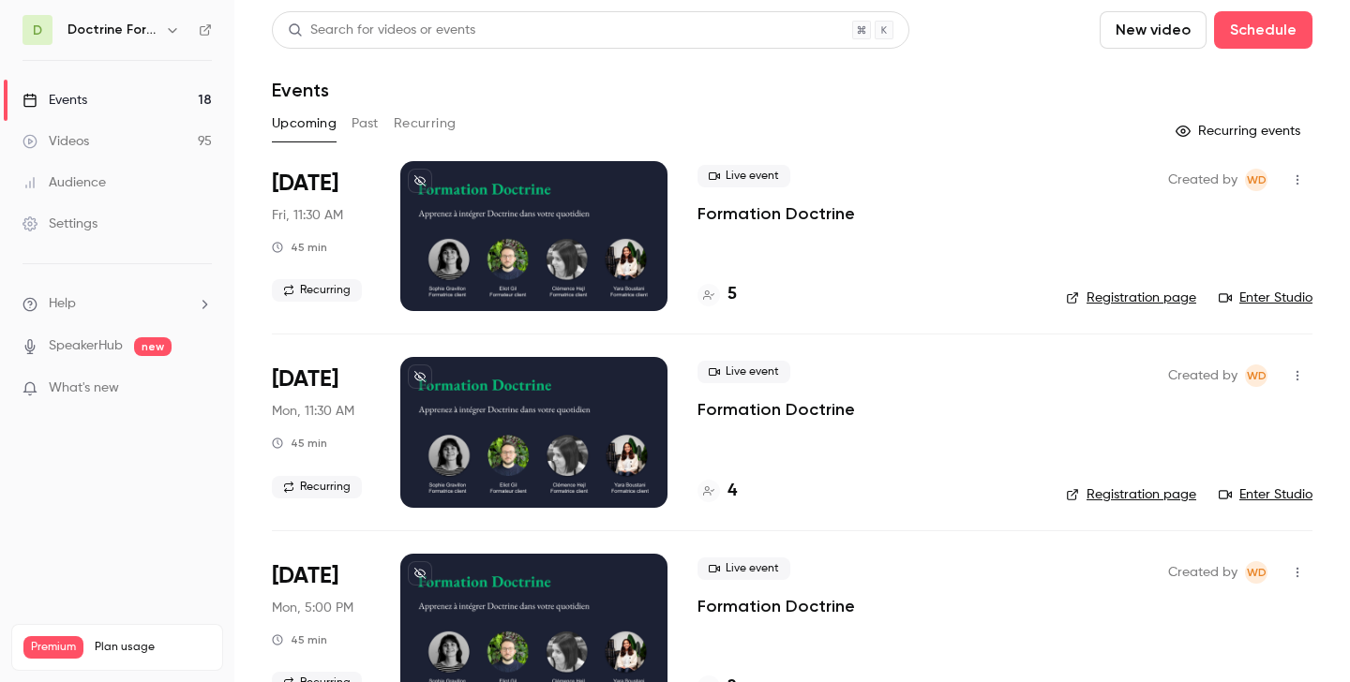
click at [367, 123] on button "Past" at bounding box center [365, 124] width 27 height 30
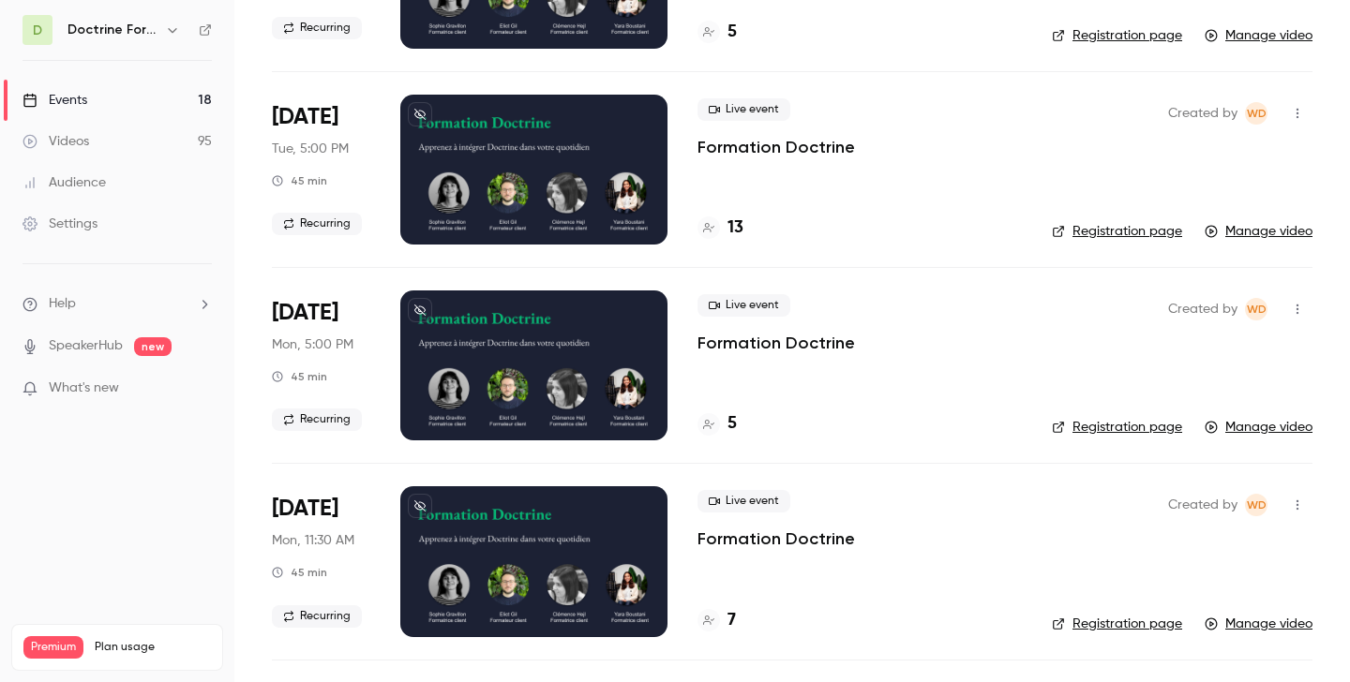
scroll to position [6689, 0]
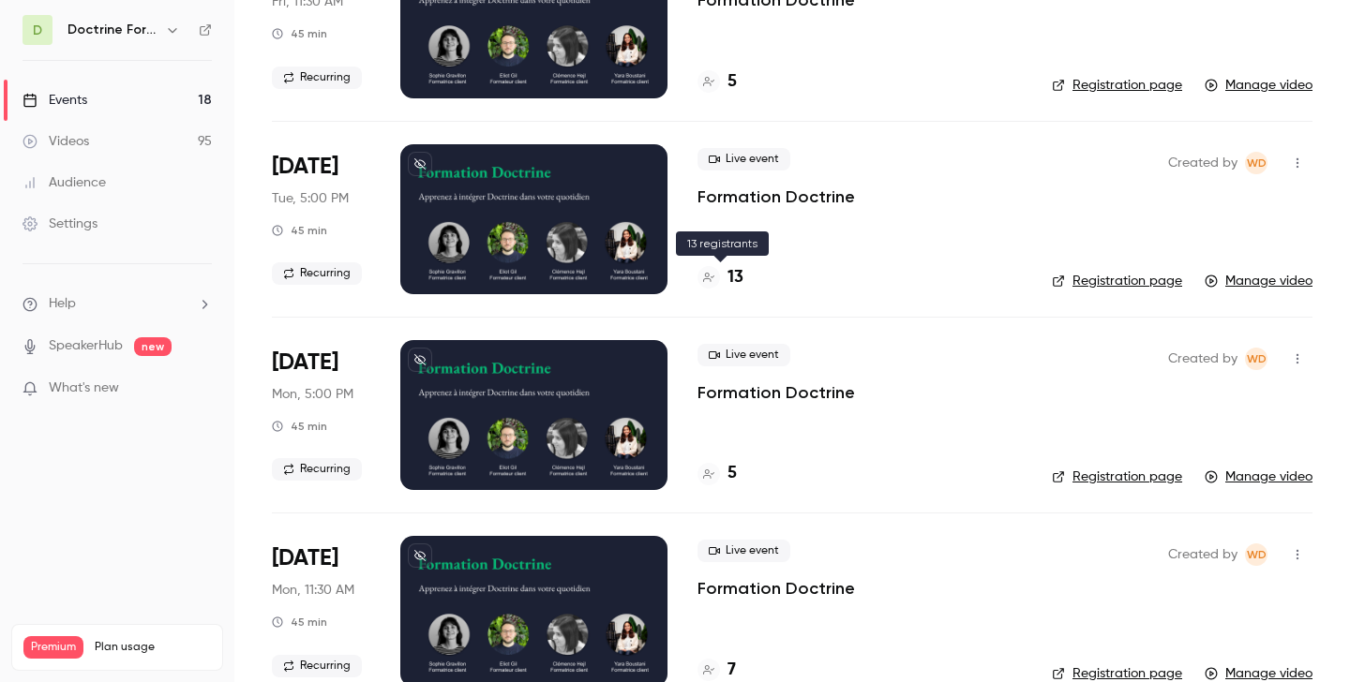
click at [724, 273] on div "13" at bounding box center [720, 277] width 46 height 25
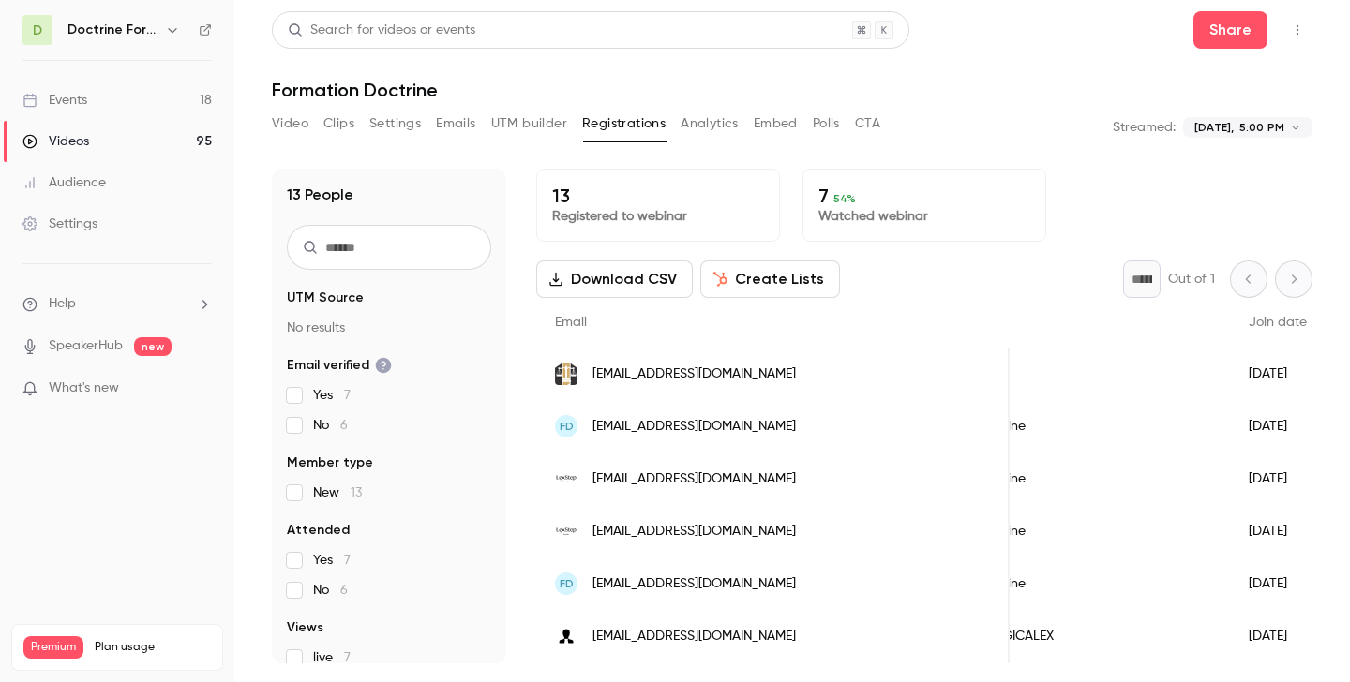
scroll to position [0, 172]
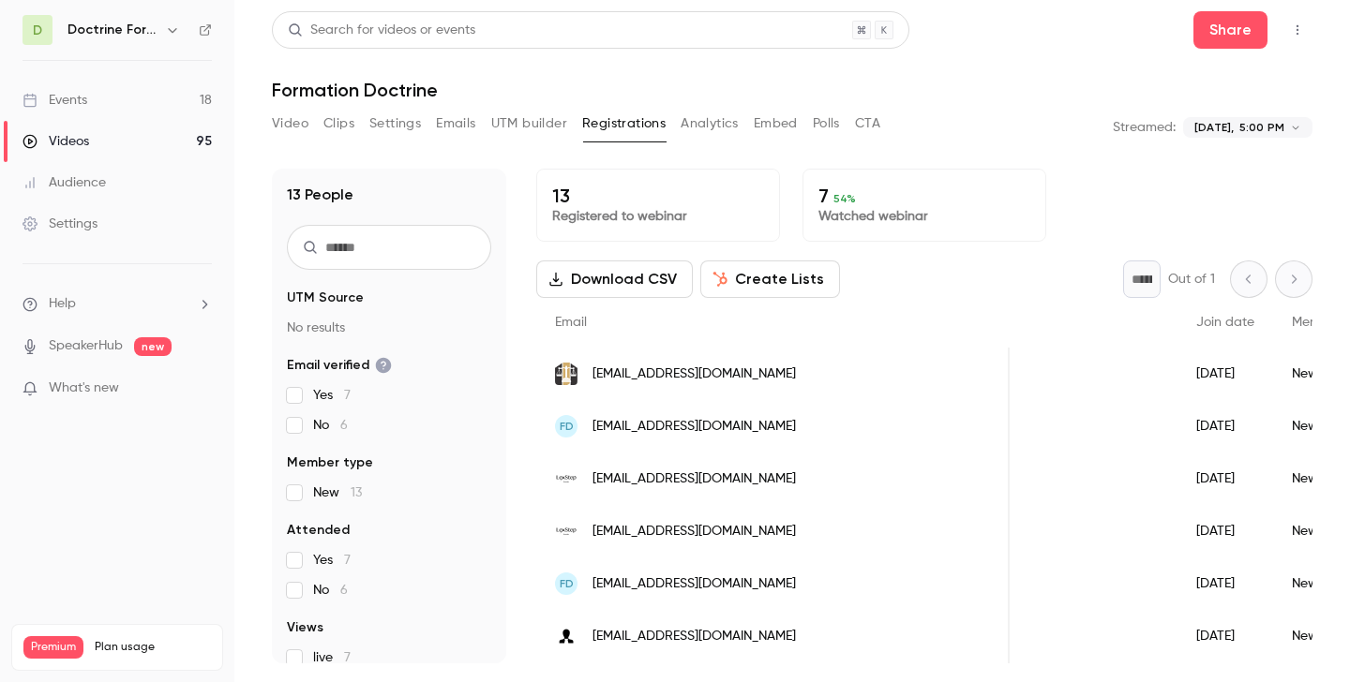
click at [683, 371] on span "anais.lefalher@avoca.fr" at bounding box center [693, 375] width 203 height 20
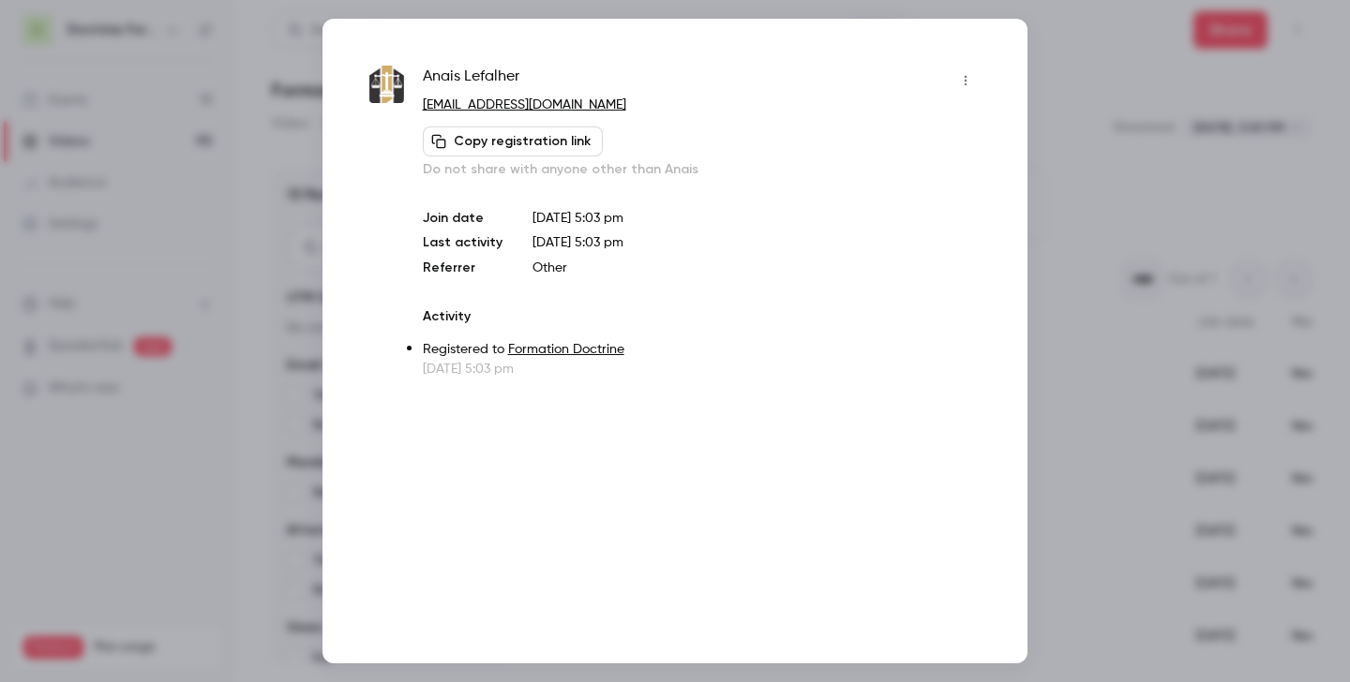
click at [974, 237] on div at bounding box center [675, 341] width 1350 height 682
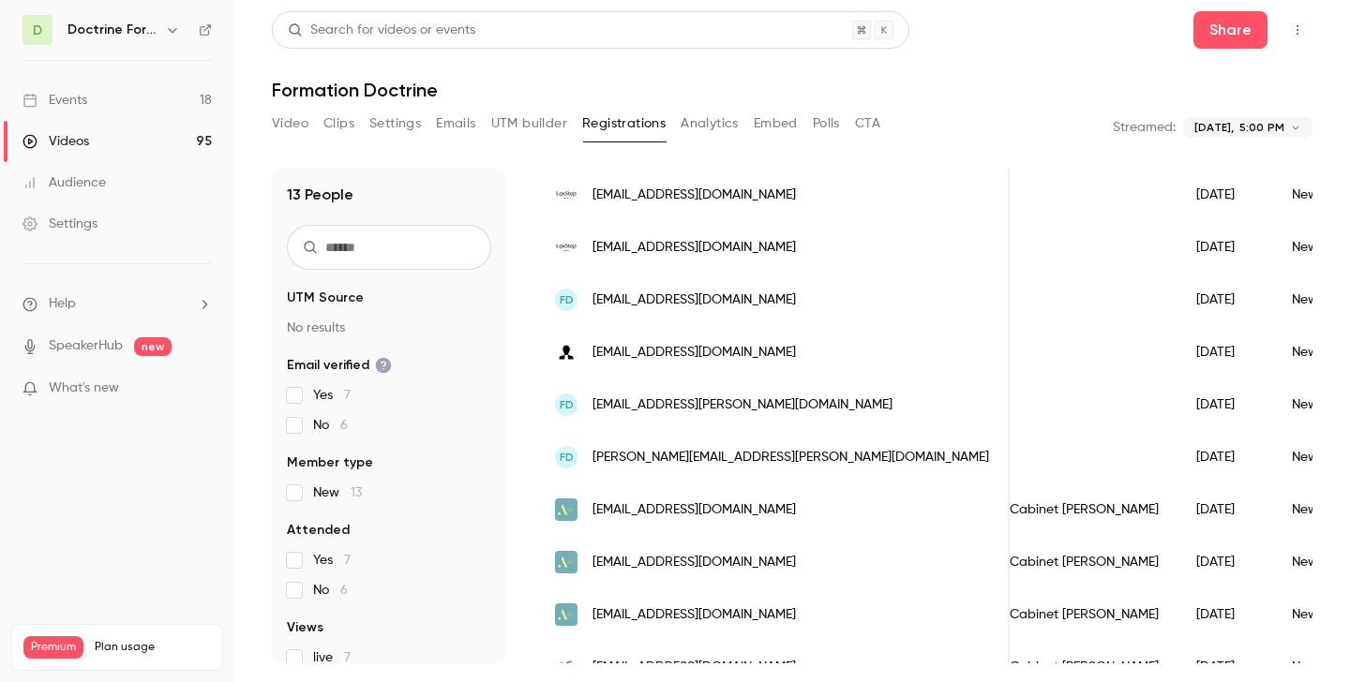
scroll to position [286, 0]
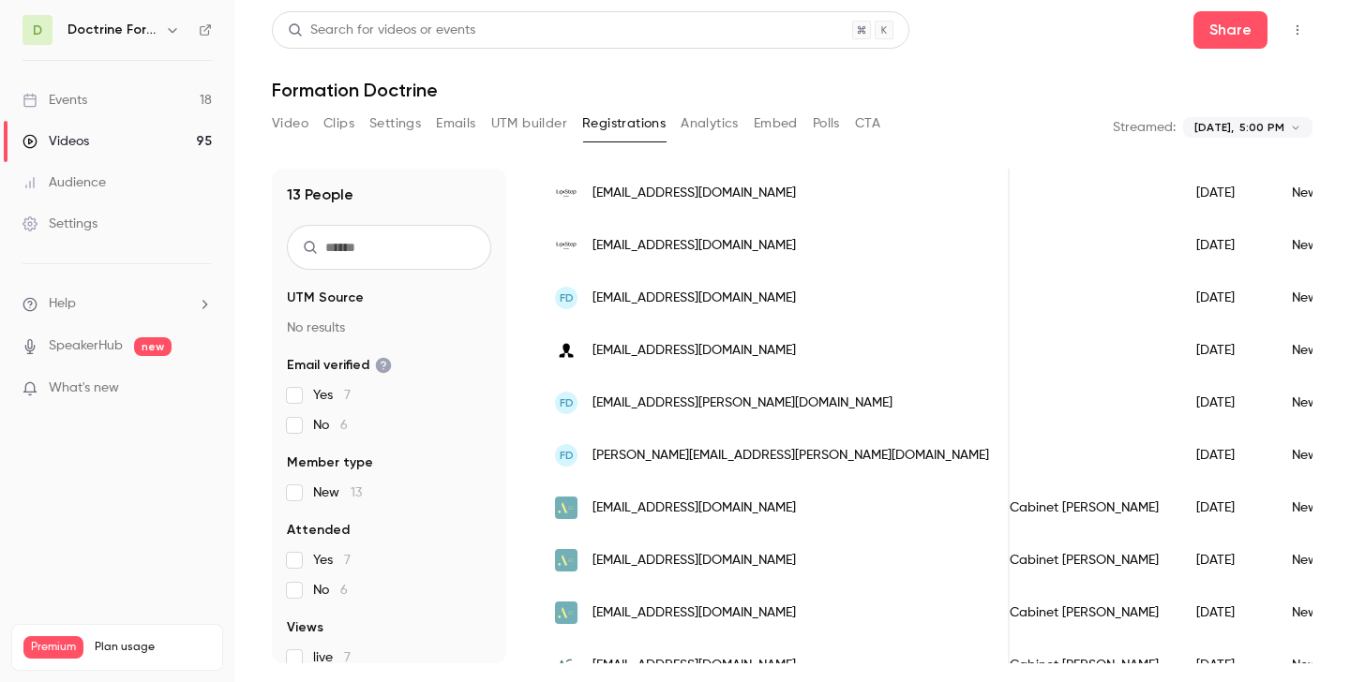
click at [735, 402] on span "ac.tauvel-vicari@aequitas-avocats.fr" at bounding box center [742, 404] width 300 height 20
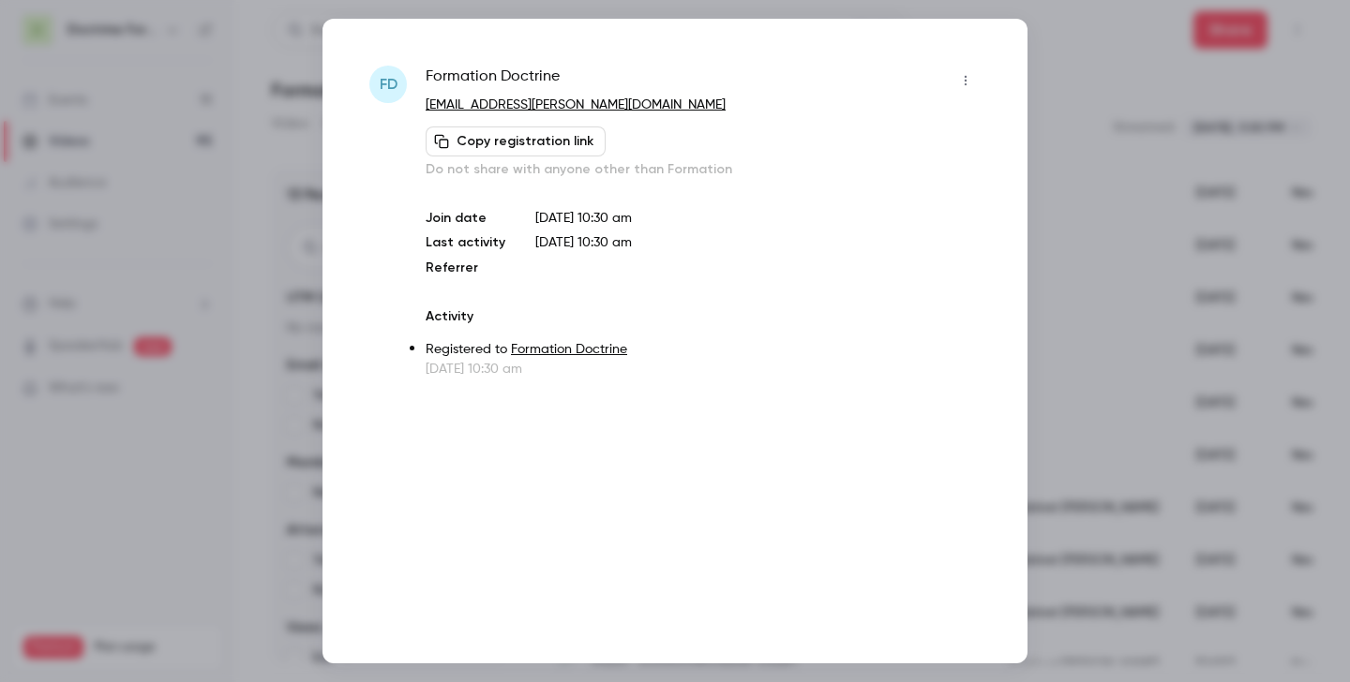
click at [974, 234] on div at bounding box center [675, 341] width 1350 height 682
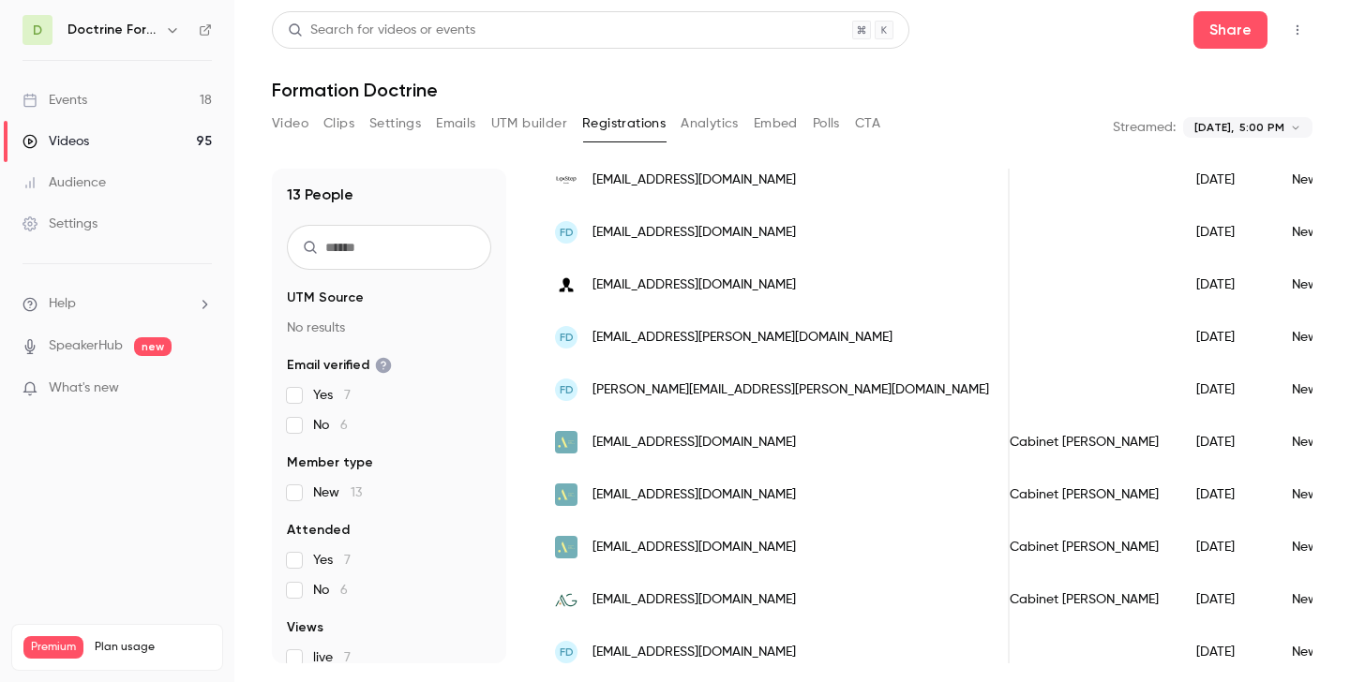
scroll to position [353, 0]
click at [732, 377] on div "FD gabrielle.millier@aequitas-avocats.fr" at bounding box center [772, 388] width 473 height 52
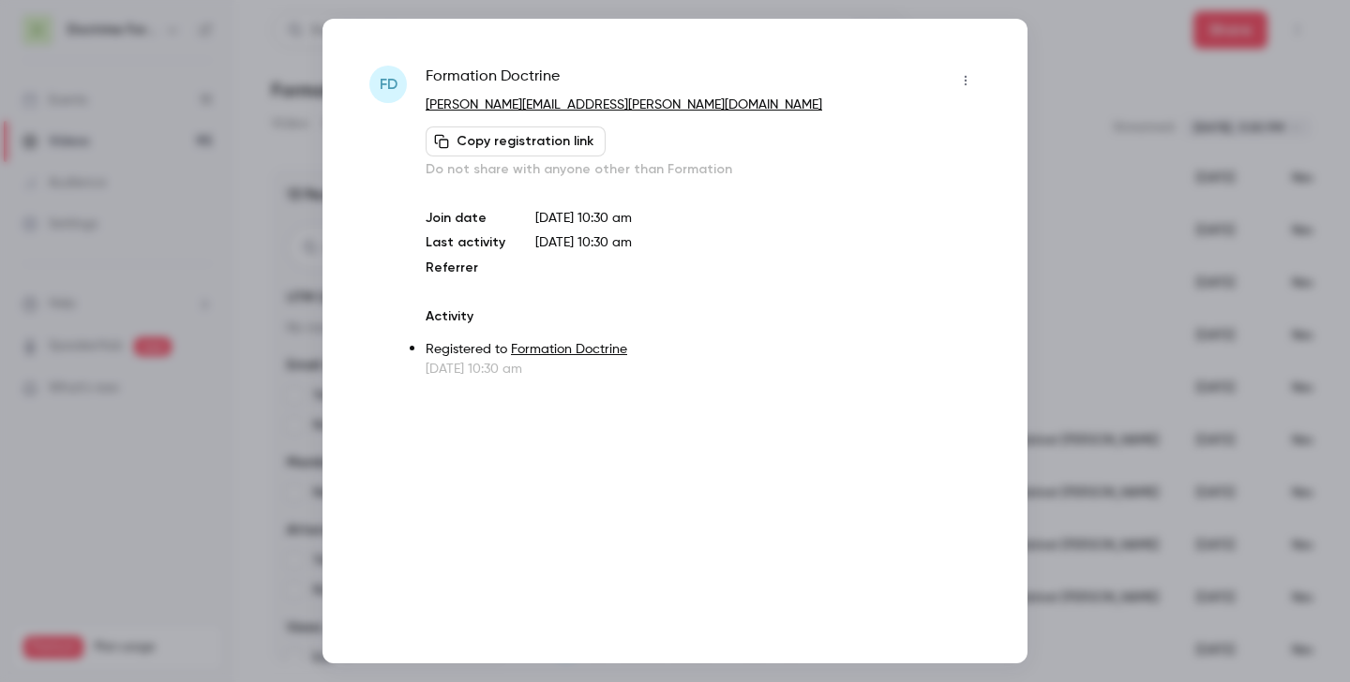
click at [974, 196] on div at bounding box center [675, 341] width 1350 height 682
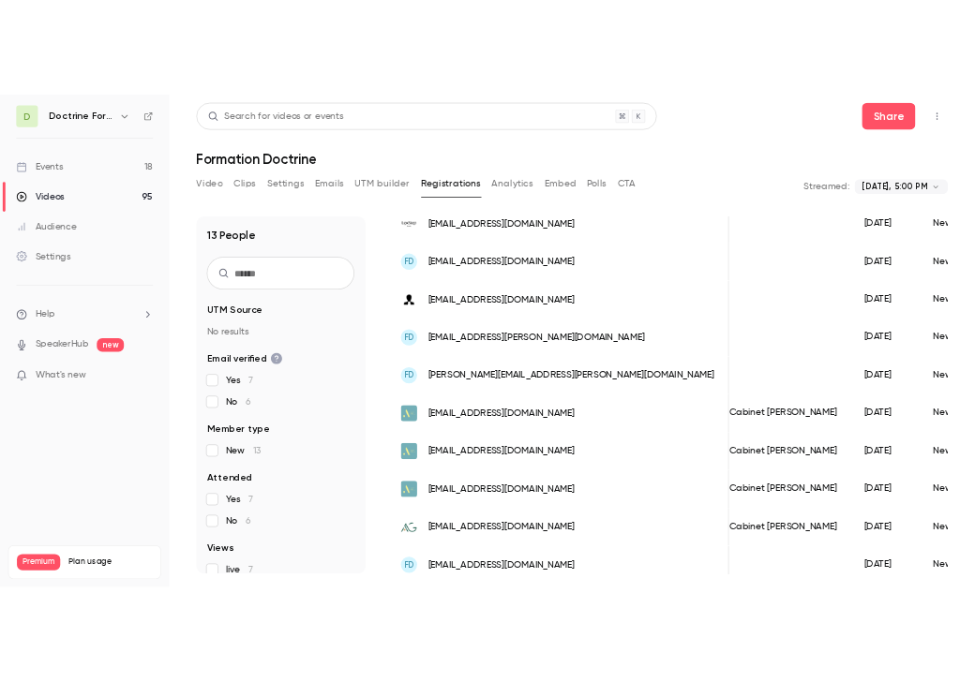
scroll to position [367, 0]
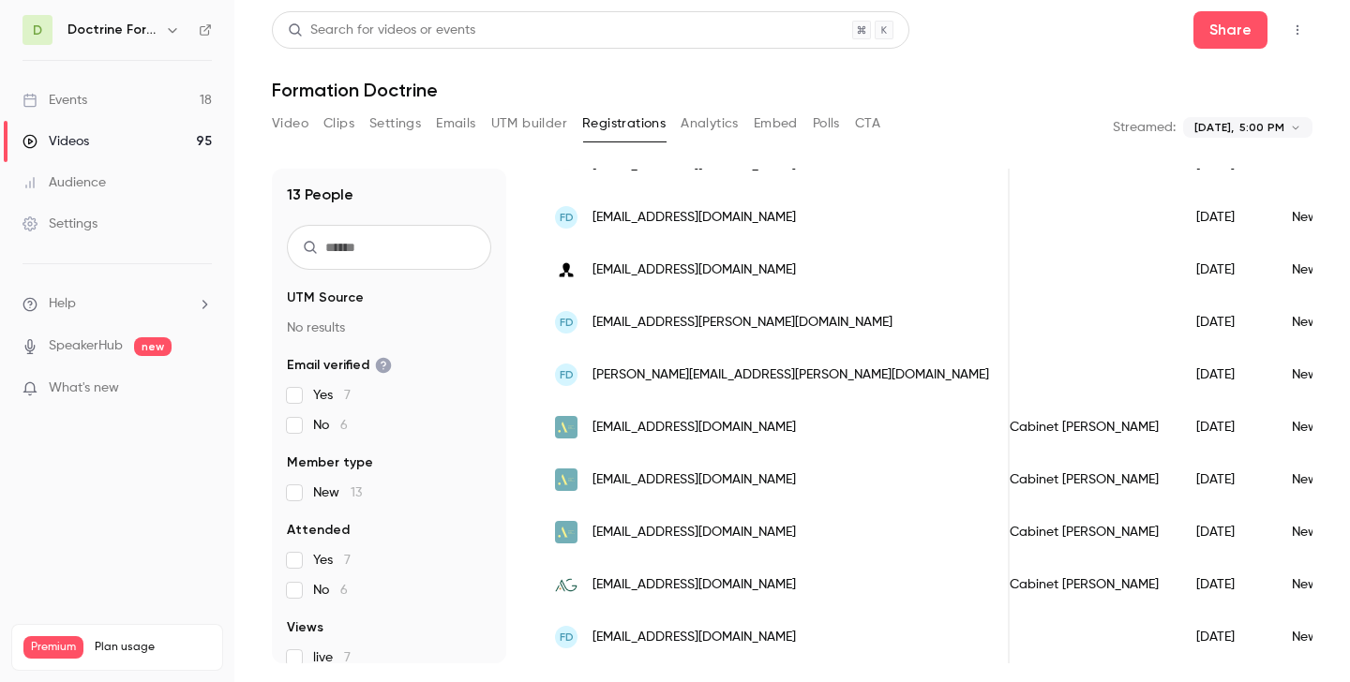
click at [702, 472] on span "ml@cabinet-alba.fr" at bounding box center [693, 481] width 203 height 20
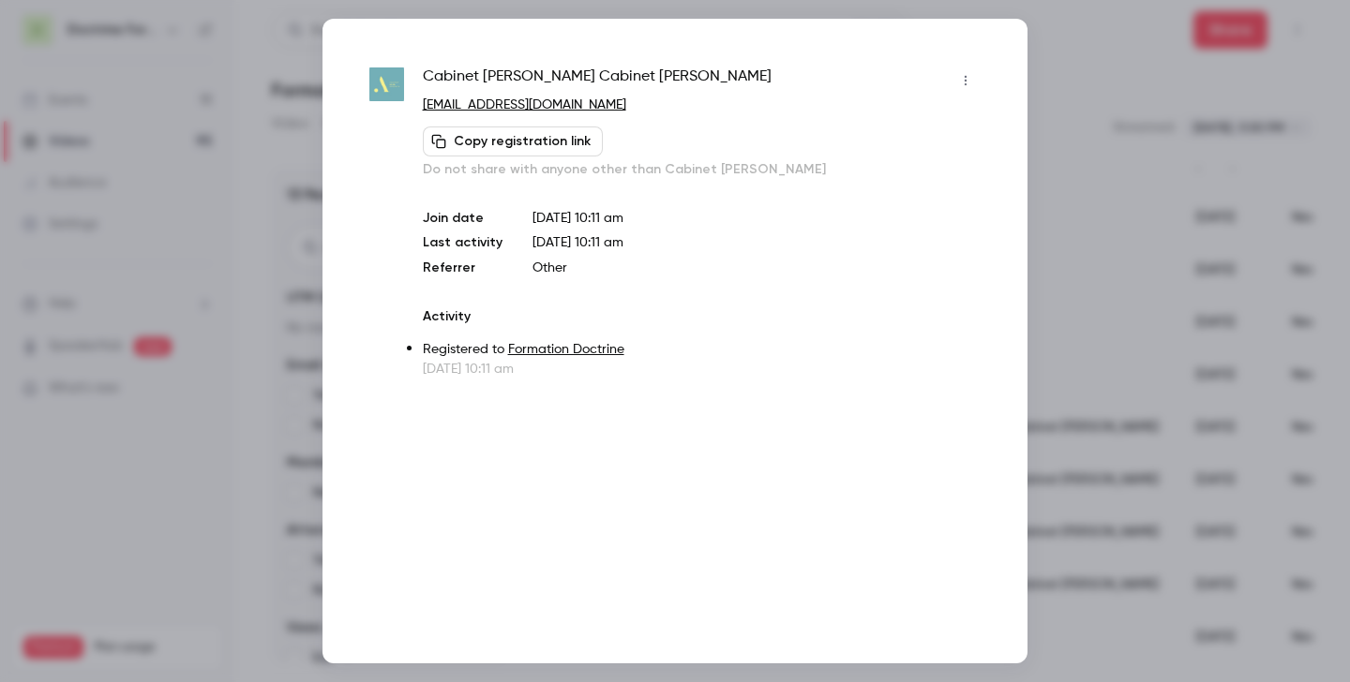
click at [974, 283] on div at bounding box center [675, 341] width 1350 height 682
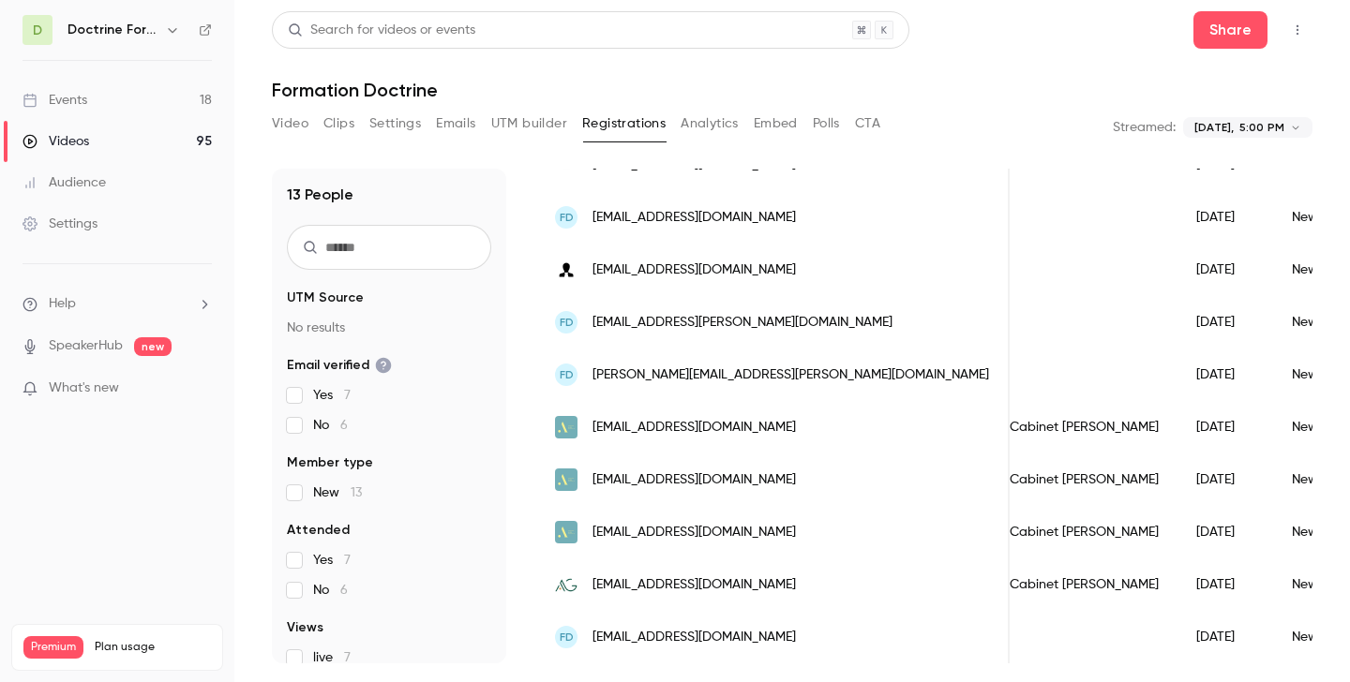
click at [687, 527] on span "sr@cabinet-alba.fr" at bounding box center [693, 533] width 203 height 20
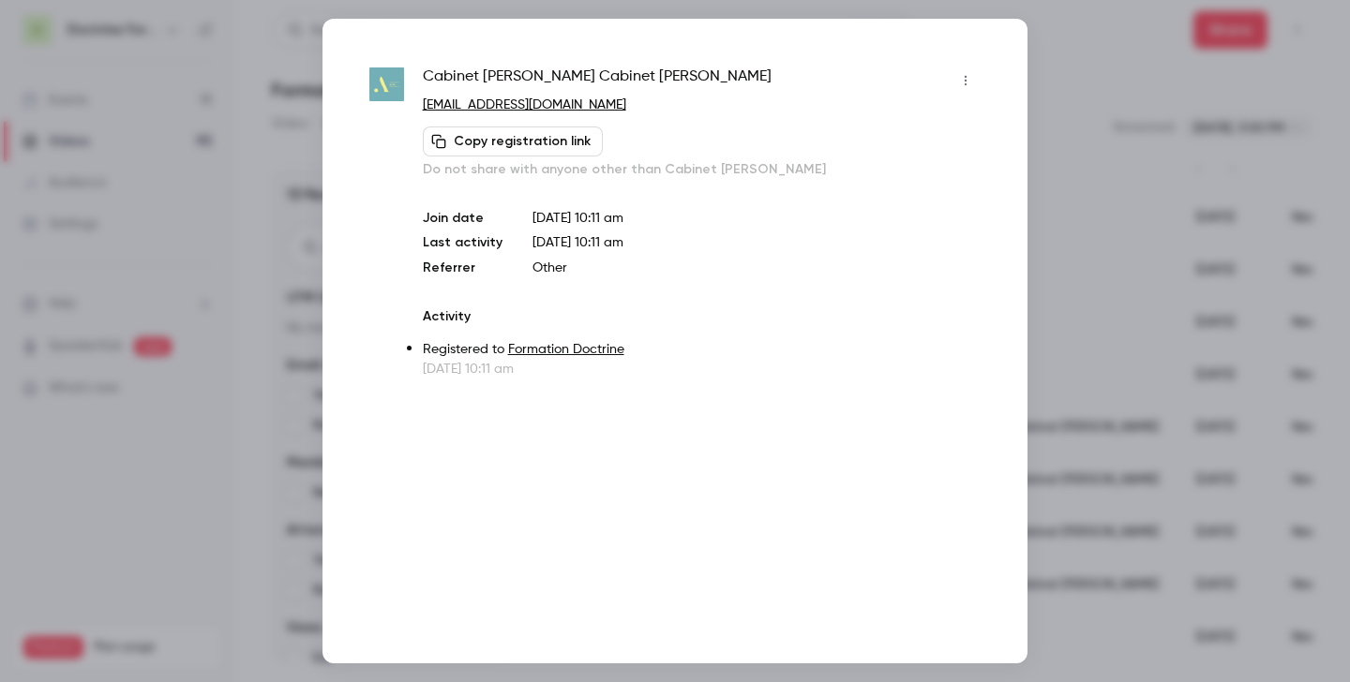
click at [974, 160] on div at bounding box center [675, 341] width 1350 height 682
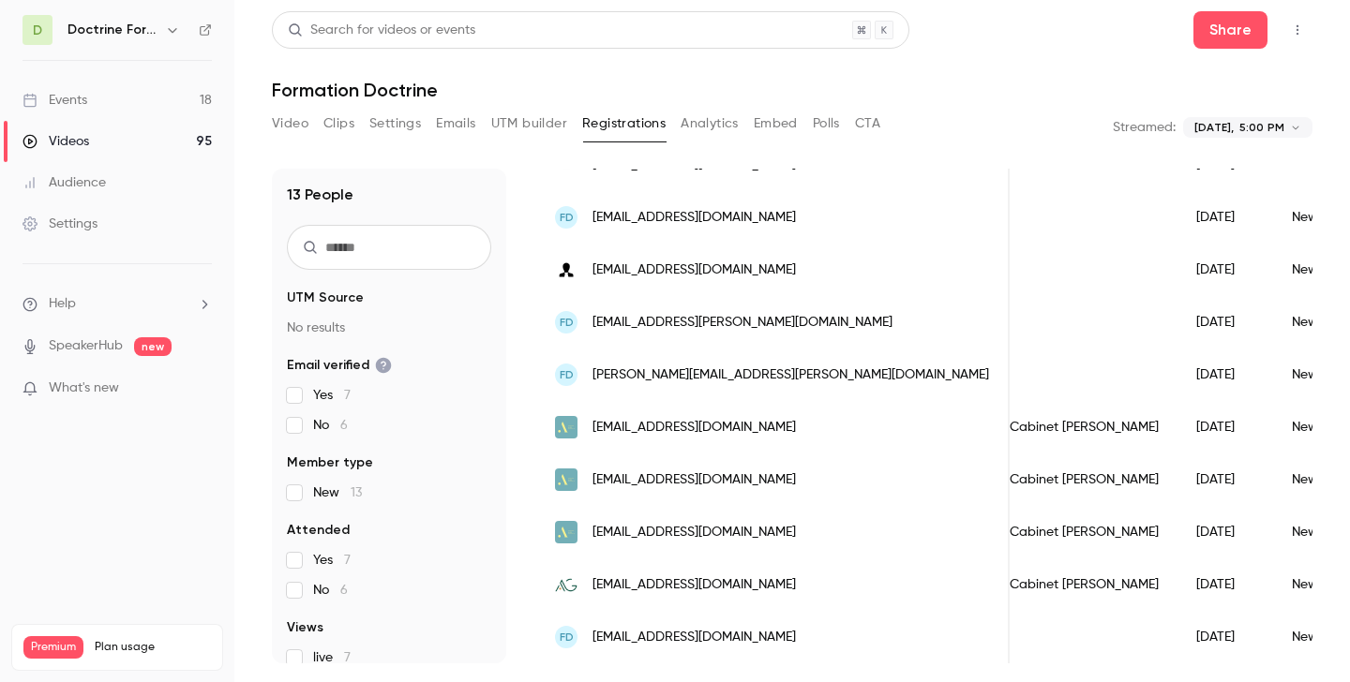
click at [660, 633] on span "c.doutreluingne@decarre-avocats.com" at bounding box center [693, 638] width 203 height 20
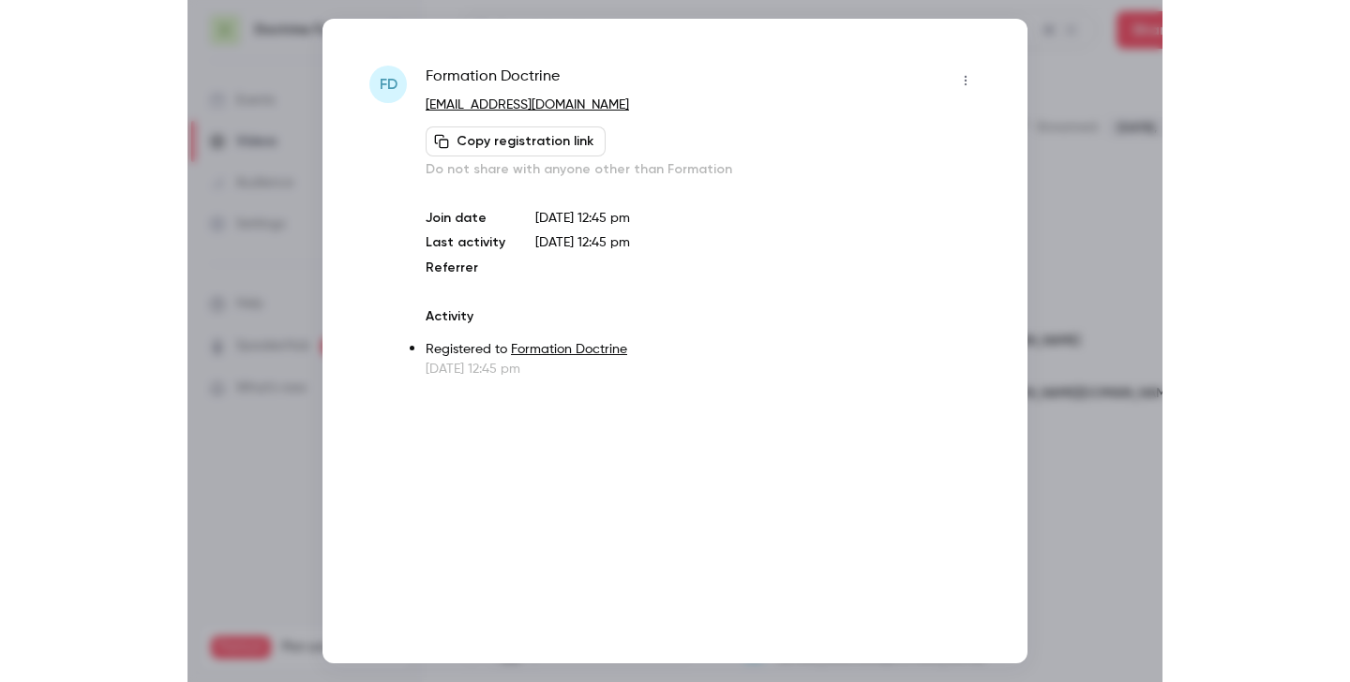
scroll to position [385, 0]
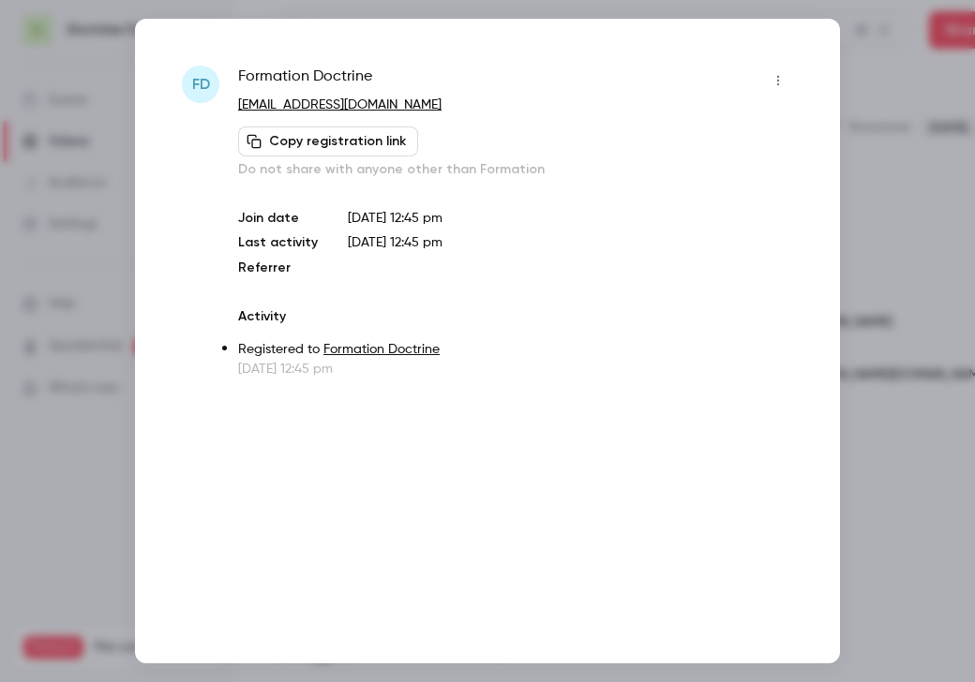
click at [876, 187] on div at bounding box center [487, 341] width 975 height 682
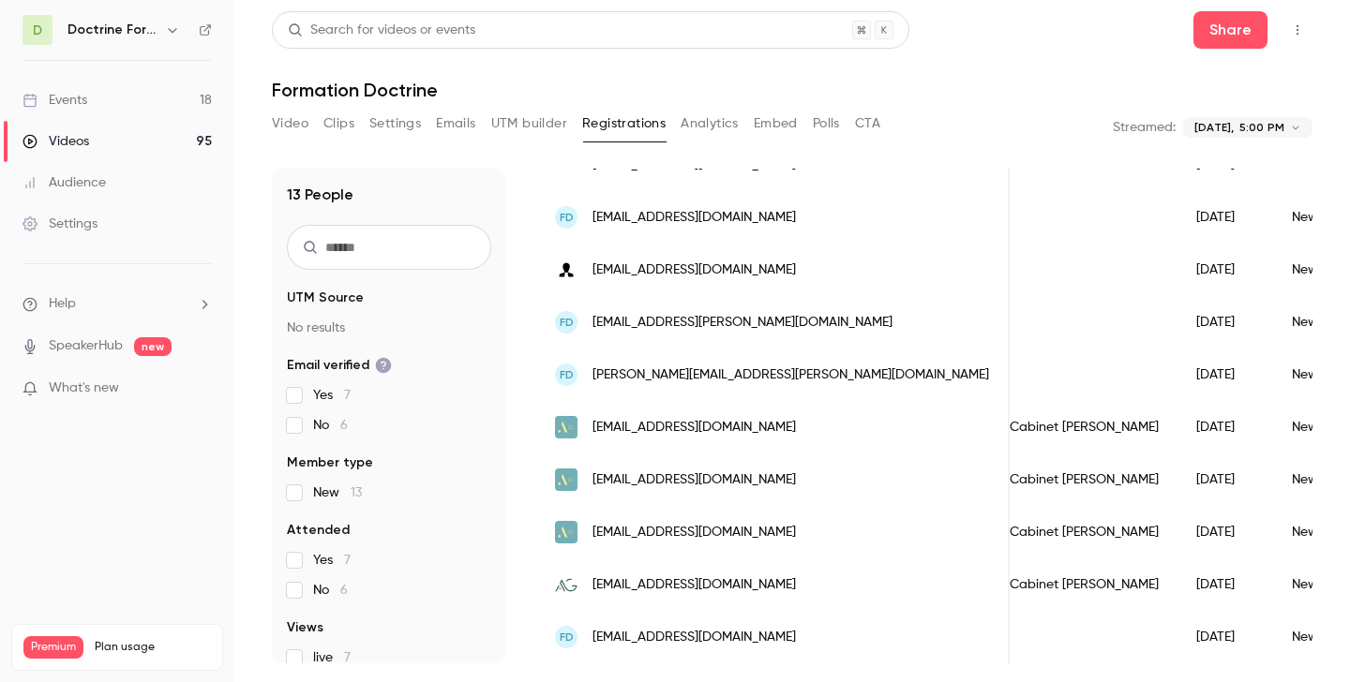
scroll to position [367, 0]
click at [172, 22] on icon "button" at bounding box center [172, 29] width 15 height 15
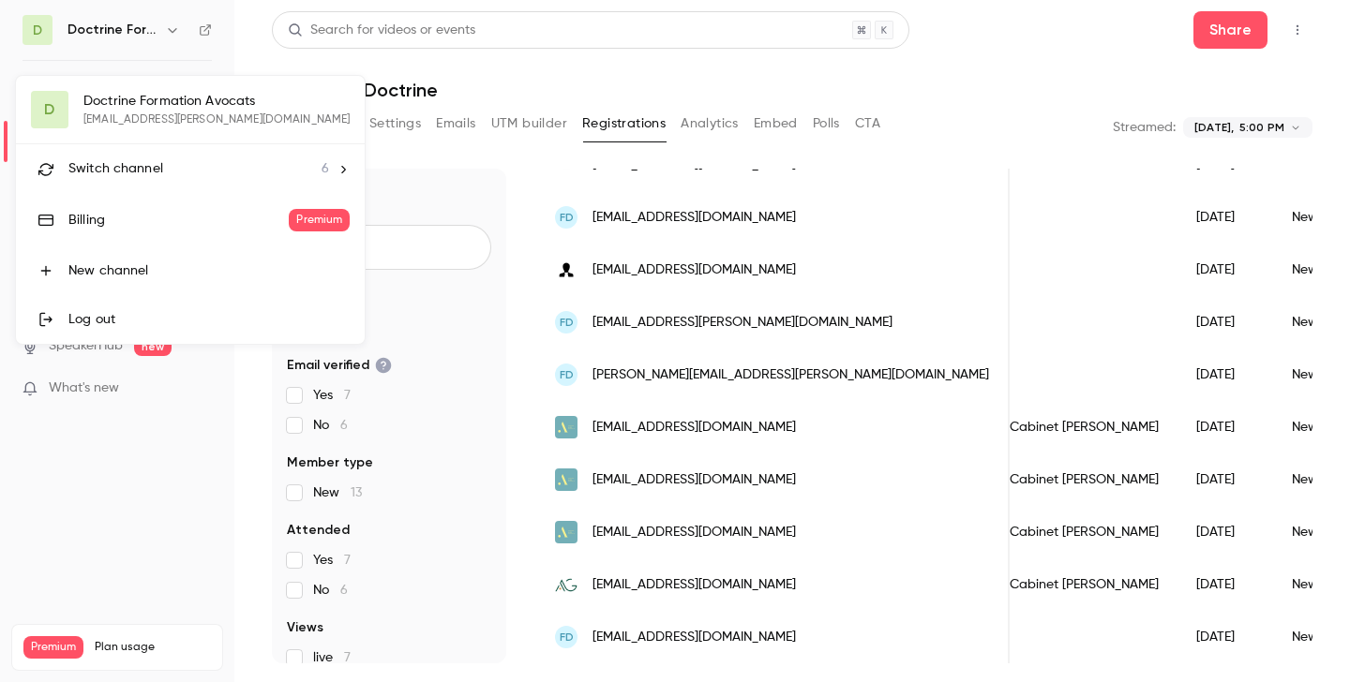
click at [144, 157] on li "Switch channel 6" at bounding box center [190, 169] width 349 height 50
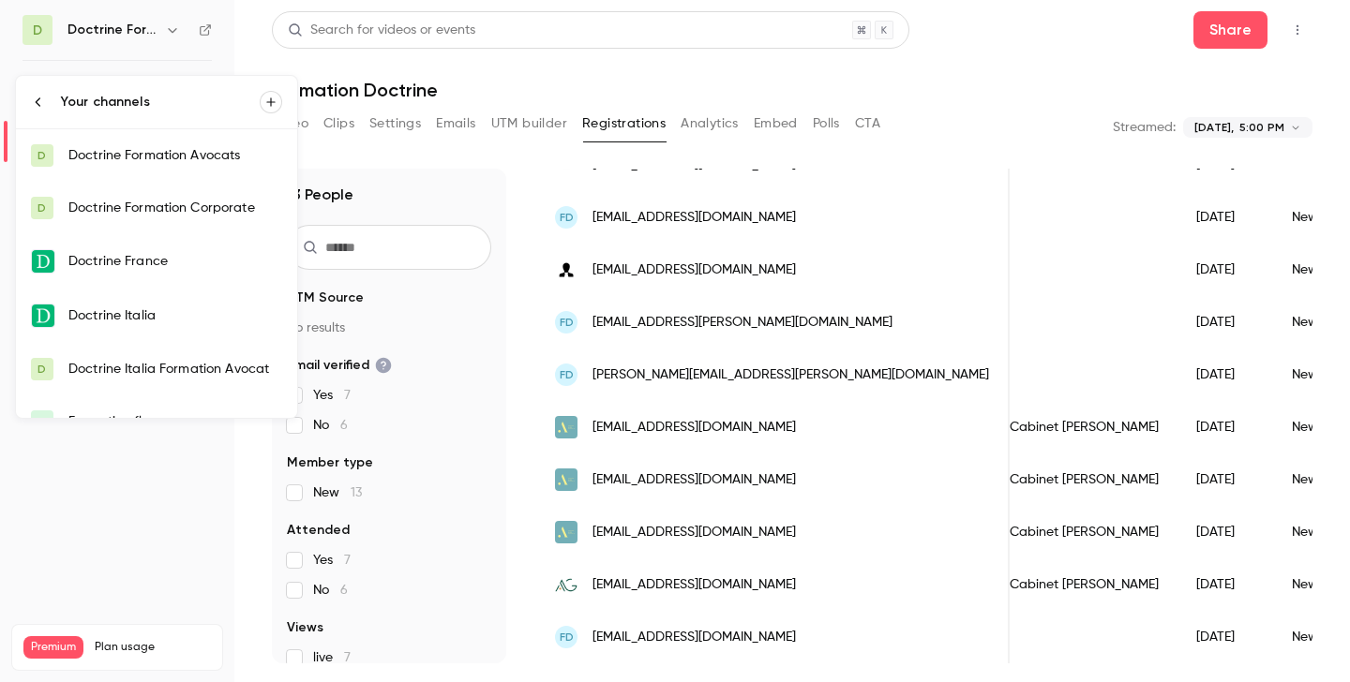
click at [164, 159] on div "Doctrine Formation Avocats" at bounding box center [175, 155] width 214 height 19
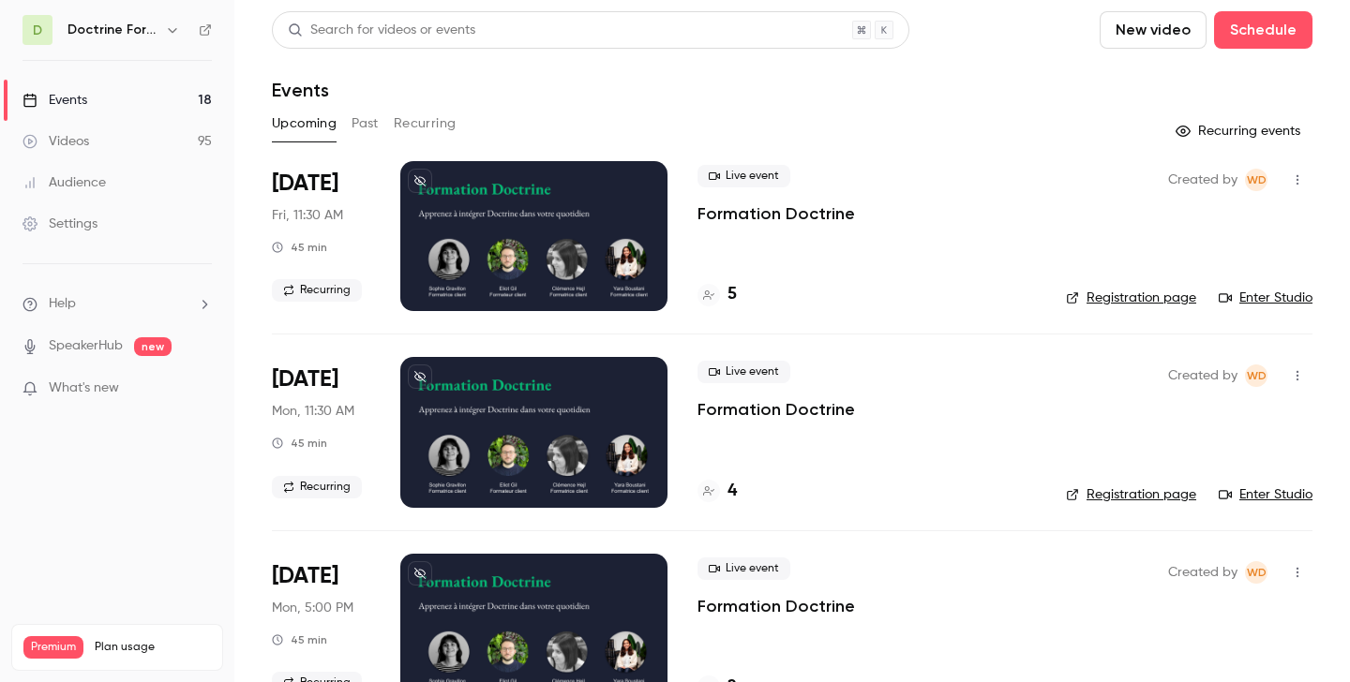
click at [367, 120] on button "Past" at bounding box center [365, 124] width 27 height 30
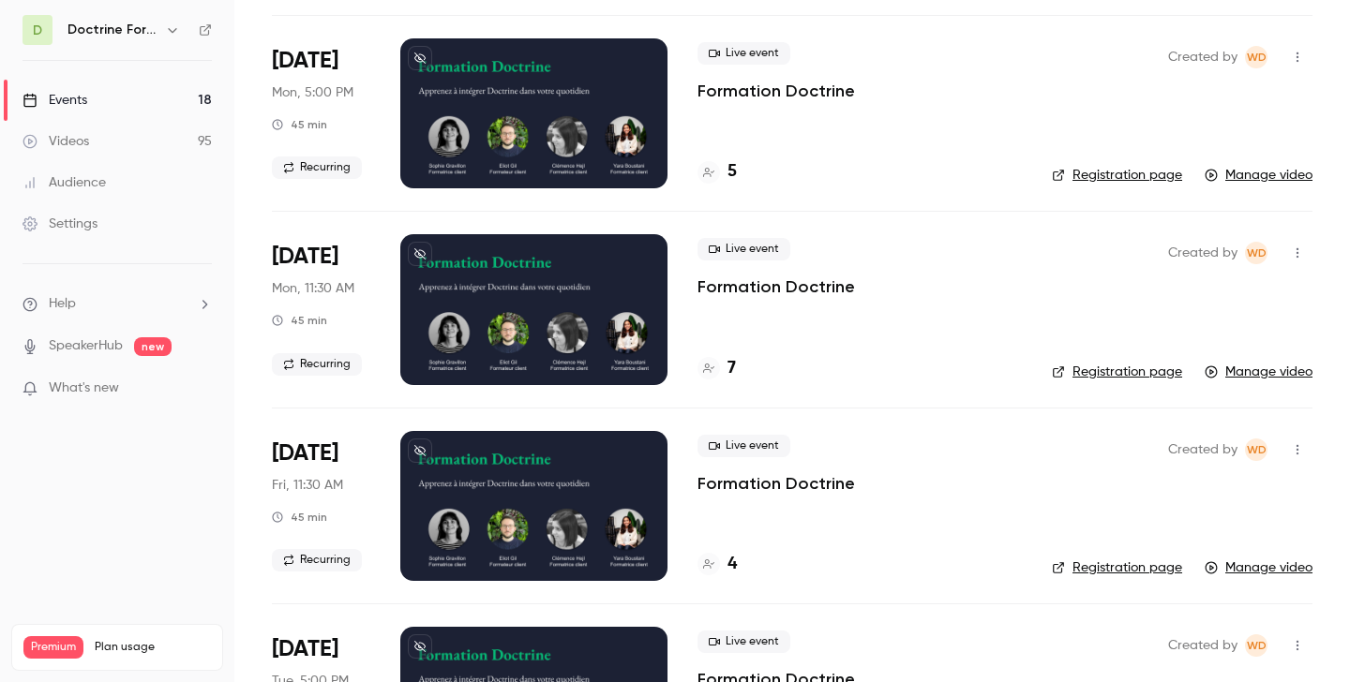
scroll to position [7258, 0]
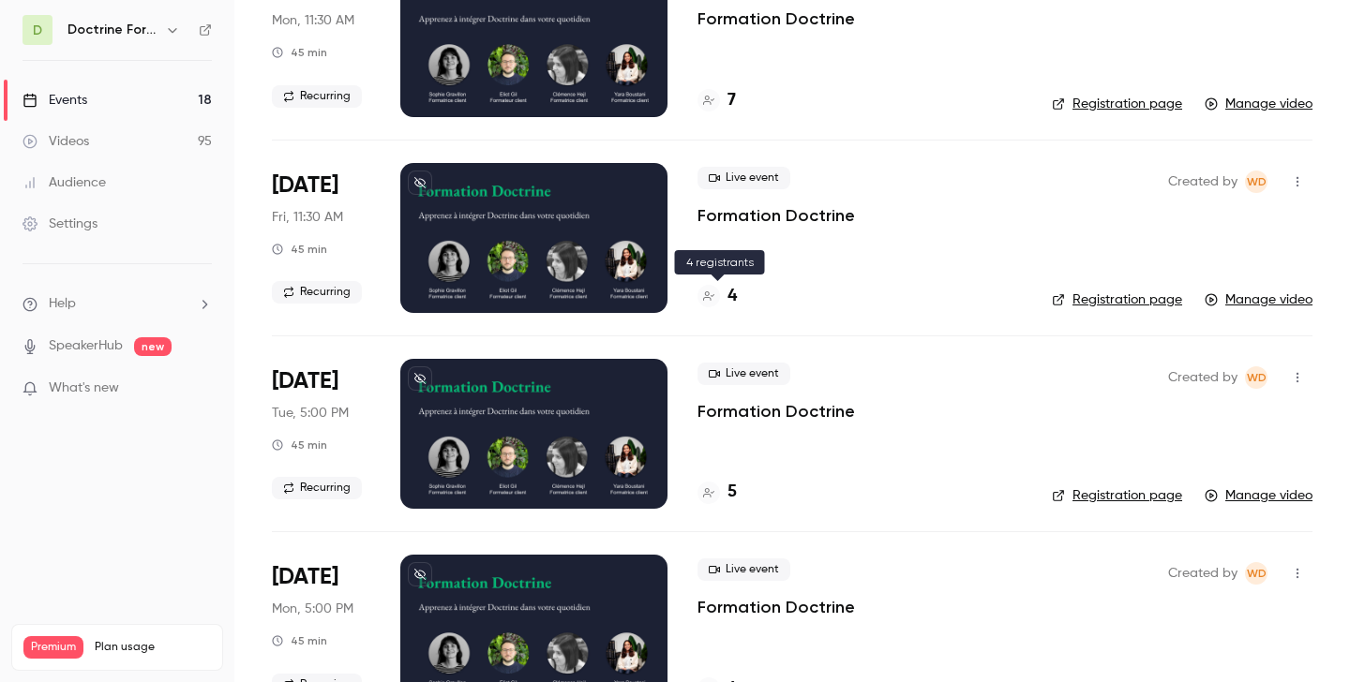
click at [730, 295] on h4 "4" at bounding box center [731, 296] width 9 height 25
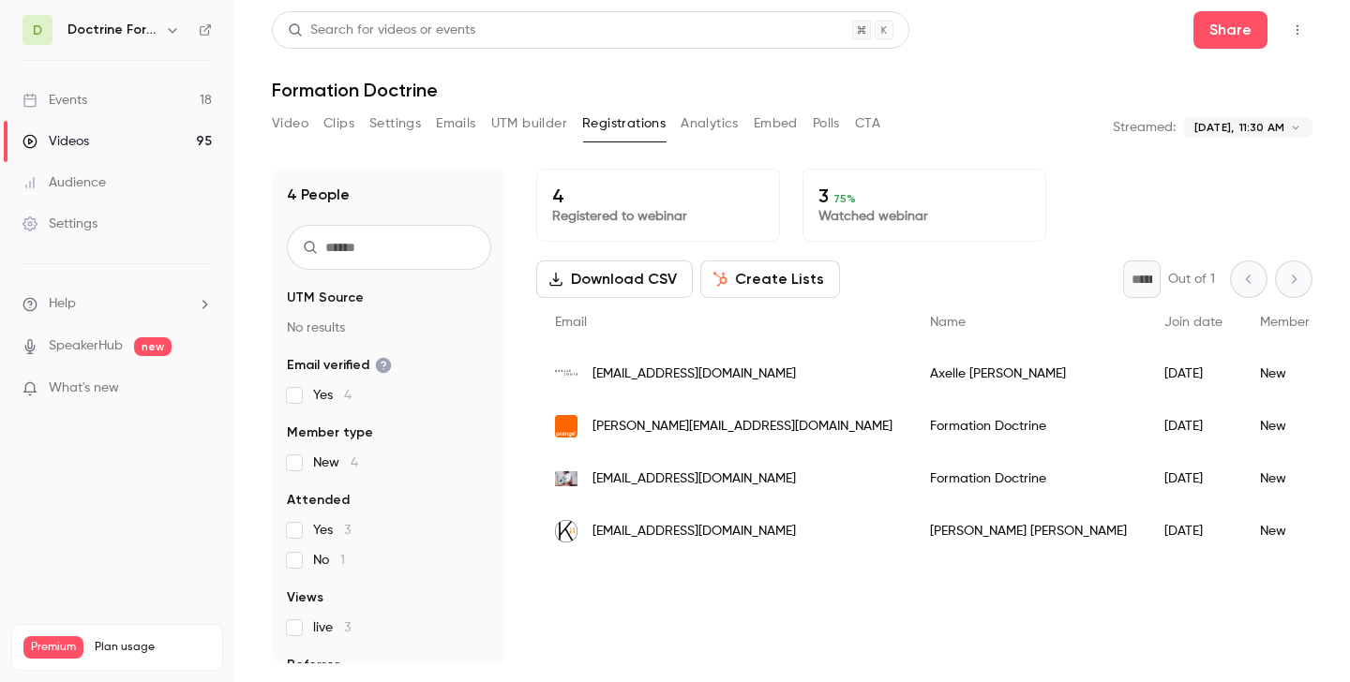
click at [684, 532] on span "jk@kappleravocat.com" at bounding box center [693, 532] width 203 height 20
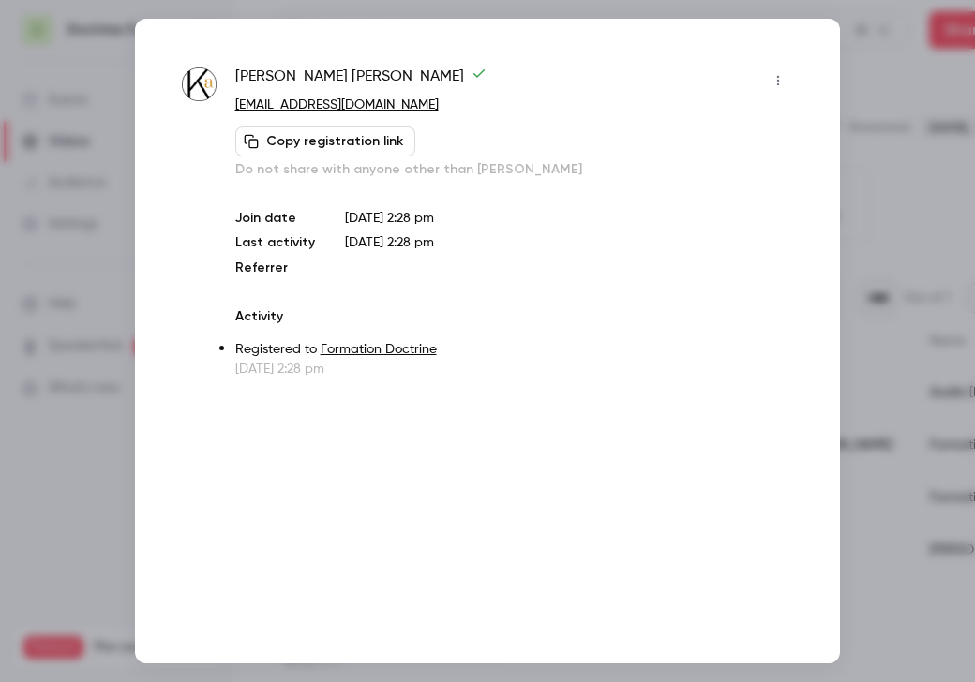
click at [867, 172] on div at bounding box center [487, 341] width 975 height 682
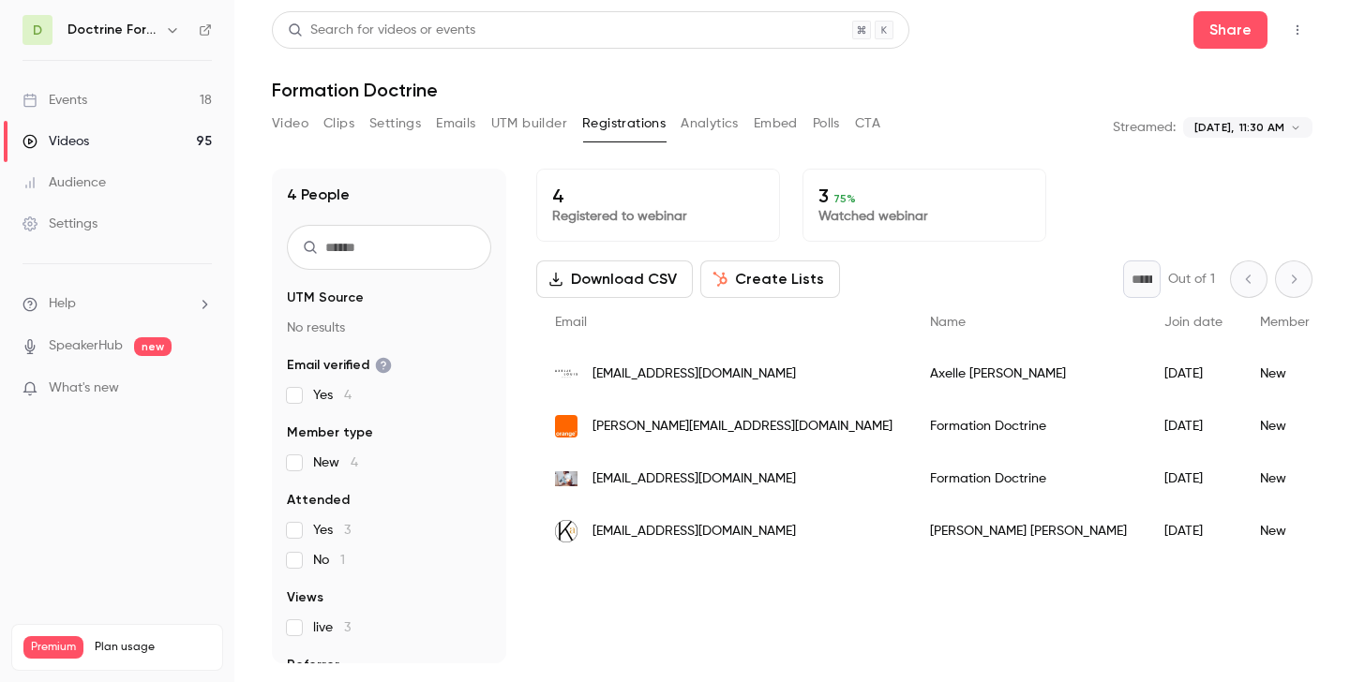
click at [172, 25] on icon "button" at bounding box center [172, 29] width 15 height 15
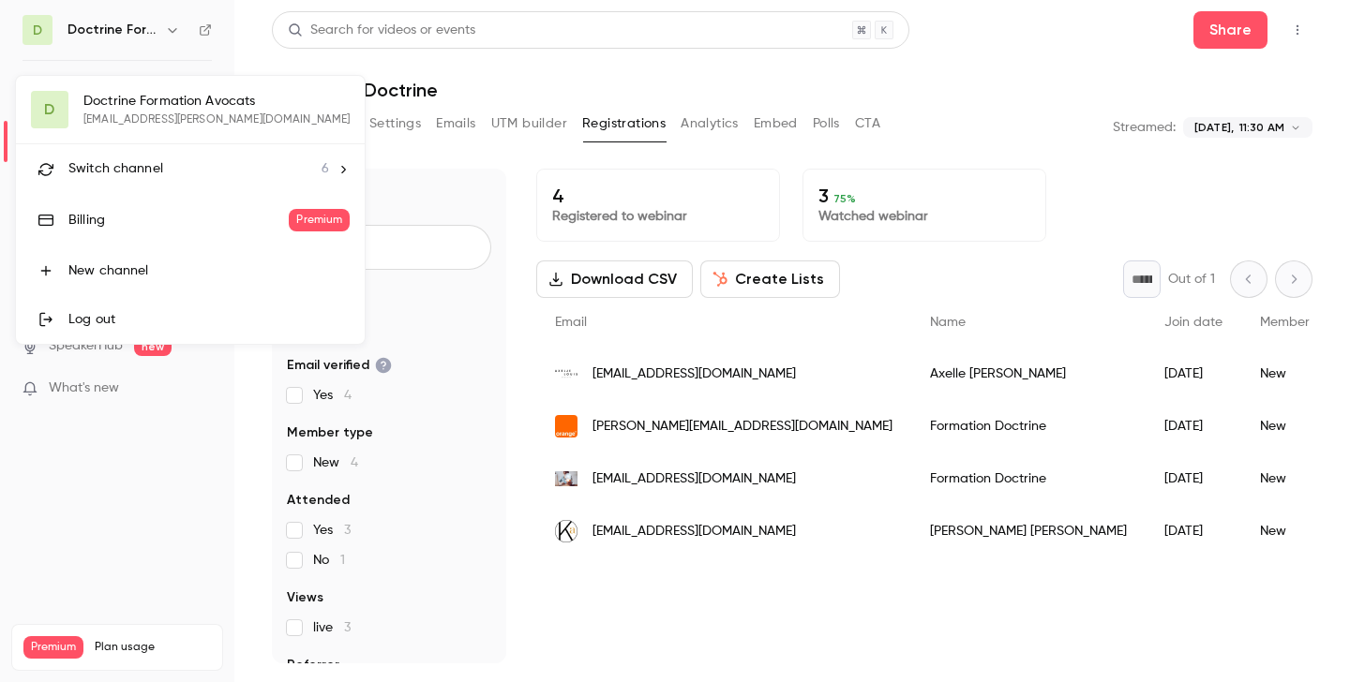
click at [173, 147] on li "Switch channel 6" at bounding box center [190, 169] width 349 height 50
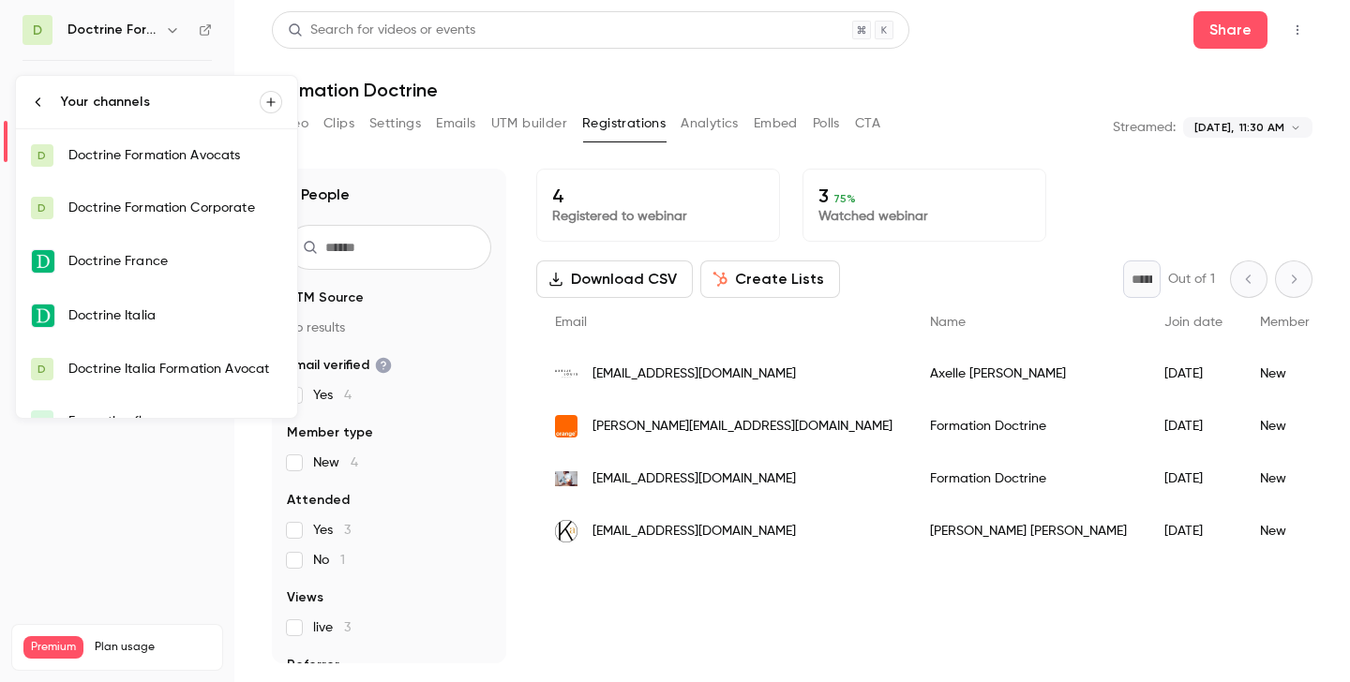
click at [199, 155] on div "Doctrine Formation Avocats" at bounding box center [175, 155] width 214 height 19
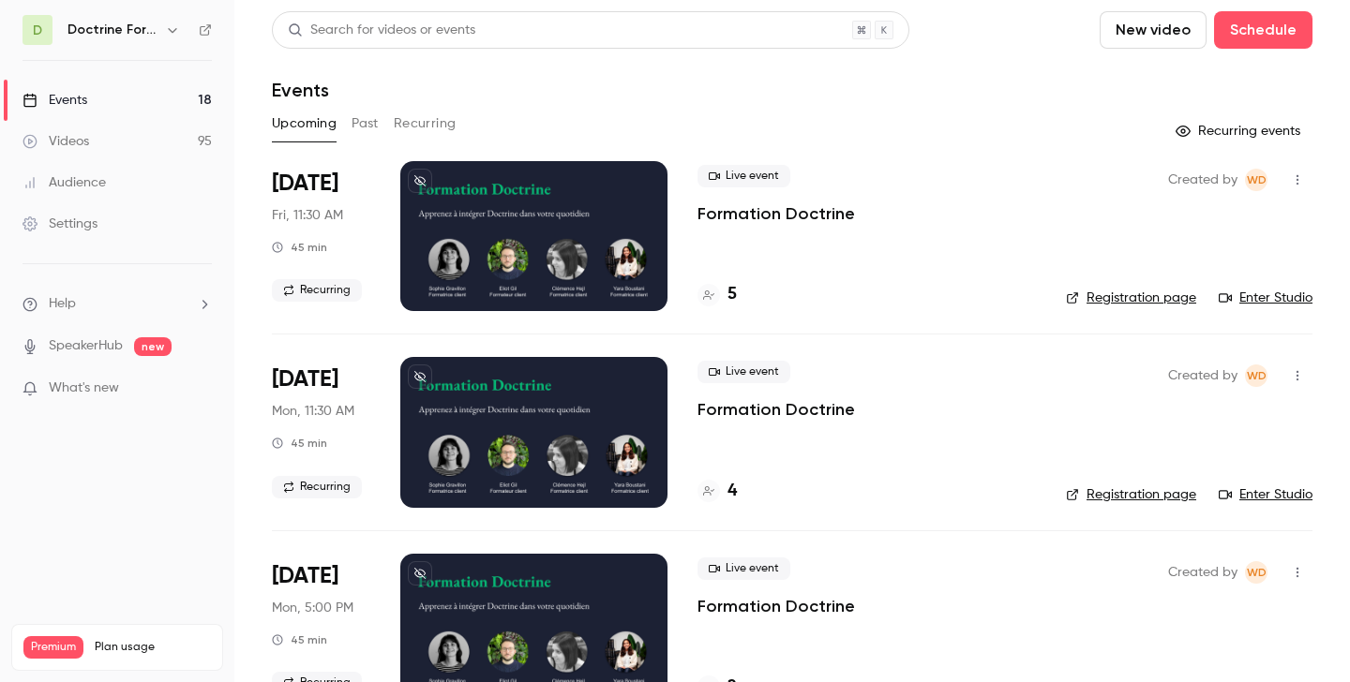
click at [363, 127] on button "Past" at bounding box center [365, 124] width 27 height 30
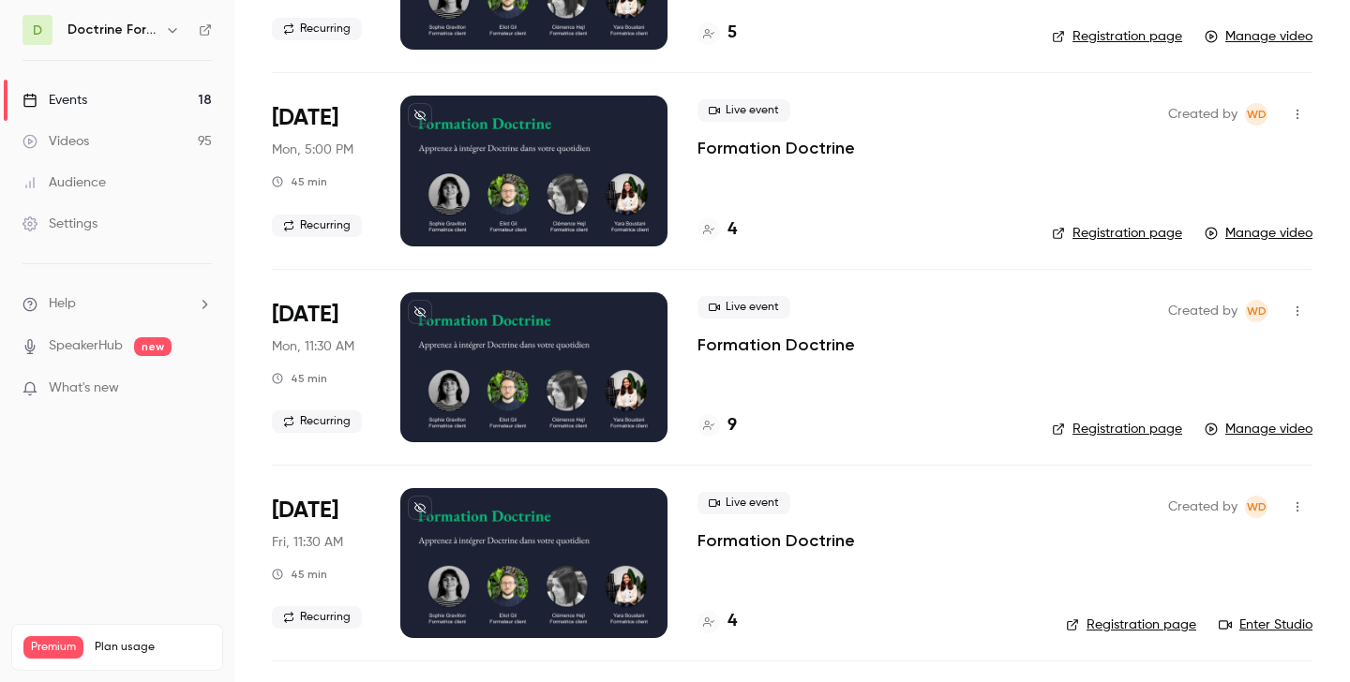
scroll to position [7722, 0]
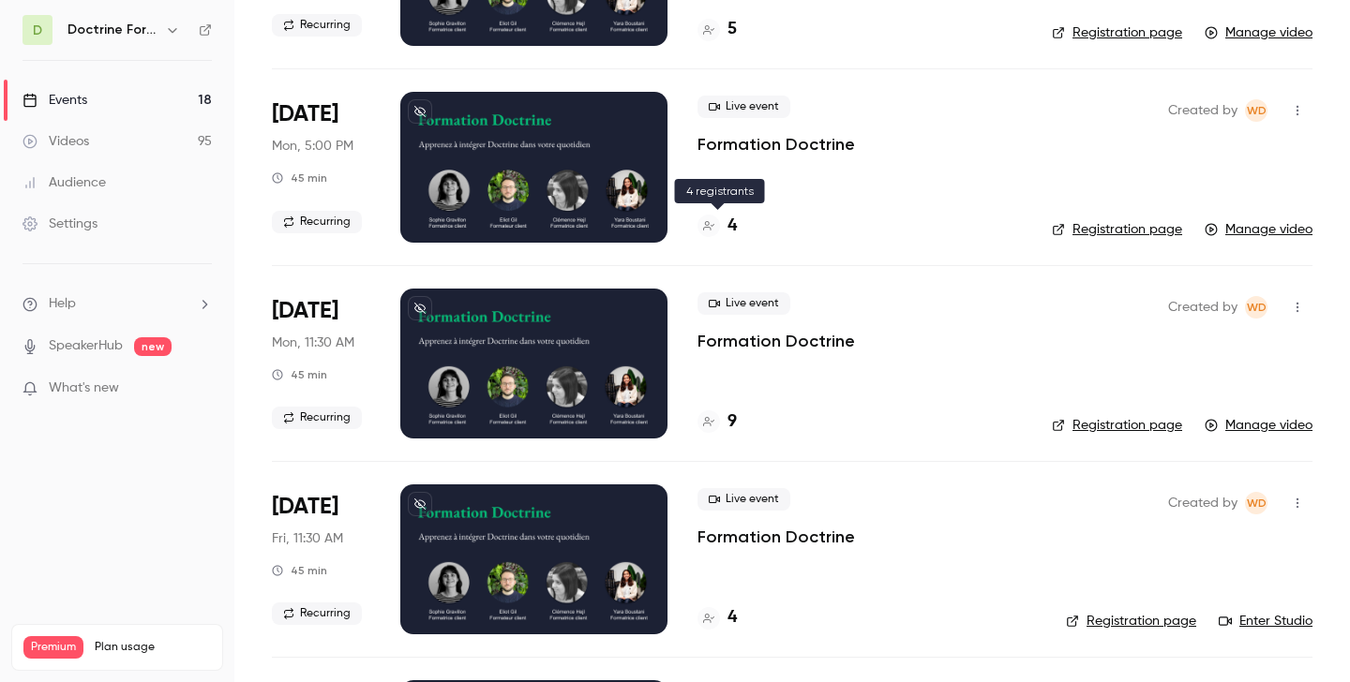
click at [724, 221] on div "4" at bounding box center [716, 226] width 39 height 25
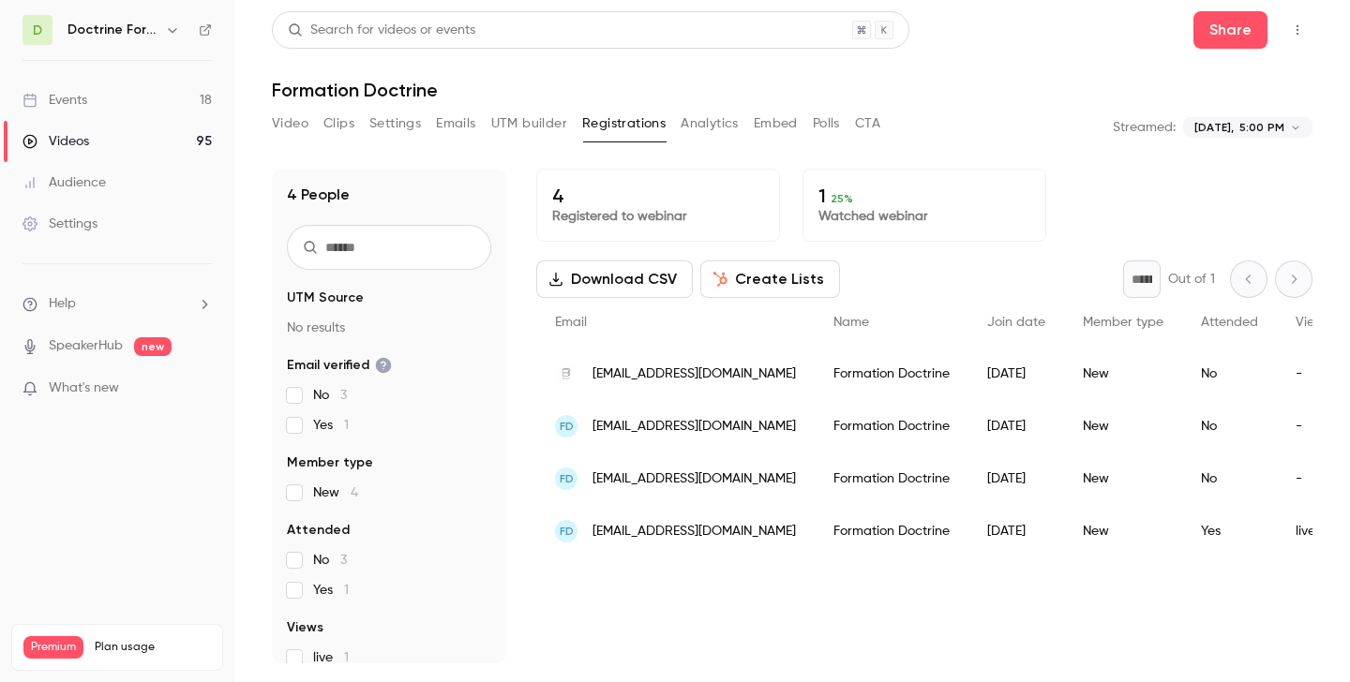
click at [687, 377] on span "contact@belhaouci.com" at bounding box center [693, 375] width 203 height 20
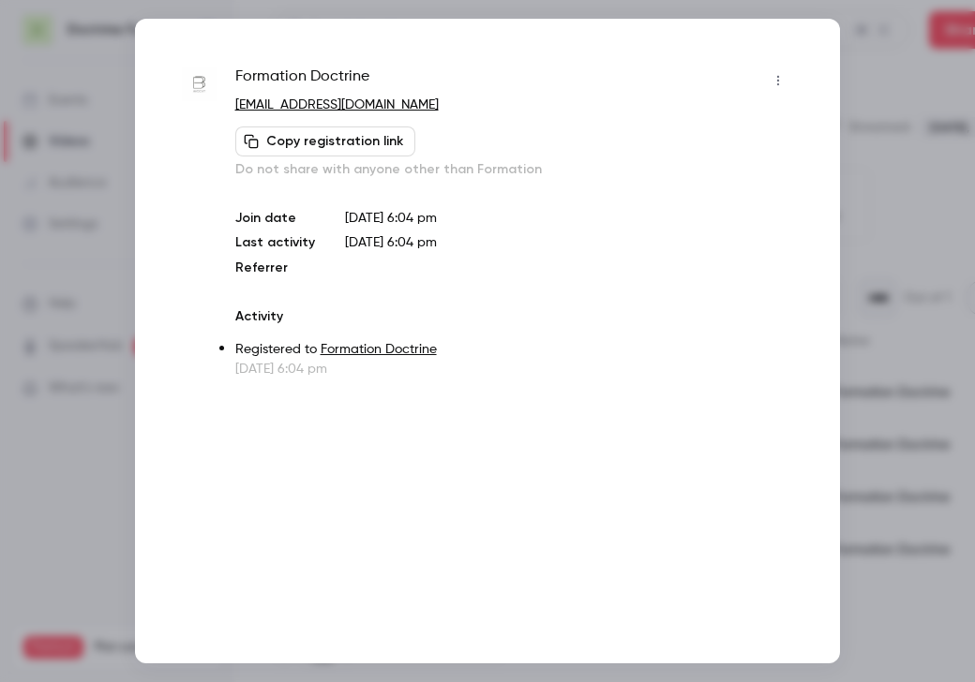
click at [855, 134] on div at bounding box center [487, 341] width 975 height 682
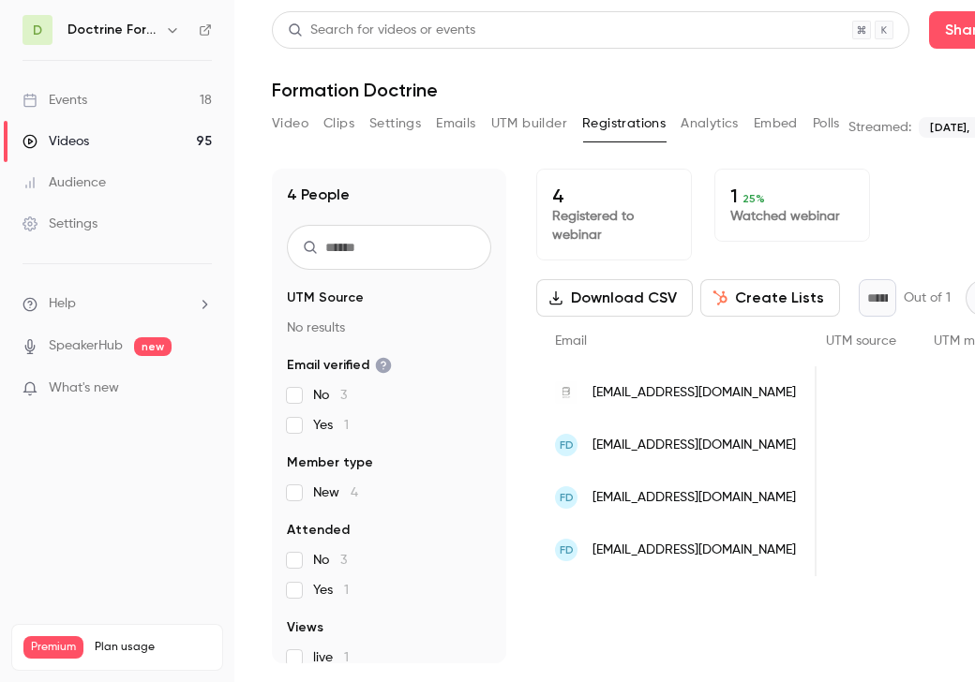
scroll to position [0, 346]
click at [686, 446] on span "boullard.avocat@gmail.com" at bounding box center [693, 446] width 203 height 20
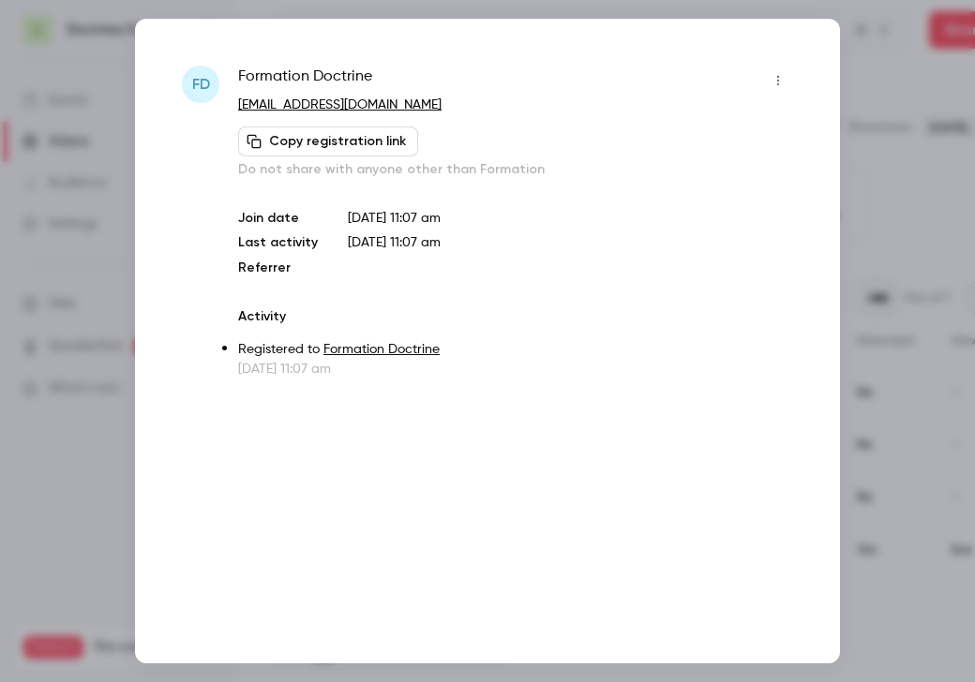
click at [925, 184] on div at bounding box center [487, 341] width 975 height 682
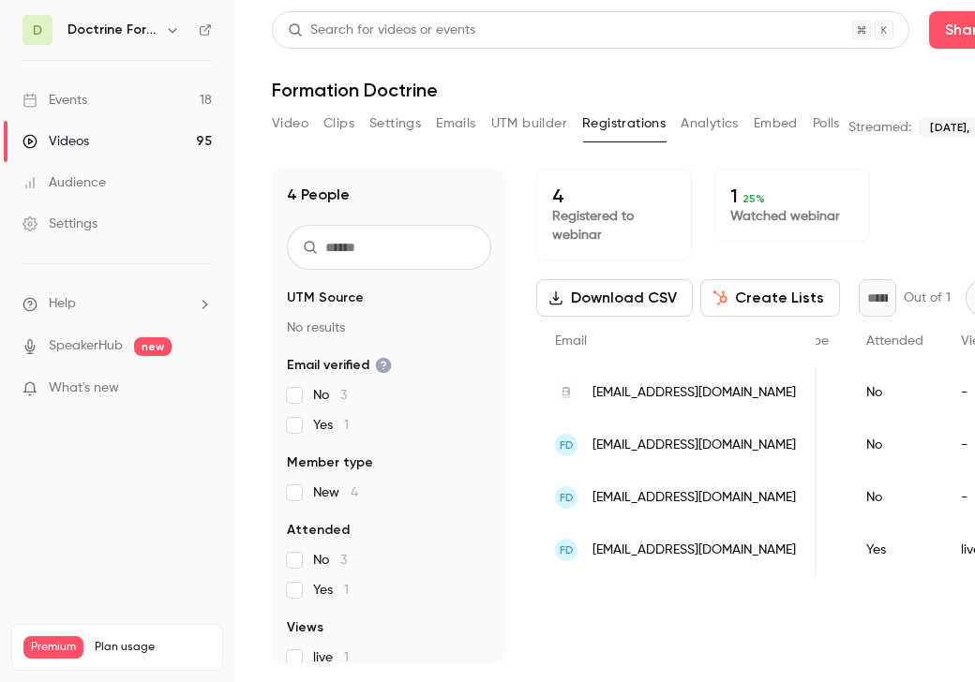
scroll to position [0, 306]
click at [627, 500] on span "contact@saidon-avocat.com" at bounding box center [693, 498] width 203 height 20
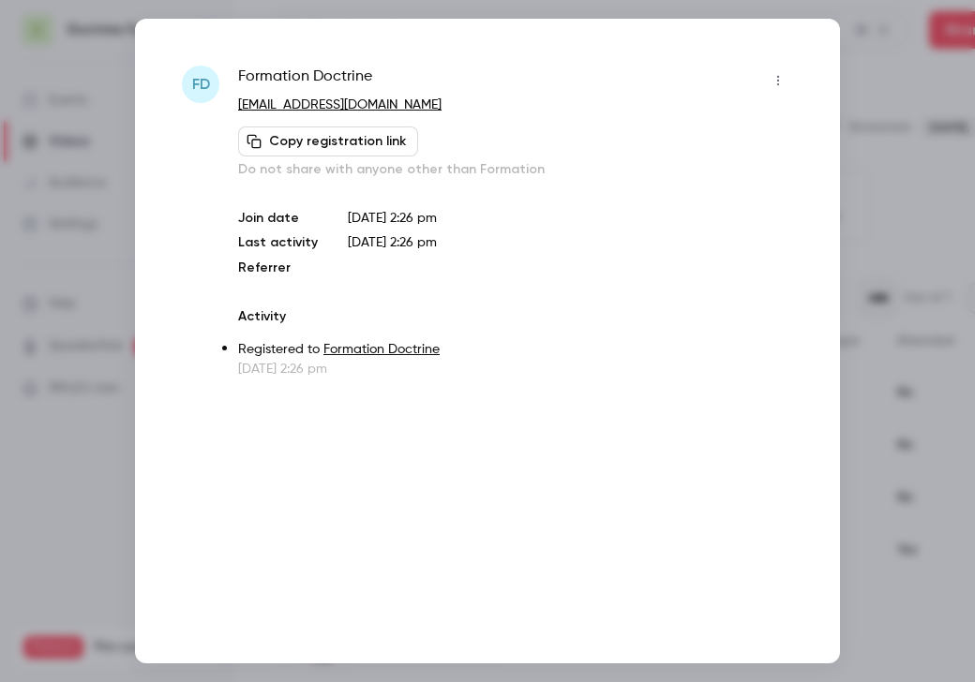
click at [939, 99] on div at bounding box center [487, 341] width 975 height 682
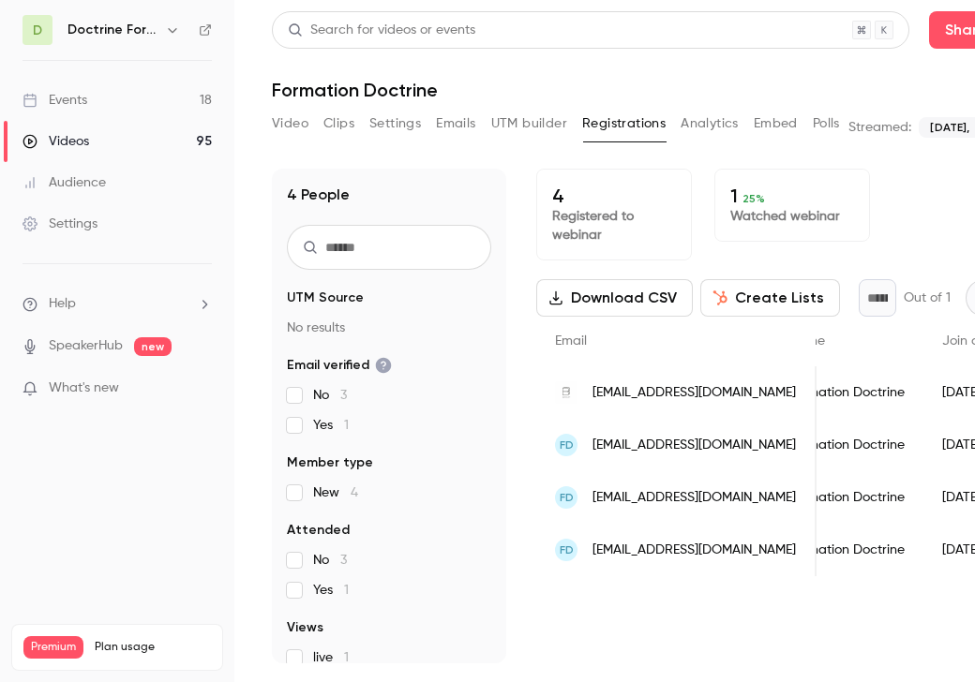
scroll to position [0, 0]
click at [165, 35] on icon "button" at bounding box center [172, 29] width 15 height 15
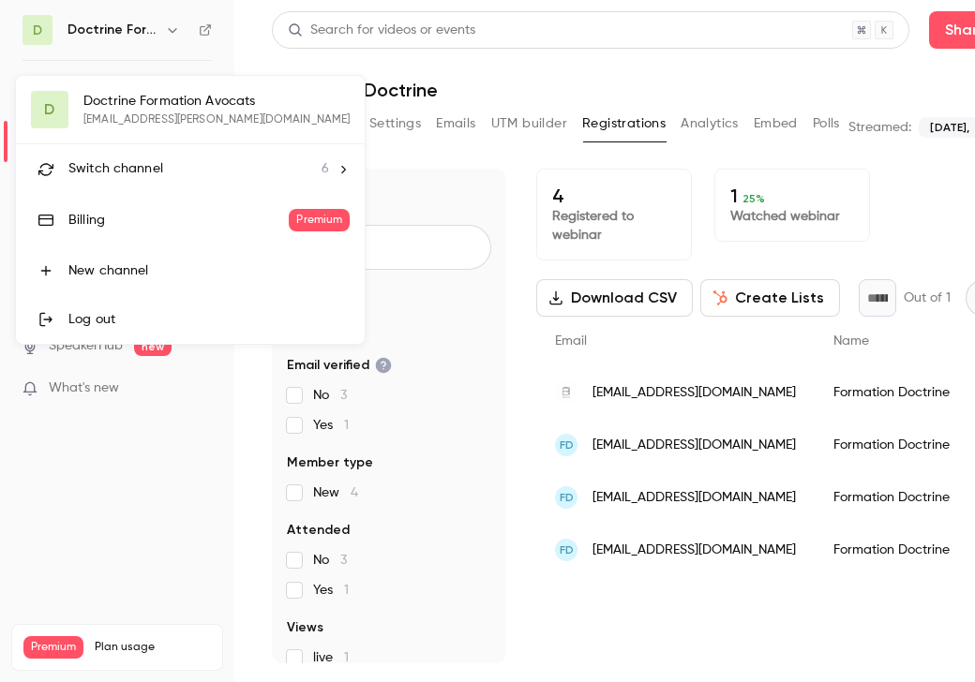
click at [137, 169] on span "Switch channel" at bounding box center [115, 169] width 95 height 20
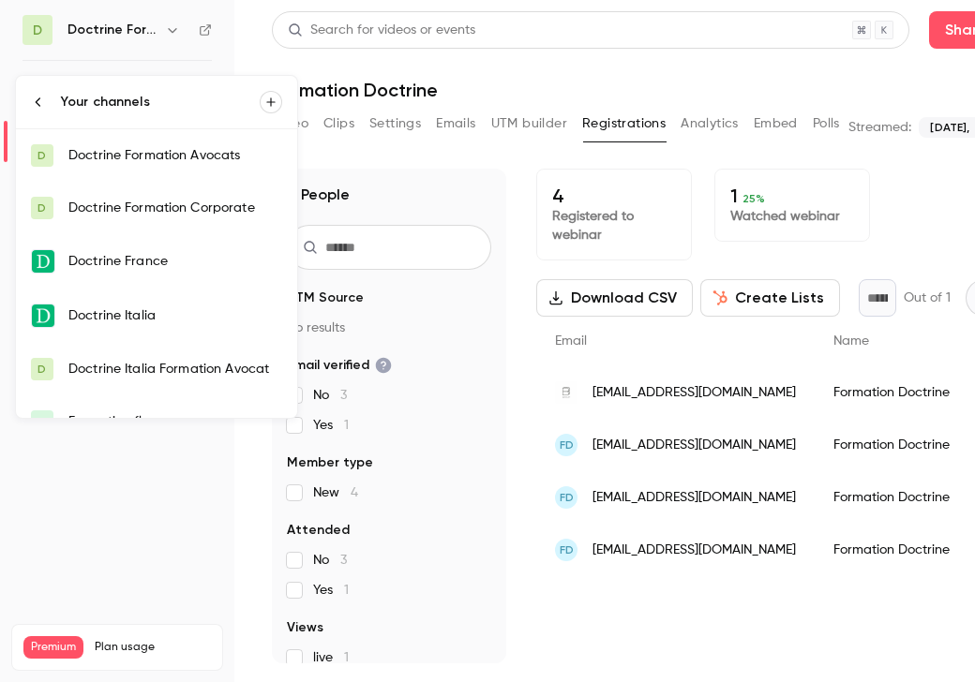
click at [162, 154] on div "Doctrine Formation Avocats" at bounding box center [175, 155] width 214 height 19
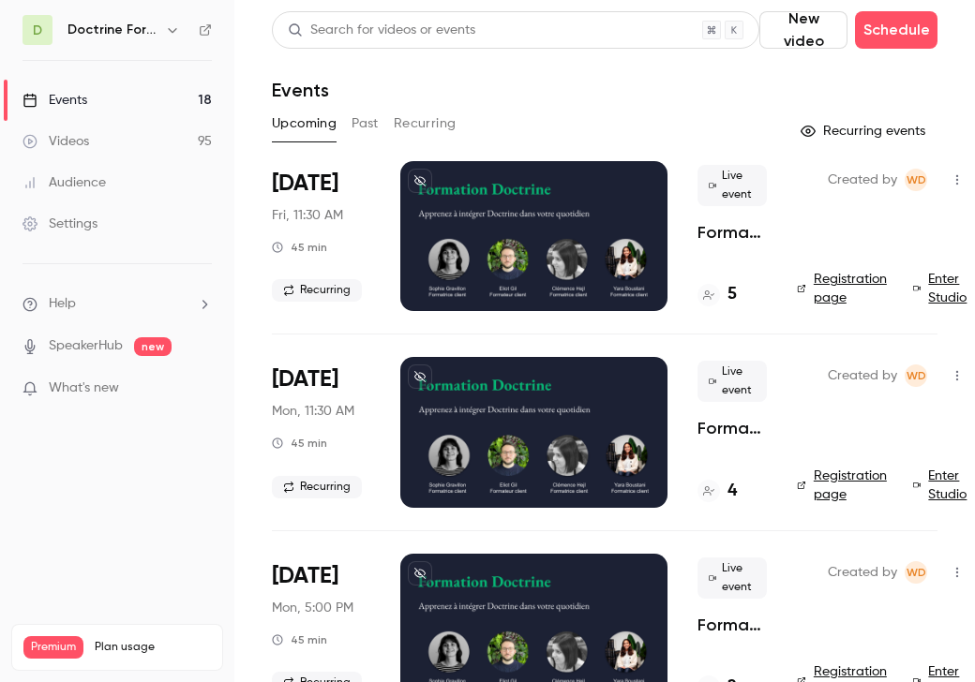
click at [372, 126] on button "Past" at bounding box center [365, 124] width 27 height 30
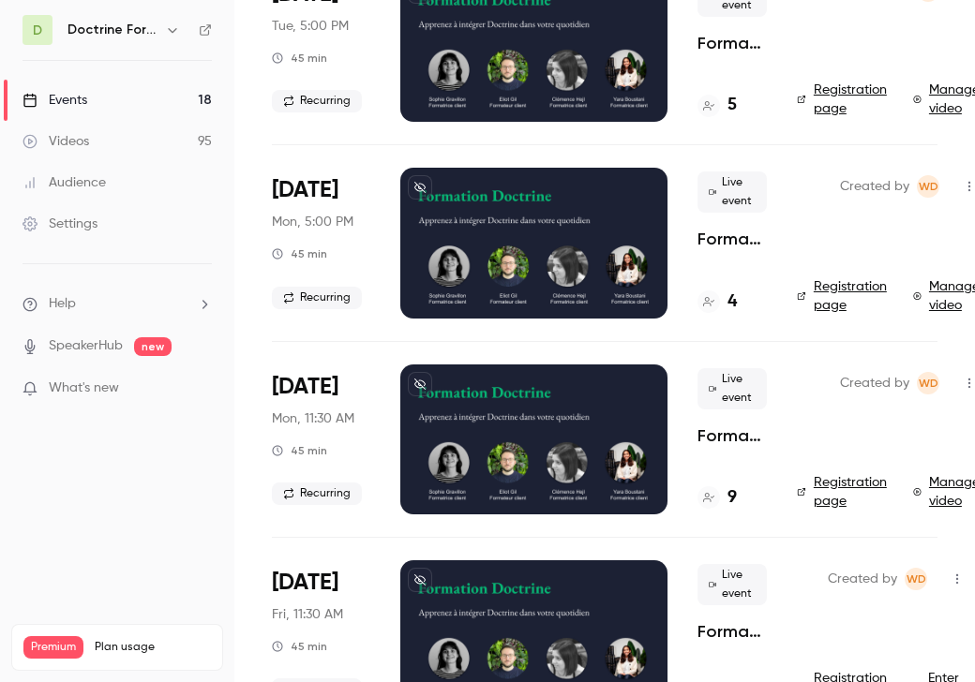
scroll to position [7694, 0]
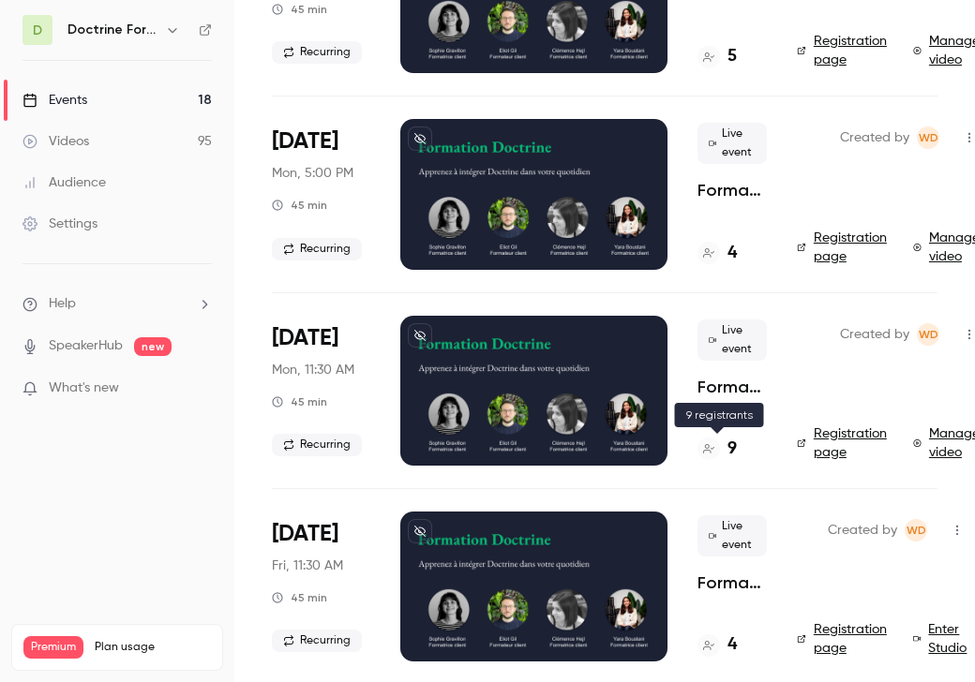
click at [721, 451] on div "9" at bounding box center [716, 449] width 39 height 25
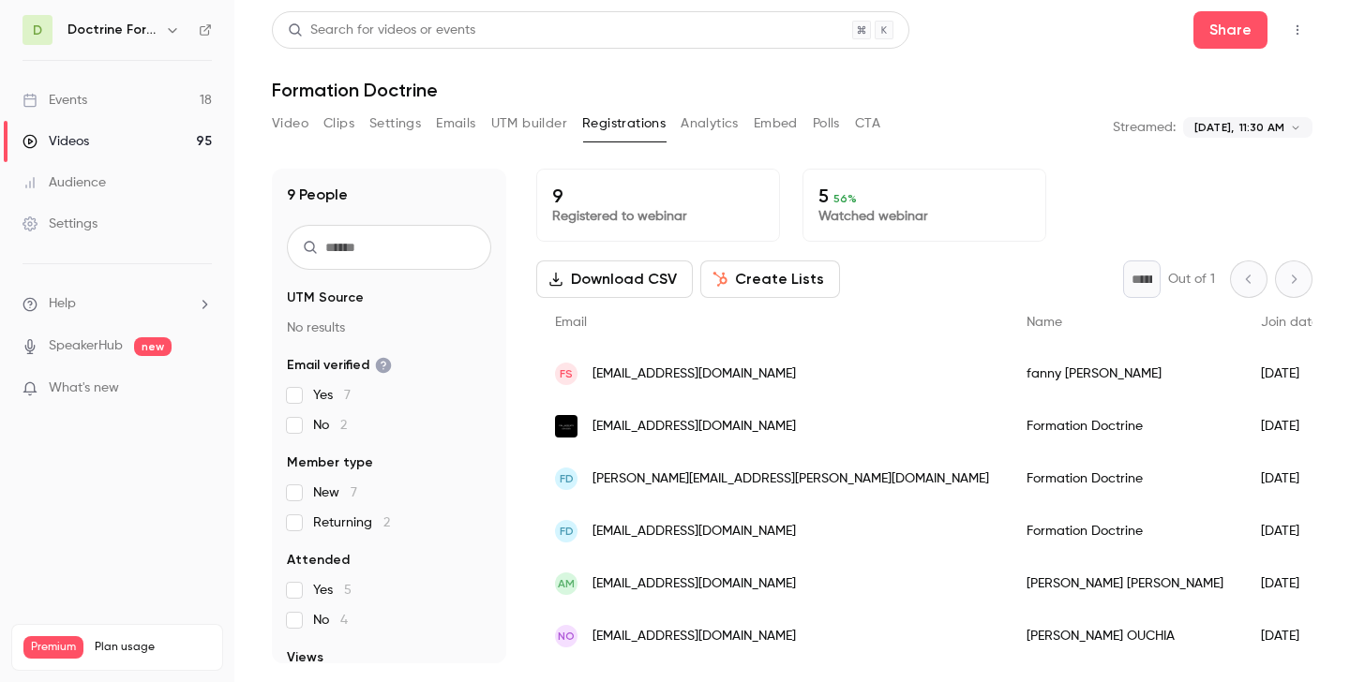
click at [715, 420] on span "contact@cgl-avocats.com" at bounding box center [693, 427] width 203 height 20
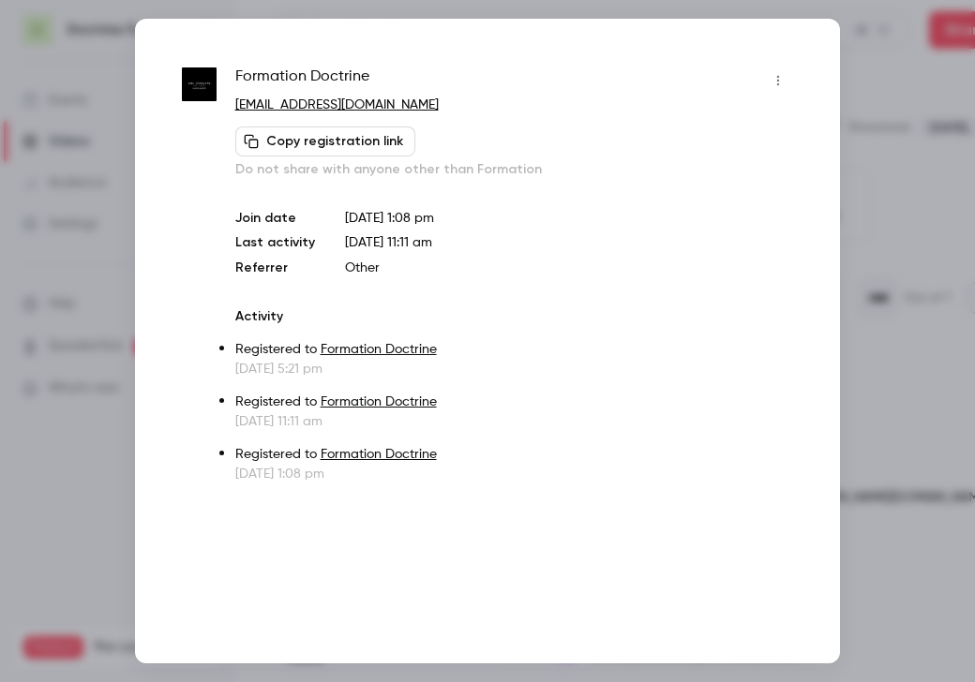
click at [884, 79] on div at bounding box center [487, 341] width 975 height 682
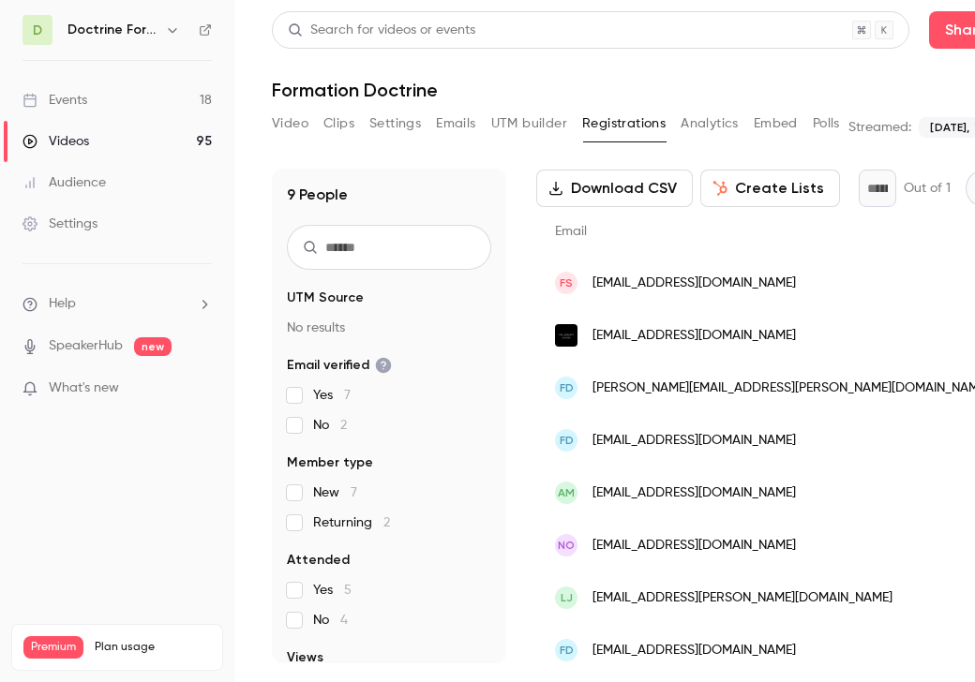
scroll to position [112, 0]
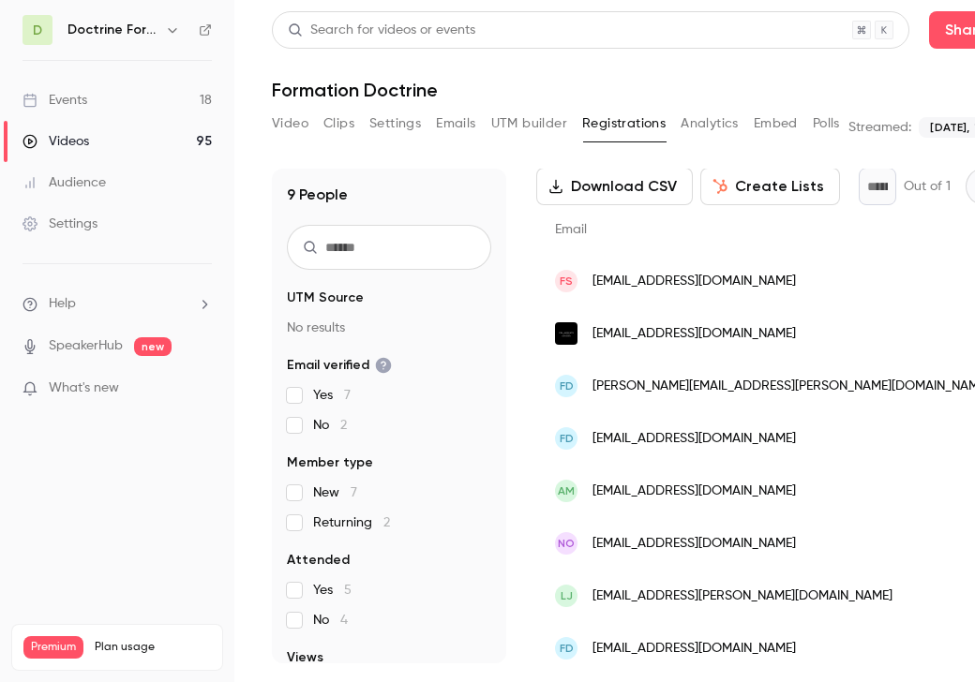
click at [685, 444] on span "cloe.bornarel@avimavocats.fr" at bounding box center [693, 439] width 203 height 20
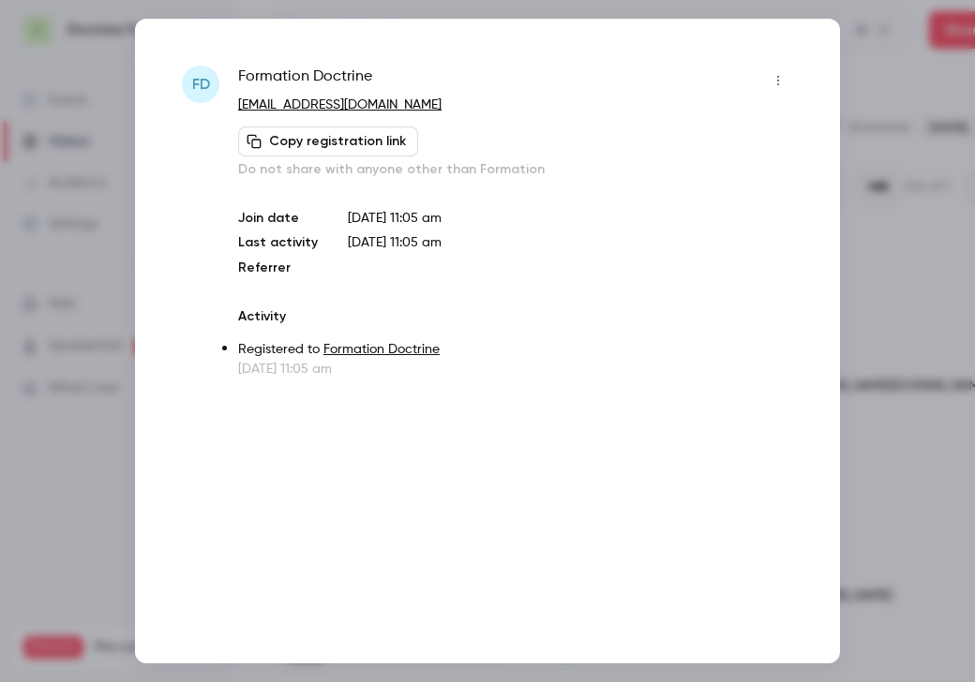
click at [873, 142] on div at bounding box center [487, 341] width 975 height 682
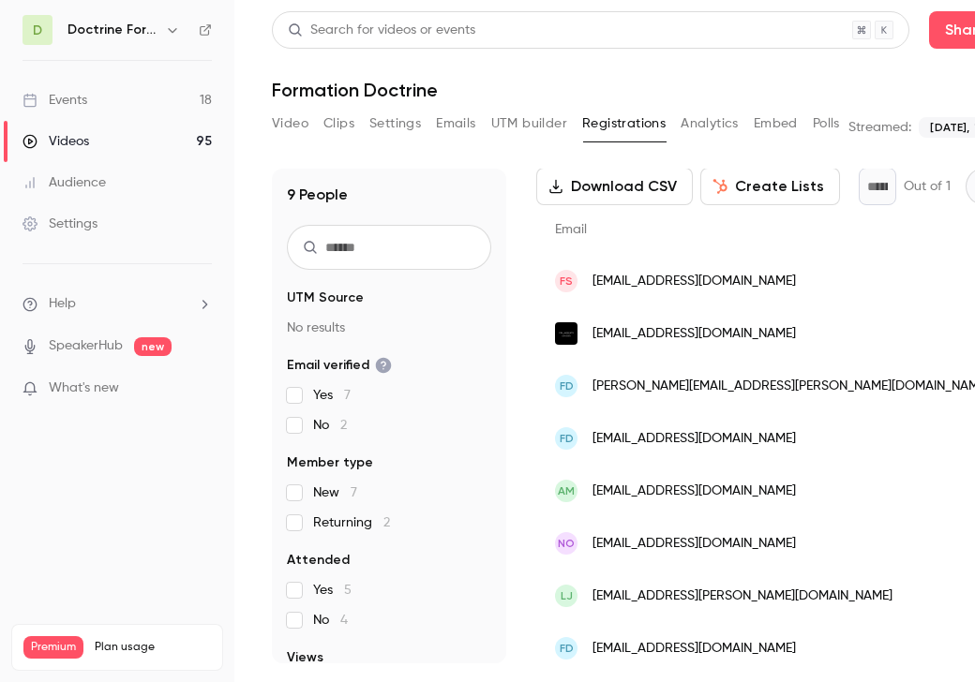
scroll to position [175, 0]
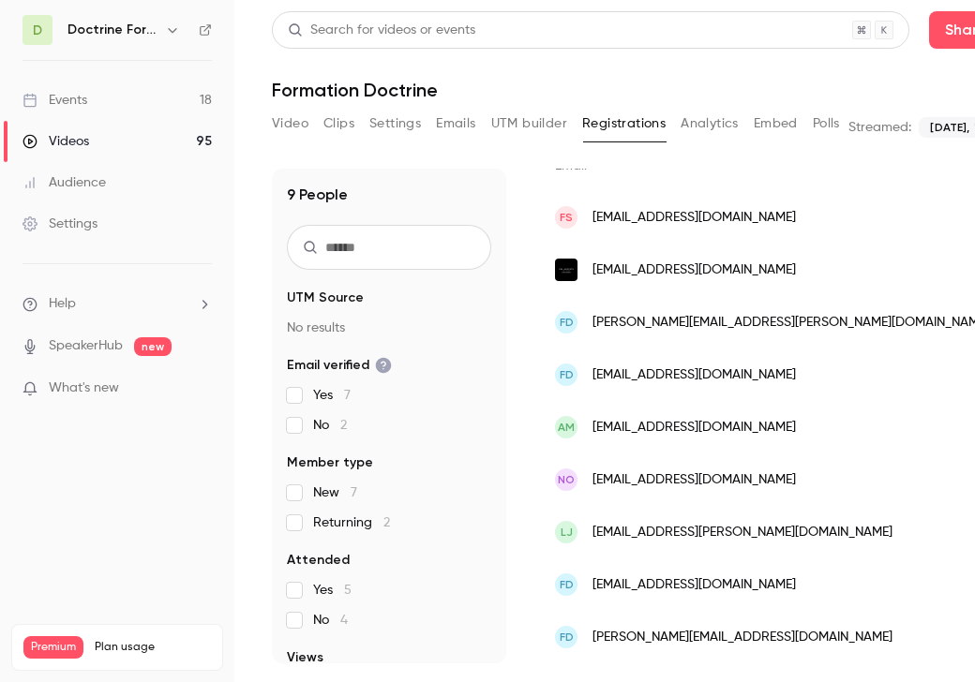
click at [638, 425] on span "contact@avocat-amt.fr" at bounding box center [693, 428] width 203 height 20
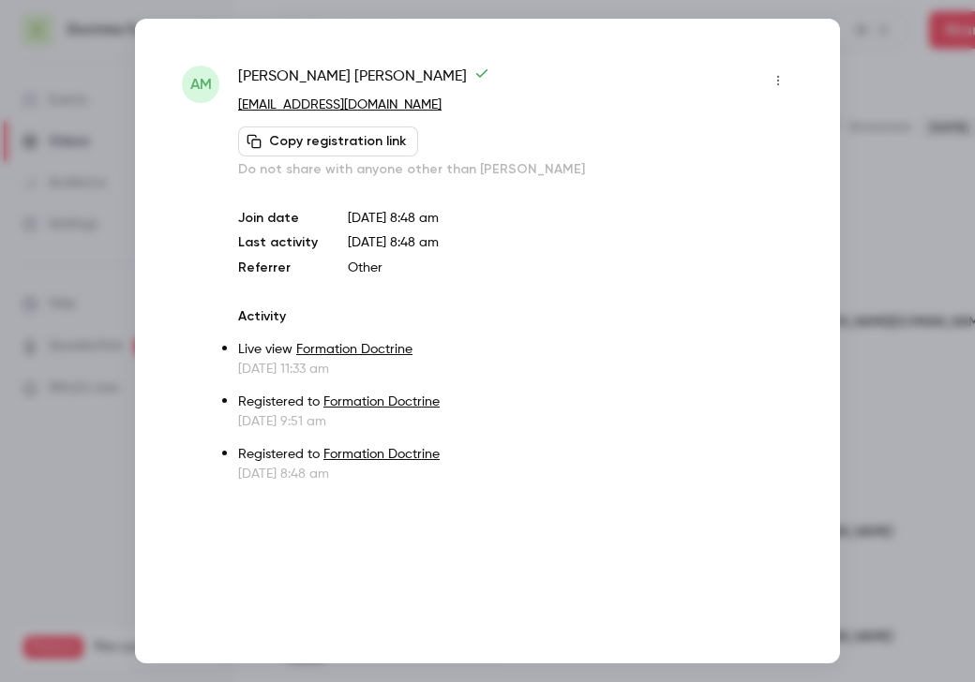
click at [910, 176] on div at bounding box center [487, 341] width 975 height 682
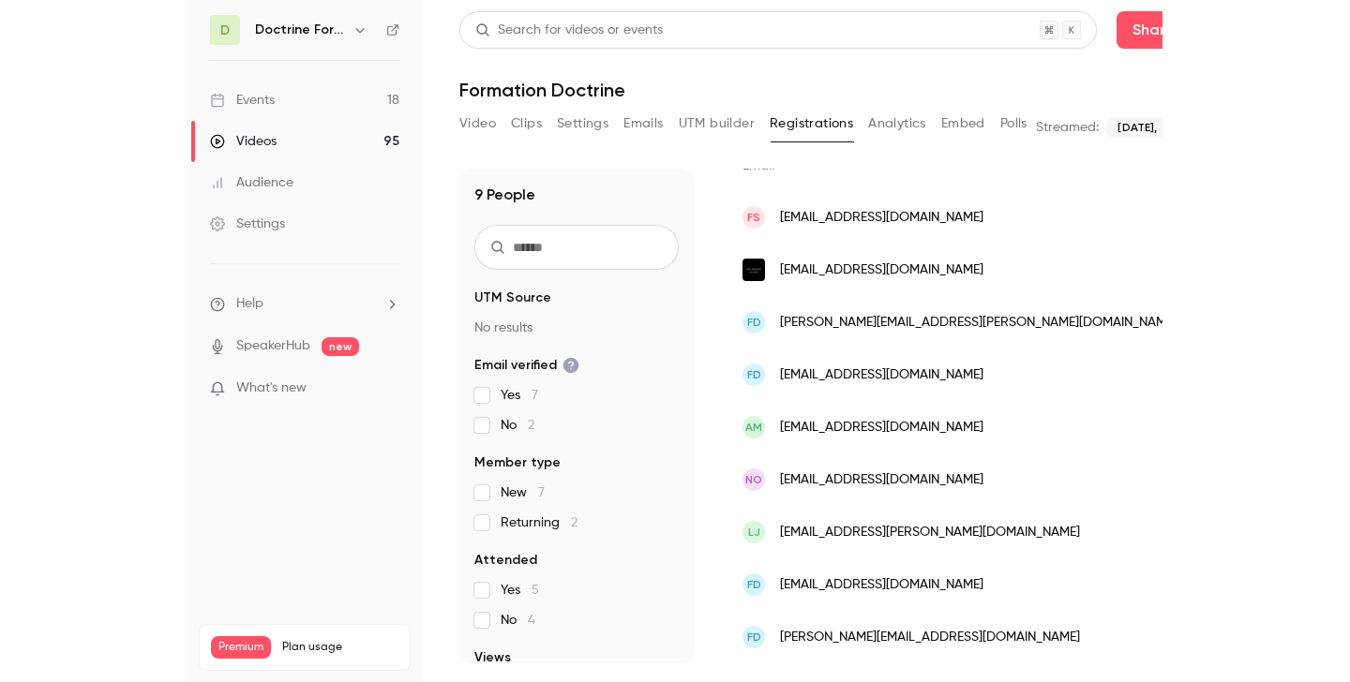
scroll to position [0, 359]
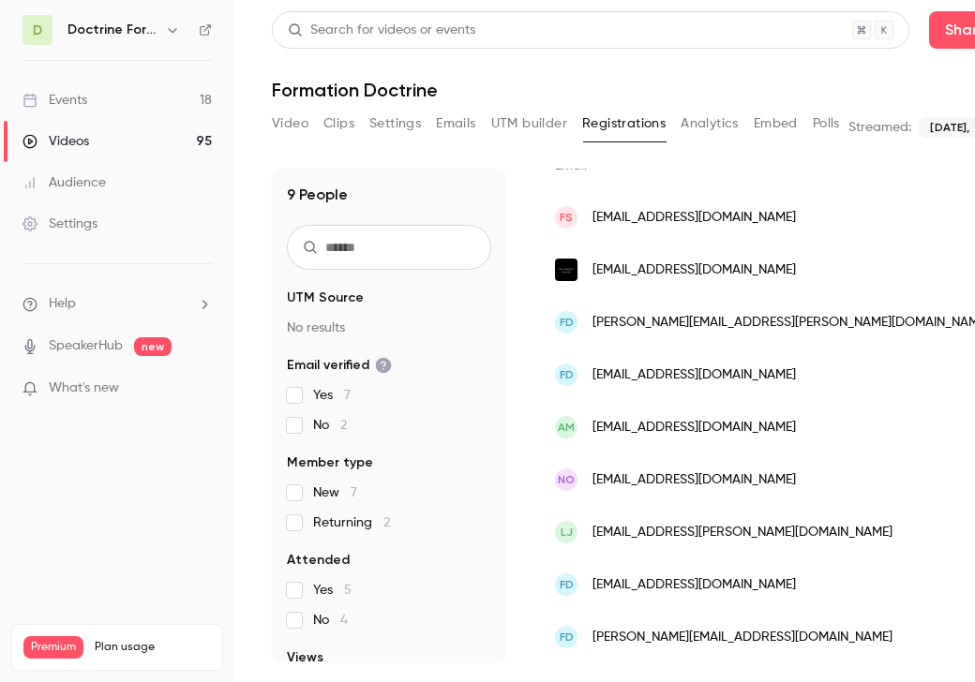
click at [644, 532] on span "lj@jacqmin-avocats.fr" at bounding box center [742, 533] width 300 height 20
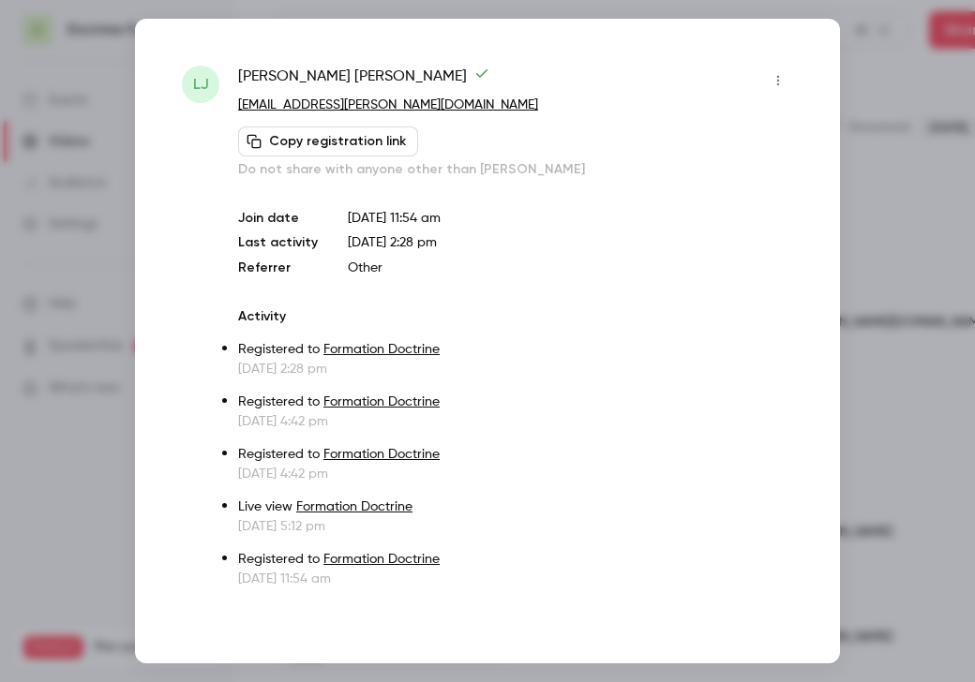
click at [917, 169] on div at bounding box center [487, 341] width 975 height 682
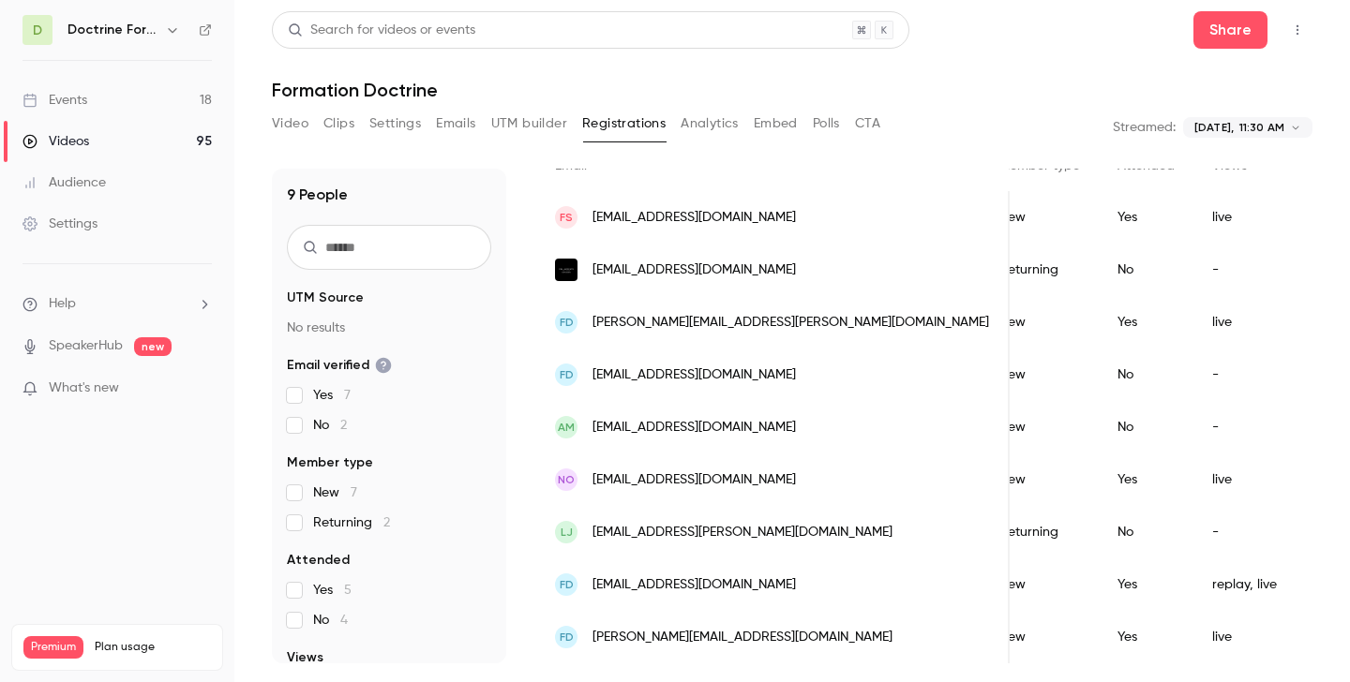
scroll to position [157, 0]
click at [165, 30] on icon "button" at bounding box center [172, 29] width 15 height 15
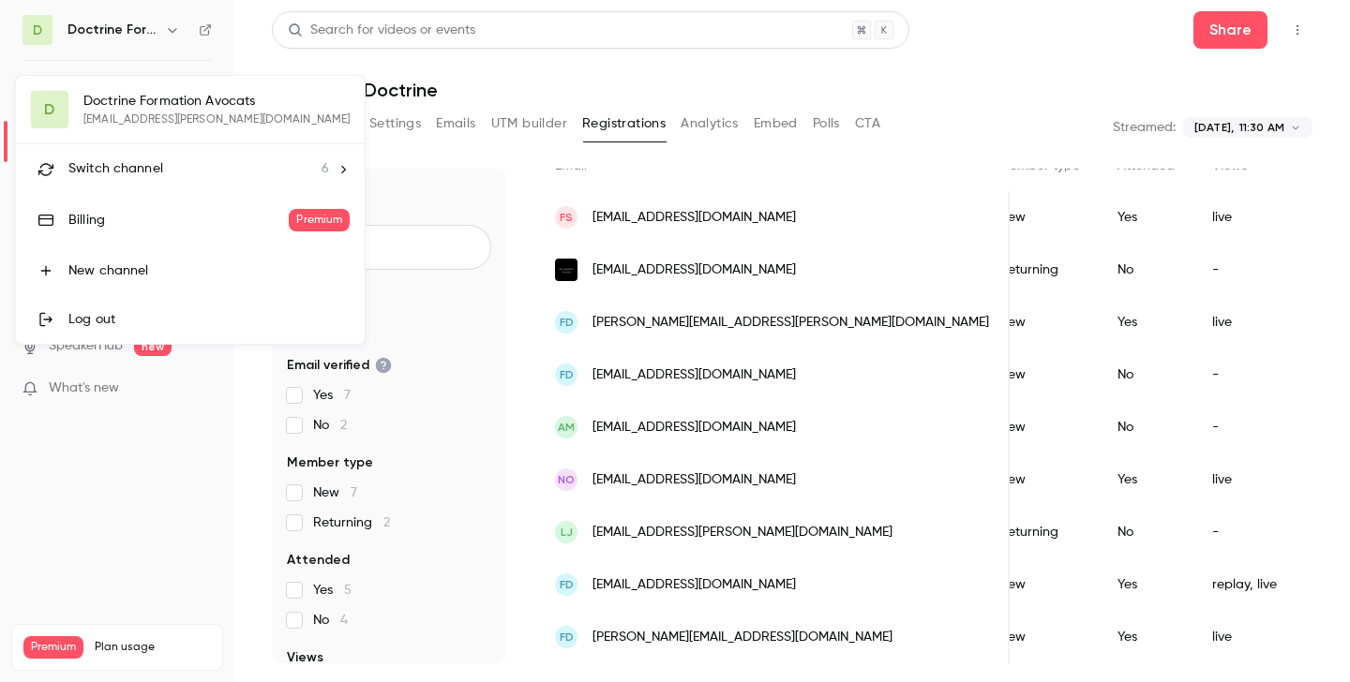
click at [148, 174] on span "Switch channel" at bounding box center [115, 169] width 95 height 20
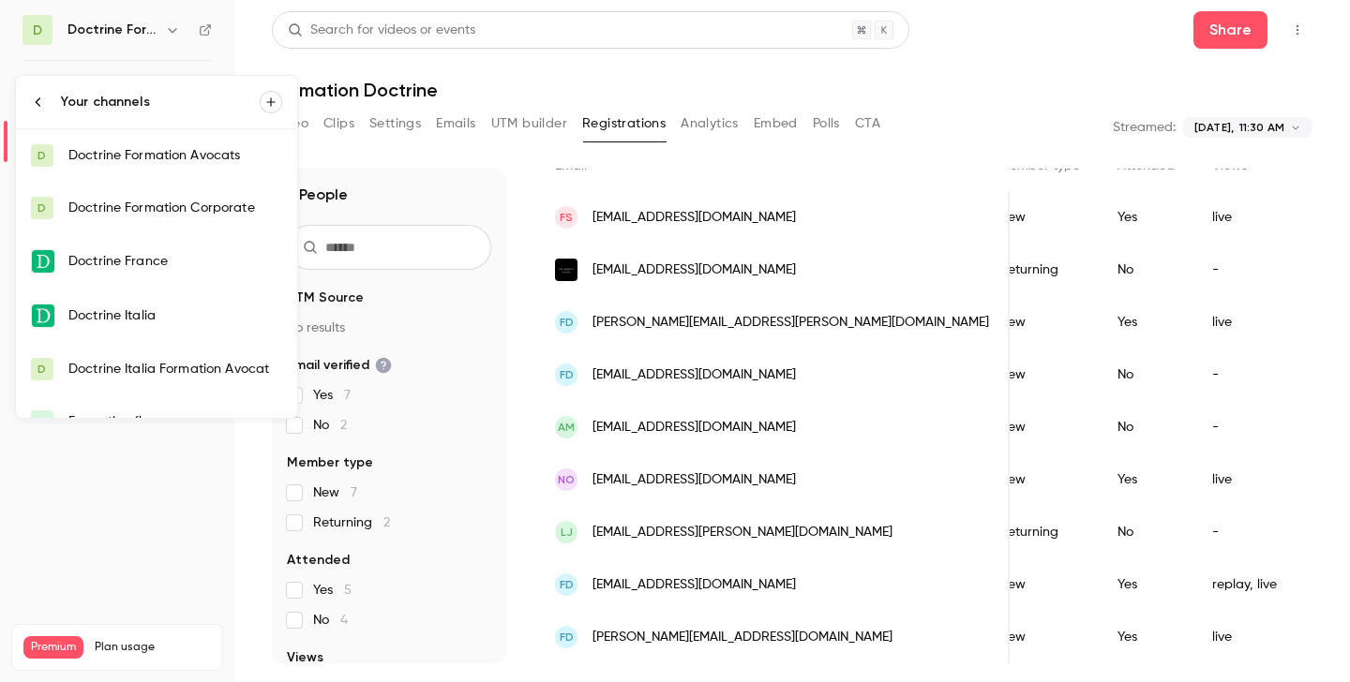
click at [181, 161] on div "Doctrine Formation Avocats" at bounding box center [175, 155] width 214 height 19
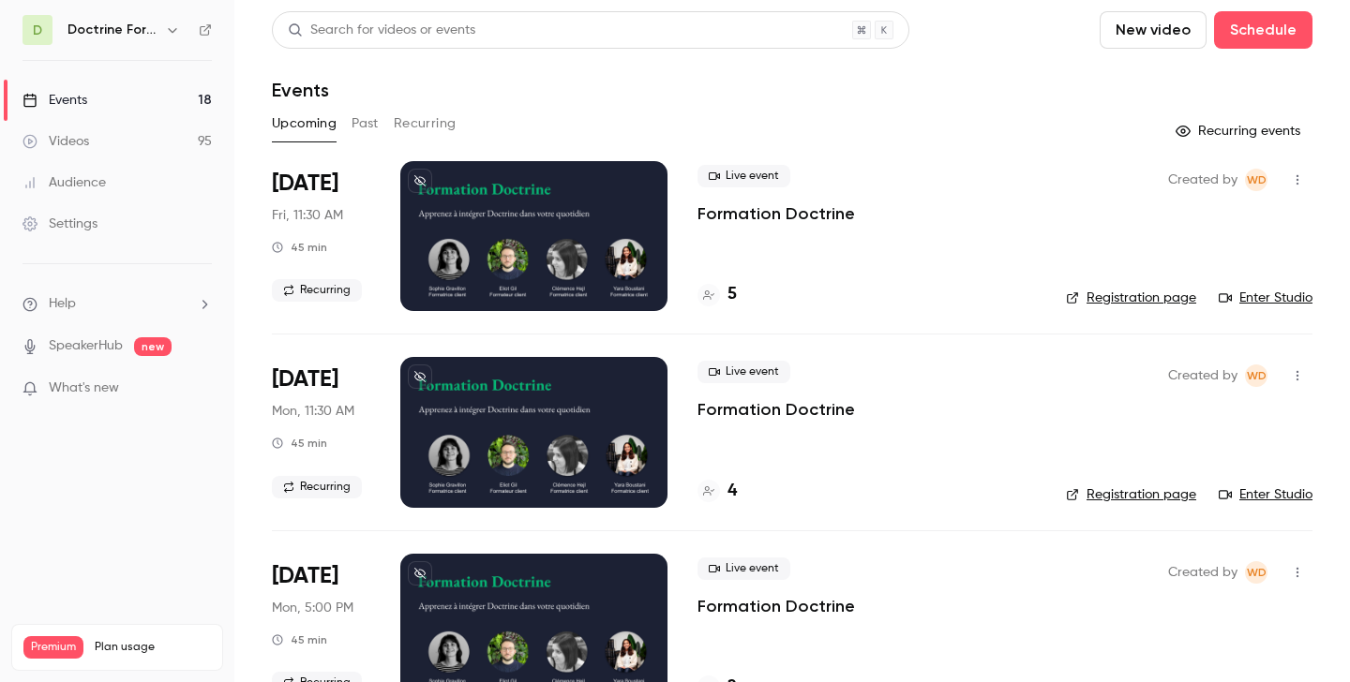
click at [367, 116] on button "Past" at bounding box center [365, 124] width 27 height 30
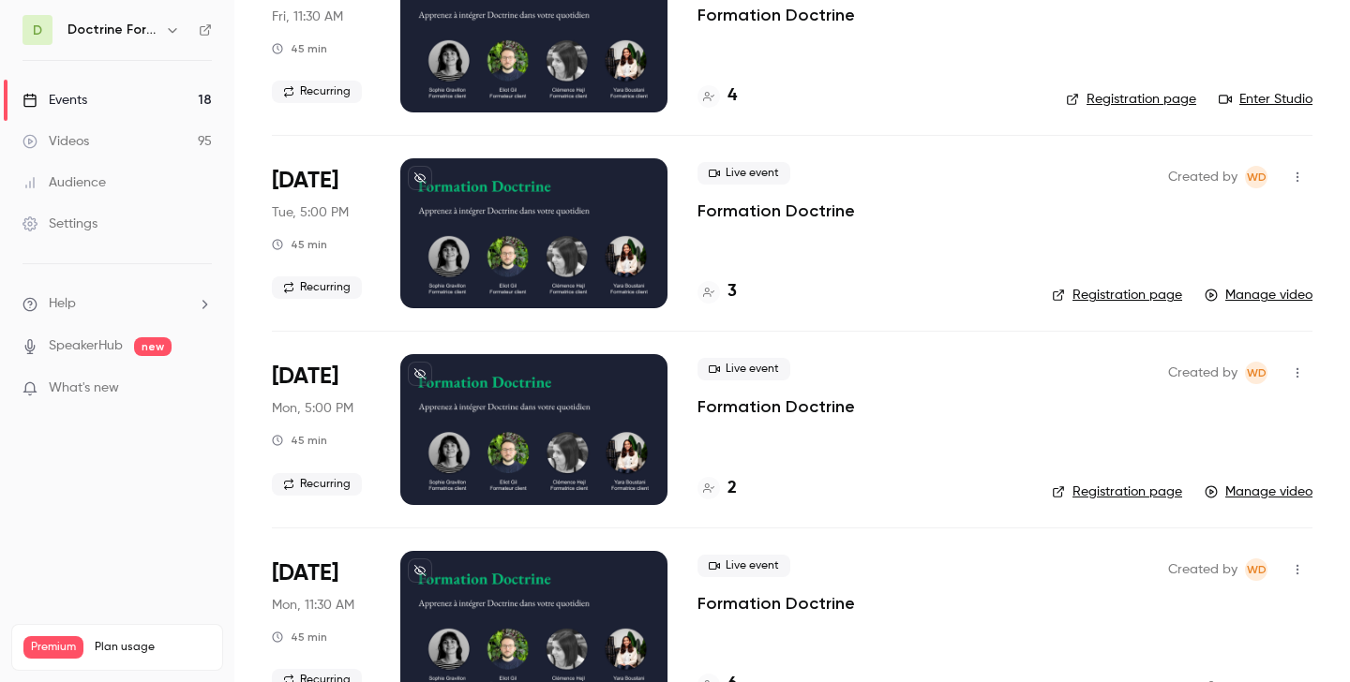
scroll to position [8230, 0]
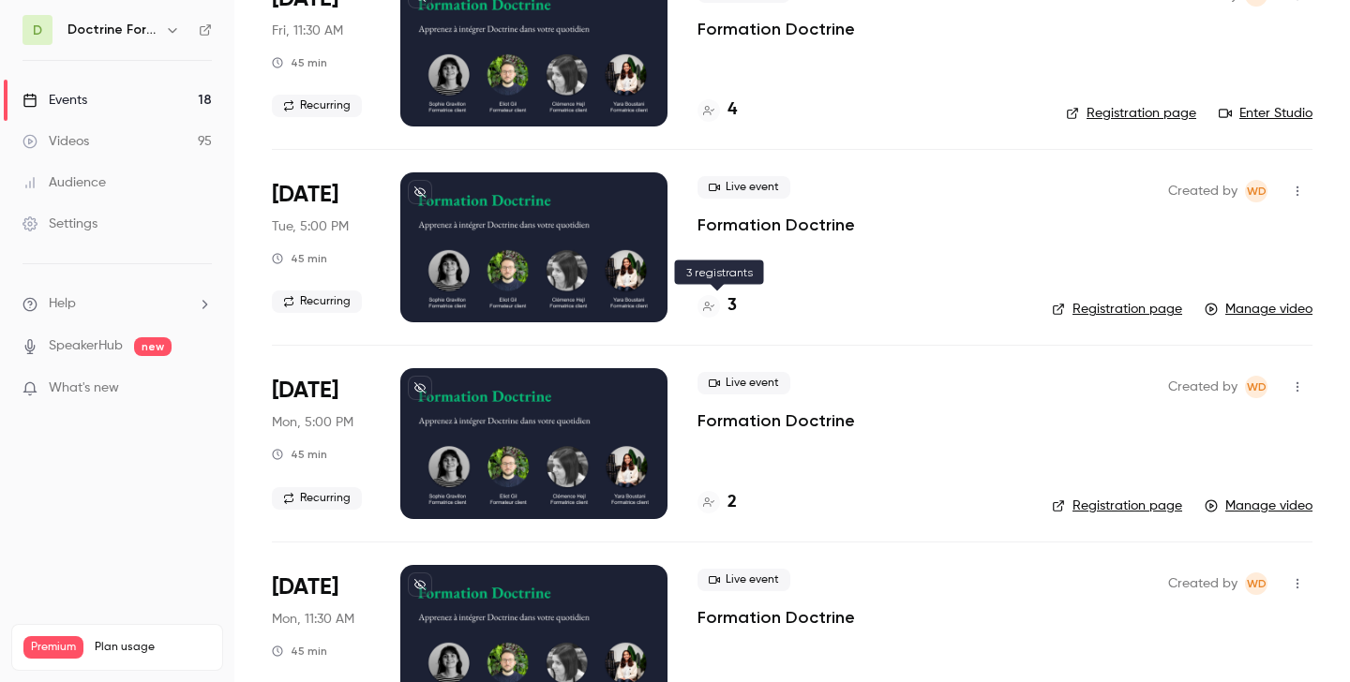
click at [710, 305] on icon at bounding box center [708, 306] width 11 height 11
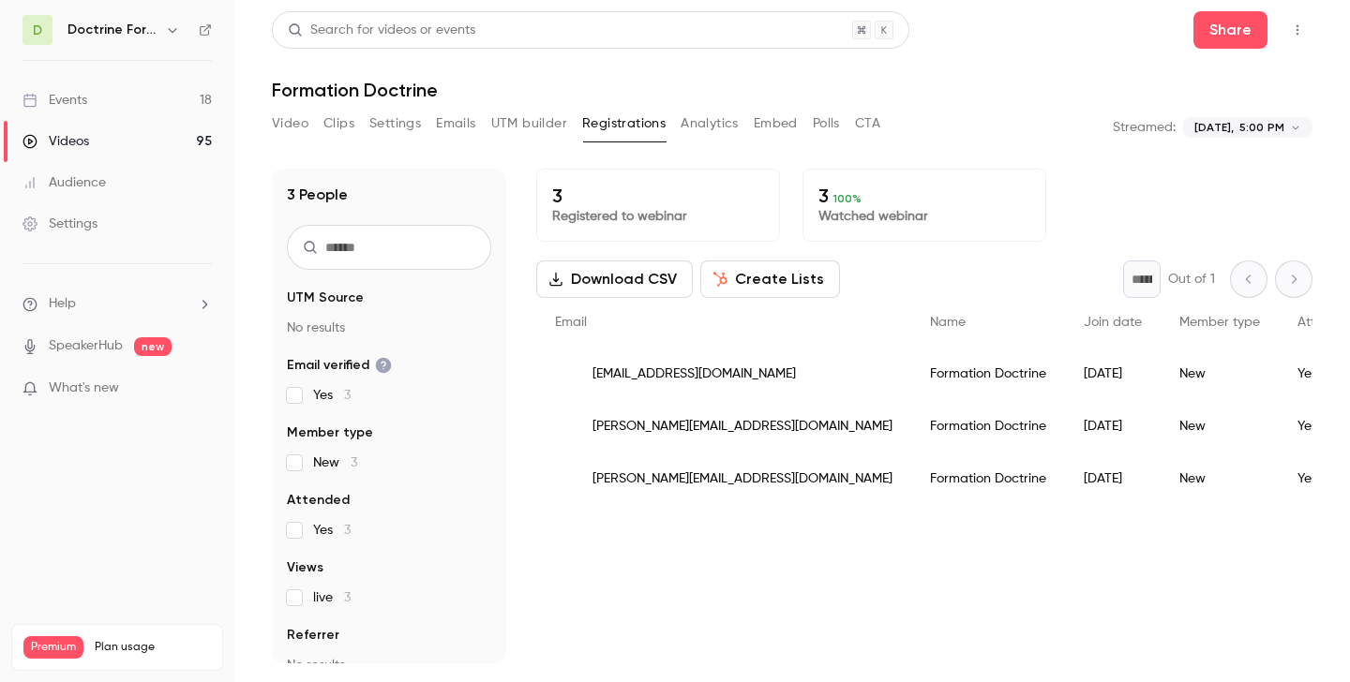
click at [174, 28] on icon "button" at bounding box center [172, 29] width 15 height 15
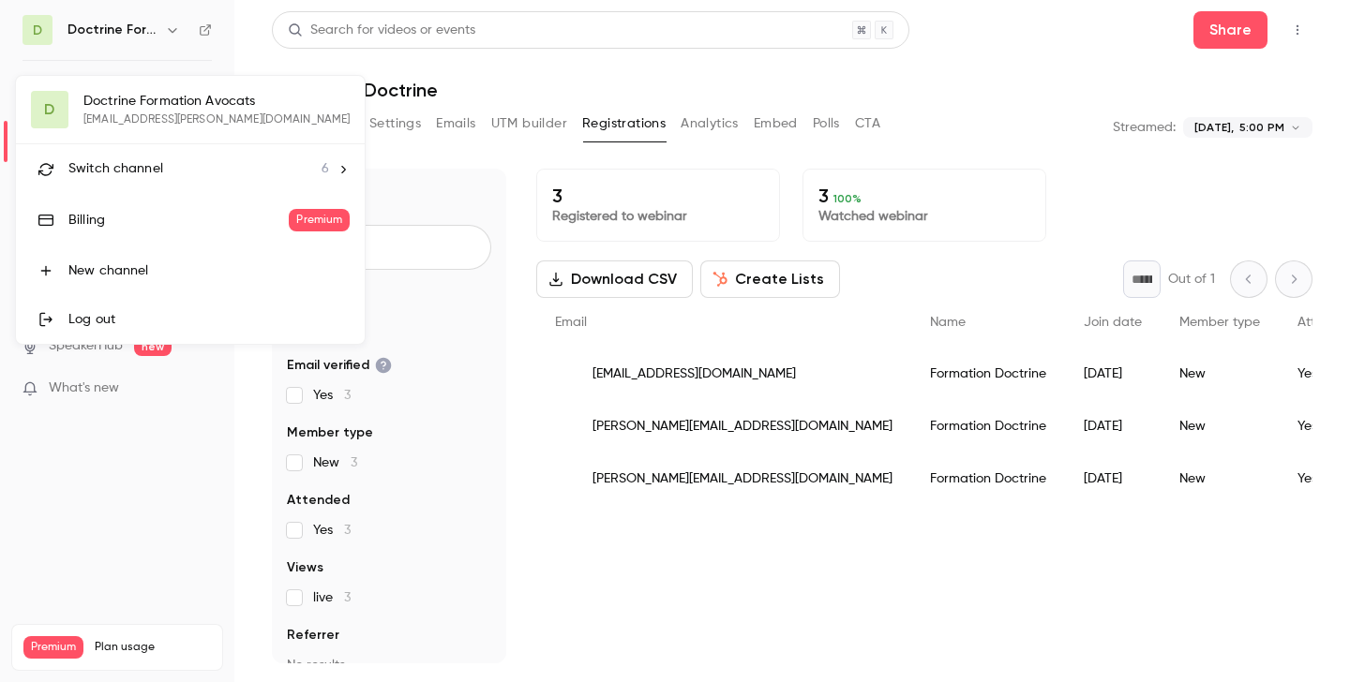
click at [167, 188] on li "Switch channel 6" at bounding box center [190, 169] width 349 height 50
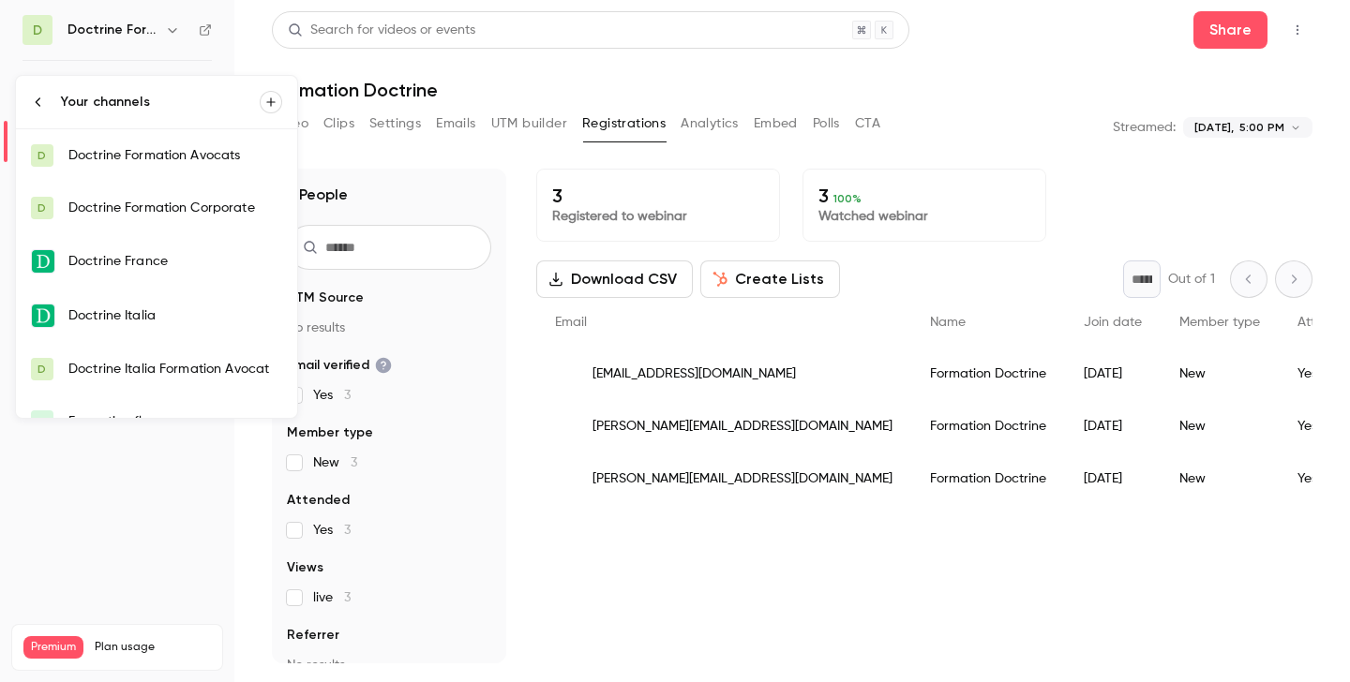
click at [169, 213] on div "Doctrine Formation Corporate" at bounding box center [175, 208] width 214 height 19
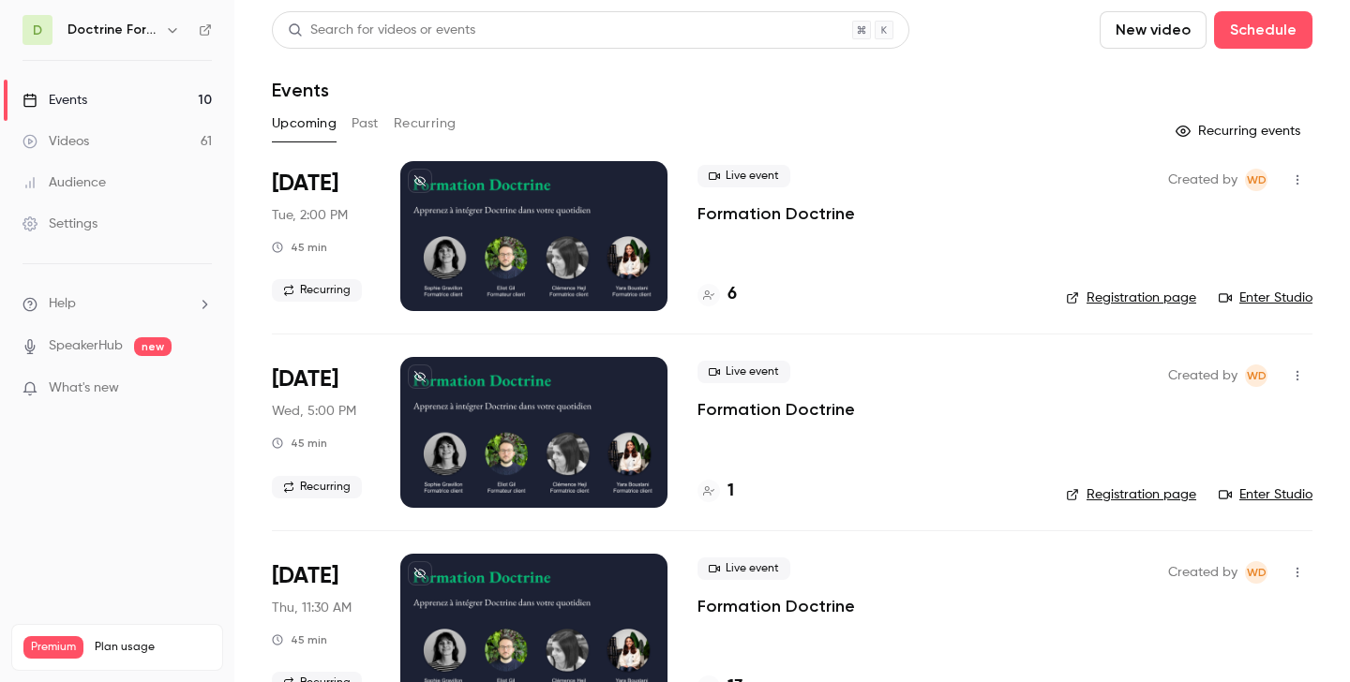
click at [377, 129] on button "Past" at bounding box center [365, 124] width 27 height 30
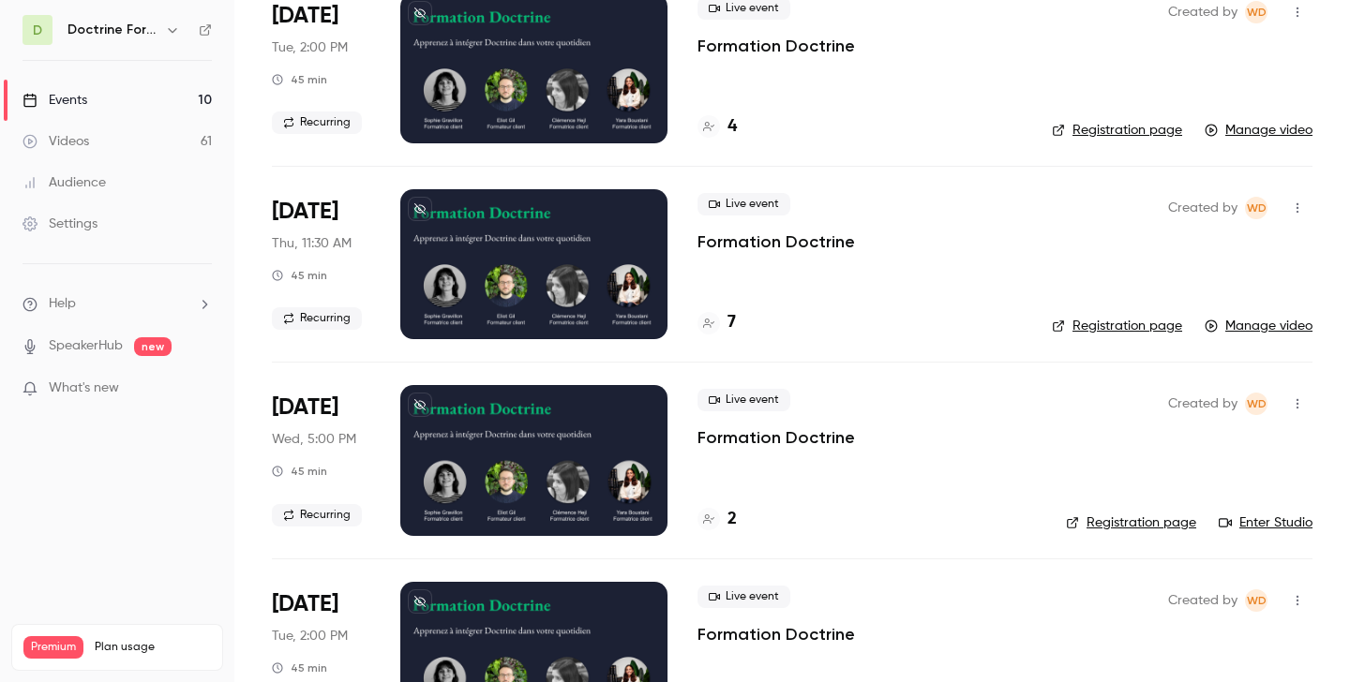
scroll to position [6969, 0]
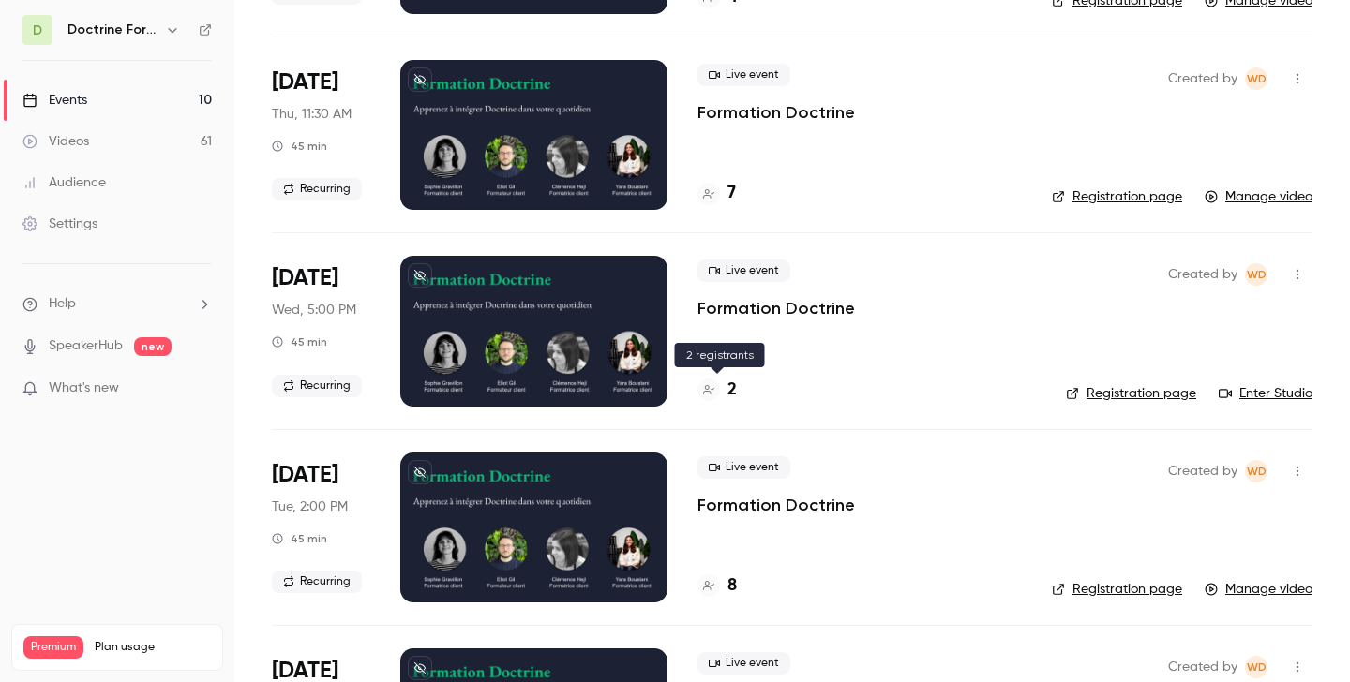
click at [730, 387] on h4 "2" at bounding box center [731, 390] width 9 height 25
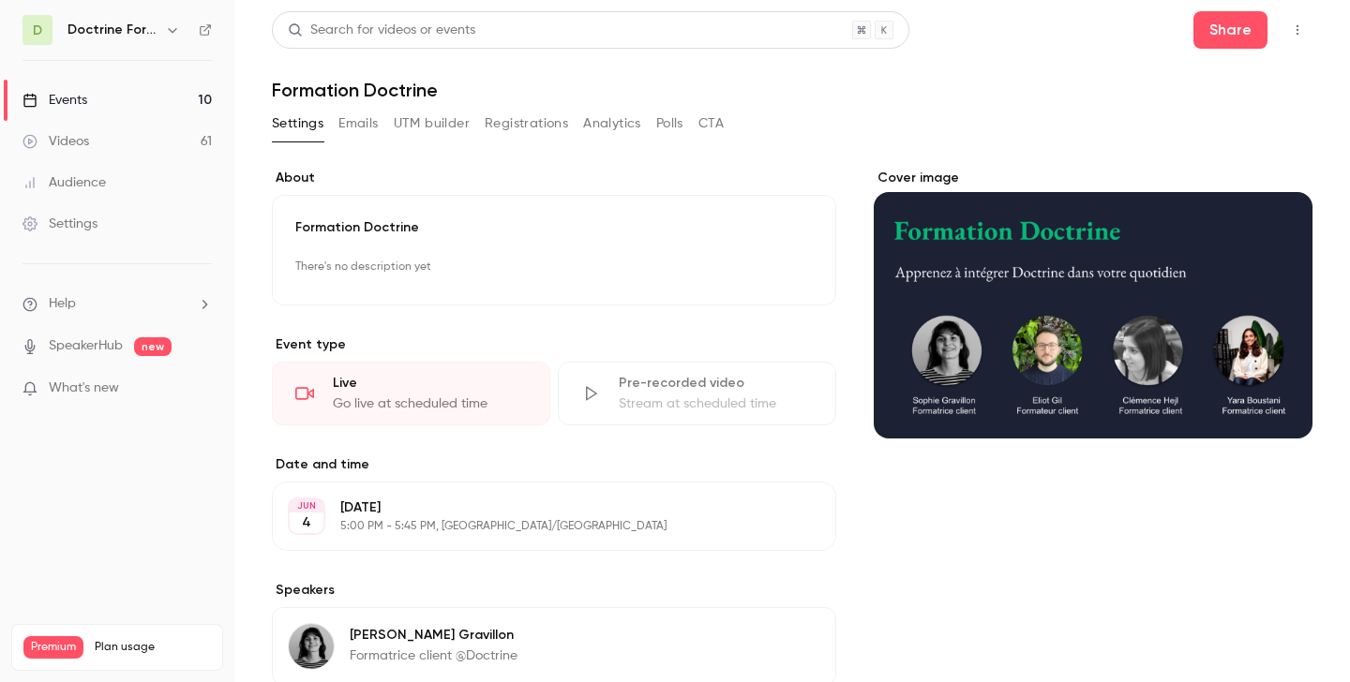
click at [537, 134] on button "Registrations" at bounding box center [526, 124] width 83 height 30
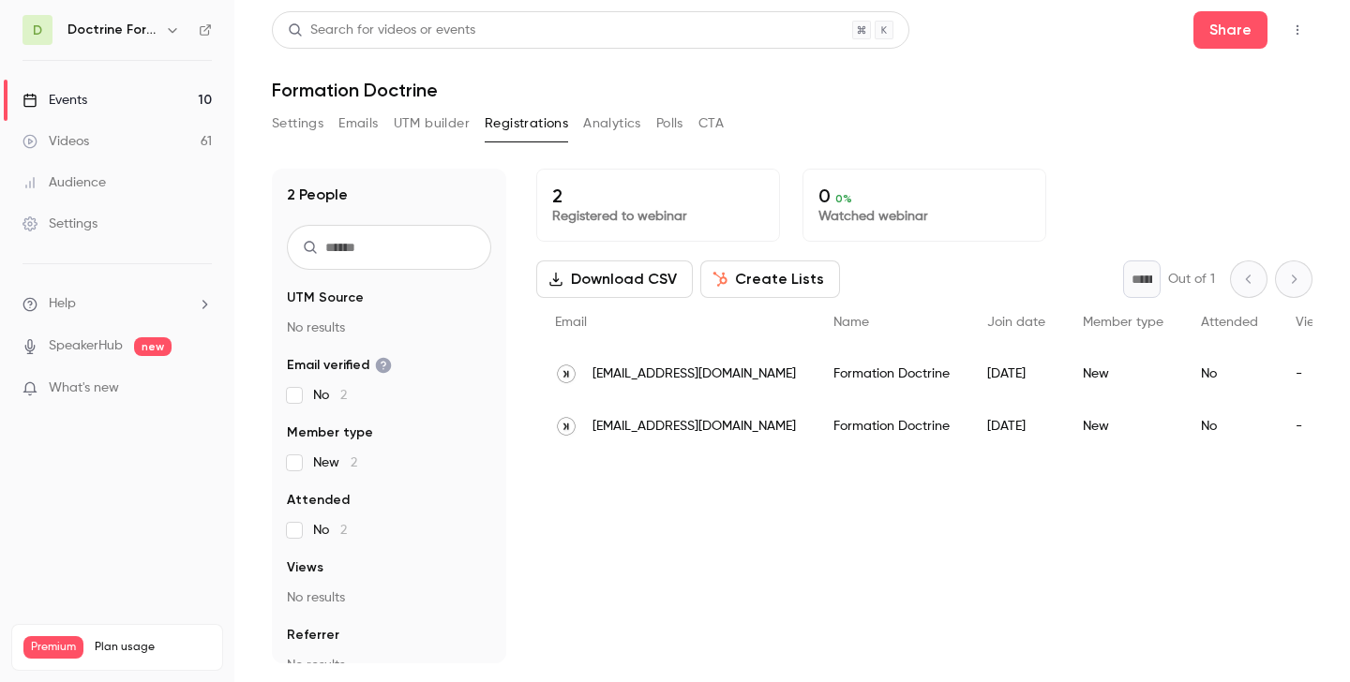
click at [697, 376] on span "yassine.guelimi@freelancerepublik.com" at bounding box center [693, 375] width 203 height 20
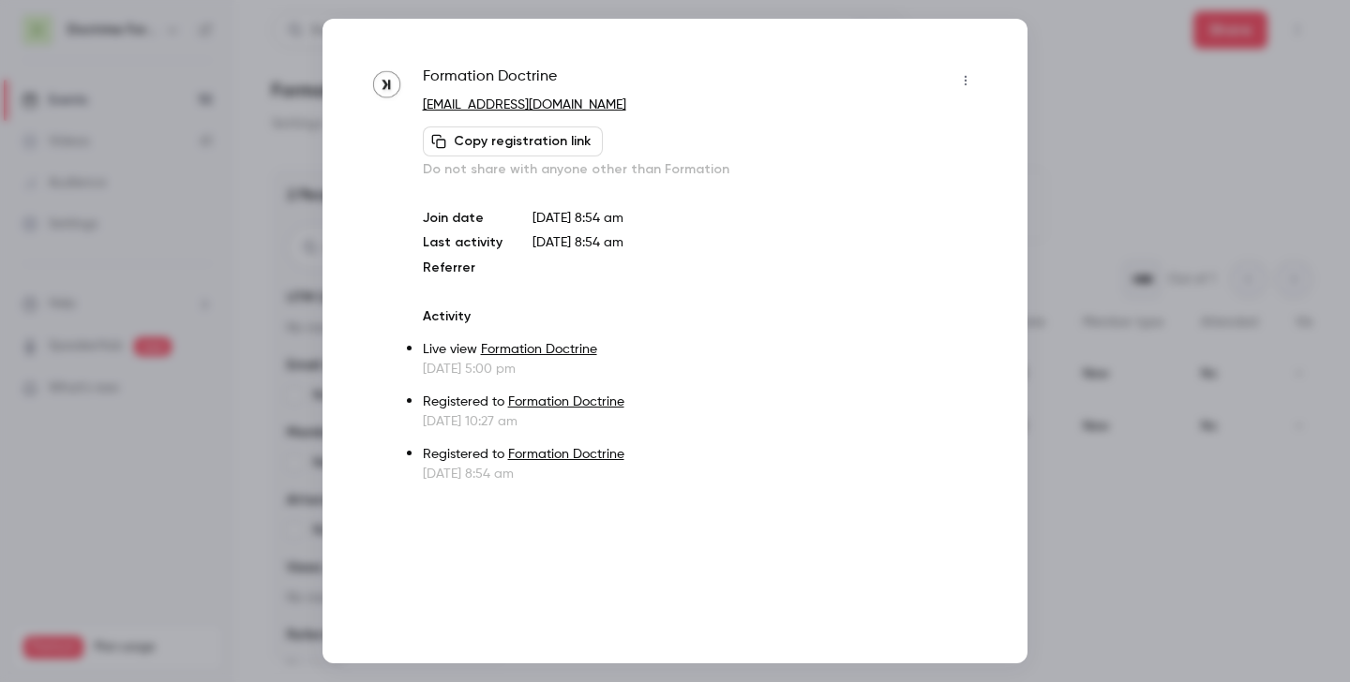
click at [974, 163] on div at bounding box center [675, 341] width 1350 height 682
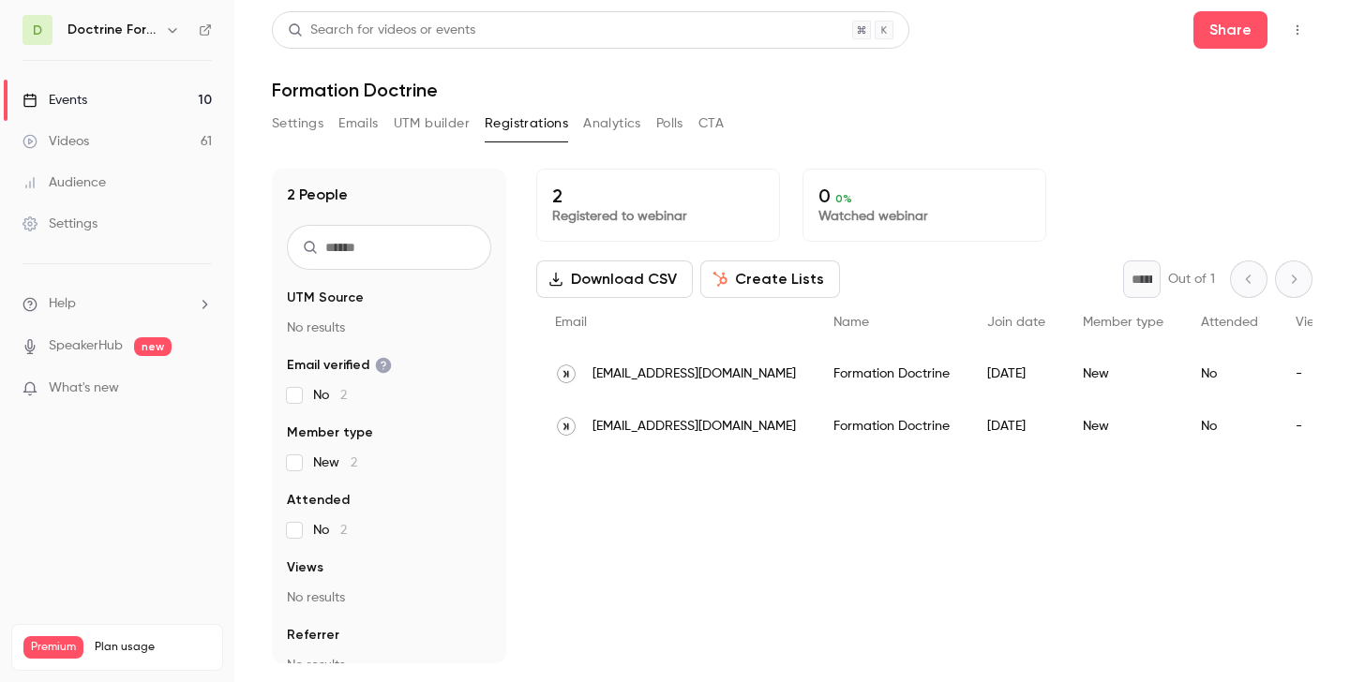
click at [676, 427] on span "legal@freelancerepublik.com" at bounding box center [693, 427] width 203 height 20
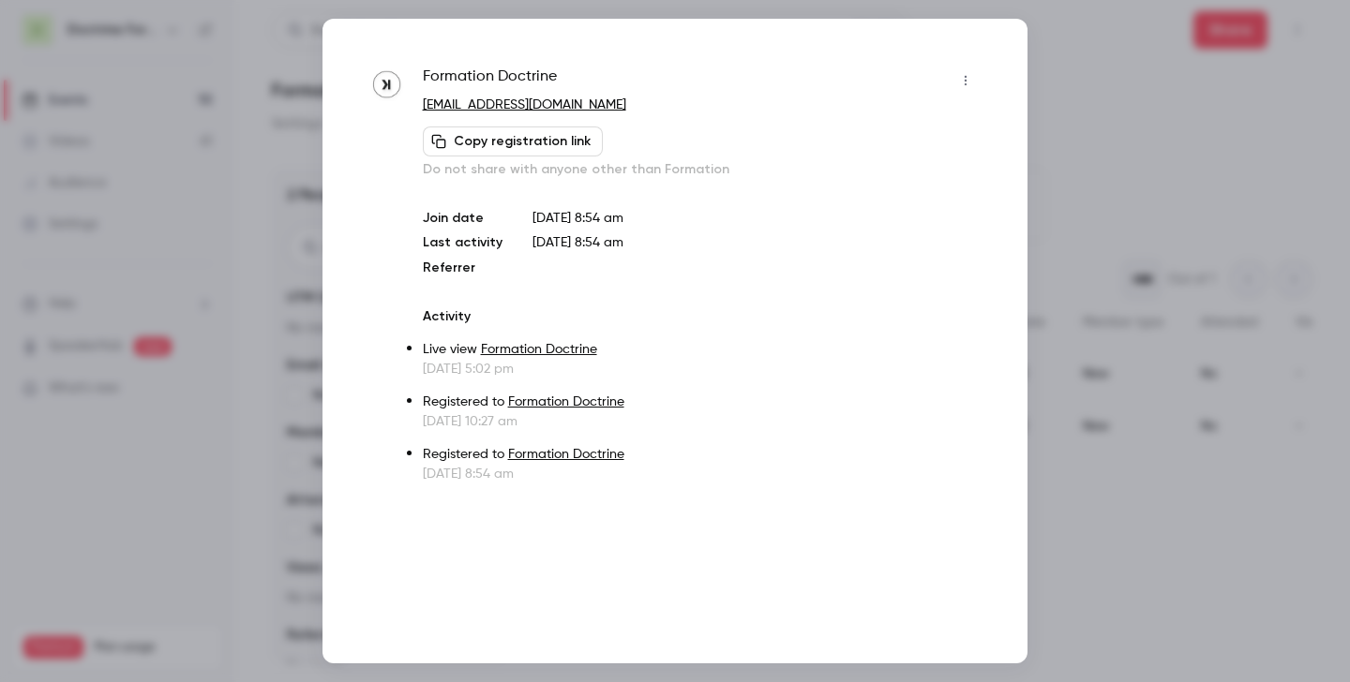
click at [974, 215] on div at bounding box center [675, 341] width 1350 height 682
